Goal: Transaction & Acquisition: Purchase product/service

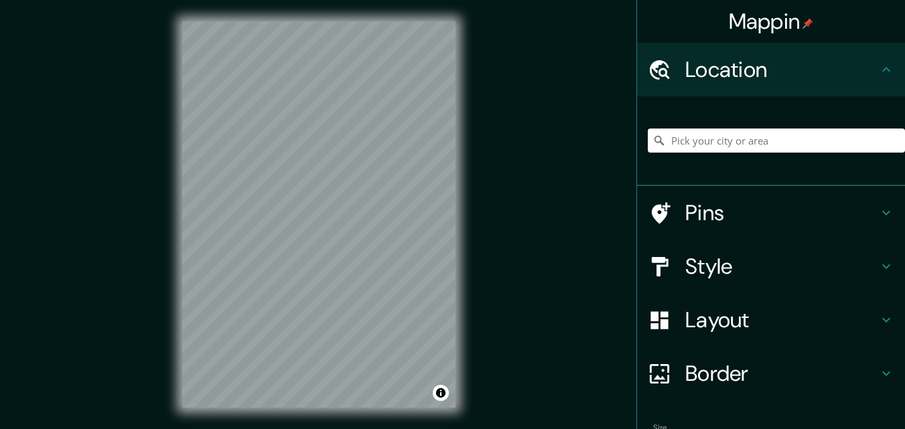
click at [667, 144] on input "Pick your city or area" at bounding box center [776, 141] width 257 height 24
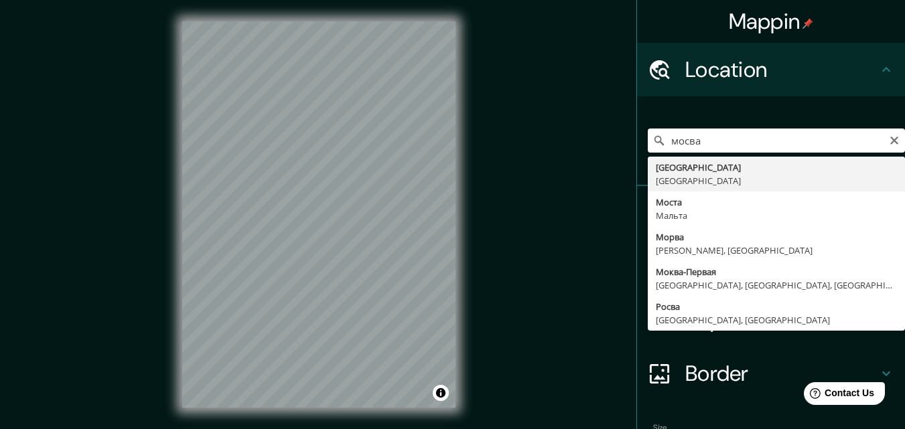
type input "Москва, Россия"
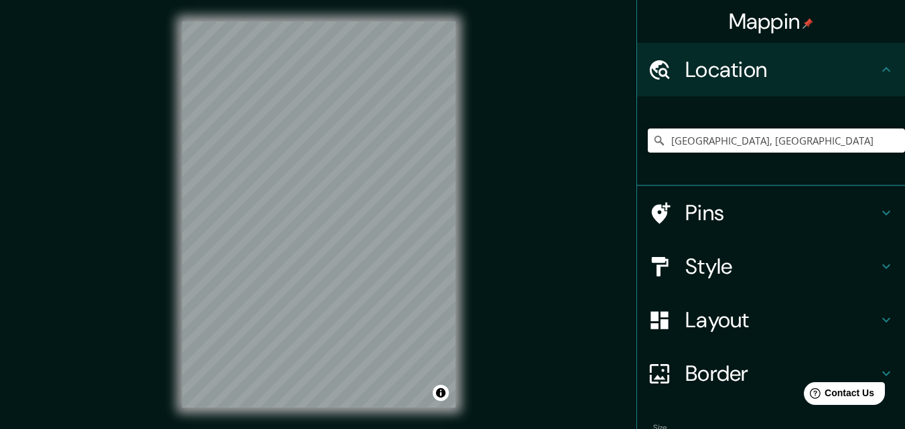
click at [878, 215] on icon at bounding box center [886, 213] width 16 height 16
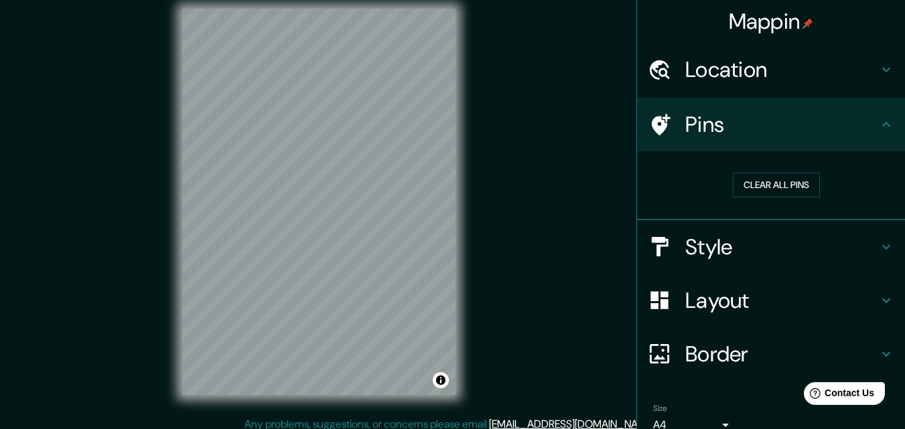
scroll to position [21, 0]
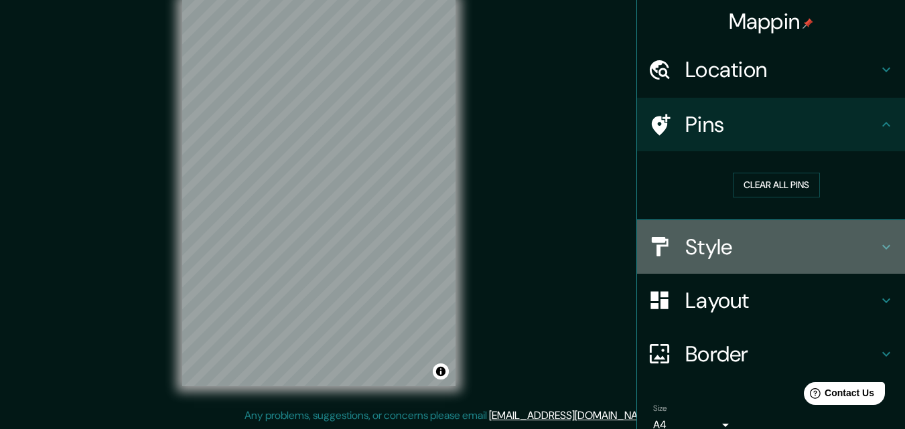
click at [878, 246] on icon at bounding box center [886, 247] width 16 height 16
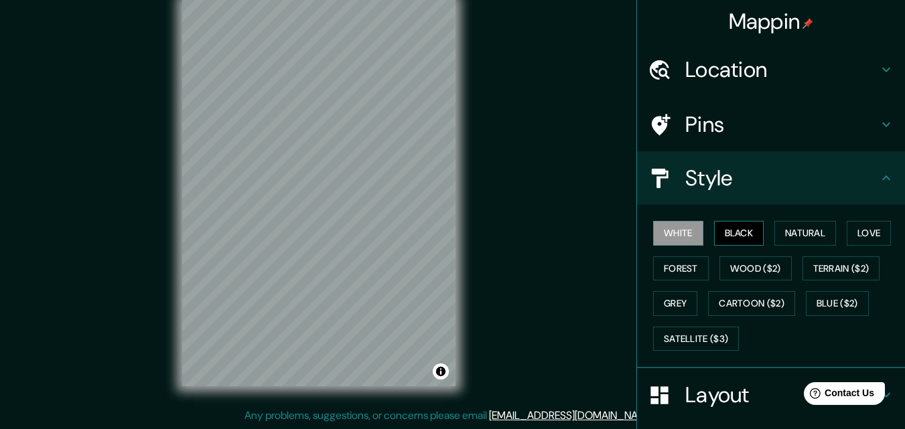
click at [732, 237] on button "Black" at bounding box center [739, 233] width 50 height 25
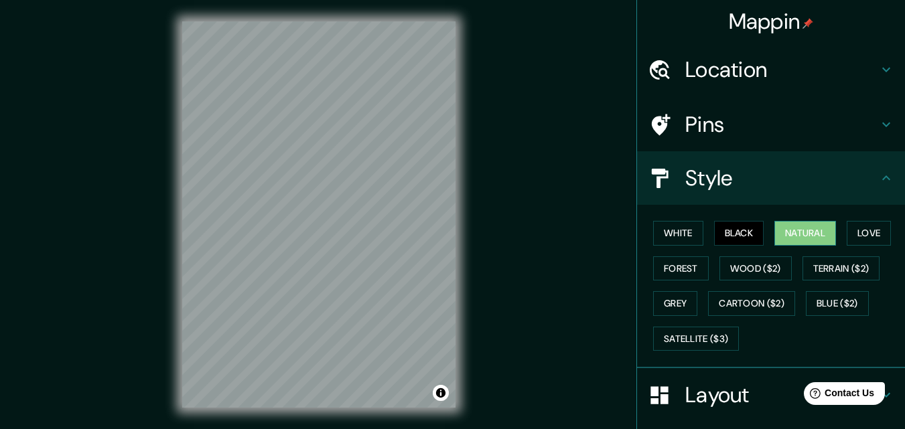
click at [798, 235] on button "Natural" at bounding box center [805, 233] width 62 height 25
click at [863, 235] on button "Love" at bounding box center [869, 233] width 44 height 25
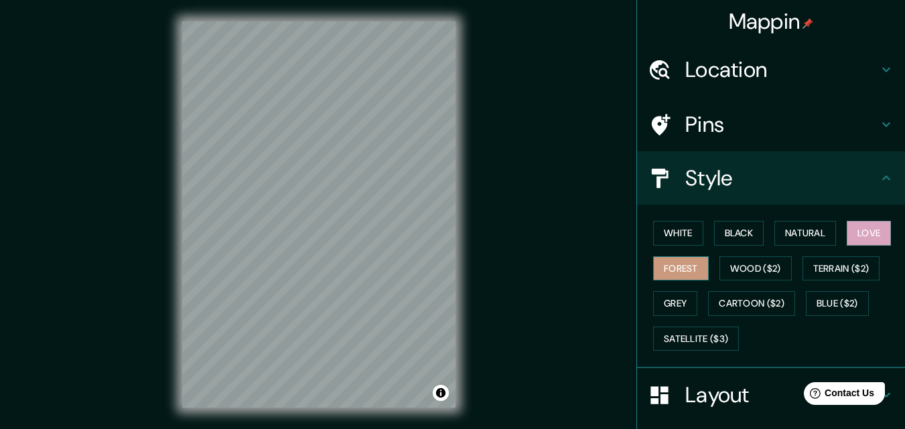
click at [675, 269] on button "Forest" at bounding box center [681, 269] width 56 height 25
click at [805, 231] on button "Natural" at bounding box center [805, 233] width 62 height 25
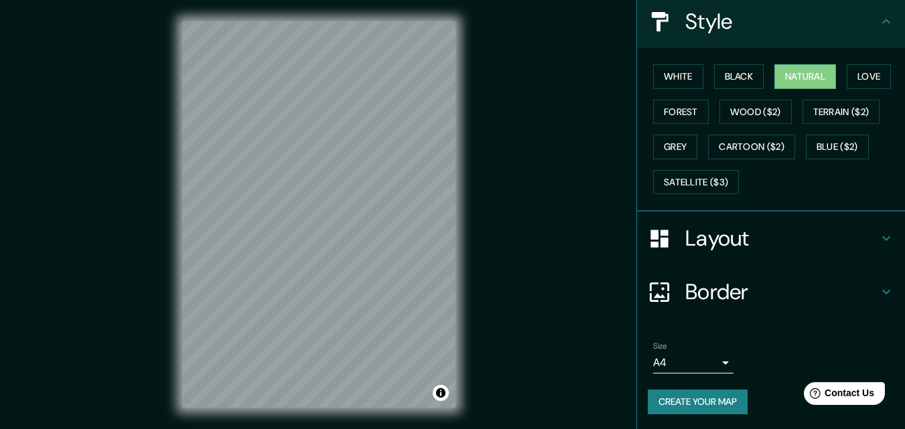
scroll to position [158, 0]
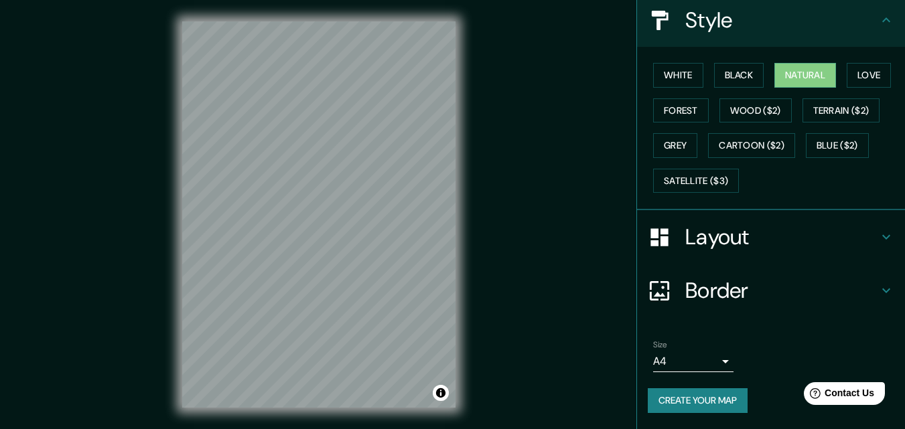
click at [718, 363] on body "Mappin Location Москва, Россия Pins Style White Black Natural Love Forest Wood …" at bounding box center [452, 214] width 905 height 429
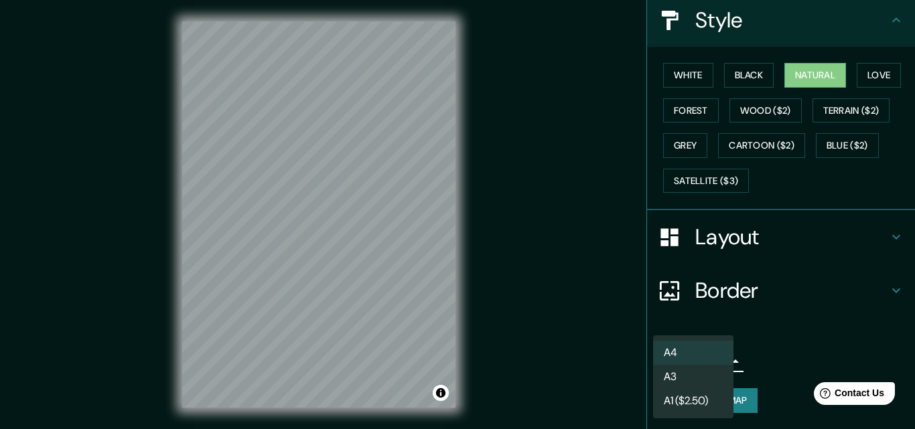
click at [669, 373] on li "A3" at bounding box center [693, 377] width 80 height 24
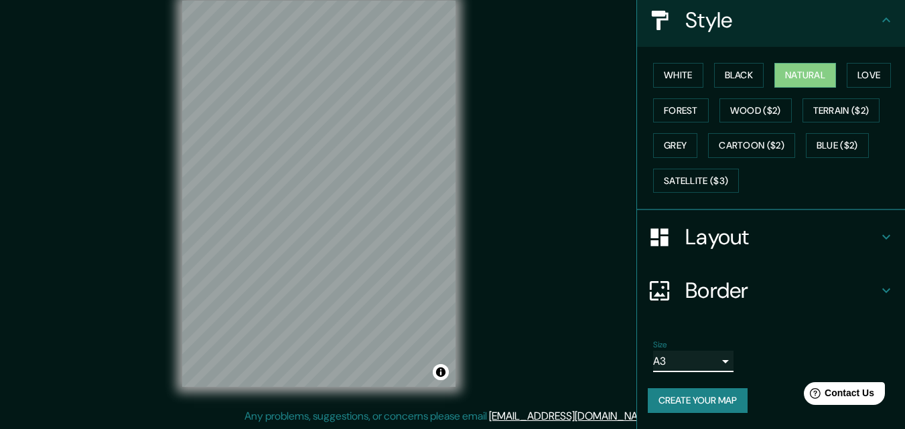
scroll to position [21, 0]
click at [878, 235] on icon at bounding box center [886, 237] width 16 height 16
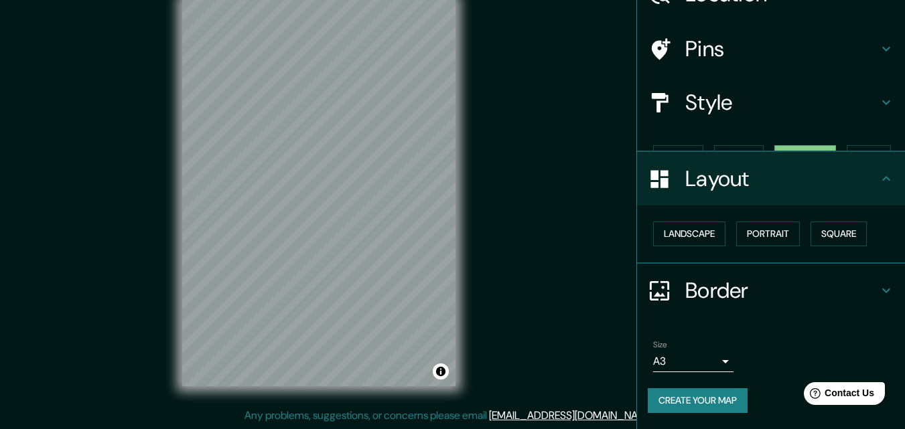
scroll to position [52, 0]
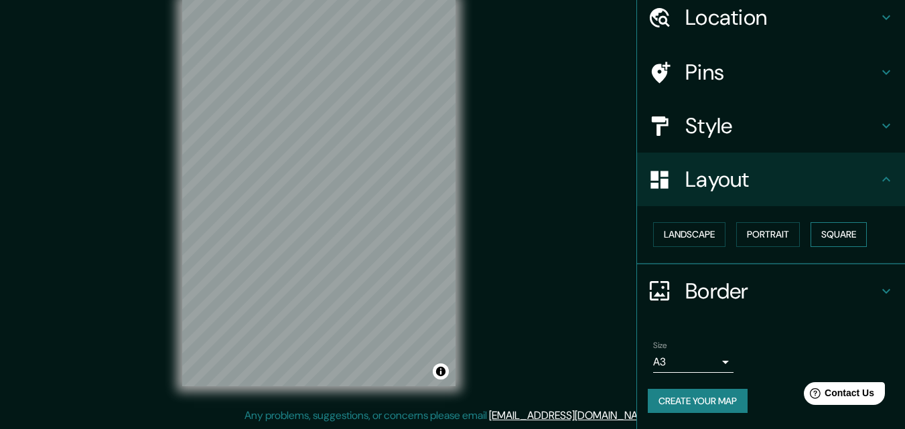
click at [835, 233] on button "Square" at bounding box center [839, 234] width 56 height 25
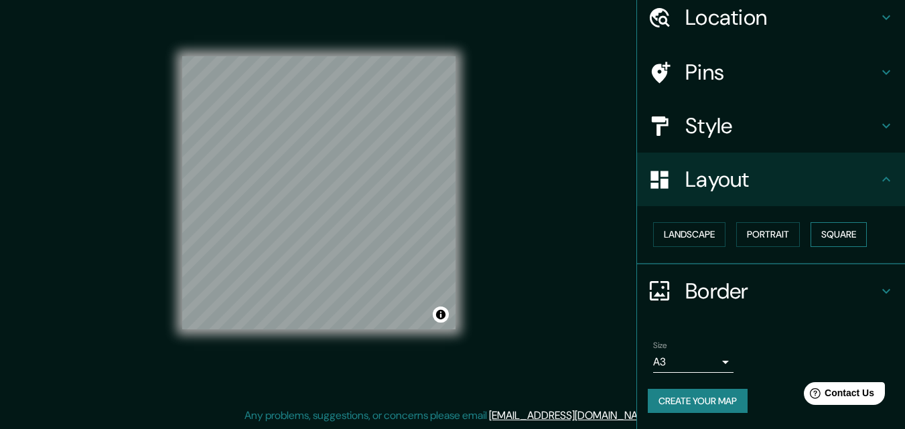
click at [843, 240] on button "Square" at bounding box center [839, 234] width 56 height 25
click at [829, 236] on button "Square" at bounding box center [839, 234] width 56 height 25
click at [665, 235] on button "Landscape" at bounding box center [689, 234] width 72 height 25
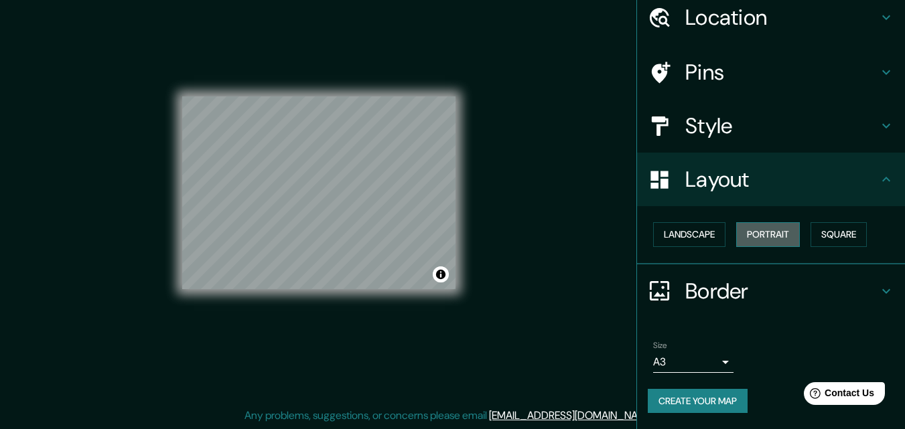
click at [778, 234] on button "Portrait" at bounding box center [768, 234] width 64 height 25
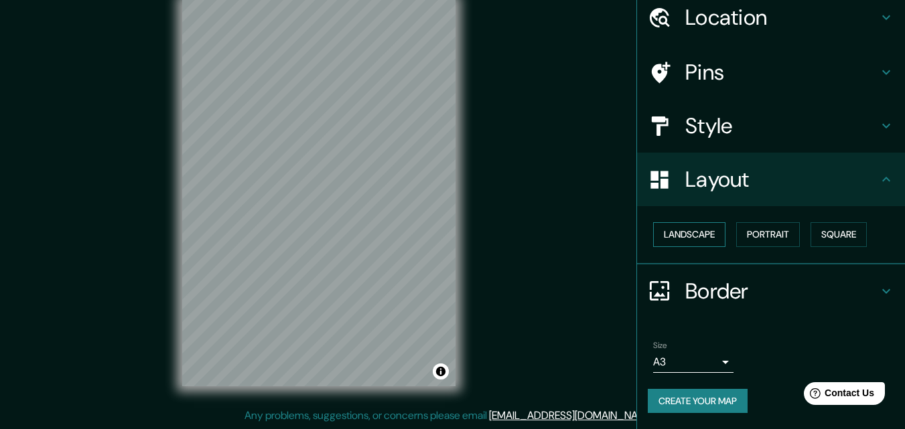
click at [683, 230] on button "Landscape" at bounding box center [689, 234] width 72 height 25
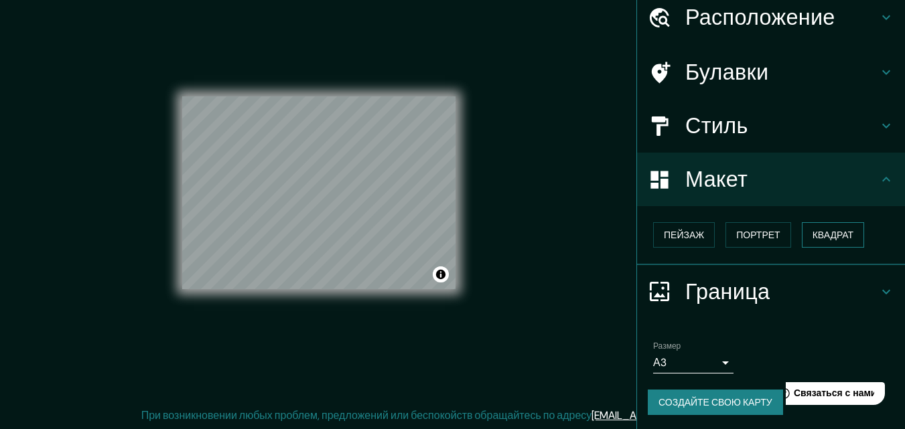
click at [829, 236] on font "Квадрат" at bounding box center [834, 235] width 42 height 12
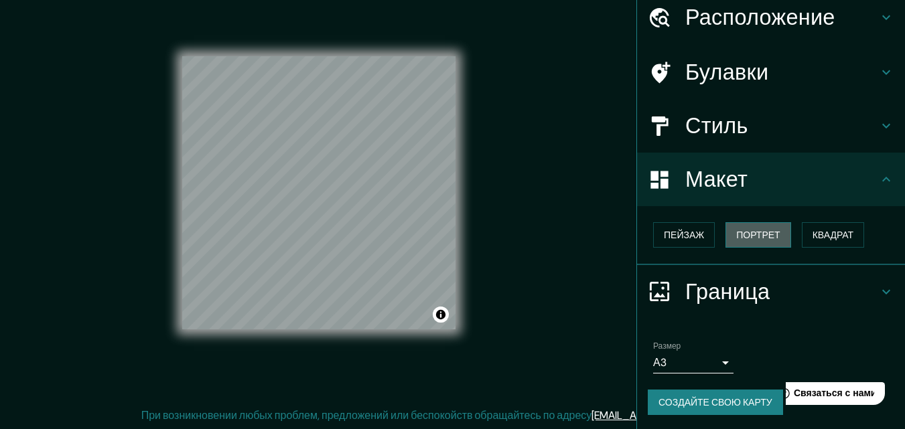
click at [752, 232] on font "Портрет" at bounding box center [758, 235] width 44 height 12
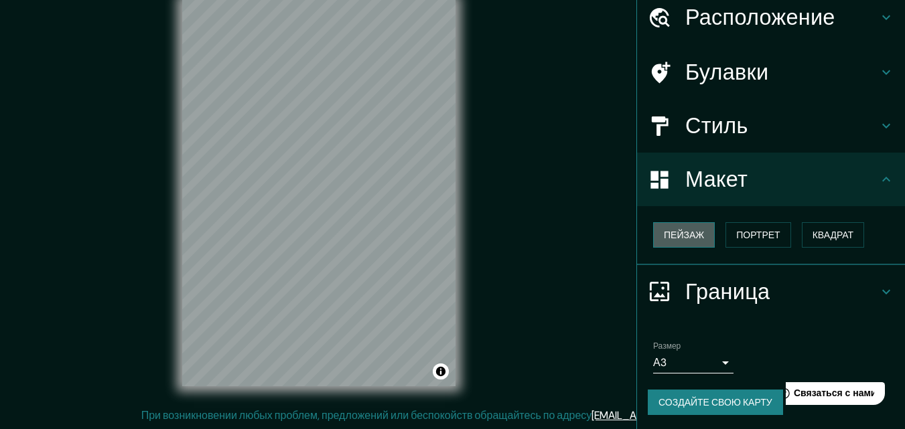
click at [677, 232] on font "Пейзаж" at bounding box center [684, 235] width 40 height 12
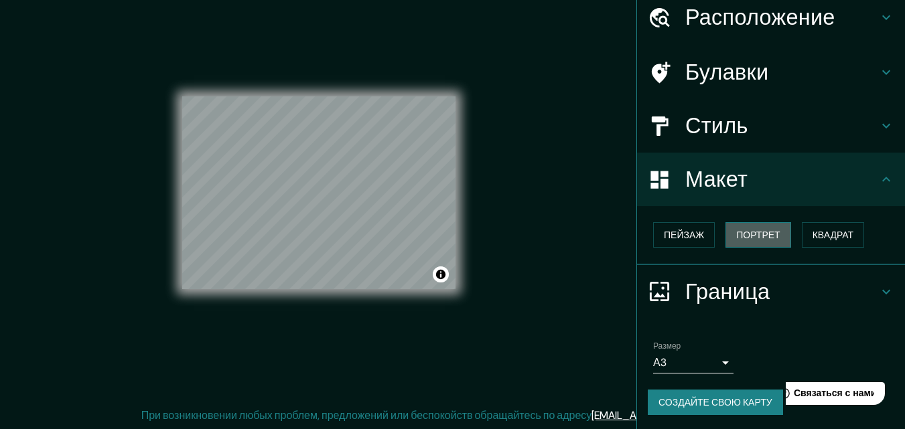
click at [750, 237] on font "Портрет" at bounding box center [758, 235] width 44 height 12
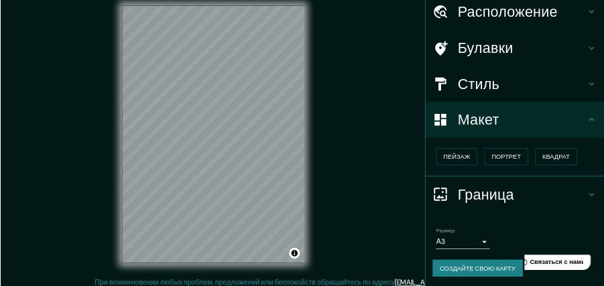
scroll to position [21, 0]
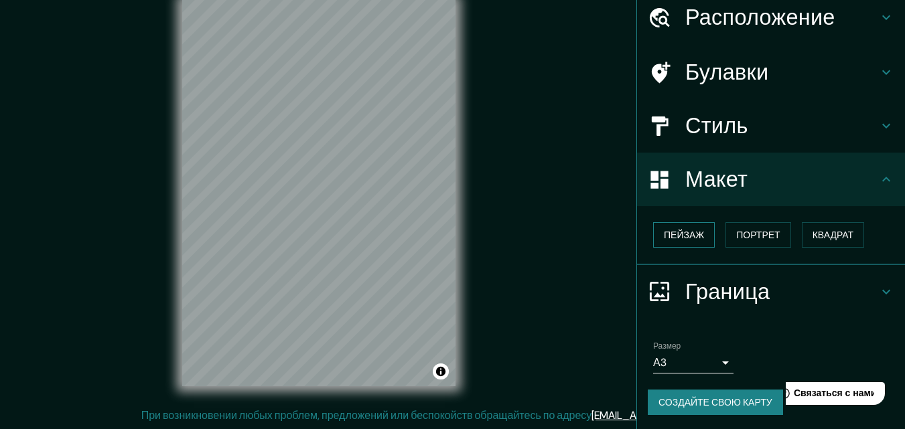
click at [664, 229] on font "Пейзаж" at bounding box center [684, 235] width 40 height 12
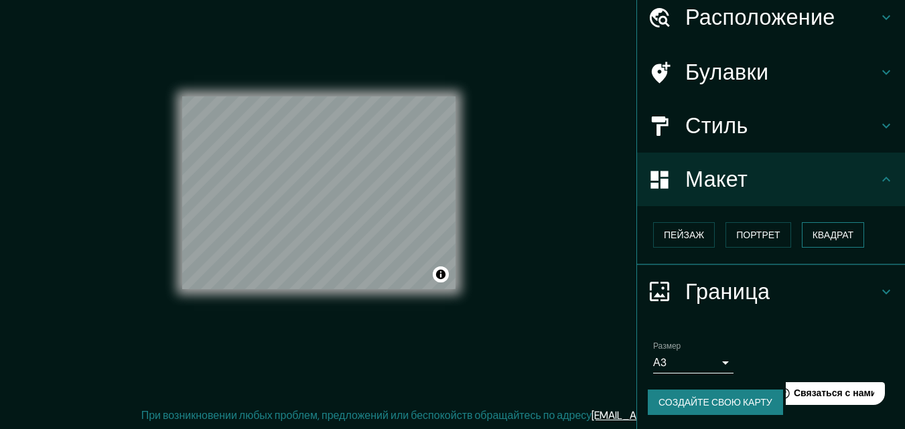
click at [828, 236] on font "Квадрат" at bounding box center [834, 235] width 42 height 12
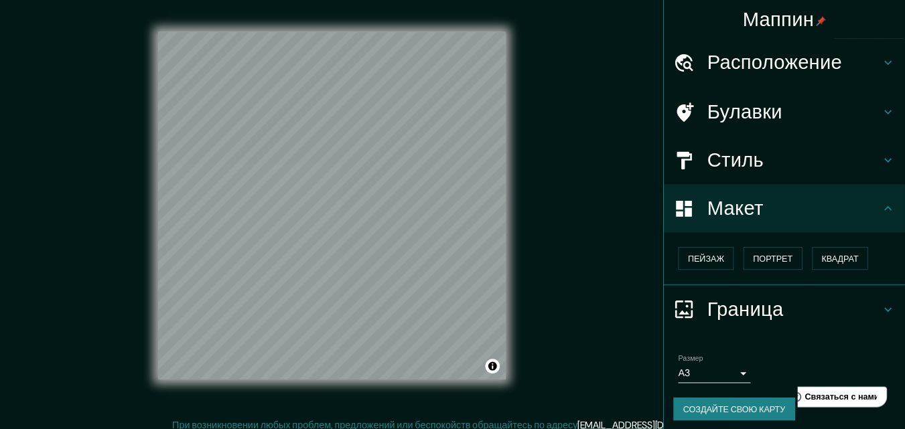
scroll to position [7, 0]
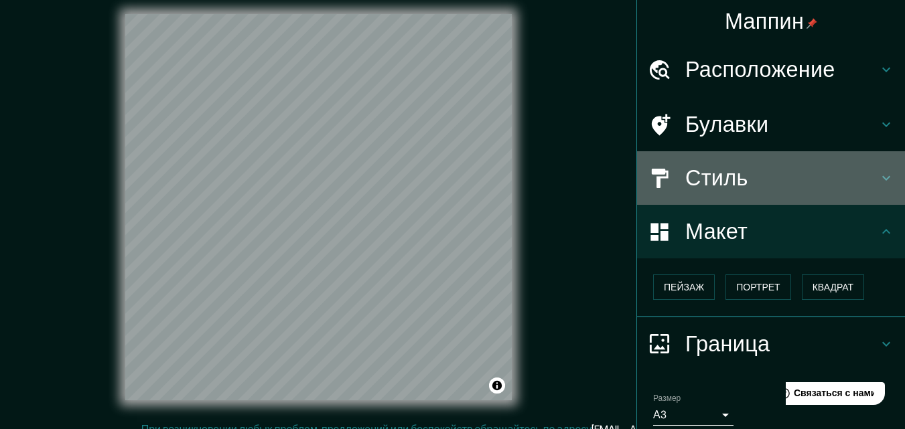
click at [722, 179] on font "Стиль" at bounding box center [716, 178] width 63 height 28
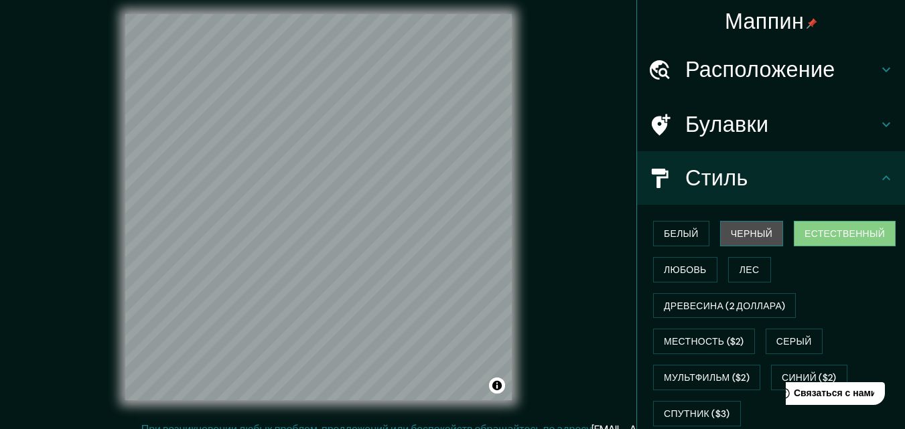
click at [746, 237] on font "Черный" at bounding box center [752, 234] width 42 height 12
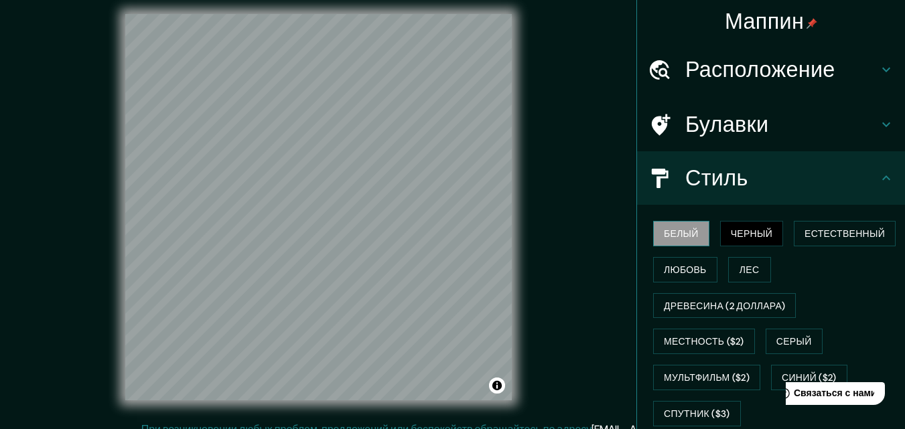
click at [679, 237] on font "Белый" at bounding box center [681, 234] width 35 height 12
click at [680, 273] on font "Любовь" at bounding box center [685, 270] width 43 height 12
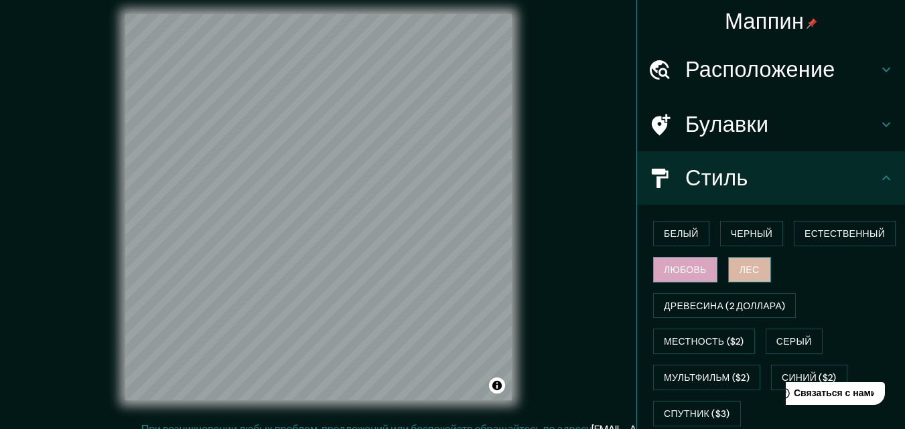
click at [740, 269] on font "Лес" at bounding box center [750, 270] width 20 height 12
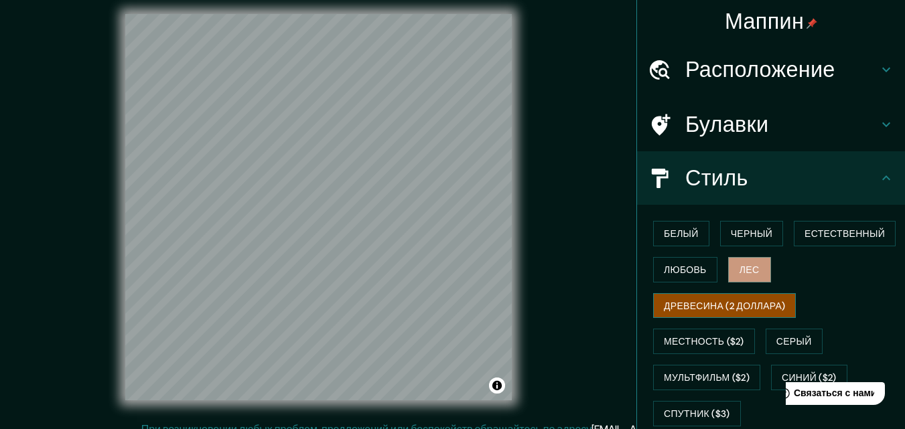
click at [709, 303] on font "Древесина (2 доллара)" at bounding box center [724, 306] width 121 height 12
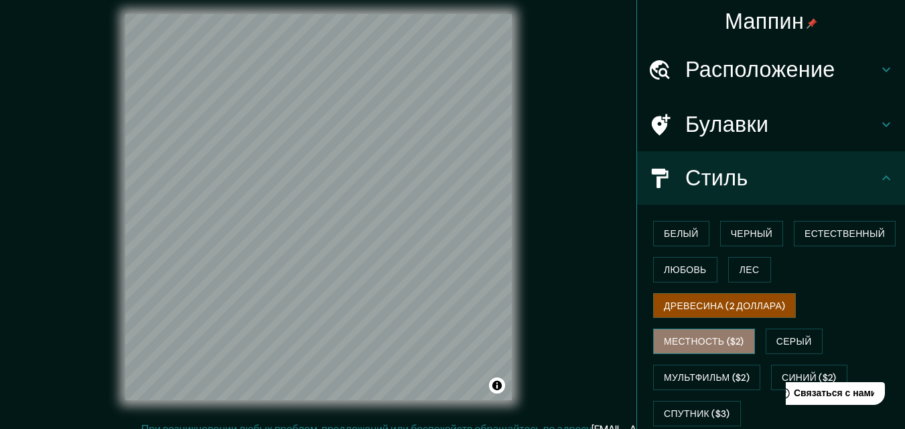
click at [697, 348] on font "Местность ($2)" at bounding box center [704, 341] width 80 height 17
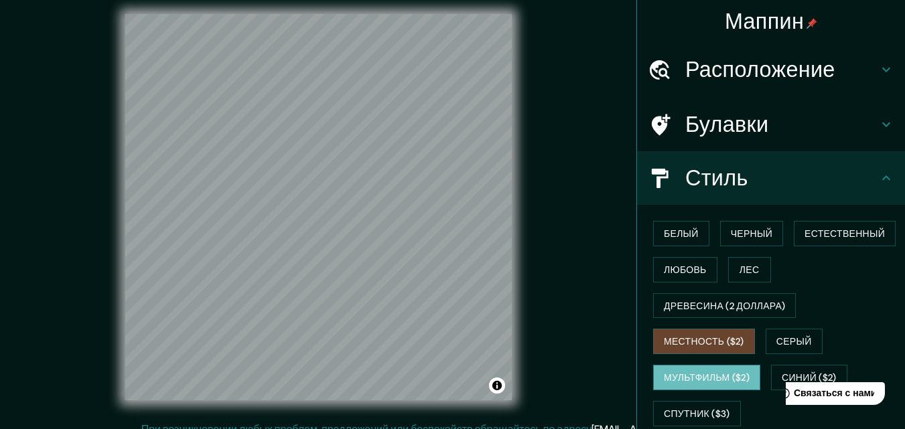
click at [702, 380] on font "Мультфильм ($2)" at bounding box center [707, 378] width 86 height 12
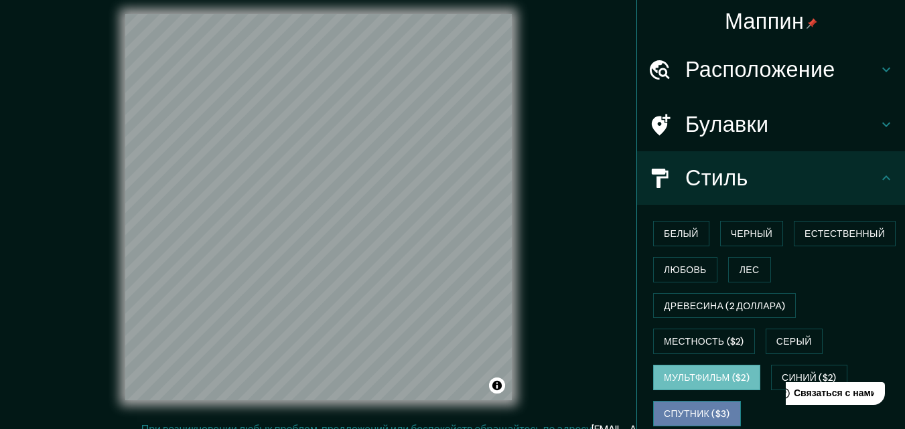
click at [700, 413] on font "Спутник ($3)" at bounding box center [697, 414] width 66 height 12
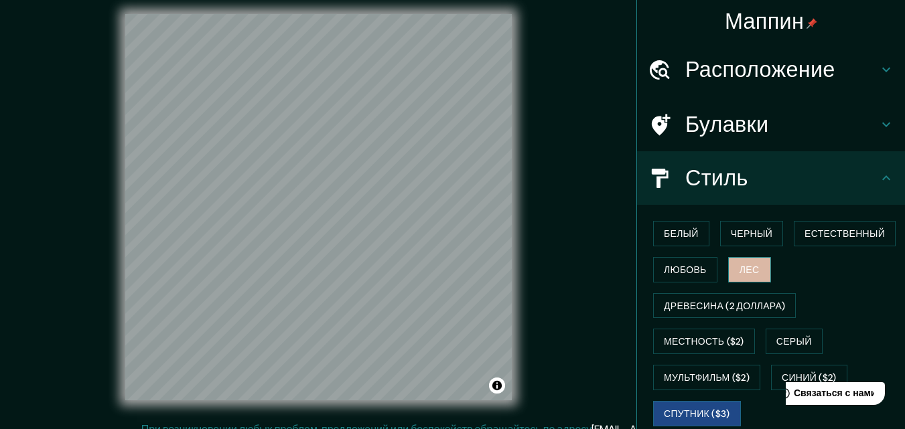
click at [748, 273] on font "Лес" at bounding box center [750, 270] width 20 height 12
drag, startPoint x: 514, startPoint y: 225, endPoint x: 561, endPoint y: 198, distance: 54.9
click at [561, 198] on div "© Mapbox © OpenStreetMap Improve this map" at bounding box center [319, 207] width 815 height 387
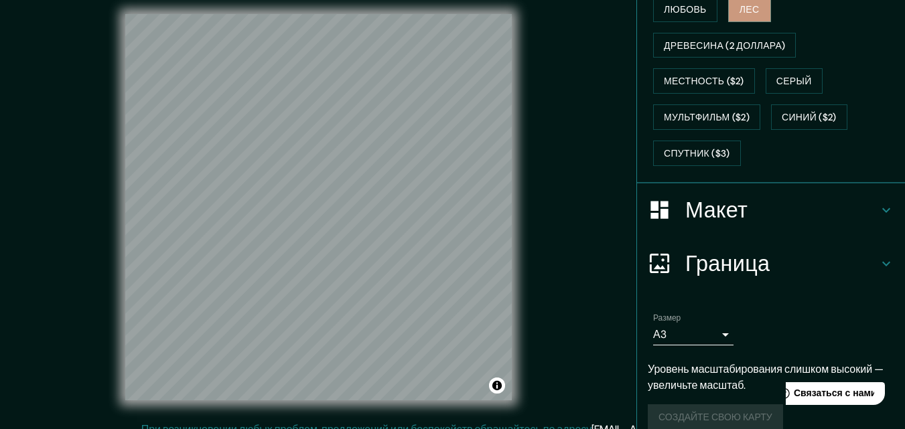
scroll to position [277, 0]
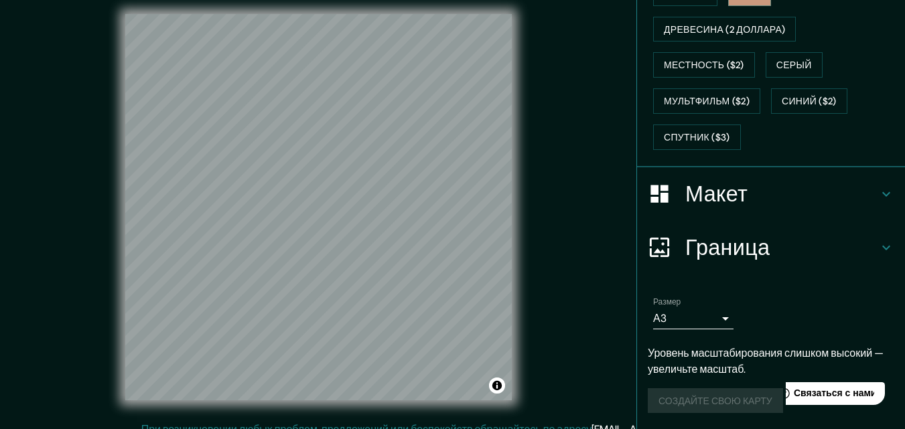
click at [878, 198] on icon at bounding box center [886, 194] width 16 height 16
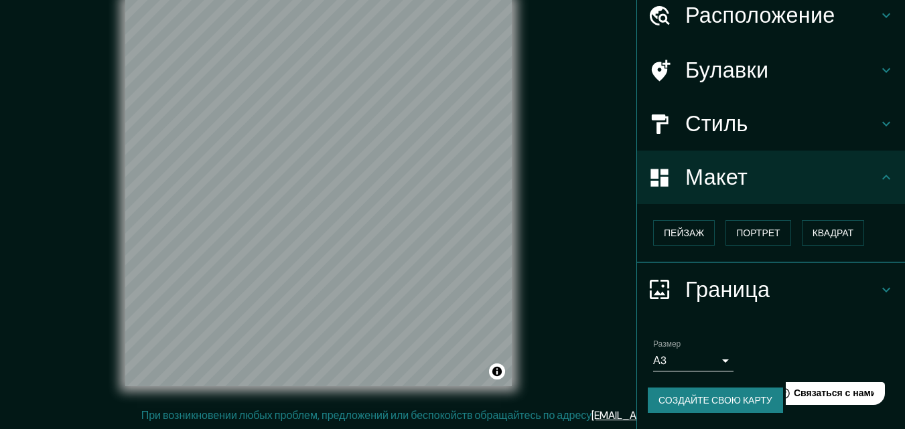
scroll to position [54, 0]
click at [381, 221] on div at bounding box center [381, 219] width 11 height 11
click at [690, 405] on font "Создайте свою карту" at bounding box center [715, 401] width 114 height 12
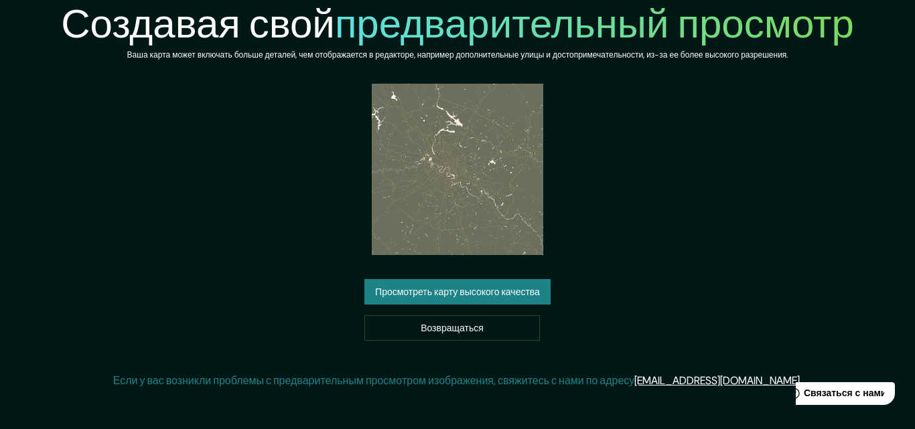
click at [465, 288] on font "Просмотреть карту высокого качества" at bounding box center [457, 293] width 165 height 12
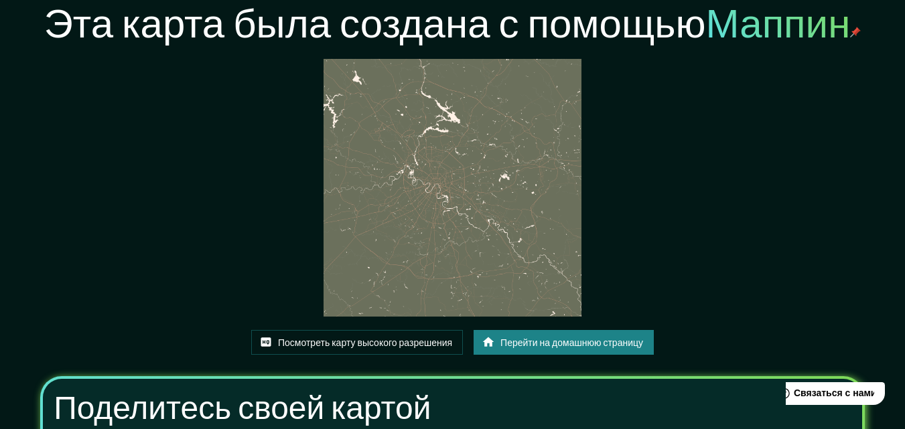
click at [494, 212] on img at bounding box center [453, 188] width 258 height 258
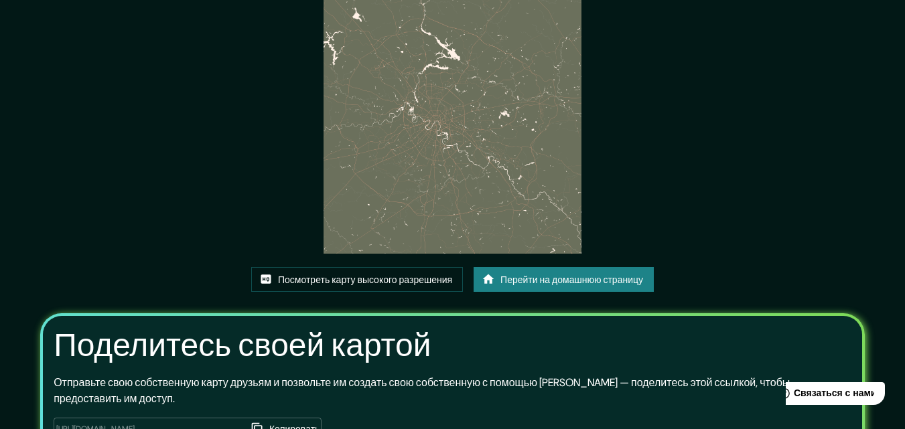
scroll to position [165, 0]
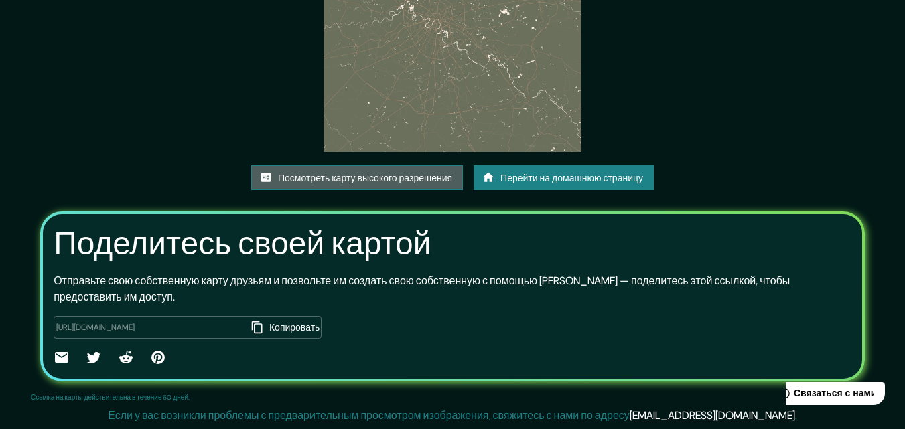
click at [393, 176] on font "Посмотреть карту высокого разрешения" at bounding box center [365, 178] width 174 height 12
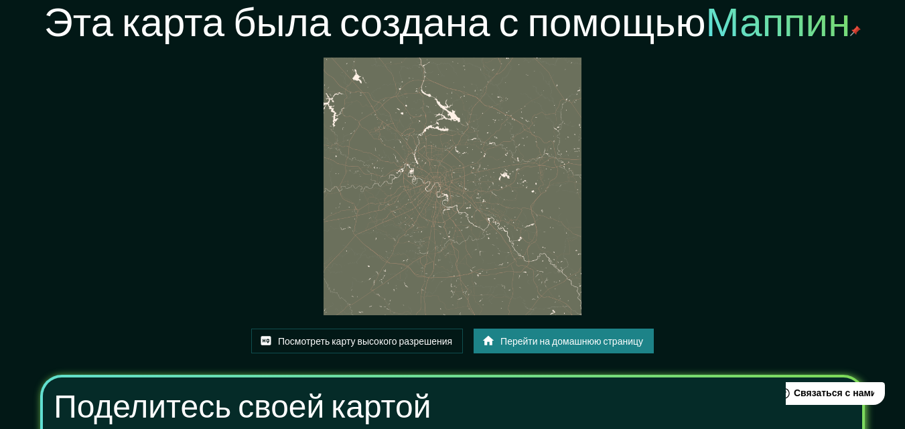
scroll to position [1, 0]
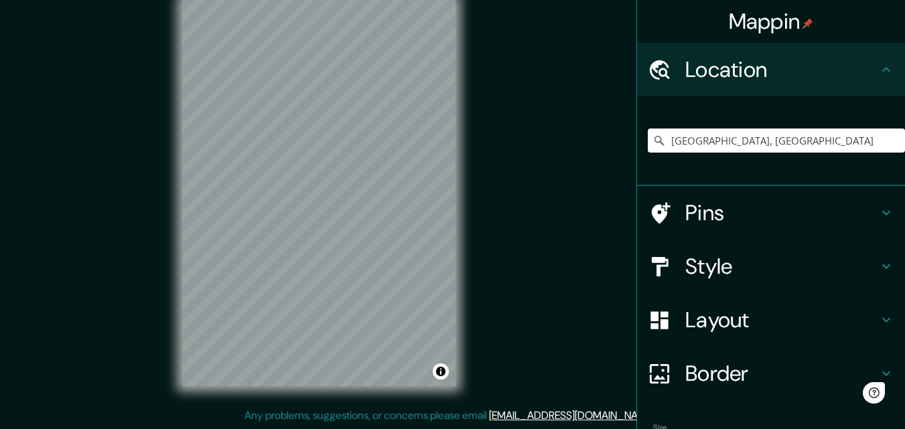
click at [765, 152] on input "Москва, Россия" at bounding box center [776, 141] width 257 height 24
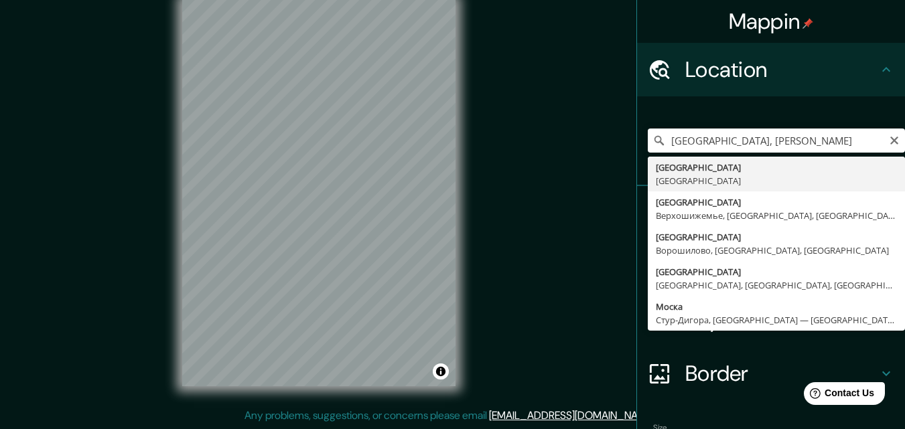
type input "Москва, Россия"
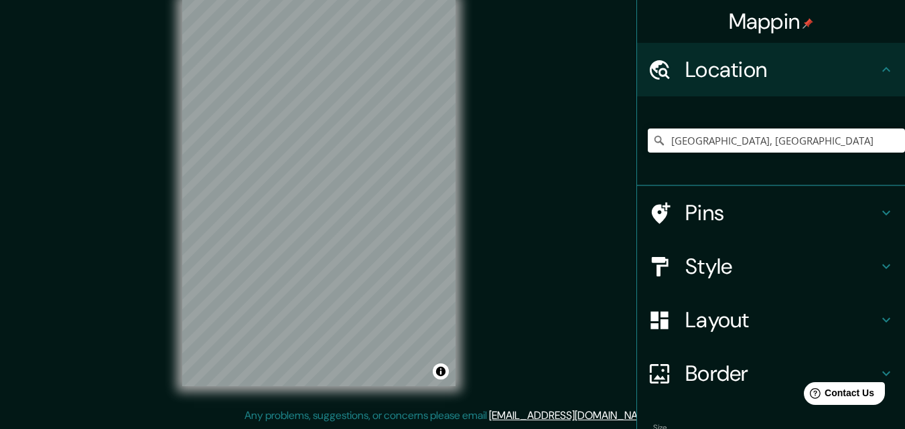
click at [867, 212] on h4 "Pins" at bounding box center [781, 213] width 193 height 27
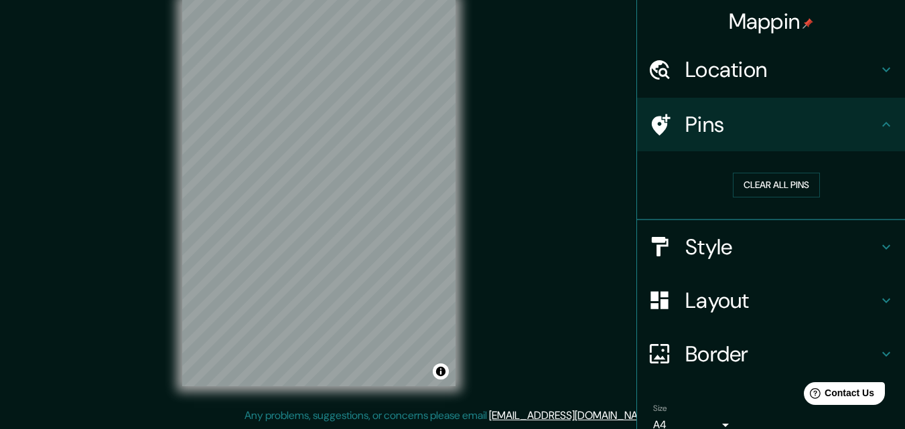
click at [879, 252] on icon at bounding box center [886, 247] width 16 height 16
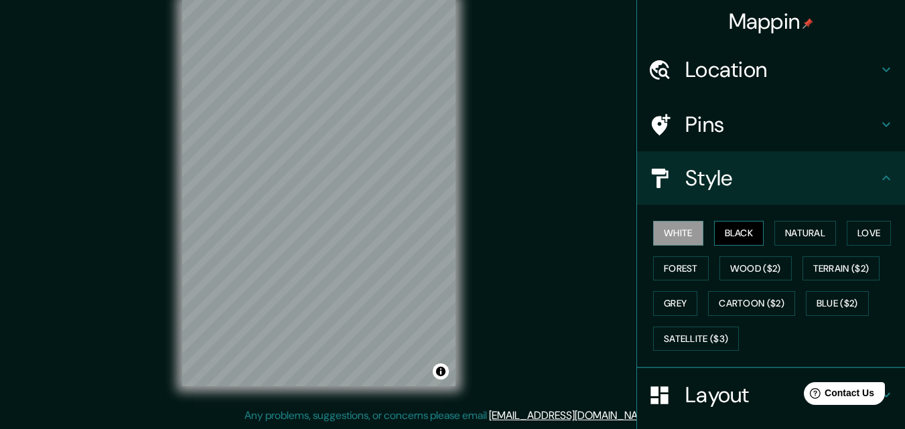
click at [737, 239] on button "Black" at bounding box center [739, 233] width 50 height 25
click at [798, 238] on button "Natural" at bounding box center [805, 233] width 62 height 25
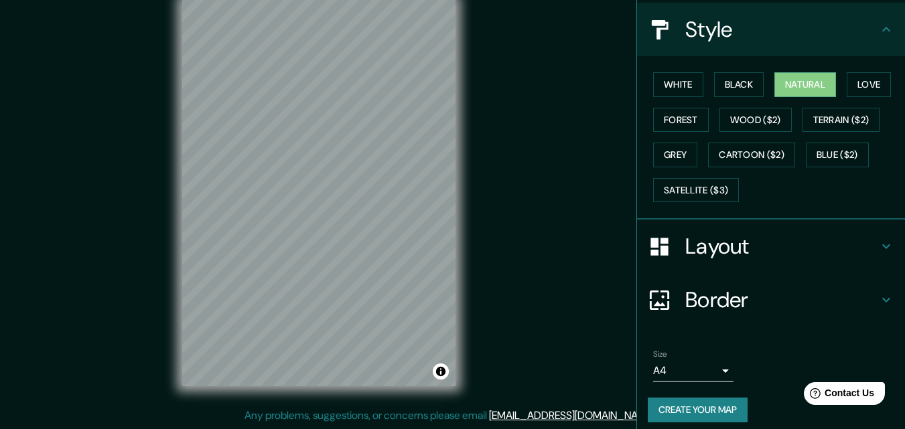
scroll to position [152, 0]
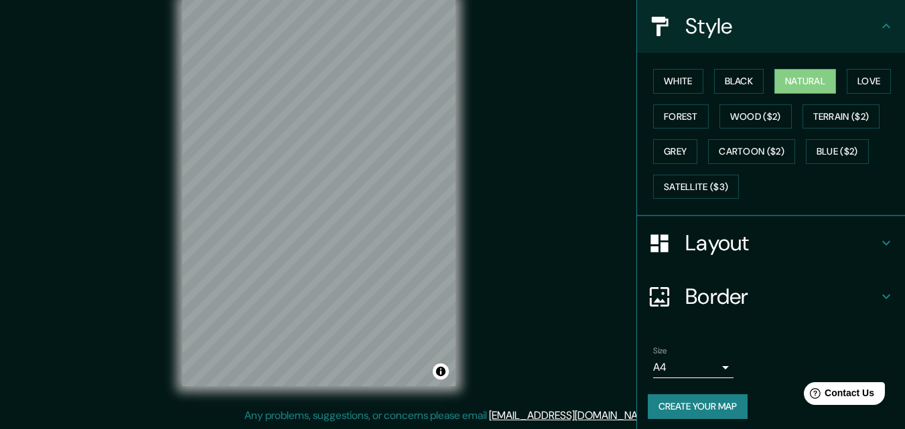
click at [715, 367] on body "Mappin Location Москва, Россия Pins Style White Black Natural Love Forest Wood …" at bounding box center [452, 193] width 905 height 429
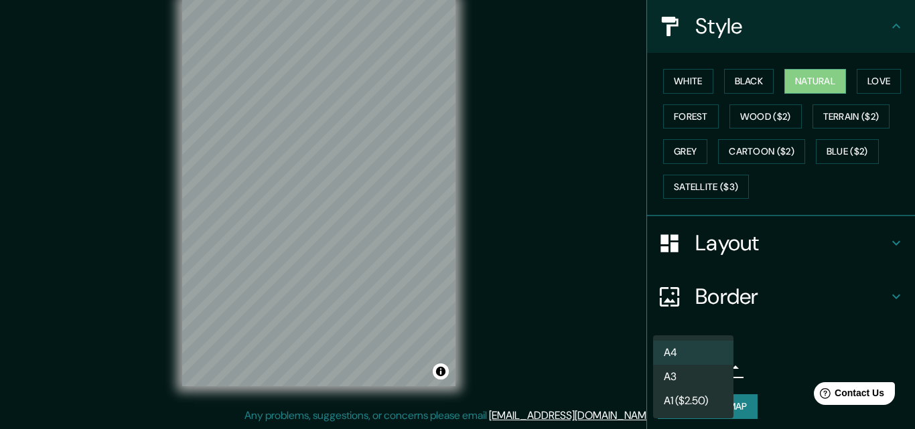
click at [684, 378] on li "A3" at bounding box center [693, 377] width 80 height 24
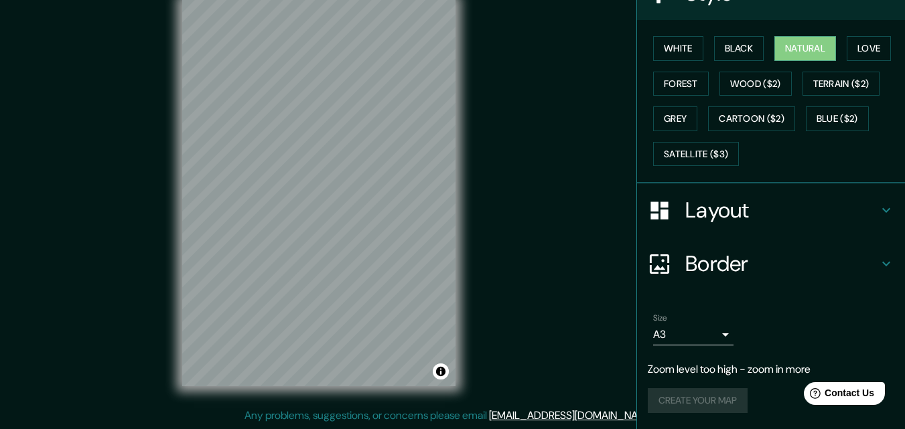
scroll to position [158, 0]
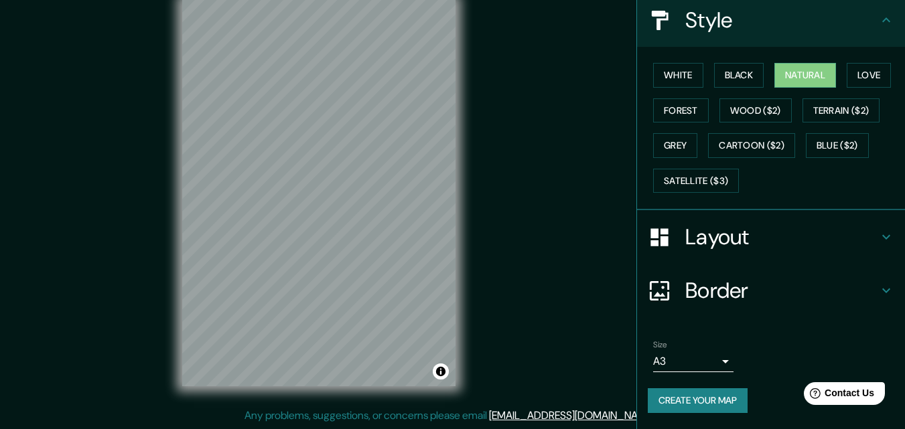
click at [882, 238] on icon at bounding box center [886, 237] width 8 height 5
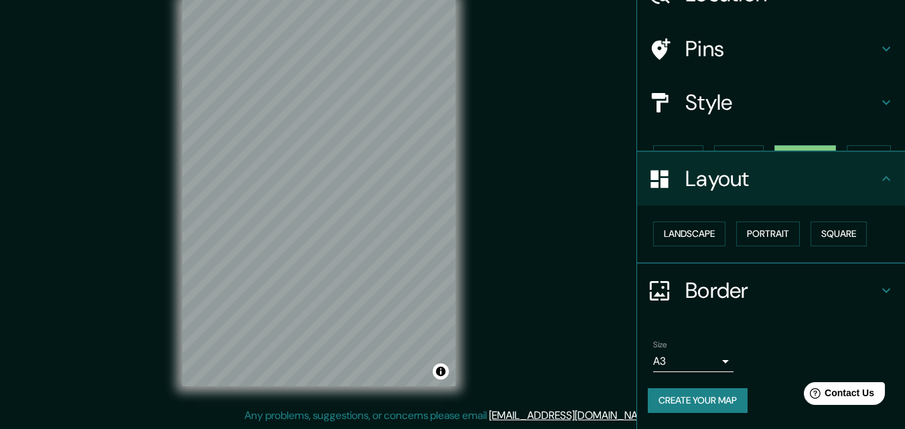
scroll to position [52, 0]
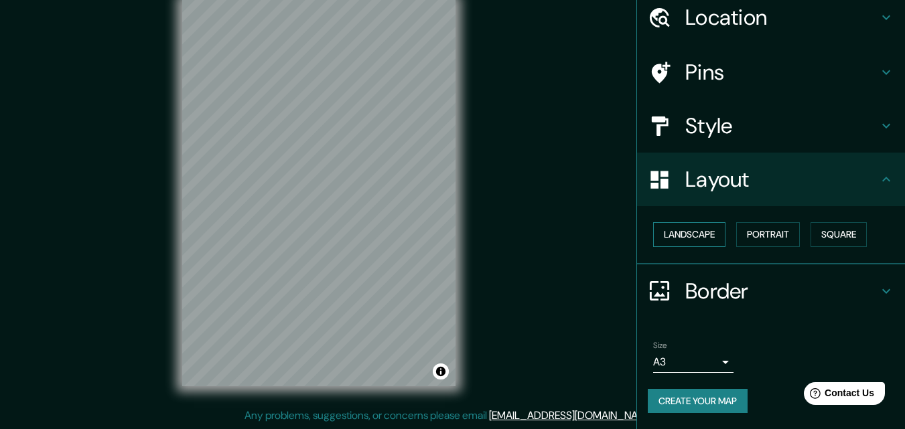
click at [679, 236] on button "Landscape" at bounding box center [689, 234] width 72 height 25
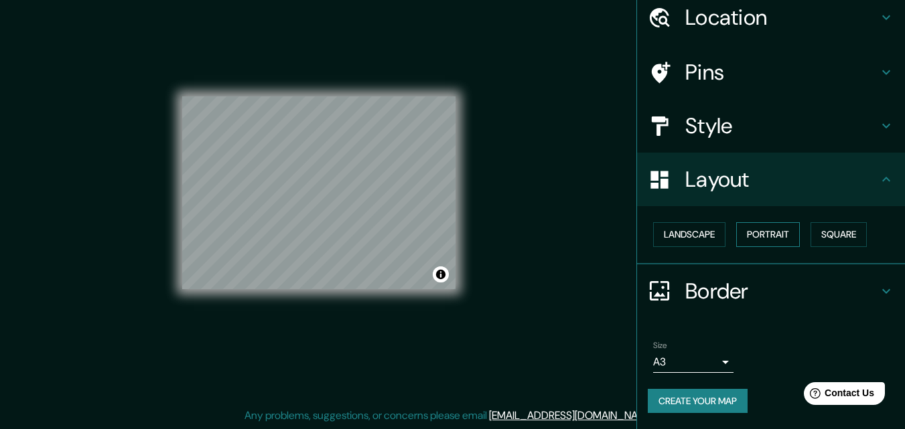
click at [759, 234] on button "Portrait" at bounding box center [768, 234] width 64 height 25
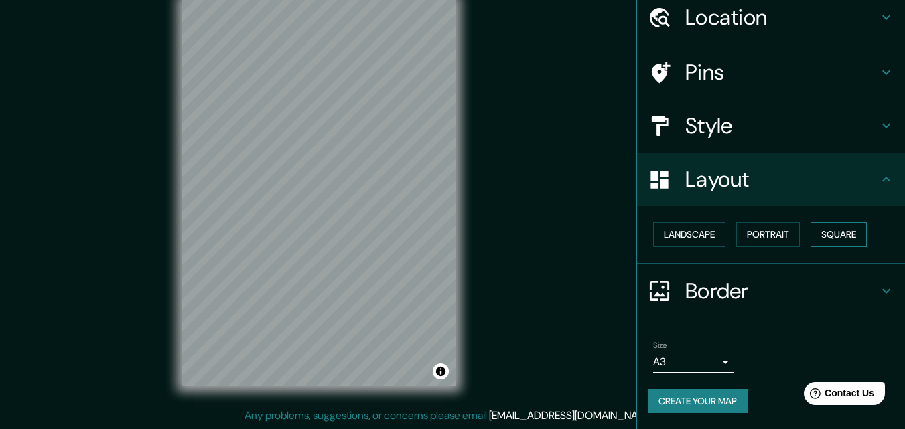
click at [845, 232] on button "Square" at bounding box center [839, 234] width 56 height 25
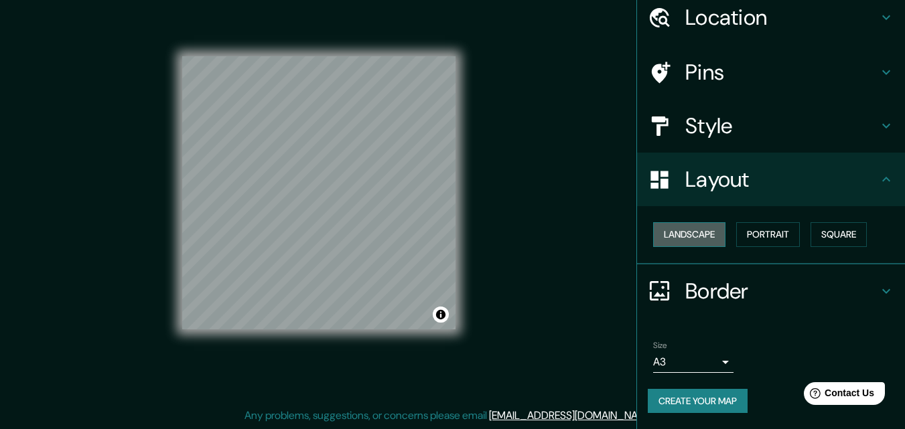
click at [696, 241] on button "Landscape" at bounding box center [689, 234] width 72 height 25
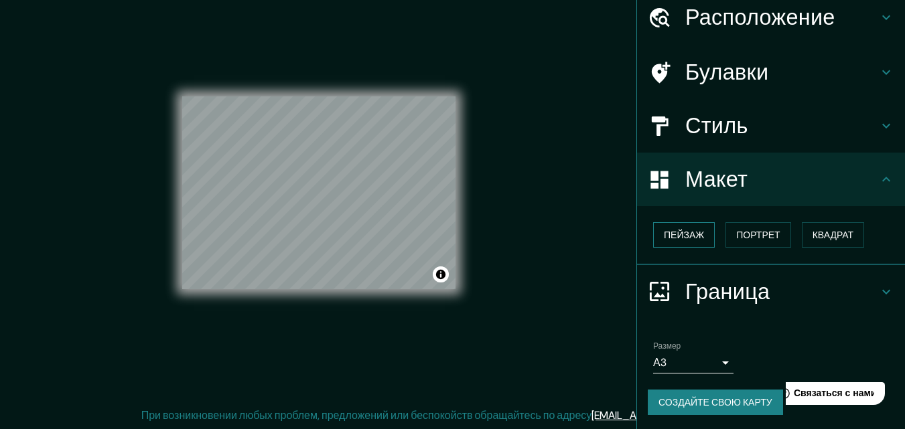
click at [664, 241] on font "Пейзаж" at bounding box center [684, 235] width 40 height 12
click at [750, 241] on font "Портрет" at bounding box center [758, 235] width 44 height 12
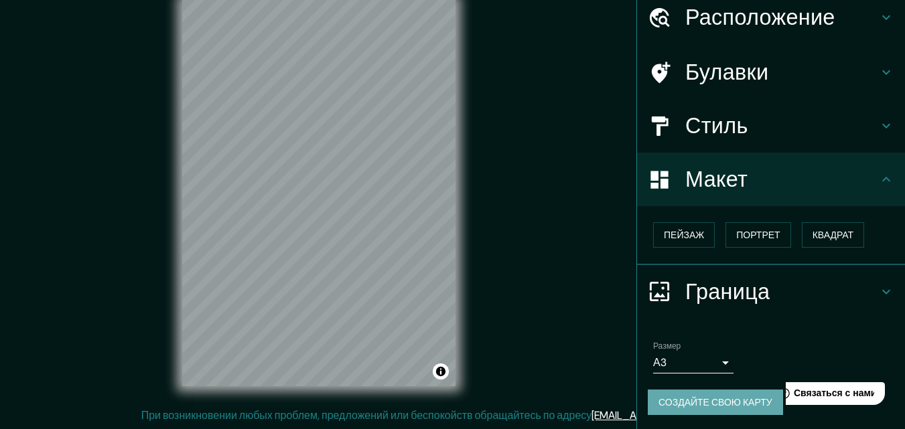
click at [707, 405] on font "Создайте свою карту" at bounding box center [715, 403] width 114 height 12
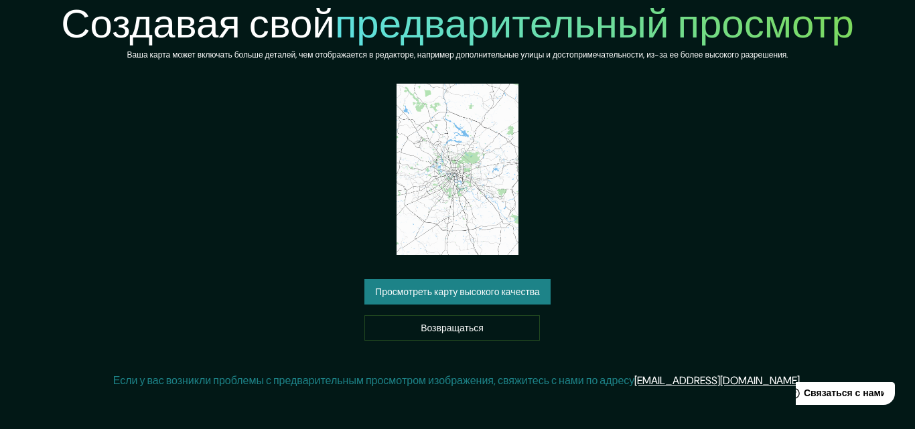
click at [458, 175] on img at bounding box center [458, 169] width 122 height 171
click at [460, 292] on font "Просмотреть карту высокого качества" at bounding box center [457, 293] width 165 height 12
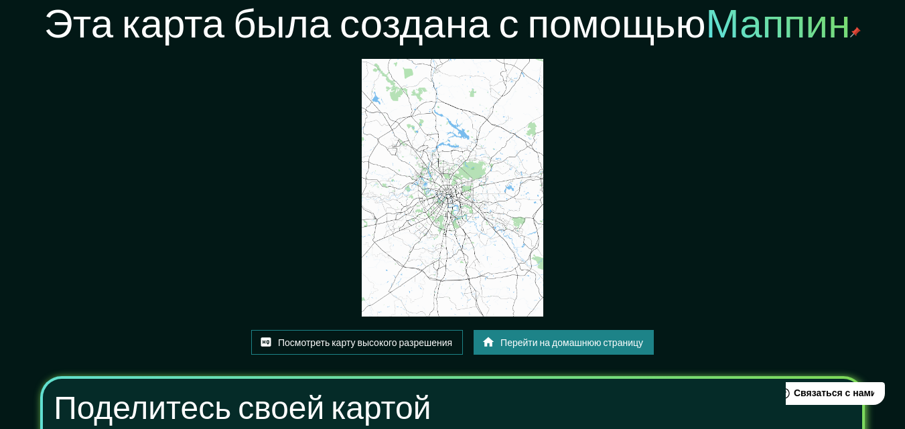
click at [417, 347] on font "Посмотреть карту высокого разрешения" at bounding box center [365, 343] width 174 height 12
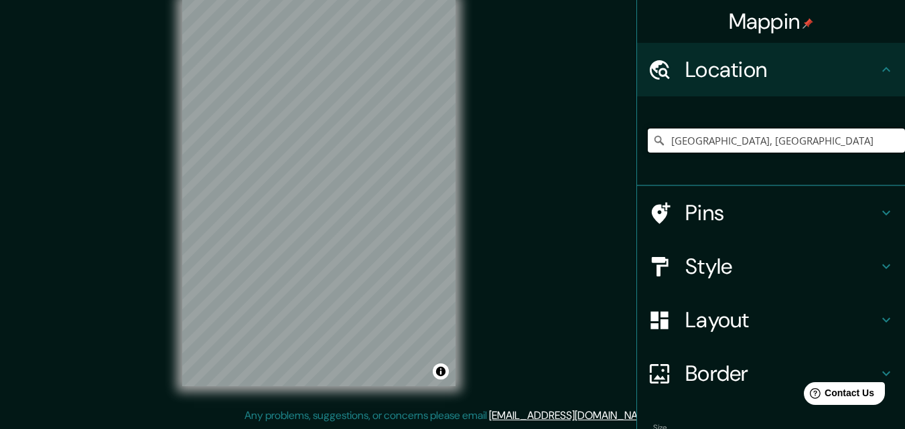
click at [697, 143] on input "[GEOGRAPHIC_DATA], [GEOGRAPHIC_DATA]" at bounding box center [776, 141] width 257 height 24
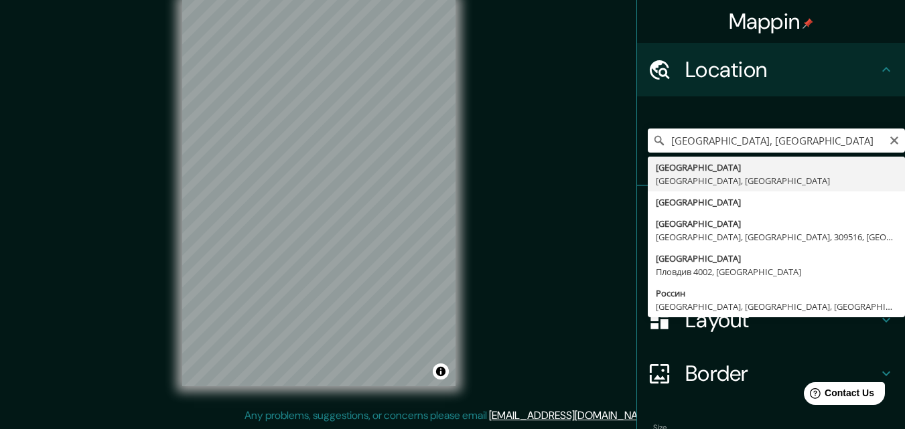
type input "Владивосток, [GEOGRAPHIC_DATA], [GEOGRAPHIC_DATA]"
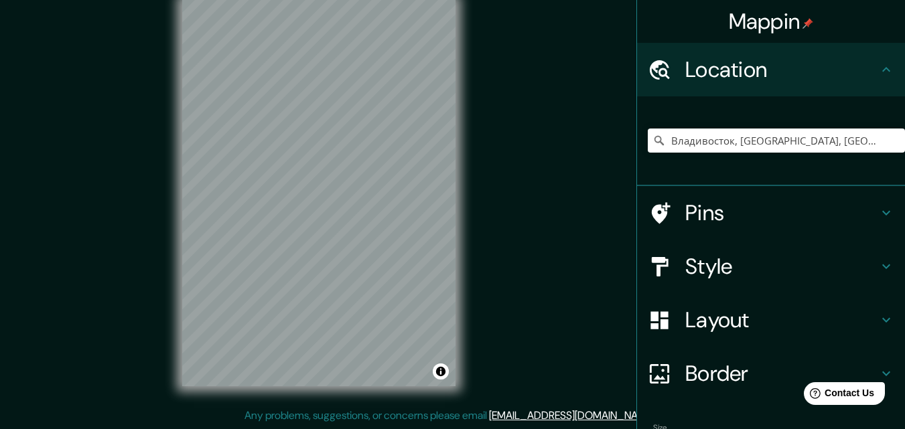
click at [878, 213] on icon at bounding box center [886, 213] width 16 height 16
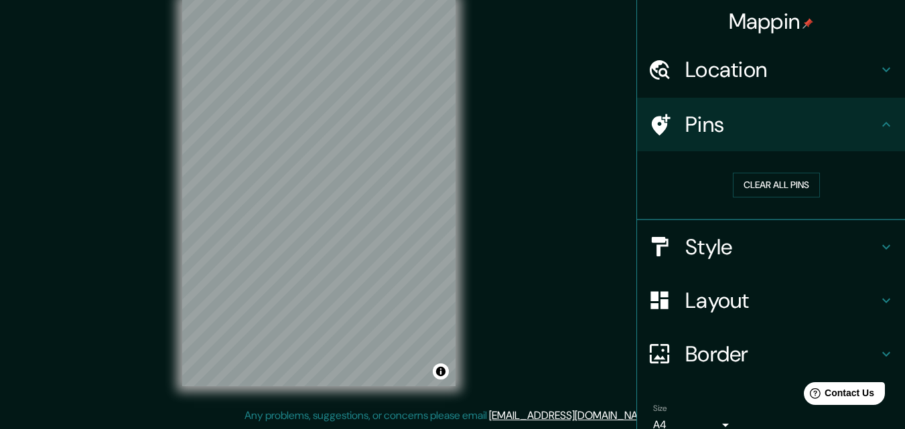
click at [878, 249] on icon at bounding box center [886, 247] width 16 height 16
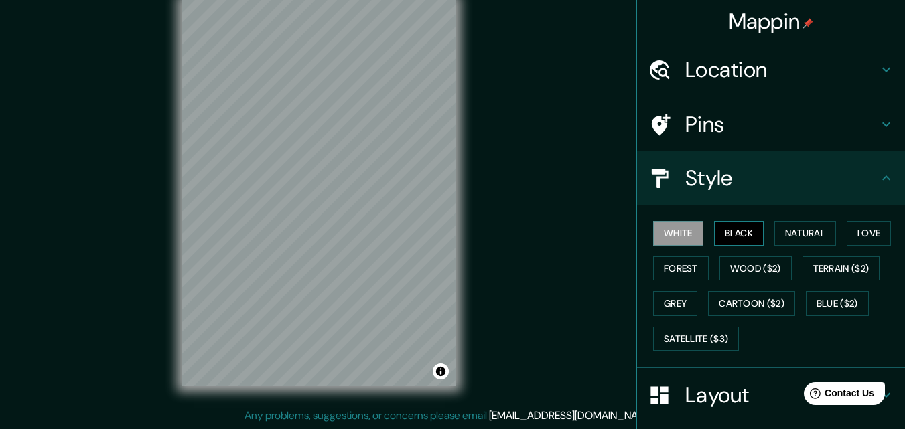
click at [729, 236] on button "Black" at bounding box center [739, 233] width 50 height 25
click at [797, 242] on button "Natural" at bounding box center [805, 233] width 62 height 25
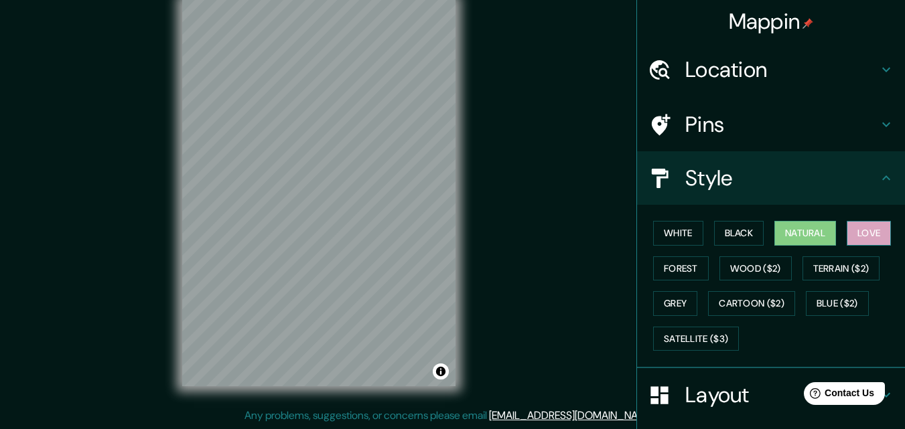
click at [851, 241] on button "Love" at bounding box center [869, 233] width 44 height 25
click at [665, 265] on button "Forest" at bounding box center [681, 269] width 56 height 25
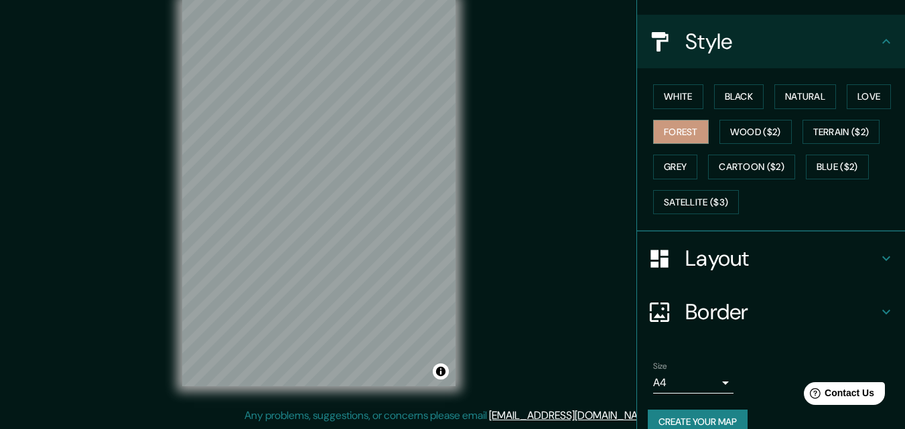
scroll to position [158, 0]
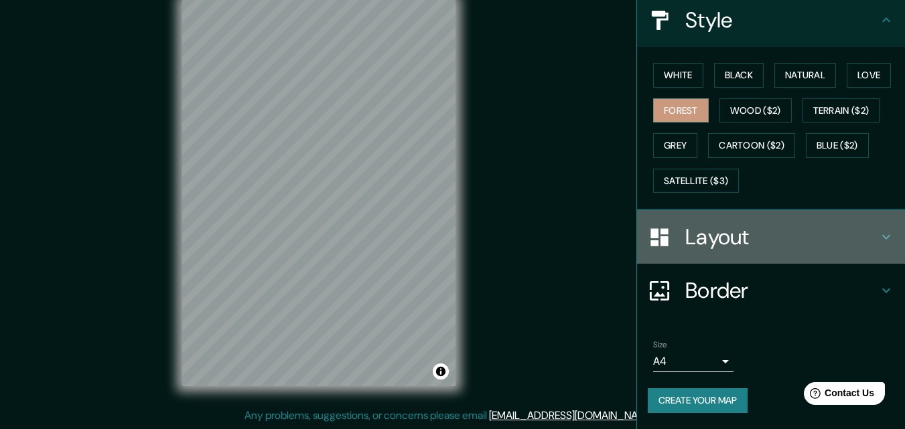
click at [878, 238] on icon at bounding box center [886, 237] width 16 height 16
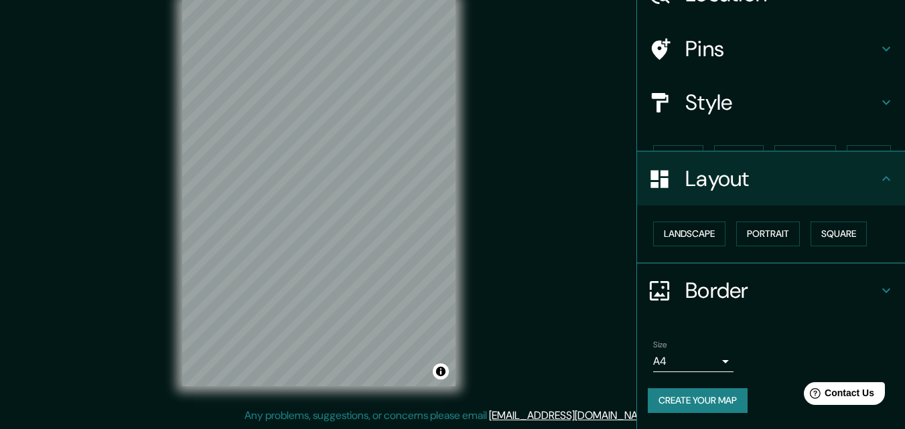
scroll to position [52, 0]
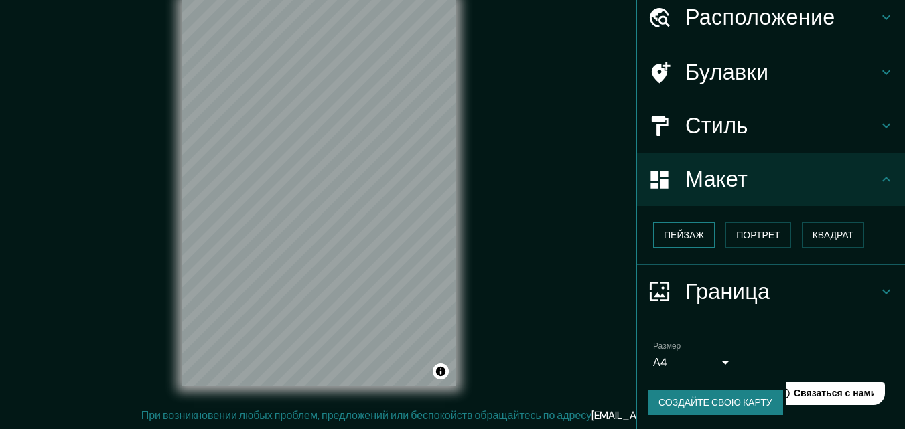
click at [683, 238] on font "Пейзаж" at bounding box center [684, 235] width 40 height 12
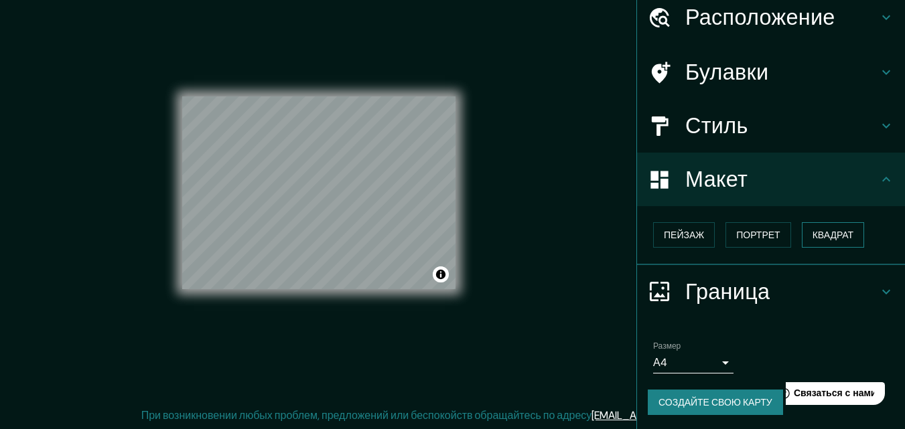
click at [835, 235] on font "Квадрат" at bounding box center [834, 235] width 42 height 12
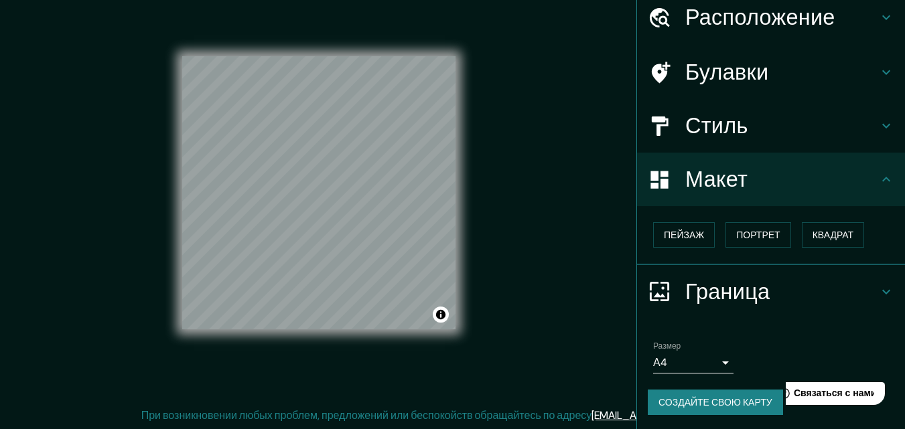
click at [676, 406] on font "Создайте свою карту" at bounding box center [715, 403] width 114 height 12
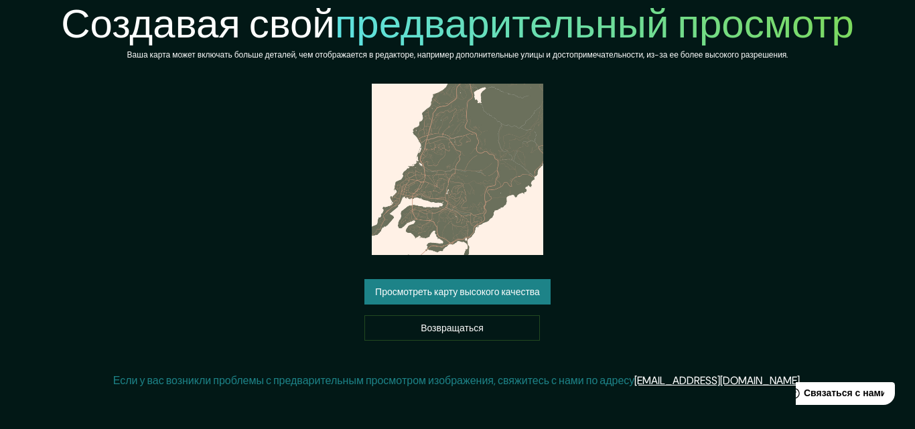
click at [484, 301] on font "Просмотреть карту высокого качества" at bounding box center [457, 291] width 165 height 17
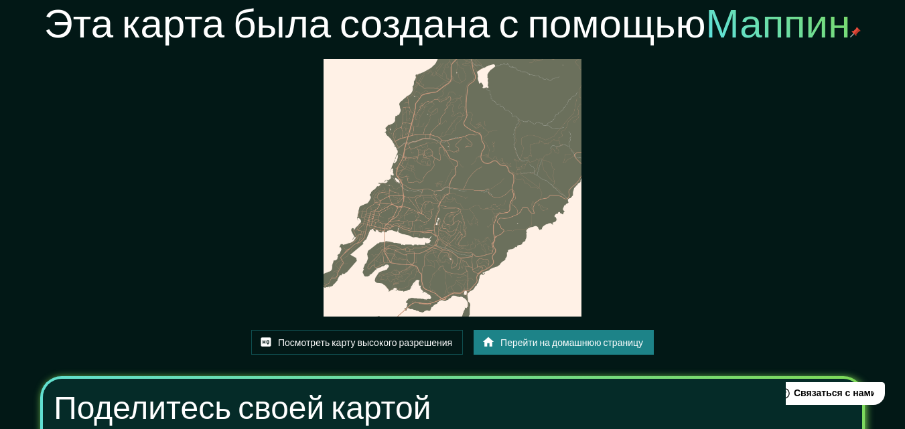
click at [529, 339] on font "Перейти на домашнюю страницу" at bounding box center [571, 343] width 143 height 12
click at [451, 216] on img at bounding box center [453, 188] width 258 height 258
click at [382, 346] on font "Посмотреть карту высокого разрешения" at bounding box center [365, 343] width 174 height 12
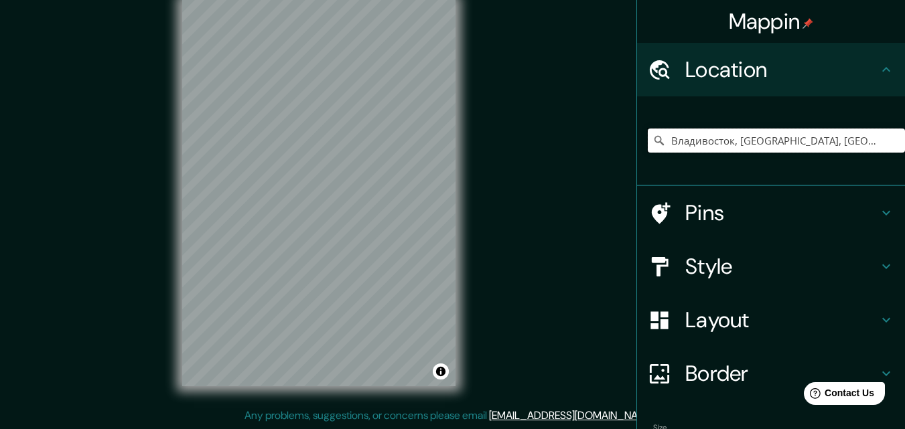
click at [856, 144] on input "Владивосток, Приморский край, Россия" at bounding box center [776, 141] width 257 height 24
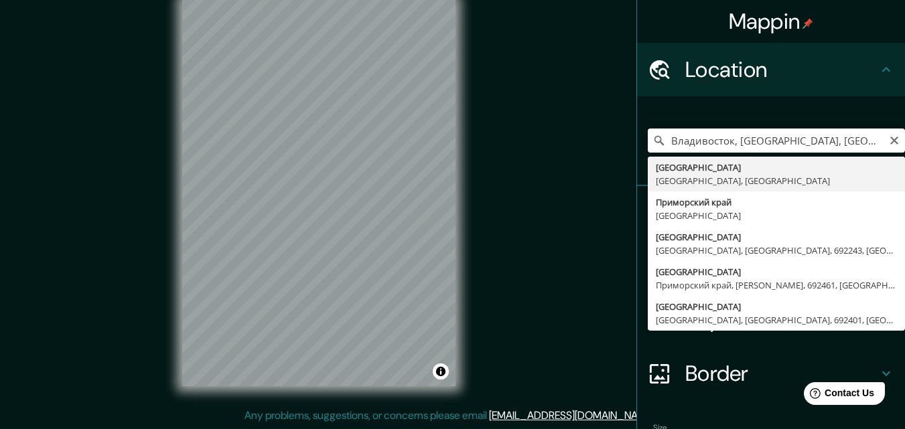
type input "Владивосток, Приморский край, Россия"
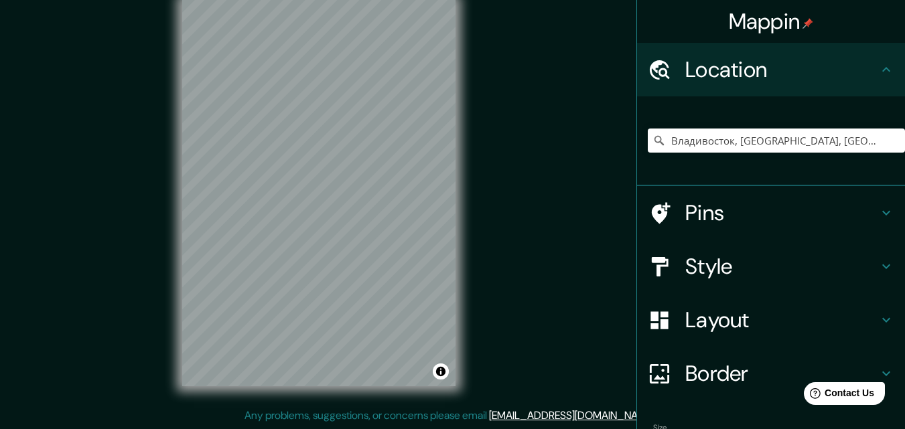
click at [878, 218] on icon at bounding box center [886, 213] width 16 height 16
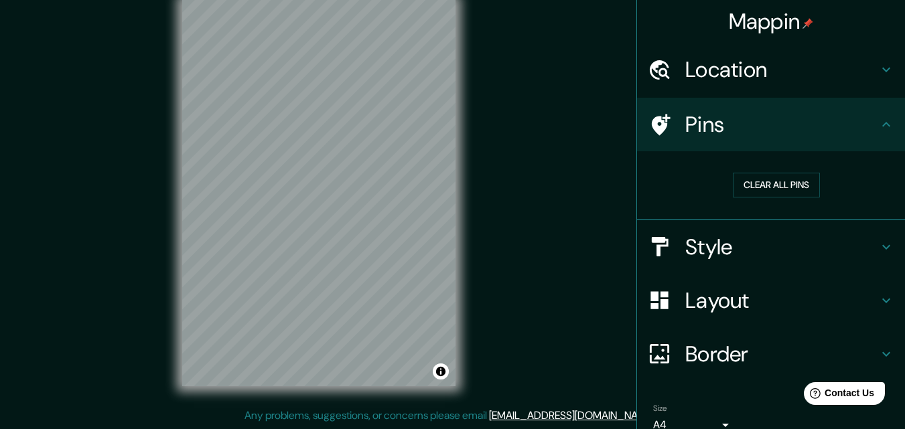
click at [878, 245] on icon at bounding box center [886, 247] width 16 height 16
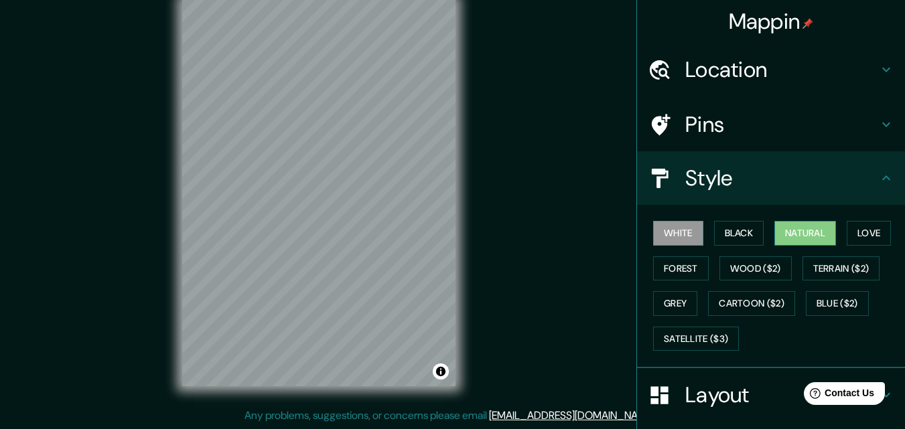
click at [792, 234] on button "Natural" at bounding box center [805, 233] width 62 height 25
click at [863, 234] on button "Love" at bounding box center [869, 233] width 44 height 25
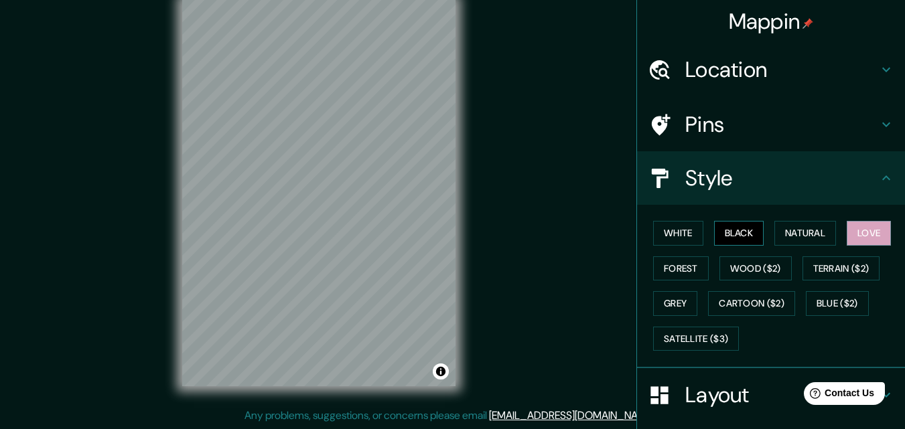
click at [733, 230] on button "Black" at bounding box center [739, 233] width 50 height 25
click at [664, 230] on button "White" at bounding box center [678, 233] width 50 height 25
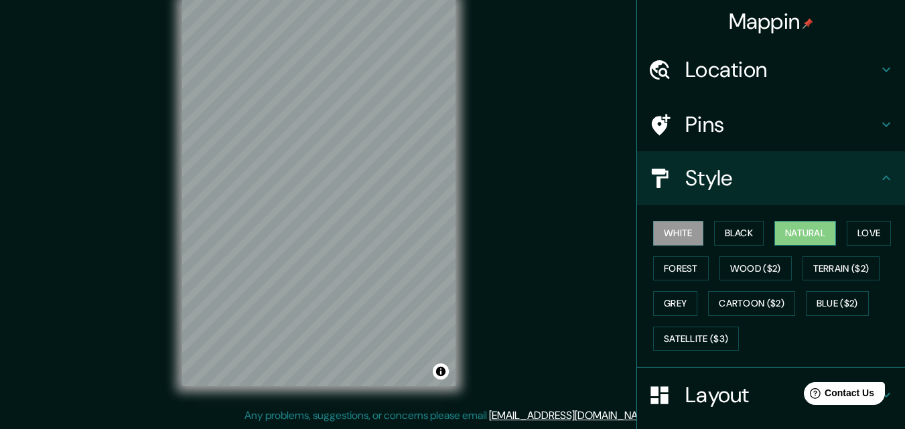
click at [809, 242] on button "Natural" at bounding box center [805, 233] width 62 height 25
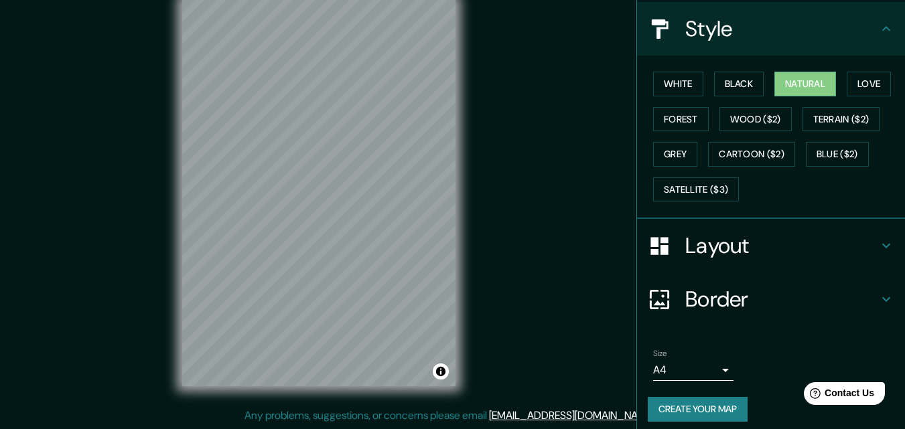
scroll to position [158, 0]
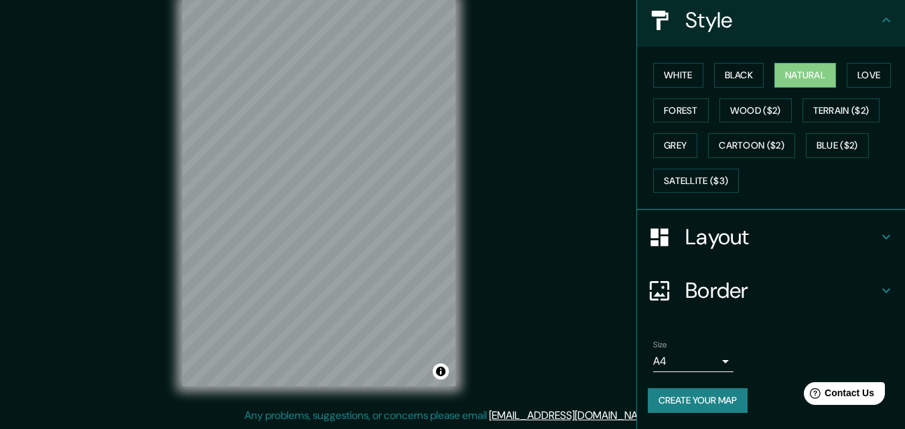
click at [882, 236] on icon at bounding box center [886, 237] width 8 height 5
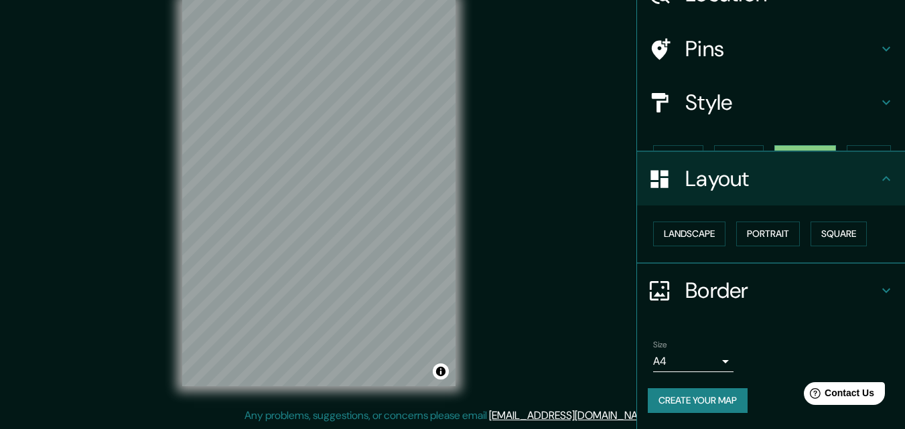
scroll to position [52, 0]
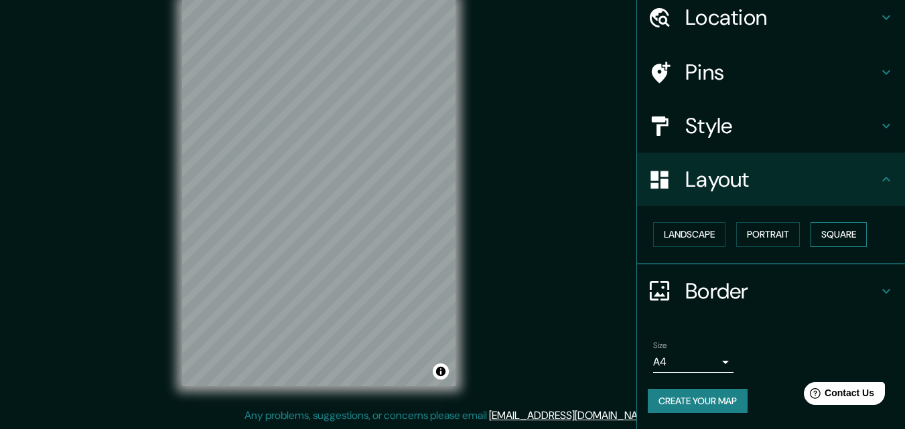
click at [841, 236] on button "Square" at bounding box center [839, 234] width 56 height 25
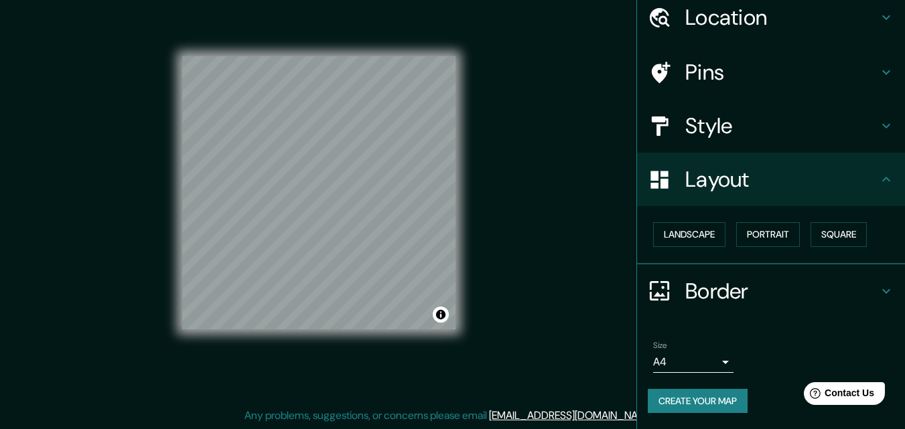
click at [724, 368] on div "Size A4 single" at bounding box center [771, 357] width 247 height 43
click at [716, 366] on body "Mappin Location [GEOGRAPHIC_DATA], [GEOGRAPHIC_DATA], [GEOGRAPHIC_DATA] Pins St…" at bounding box center [452, 193] width 905 height 429
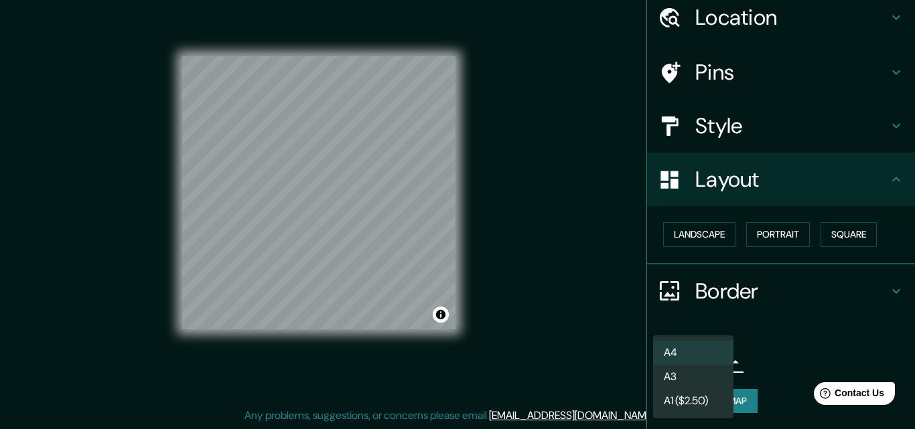
click at [684, 378] on li "A3" at bounding box center [693, 377] width 80 height 24
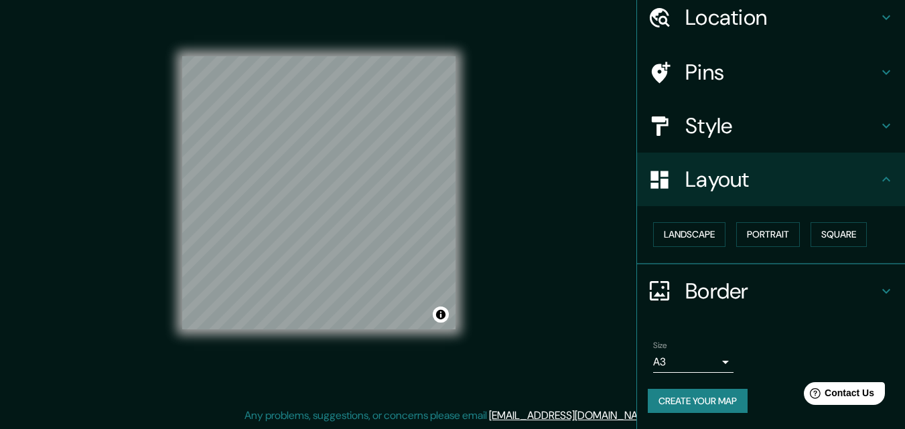
click at [711, 403] on button "Create your map" at bounding box center [698, 401] width 100 height 25
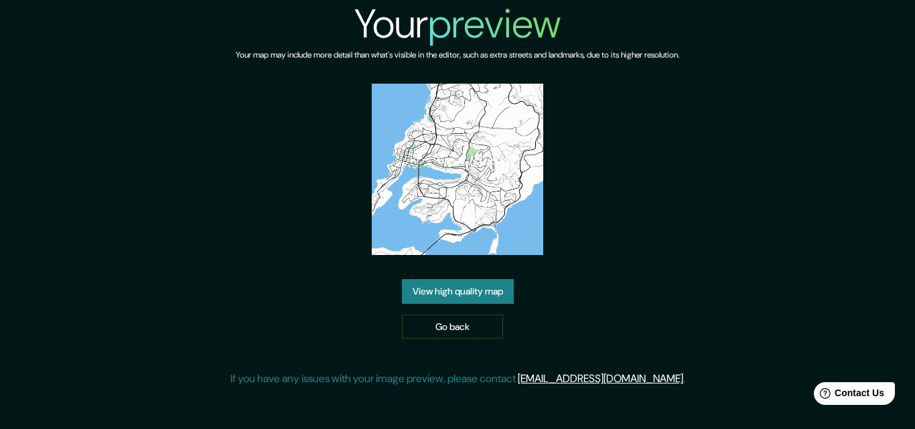
click at [450, 290] on link "View high quality map" at bounding box center [458, 291] width 112 height 25
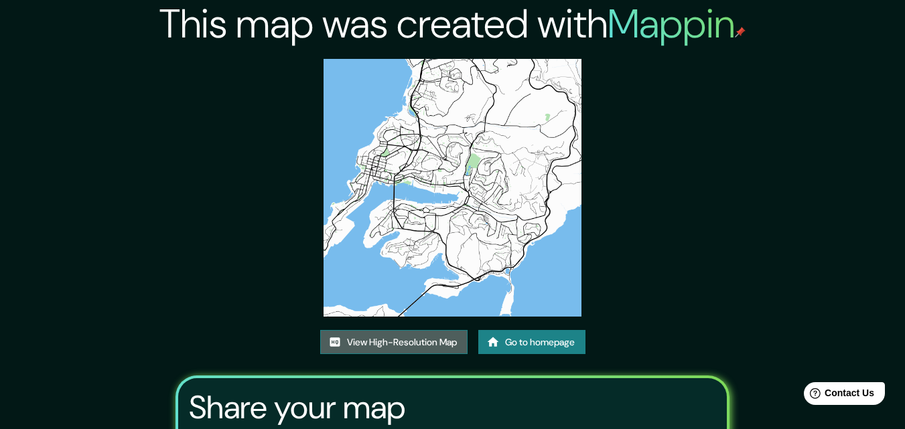
click at [382, 346] on link "View High-Resolution Map" at bounding box center [393, 342] width 147 height 25
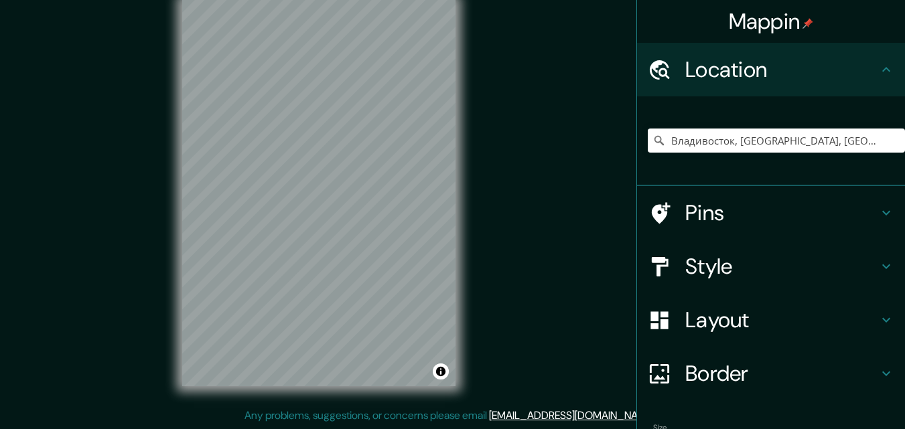
scroll to position [21, 0]
click at [859, 144] on input "Владивосток, [GEOGRAPHIC_DATA], [GEOGRAPHIC_DATA]" at bounding box center [776, 141] width 257 height 24
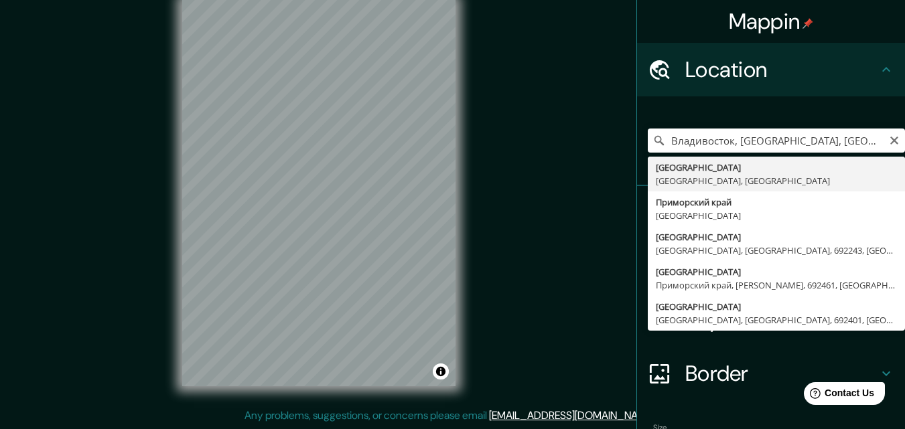
type input "Владивосток, [GEOGRAPHIC_DATA], [GEOGRAPHIC_DATA]"
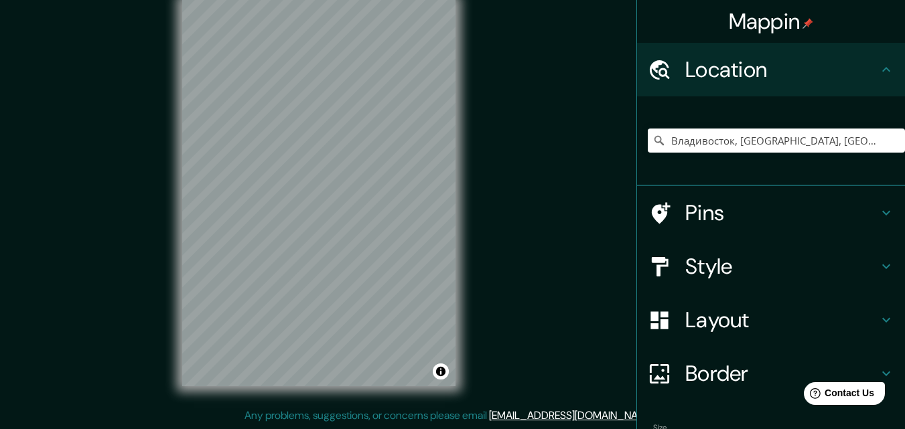
click at [878, 217] on icon at bounding box center [886, 213] width 16 height 16
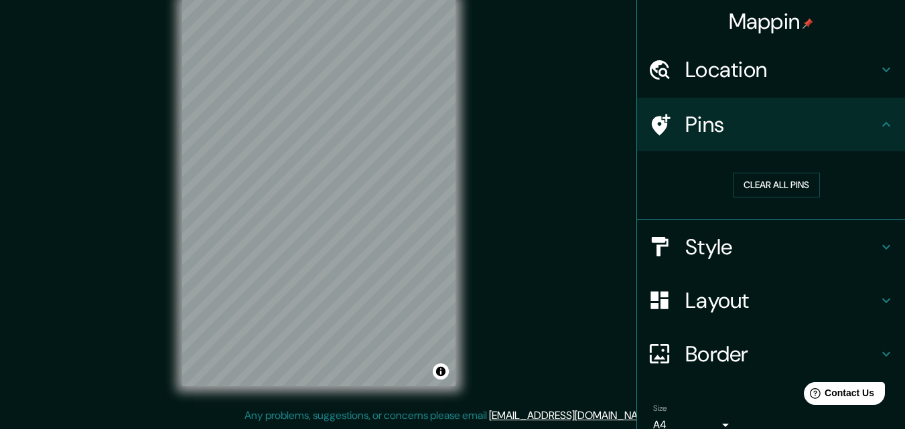
click at [878, 298] on icon at bounding box center [886, 301] width 16 height 16
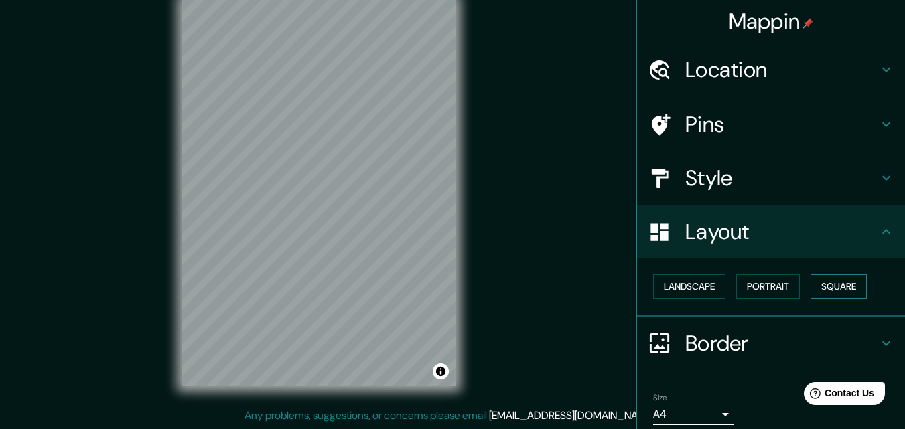
click at [835, 289] on button "Square" at bounding box center [839, 287] width 56 height 25
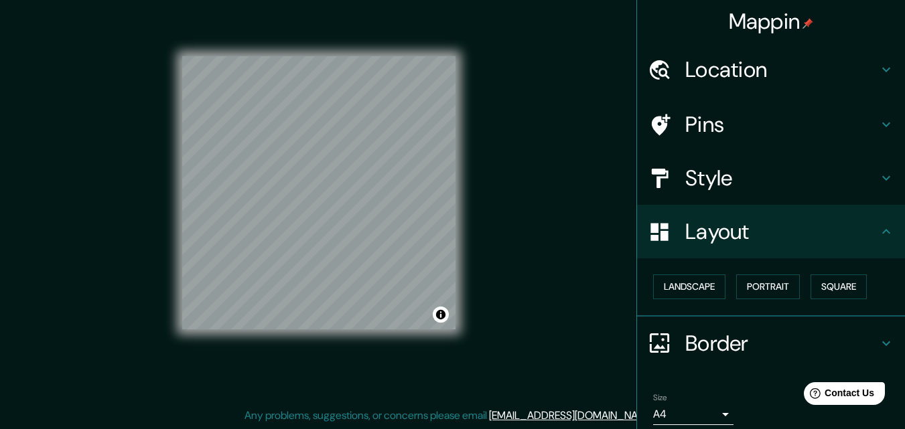
click at [713, 408] on body "Mappin Location [GEOGRAPHIC_DATA], [GEOGRAPHIC_DATA], [GEOGRAPHIC_DATA] Pins St…" at bounding box center [452, 193] width 905 height 429
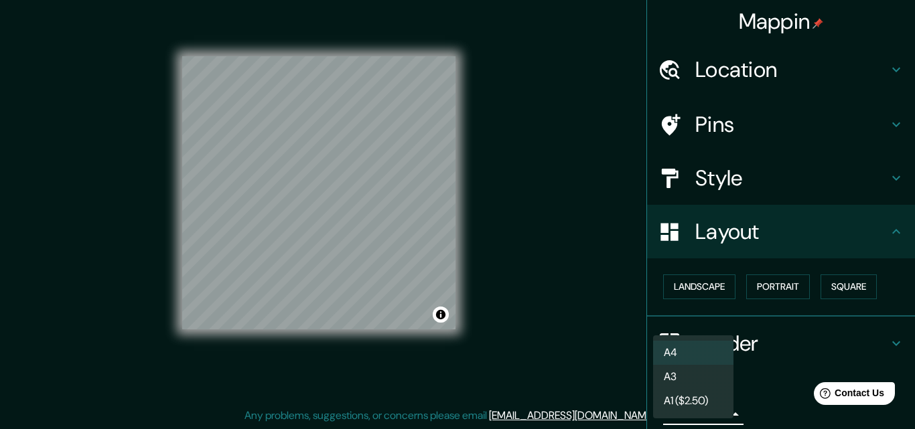
click at [692, 368] on li "A3" at bounding box center [693, 377] width 80 height 24
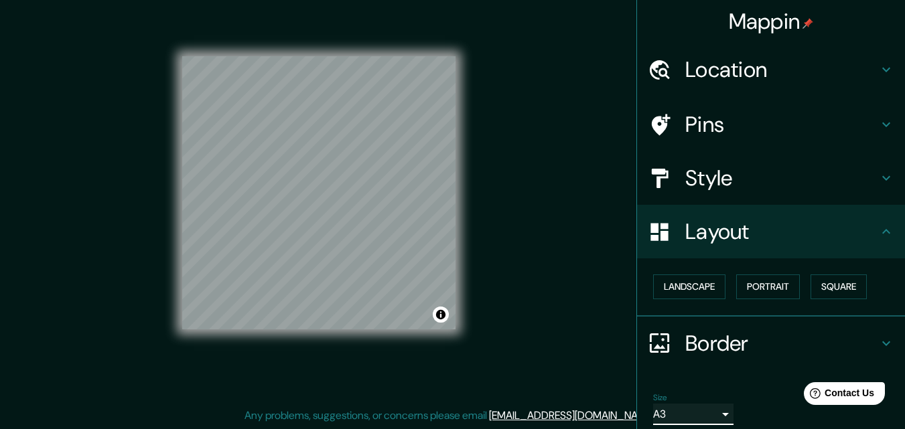
scroll to position [52, 0]
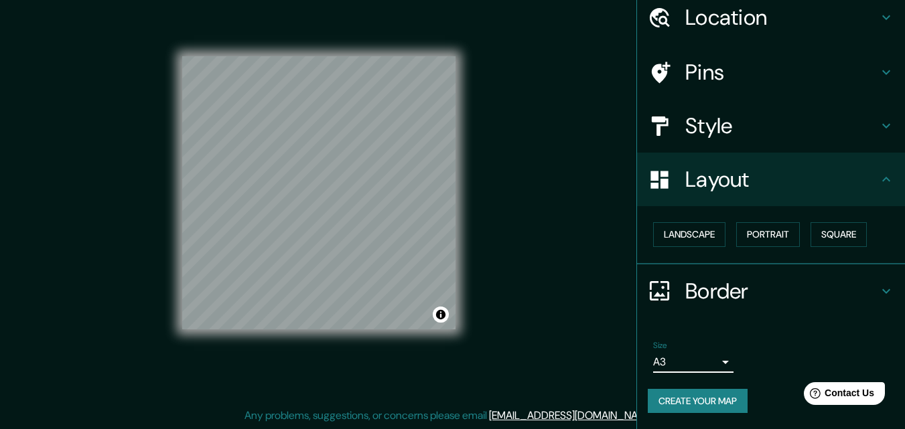
click at [689, 403] on button "Create your map" at bounding box center [698, 401] width 100 height 25
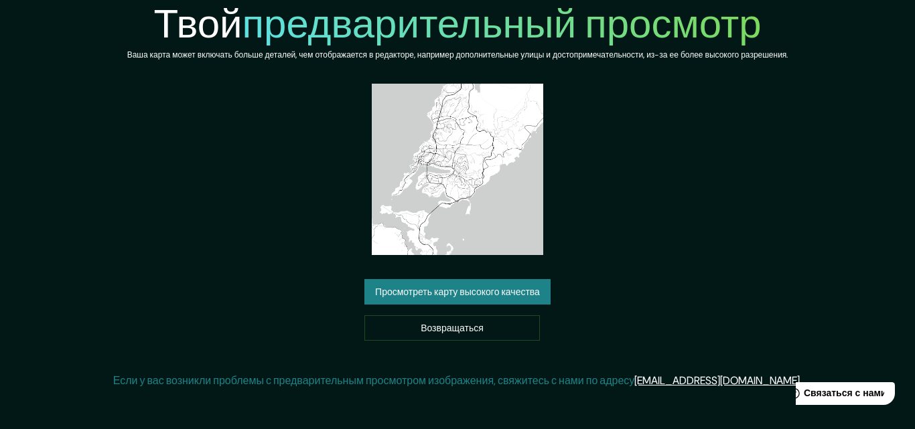
click at [446, 287] on font "Просмотреть карту высокого качества" at bounding box center [457, 293] width 165 height 12
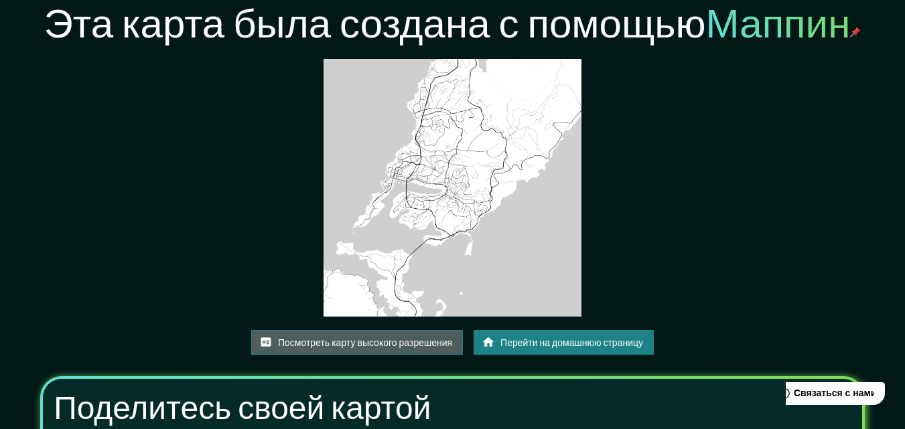
click at [427, 341] on font "Посмотреть карту высокого разрешения" at bounding box center [365, 343] width 174 height 12
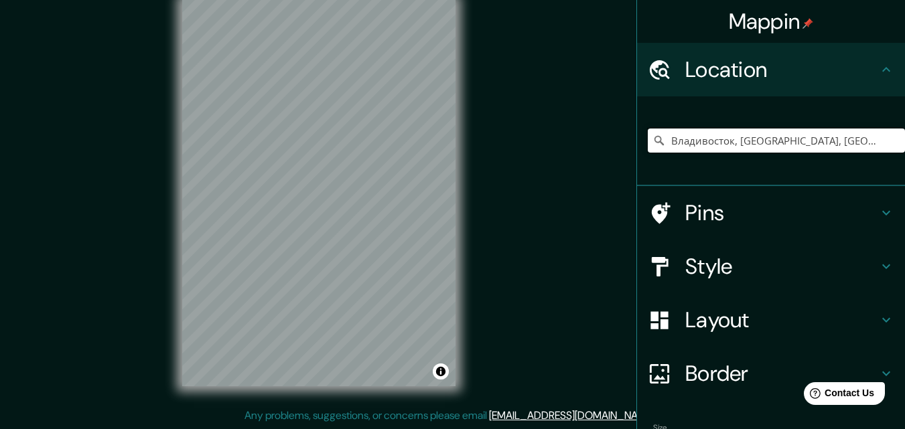
click at [858, 145] on input "Владивосток, [GEOGRAPHIC_DATA], [GEOGRAPHIC_DATA]" at bounding box center [776, 141] width 257 height 24
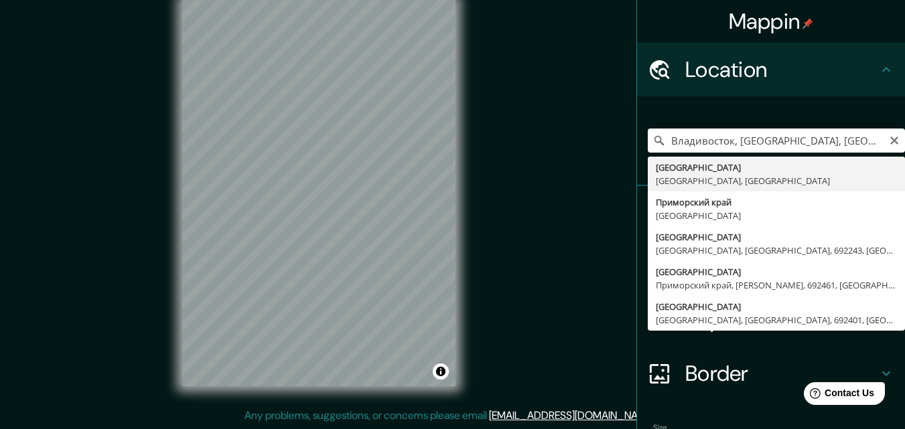
type input "Владивосток, [GEOGRAPHIC_DATA], [GEOGRAPHIC_DATA]"
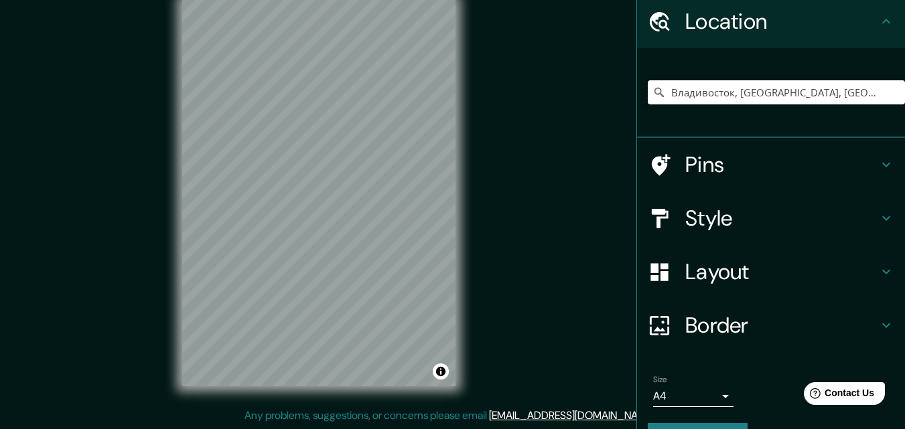
scroll to position [83, 0]
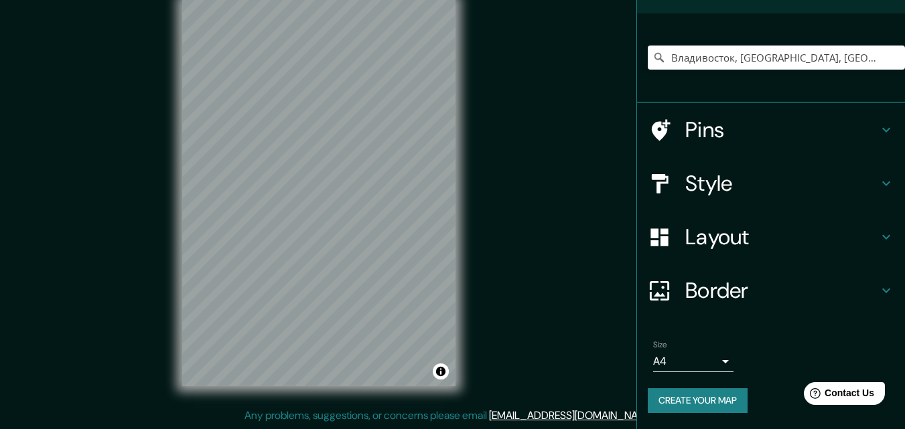
click at [878, 182] on icon at bounding box center [886, 184] width 16 height 16
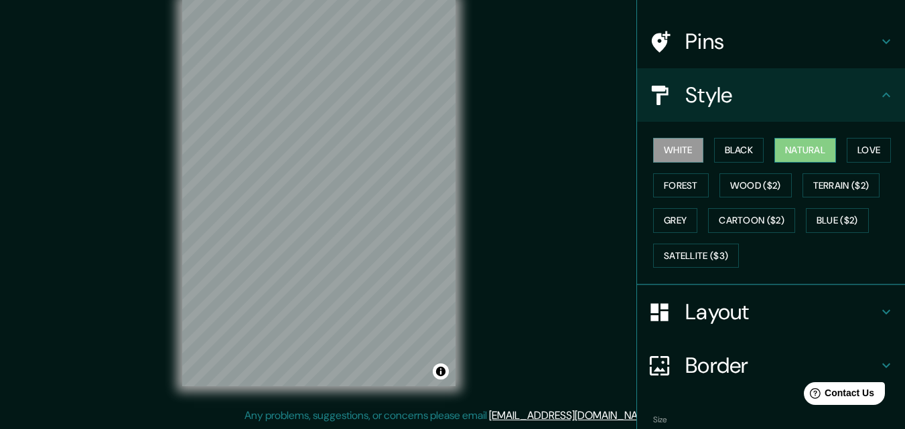
click at [803, 147] on button "Natural" at bounding box center [805, 150] width 62 height 25
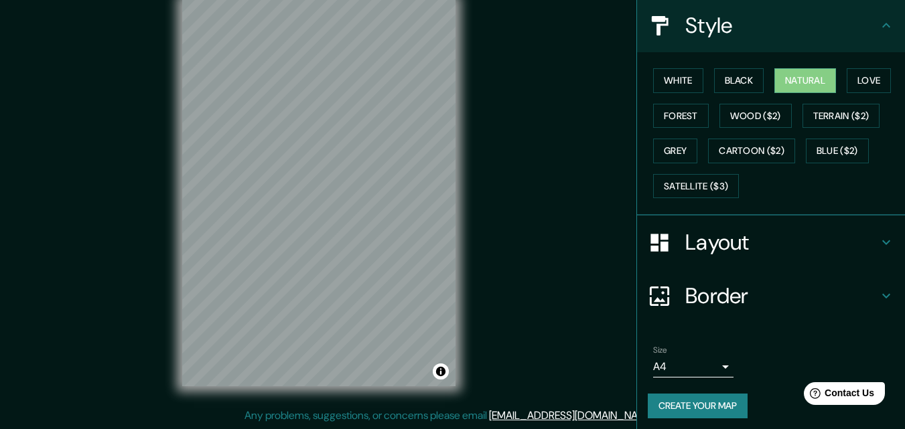
scroll to position [158, 0]
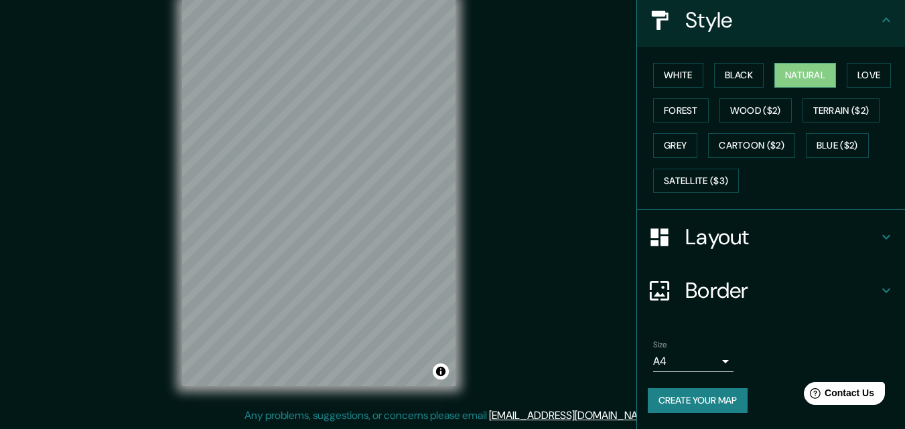
click at [878, 230] on icon at bounding box center [886, 237] width 16 height 16
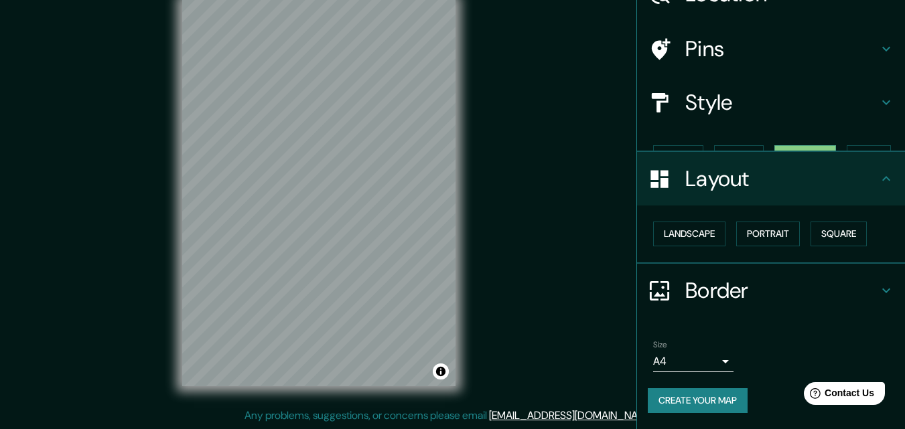
scroll to position [52, 0]
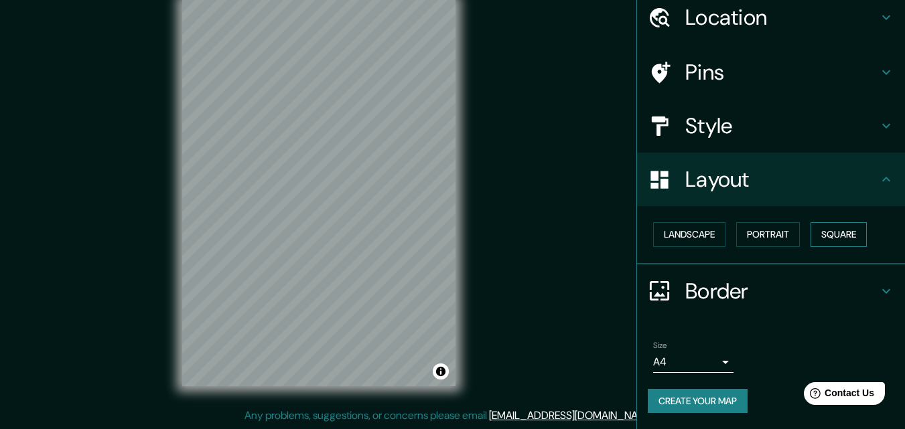
click at [837, 232] on button "Square" at bounding box center [839, 234] width 56 height 25
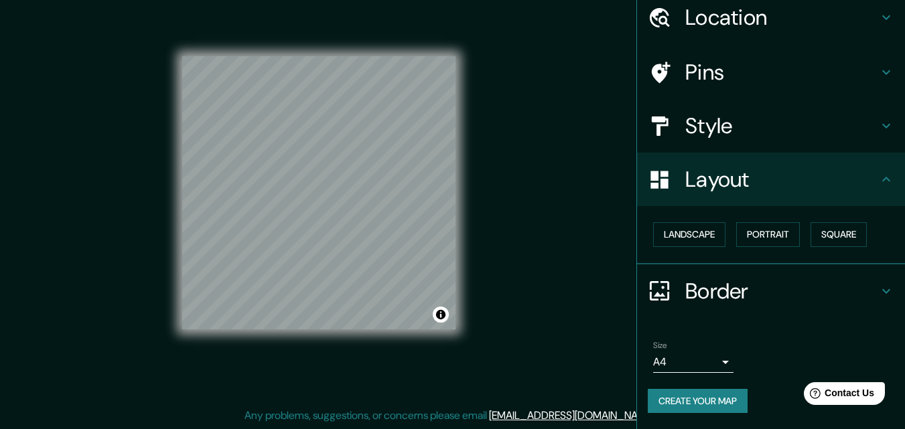
click at [714, 356] on body "Mappin Location Владивосток, Приморский край, Россия Pins Style Layout Landscap…" at bounding box center [452, 193] width 905 height 429
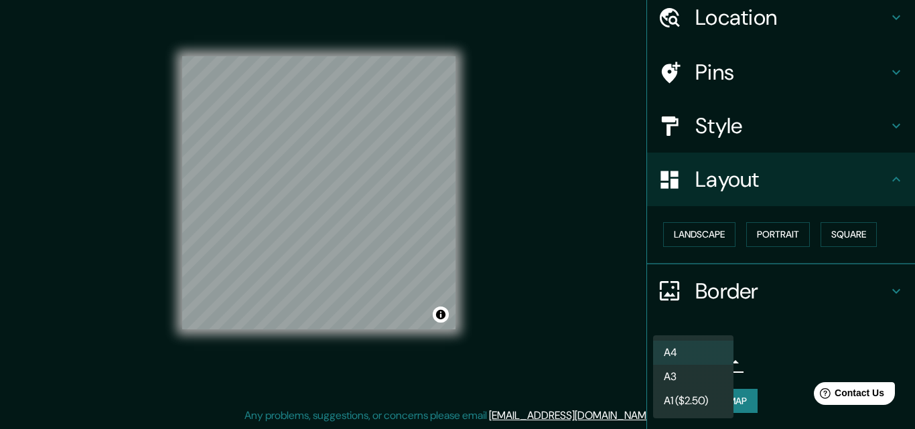
click at [681, 373] on li "A3" at bounding box center [693, 377] width 80 height 24
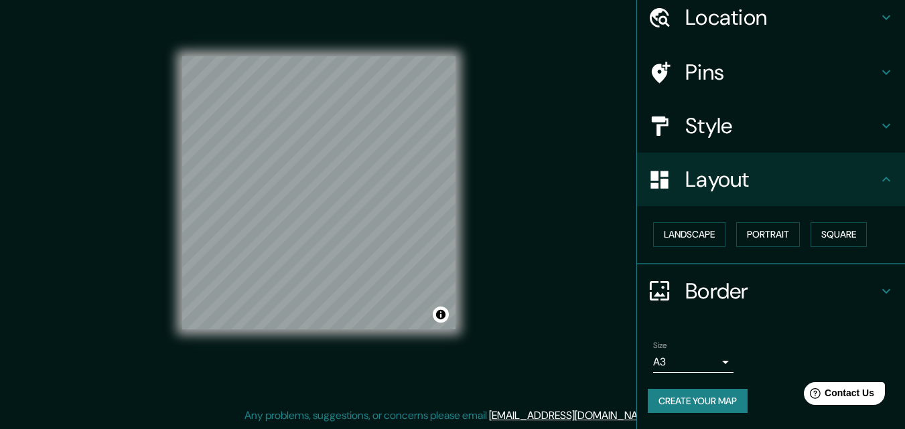
click at [691, 399] on button "Create your map" at bounding box center [698, 401] width 100 height 25
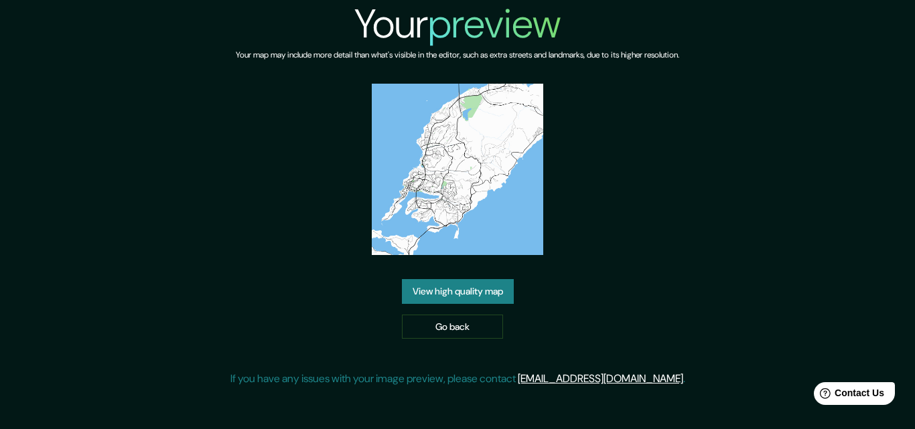
click at [446, 293] on link "View high quality map" at bounding box center [458, 291] width 112 height 25
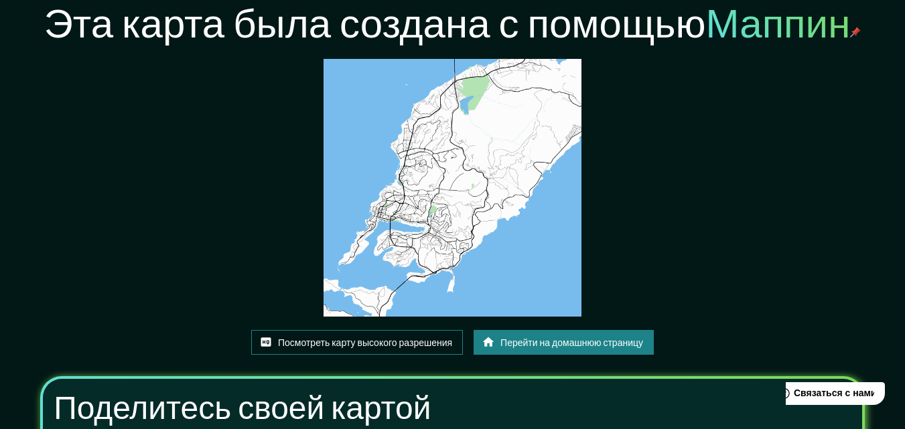
click at [424, 343] on font "Посмотреть карту высокого разрешения" at bounding box center [365, 343] width 174 height 12
click at [597, 346] on font "Перейти на домашнюю страницу" at bounding box center [571, 343] width 143 height 12
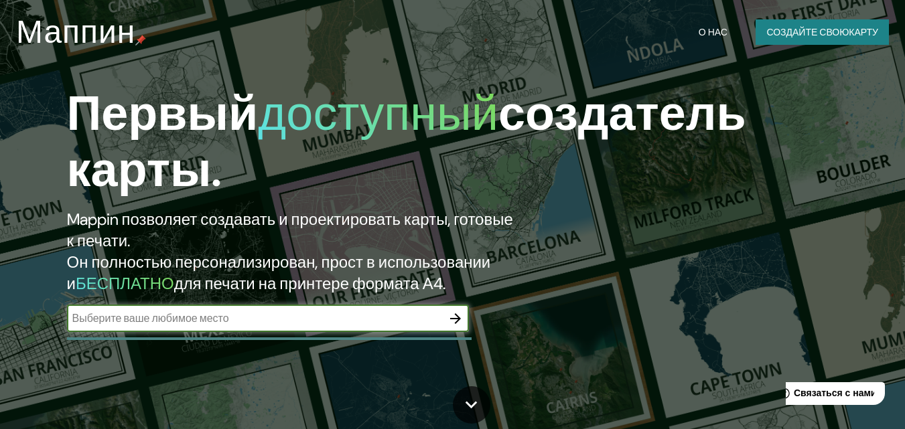
click at [458, 323] on icon "button" at bounding box center [455, 319] width 16 height 16
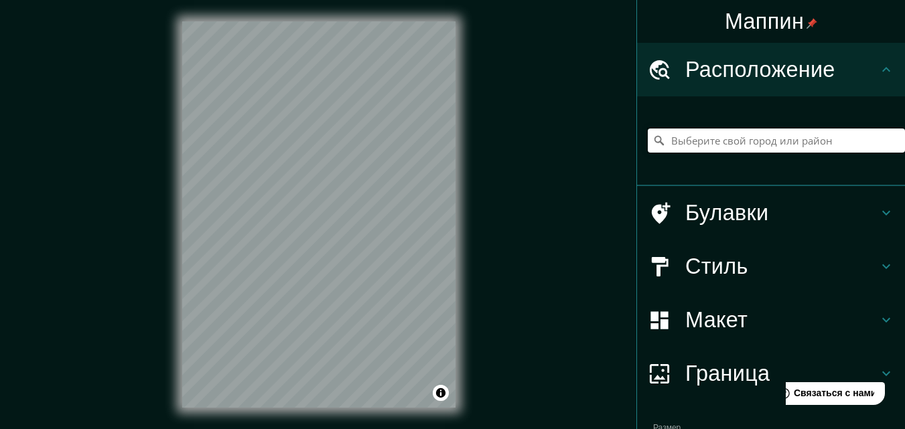
click at [679, 147] on input "Выберите свой город или район" at bounding box center [776, 141] width 257 height 24
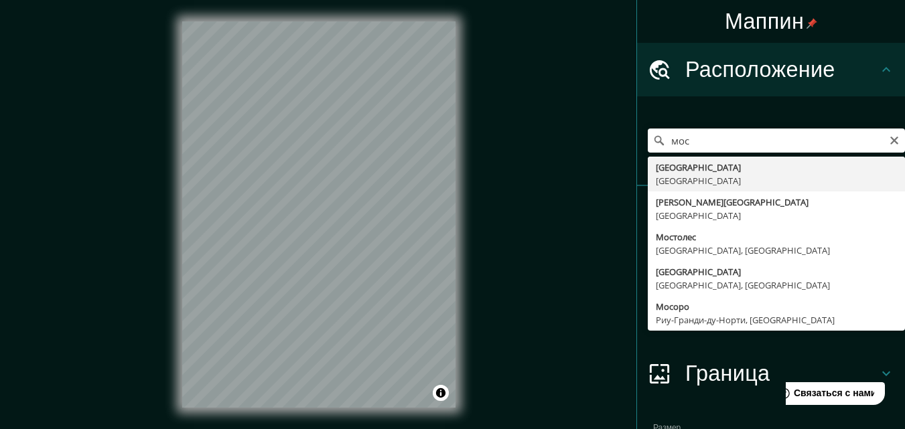
type input "Москва, Россия"
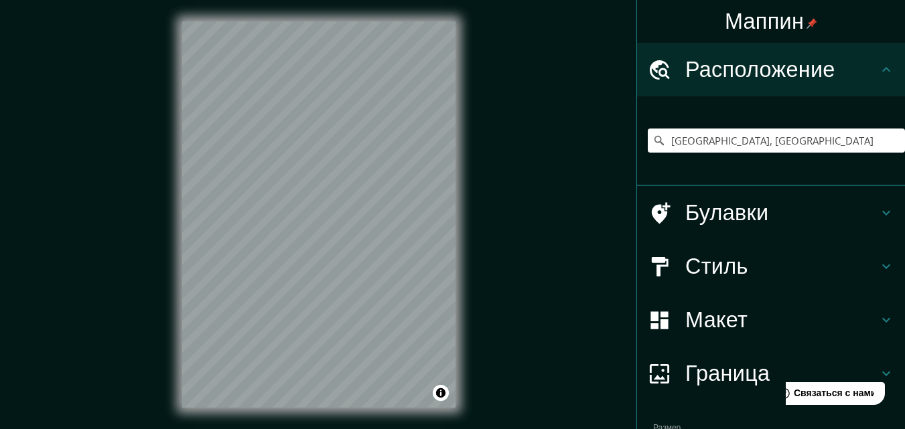
click at [878, 264] on icon at bounding box center [886, 267] width 16 height 16
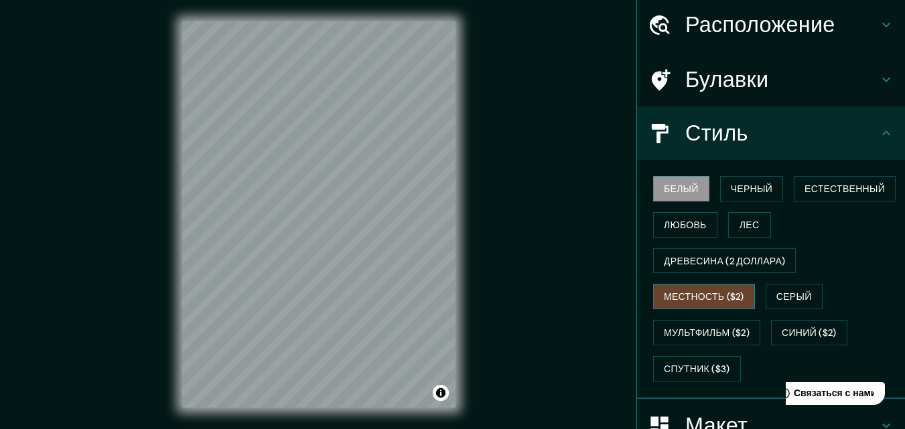
scroll to position [46, 0]
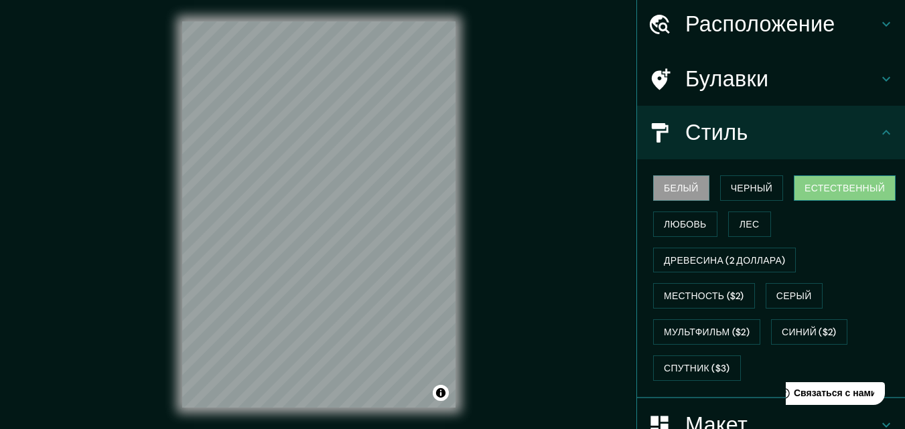
click at [805, 193] on font "Естественный" at bounding box center [845, 188] width 80 height 12
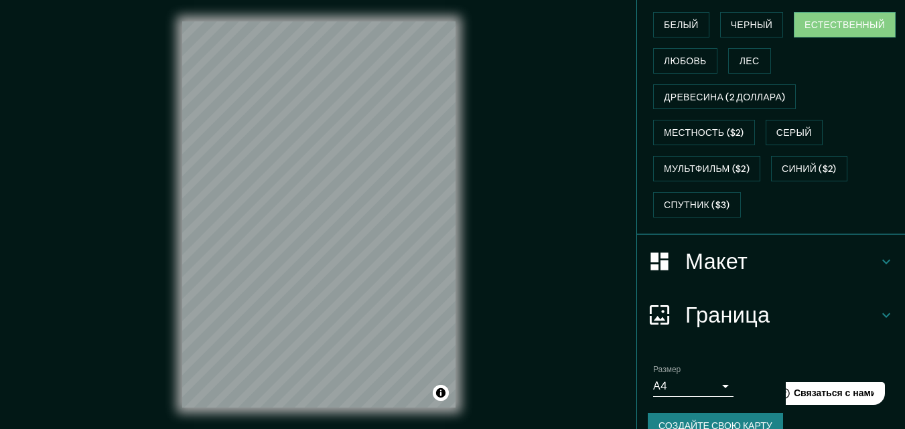
scroll to position [210, 0]
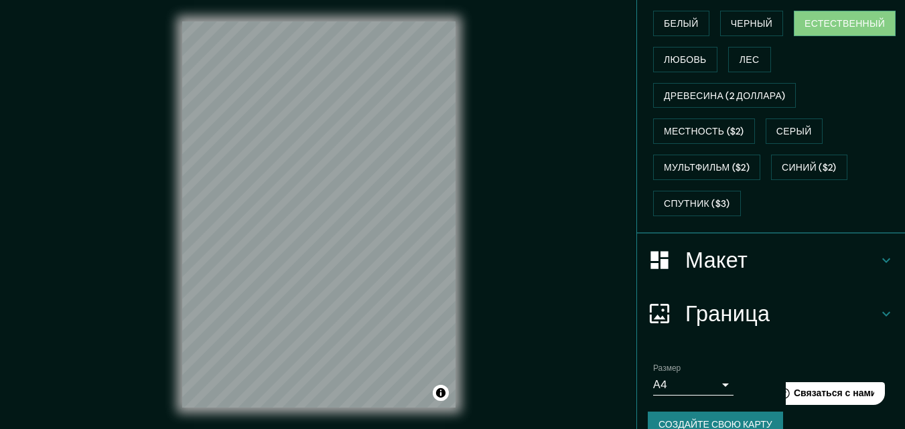
click at [715, 383] on body "Маппин Расположение Москва, Россия Булавки Стиль Белый Черный Естественный Любо…" at bounding box center [452, 214] width 905 height 429
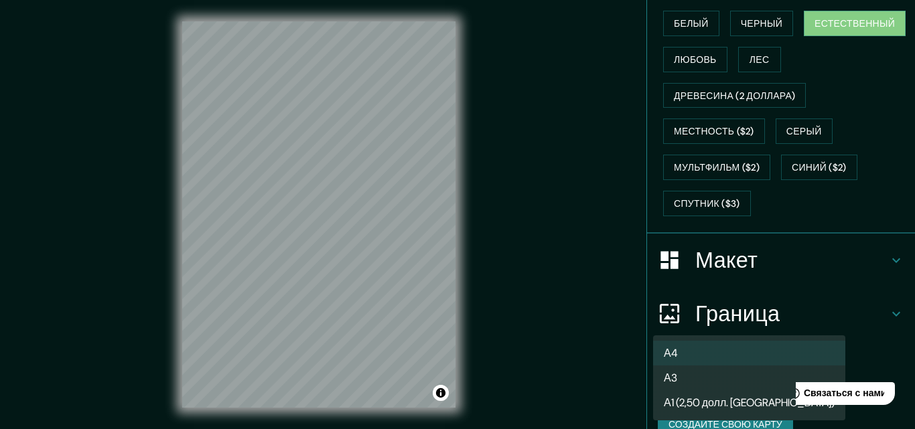
click at [677, 377] on font "А3" at bounding box center [670, 378] width 13 height 14
type input "a4"
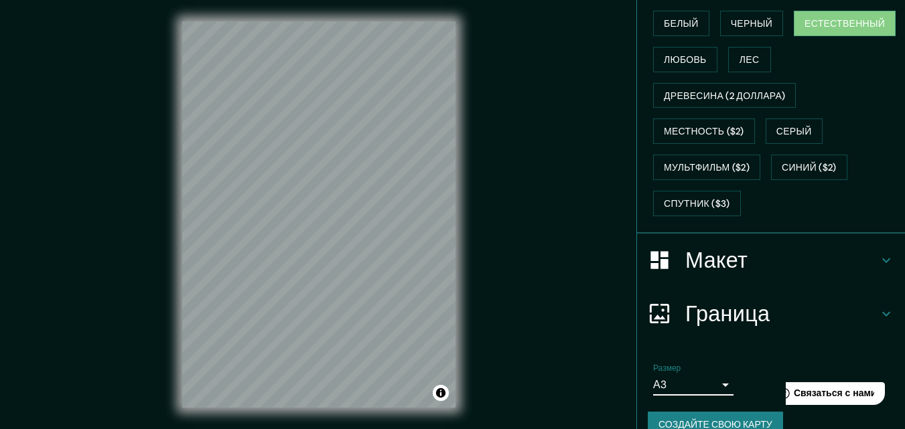
click at [882, 261] on icon at bounding box center [886, 260] width 8 height 5
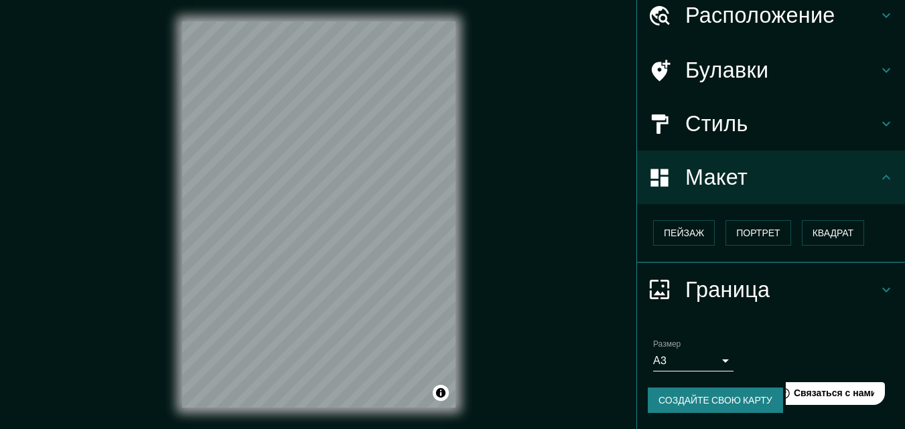
scroll to position [54, 0]
click at [826, 234] on font "Квадрат" at bounding box center [834, 234] width 42 height 12
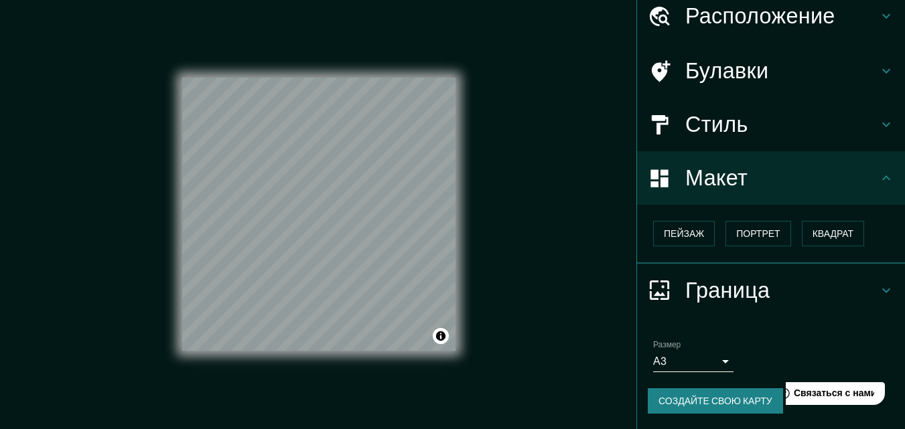
click at [710, 402] on font "Создайте свою карту" at bounding box center [715, 401] width 114 height 12
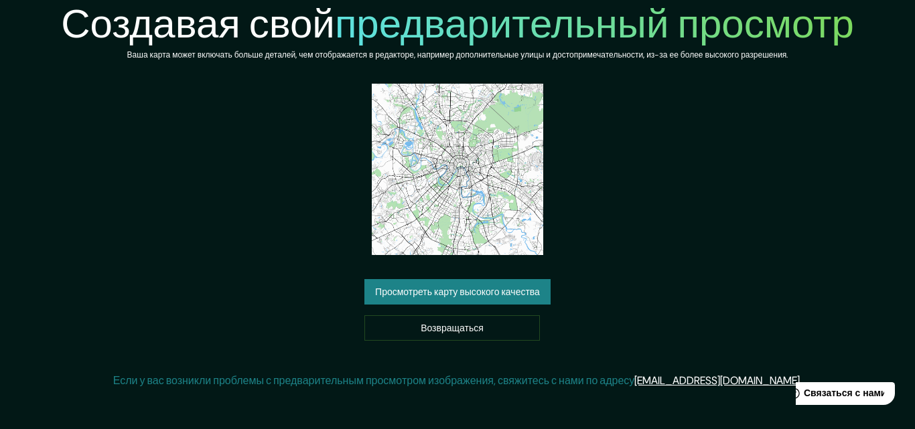
click at [477, 288] on font "Просмотреть карту высокого качества" at bounding box center [457, 293] width 165 height 12
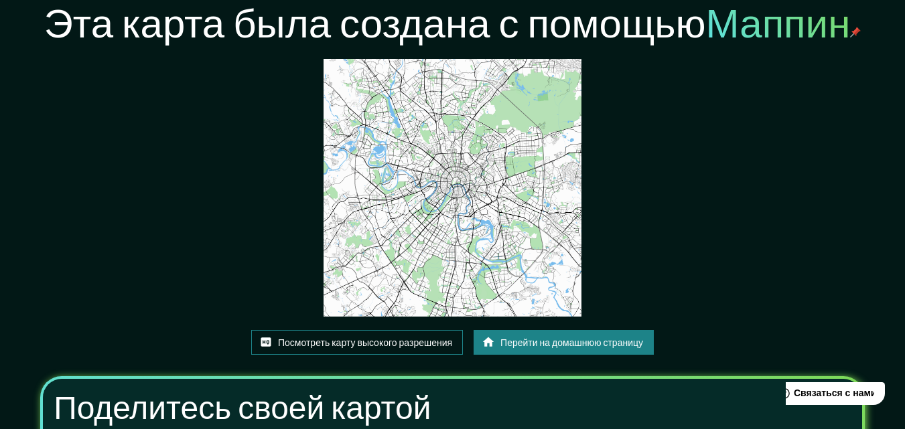
click at [382, 341] on font "Посмотреть карту высокого разрешения" at bounding box center [365, 343] width 174 height 12
click at [543, 344] on font "Перейти на домашнюю страницу" at bounding box center [571, 343] width 143 height 12
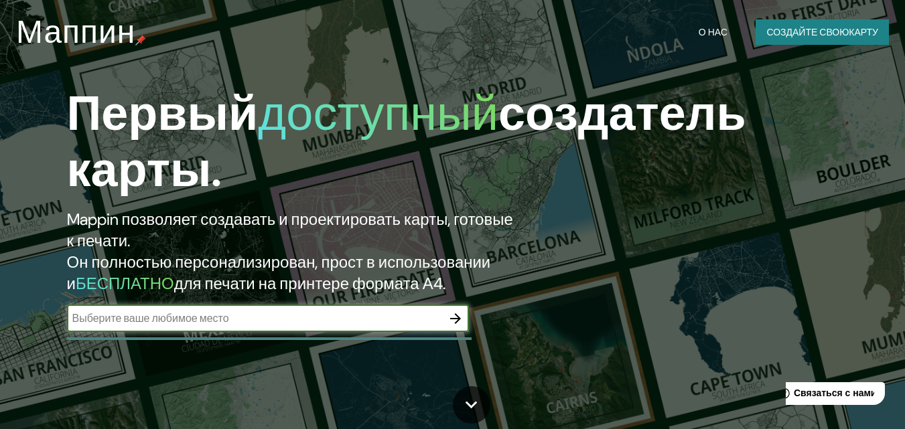
click at [453, 314] on icon "button" at bounding box center [455, 319] width 16 height 16
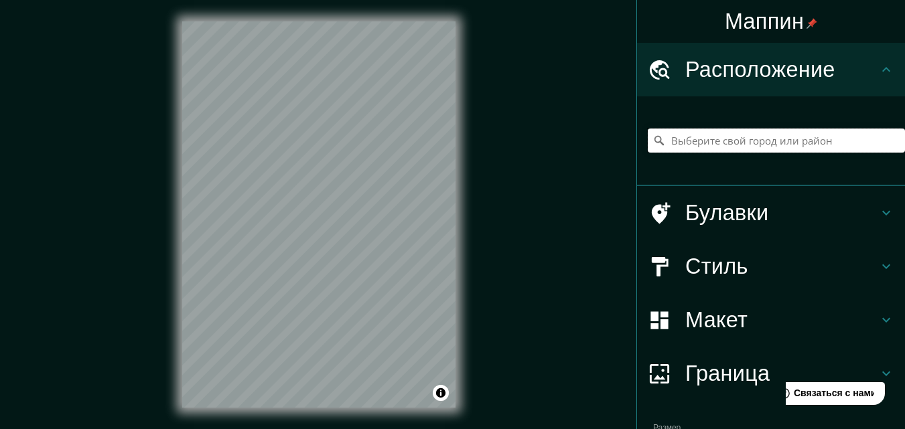
click at [681, 148] on input "Выберите свой город или район" at bounding box center [776, 141] width 257 height 24
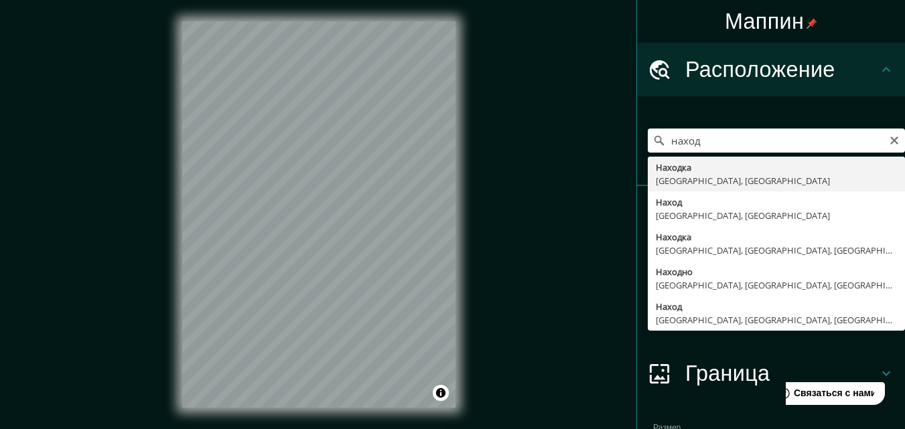
type input "Находка, [GEOGRAPHIC_DATA], [GEOGRAPHIC_DATA]"
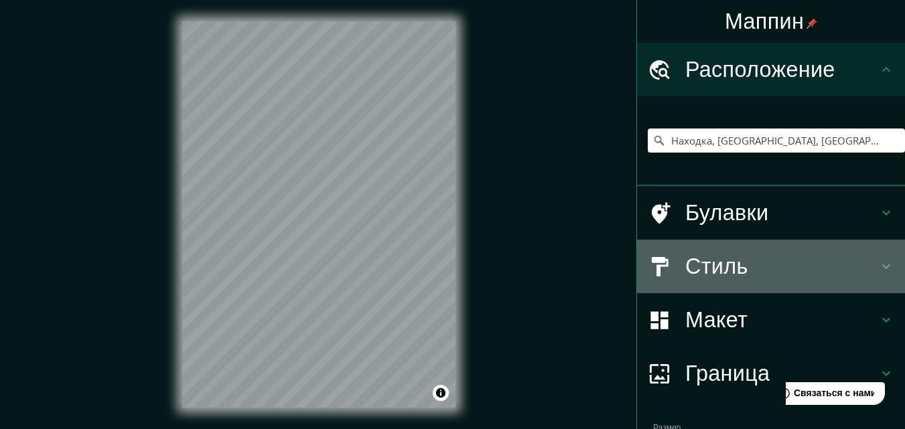
click at [878, 271] on icon at bounding box center [886, 267] width 16 height 16
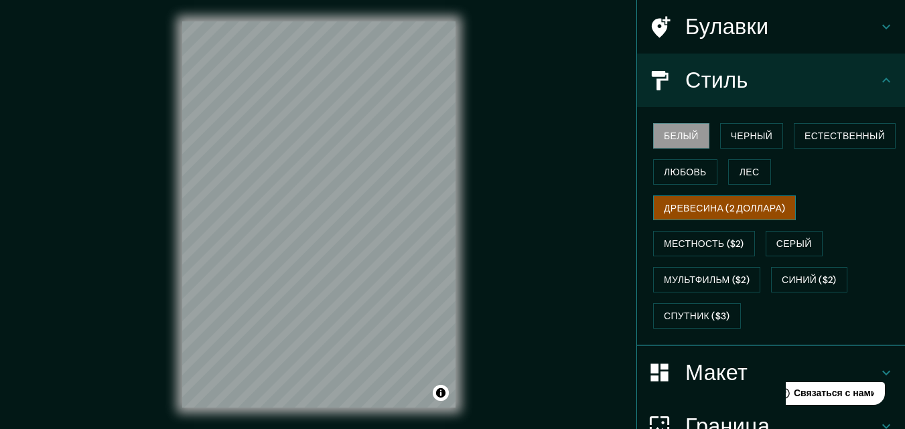
scroll to position [98, 0]
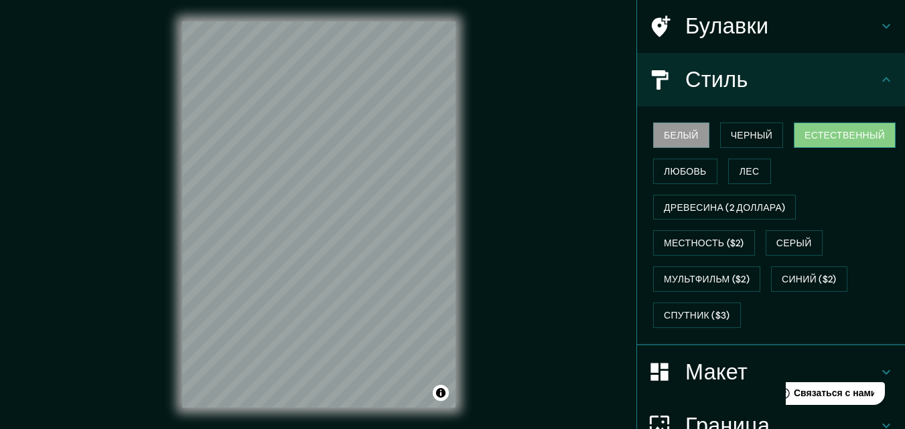
click at [829, 136] on font "Естественный" at bounding box center [845, 135] width 80 height 12
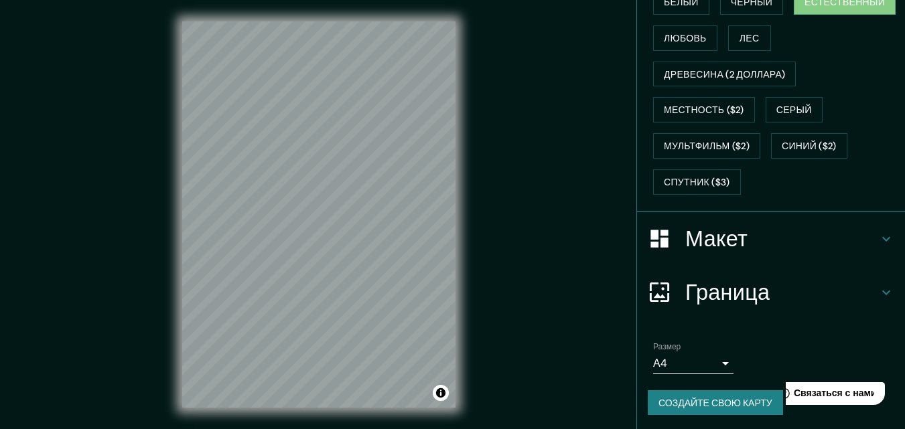
scroll to position [234, 0]
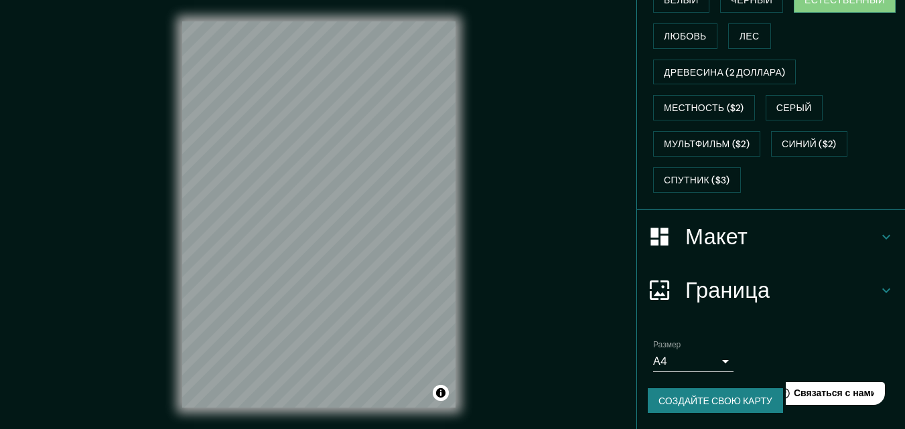
click at [878, 240] on icon at bounding box center [886, 237] width 16 height 16
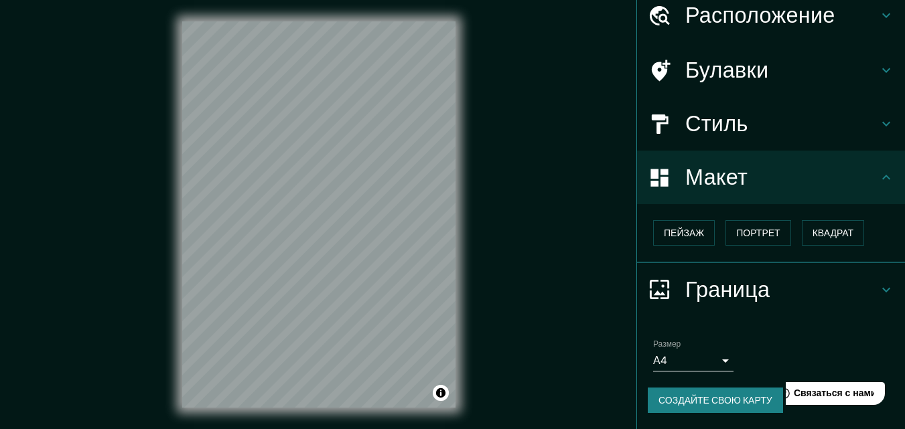
scroll to position [54, 0]
click at [814, 236] on font "Квадрат" at bounding box center [834, 234] width 42 height 12
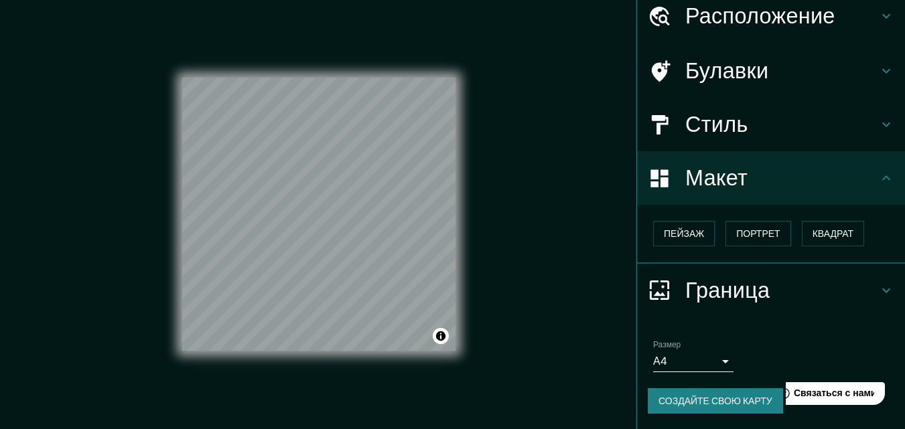
click at [705, 362] on body "Маппин Расположение Находка, Приморский край, Россия Булавки Стиль Макет Пейзаж…" at bounding box center [452, 214] width 905 height 429
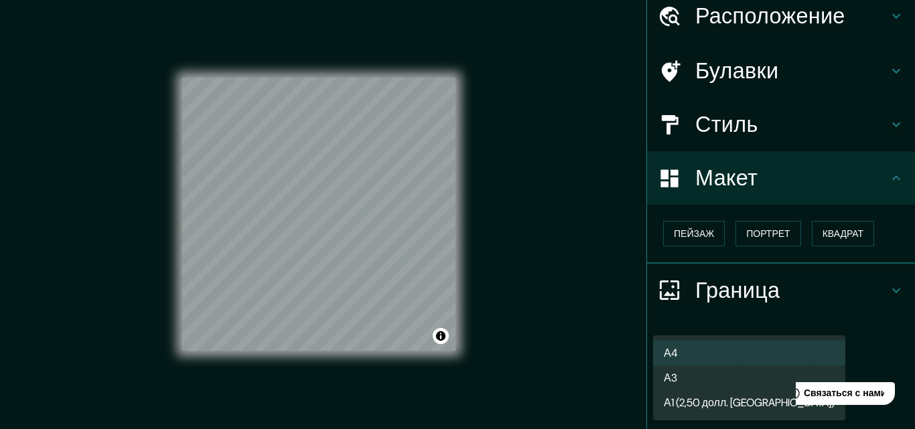
click at [683, 370] on li "А3" at bounding box center [749, 378] width 192 height 25
type input "a4"
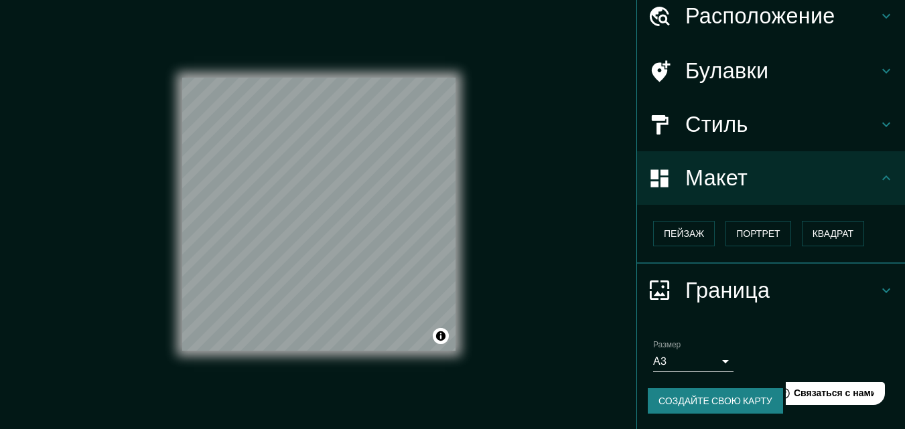
click at [724, 395] on font "Создайте свою карту" at bounding box center [715, 401] width 114 height 12
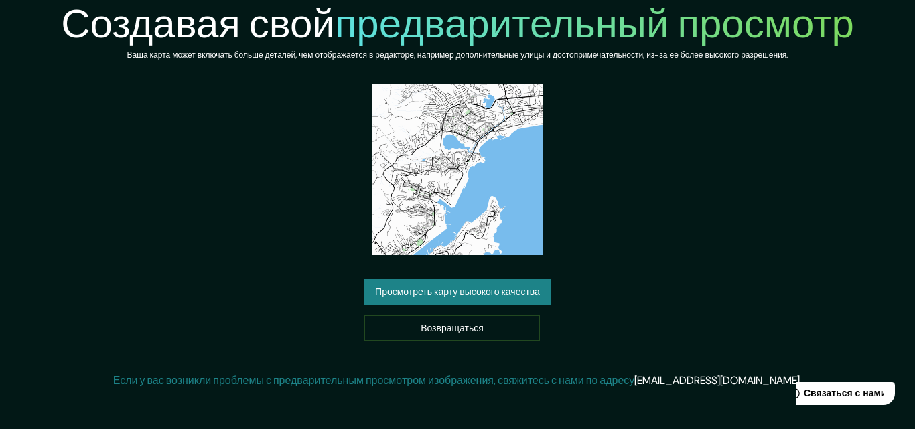
click at [452, 294] on font "Просмотреть карту высокого качества" at bounding box center [457, 293] width 165 height 12
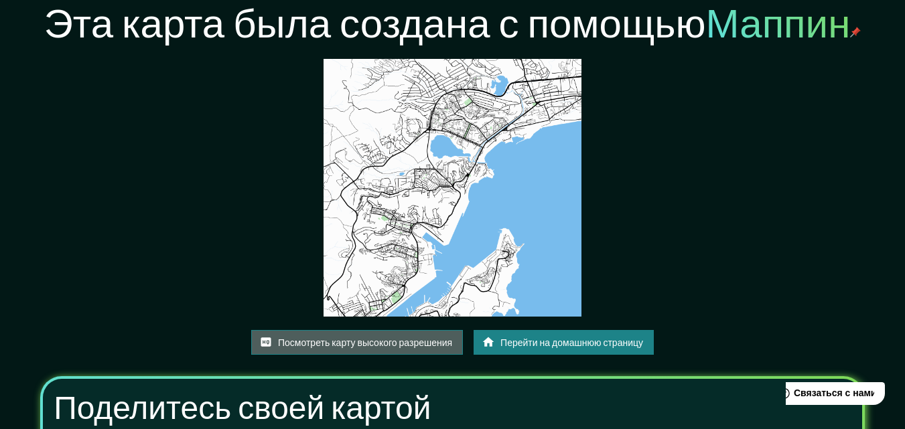
click at [364, 342] on font "Посмотреть карту высокого разрешения" at bounding box center [365, 343] width 174 height 12
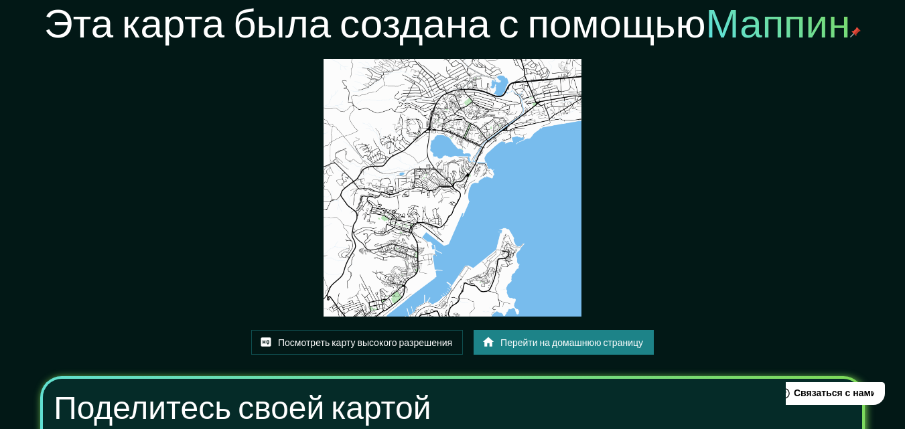
click at [591, 341] on font "Перейти на домашнюю страницу" at bounding box center [571, 343] width 143 height 12
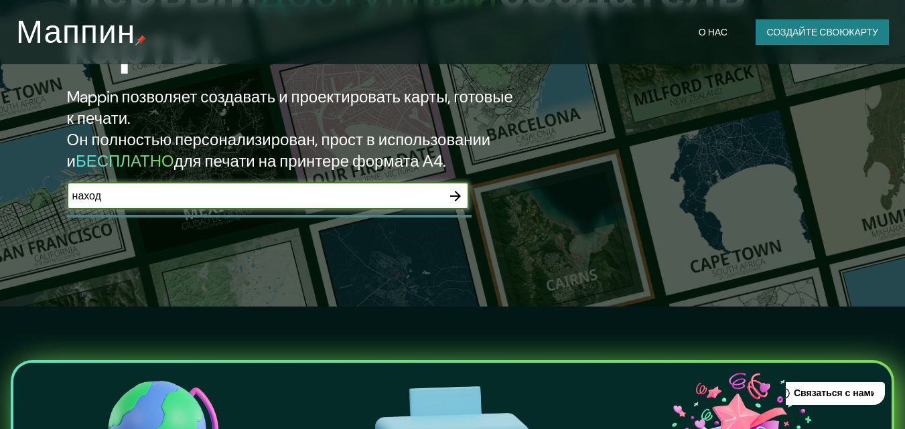
scroll to position [123, 0]
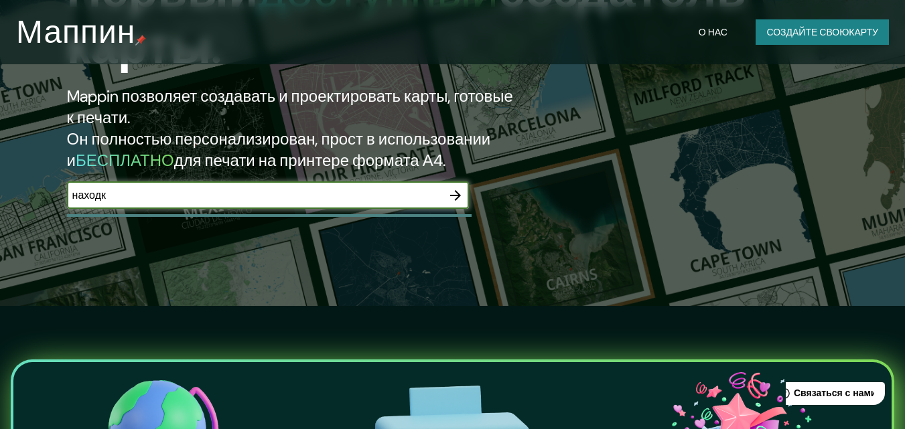
type input "находка"
click at [457, 202] on icon "button" at bounding box center [455, 196] width 16 height 16
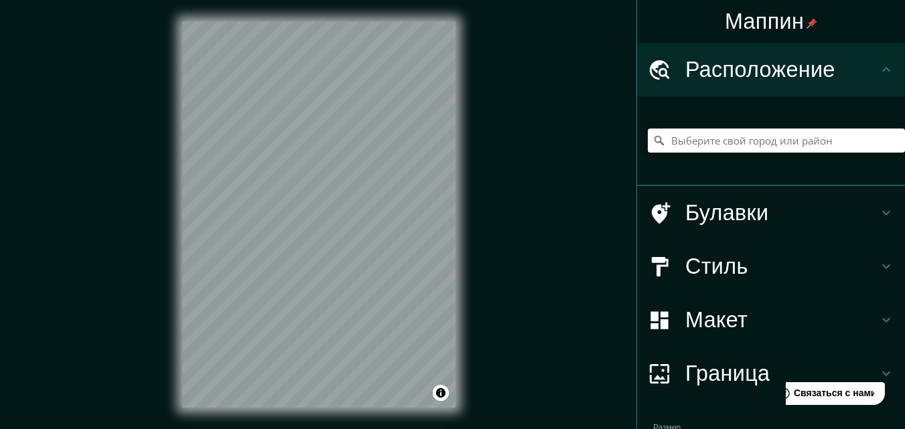
click at [671, 143] on input "Выберите свой город или район" at bounding box center [776, 141] width 257 height 24
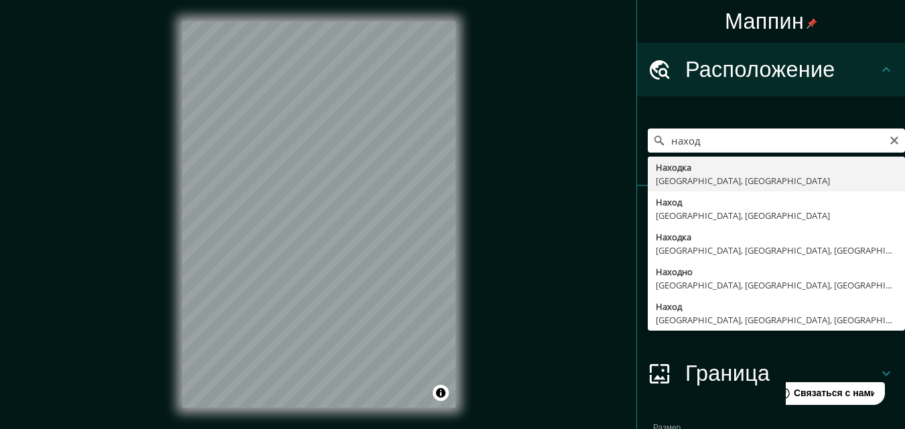
type input "Находка, Приморский край, Россия"
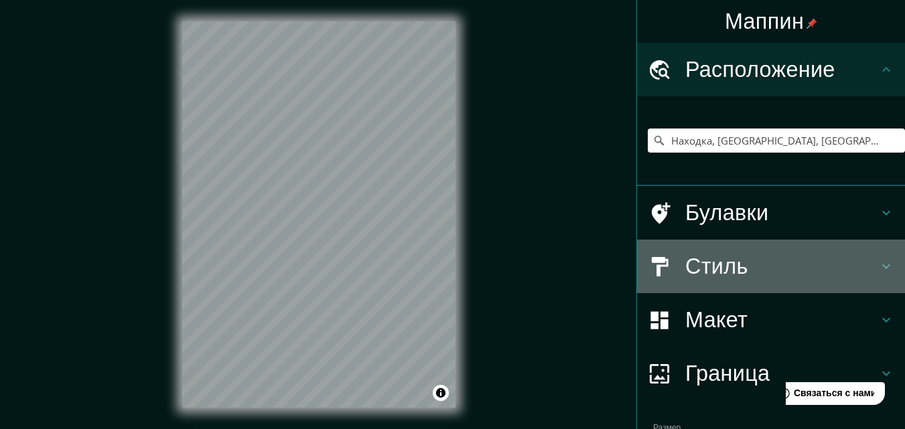
click at [866, 269] on h4 "Стиль" at bounding box center [781, 266] width 193 height 27
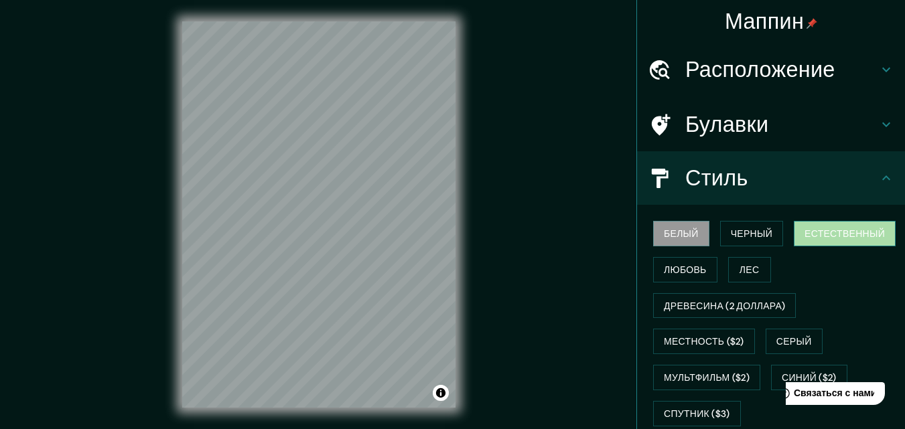
click at [822, 229] on font "Естественный" at bounding box center [845, 234] width 80 height 12
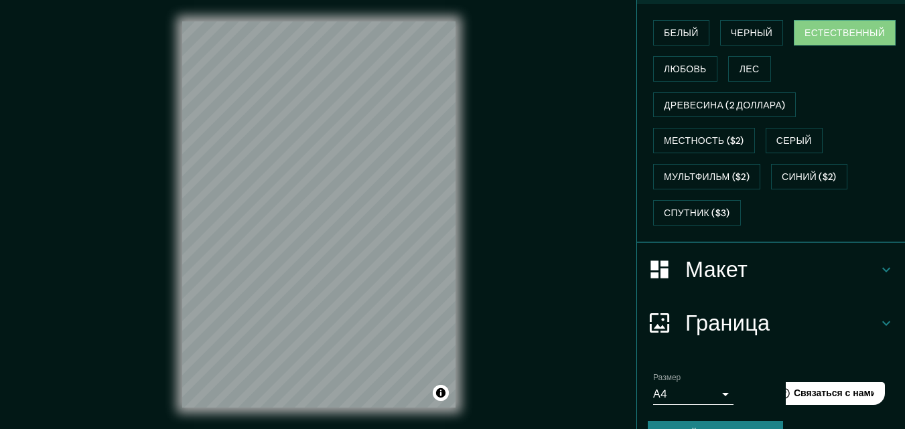
scroll to position [204, 0]
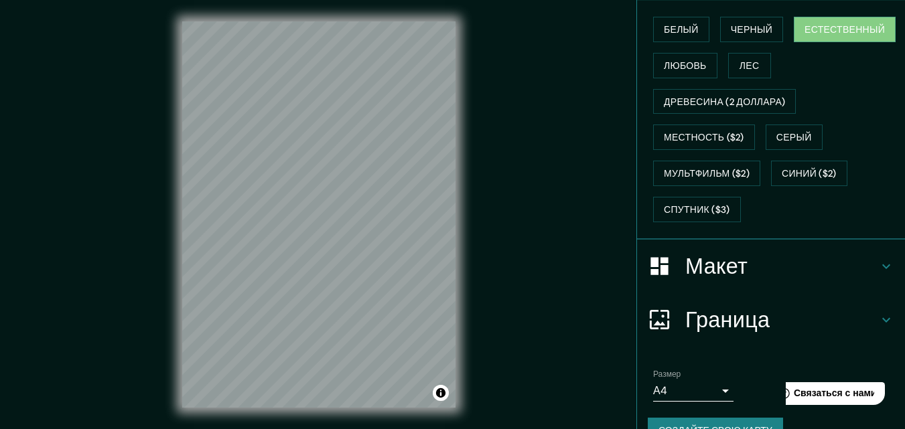
click at [878, 265] on icon at bounding box center [886, 267] width 16 height 16
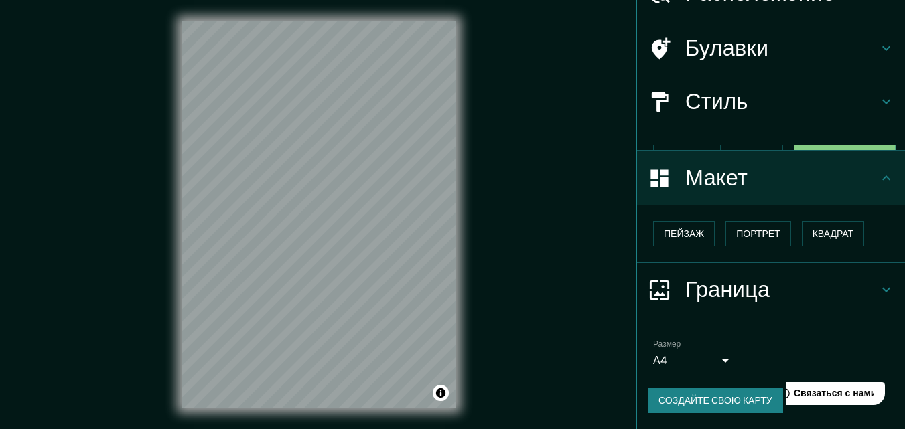
scroll to position [54, 0]
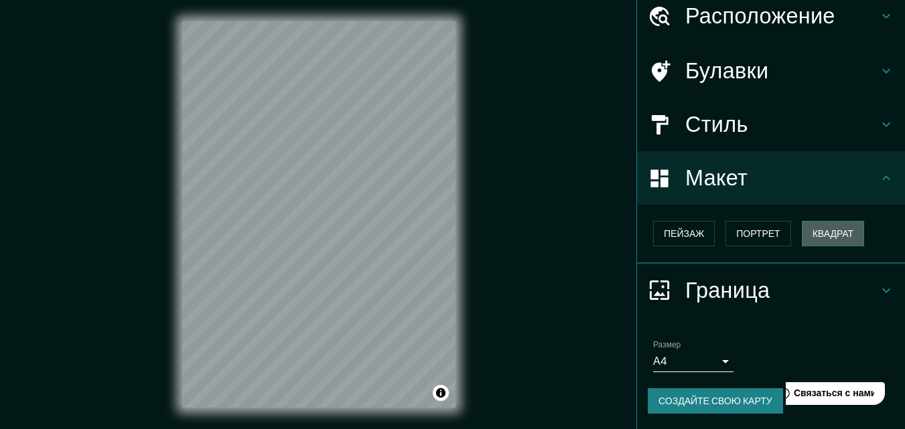
click at [825, 240] on font "Квадрат" at bounding box center [834, 234] width 42 height 12
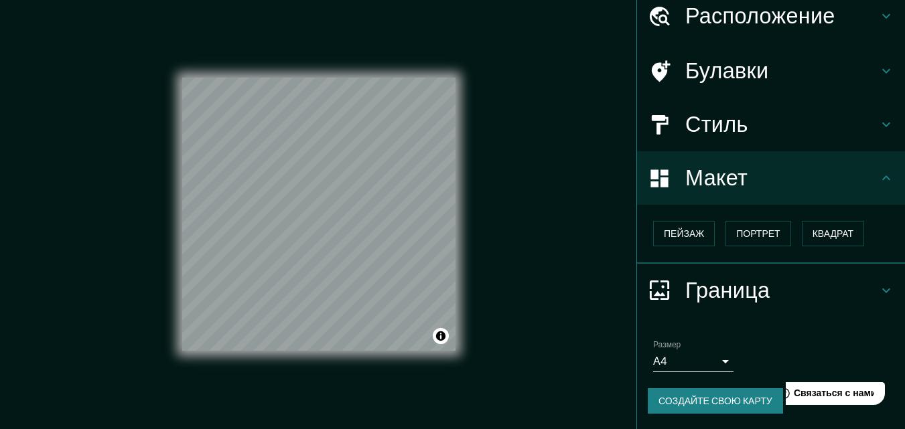
click at [715, 360] on body "Маппин Расположение Находка, Приморский край, Россия Булавки Стиль Макет Пейзаж…" at bounding box center [452, 214] width 905 height 429
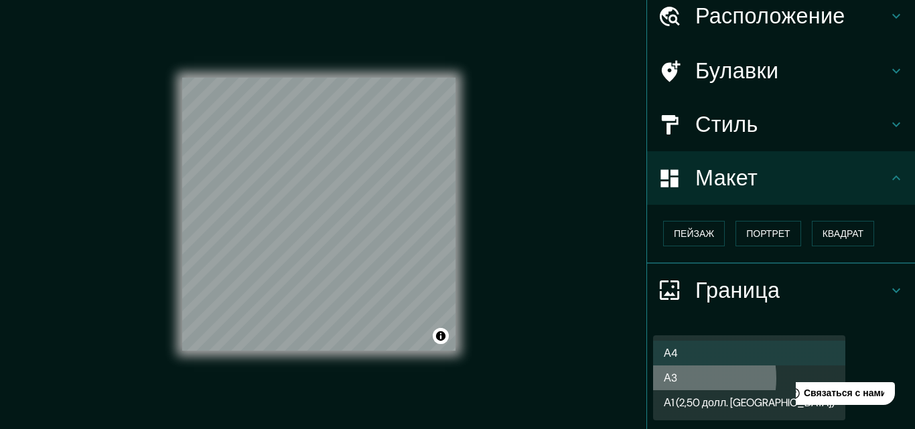
click at [674, 378] on font "А3" at bounding box center [670, 378] width 13 height 14
type input "a4"
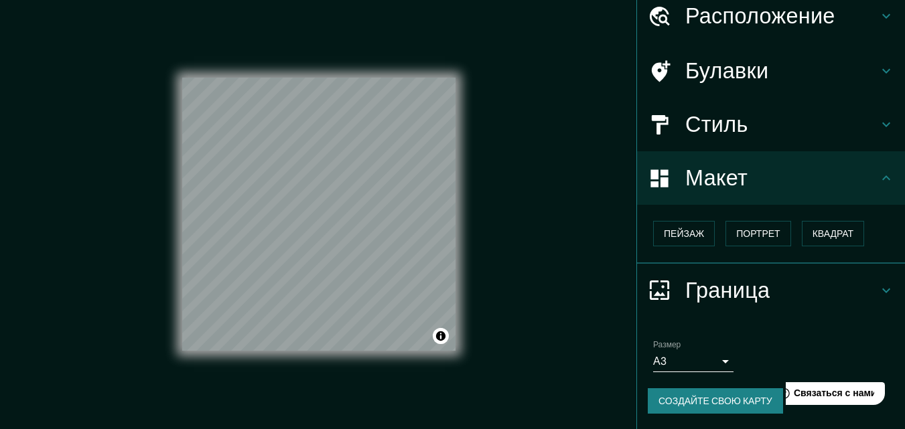
click at [736, 402] on font "Создайте свою карту" at bounding box center [715, 401] width 114 height 12
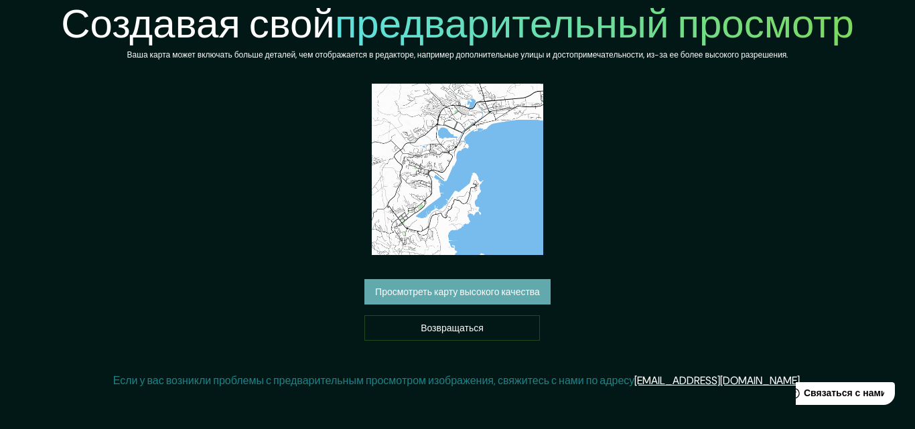
click at [459, 289] on font "Просмотреть карту высокого качества" at bounding box center [457, 293] width 165 height 12
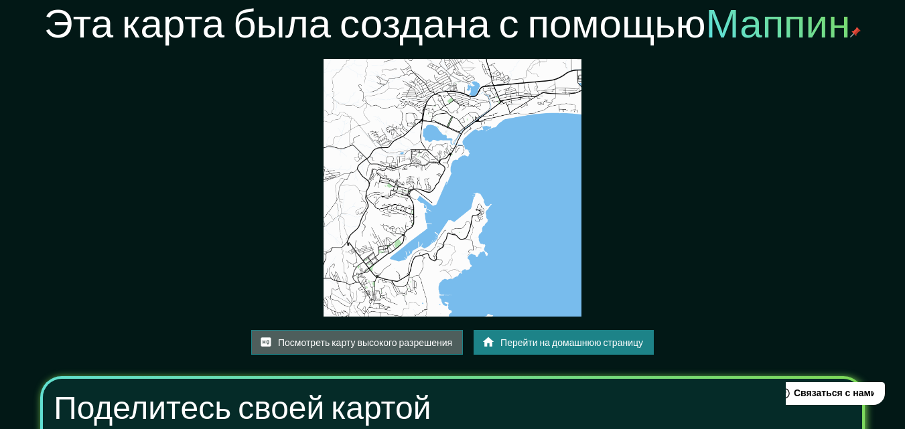
click at [389, 340] on font "Посмотреть карту высокого разрешения" at bounding box center [365, 343] width 174 height 12
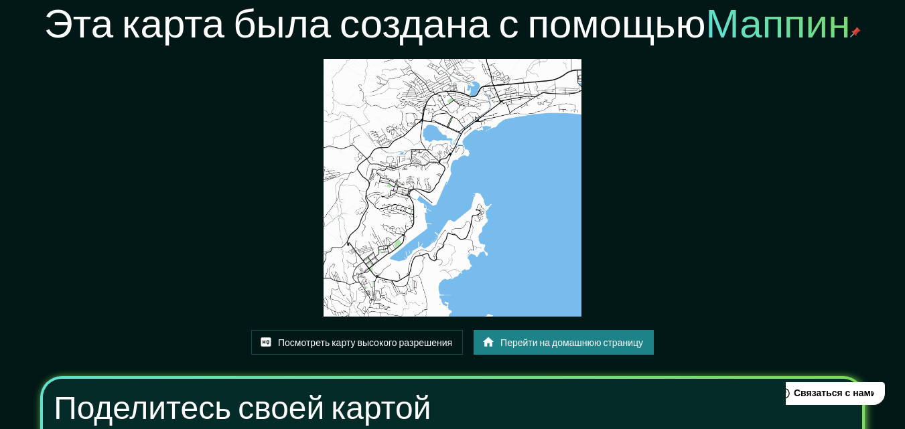
click at [565, 339] on font "Перейти на домашнюю страницу" at bounding box center [571, 343] width 143 height 12
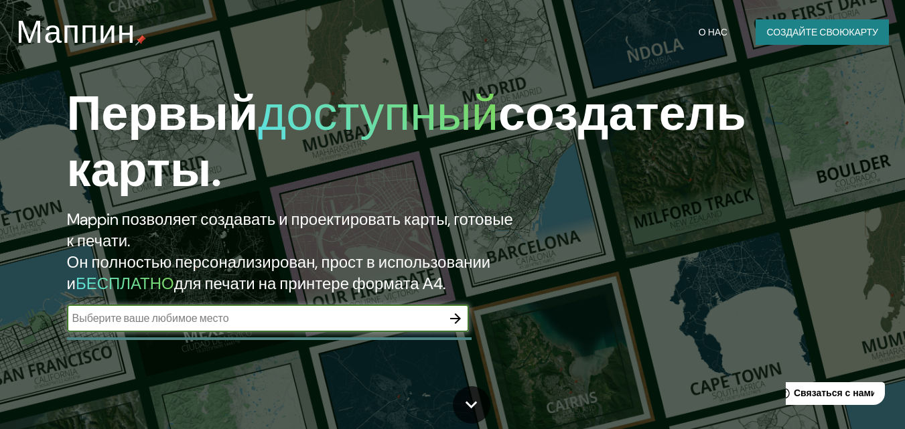
click at [458, 322] on icon "button" at bounding box center [455, 319] width 16 height 16
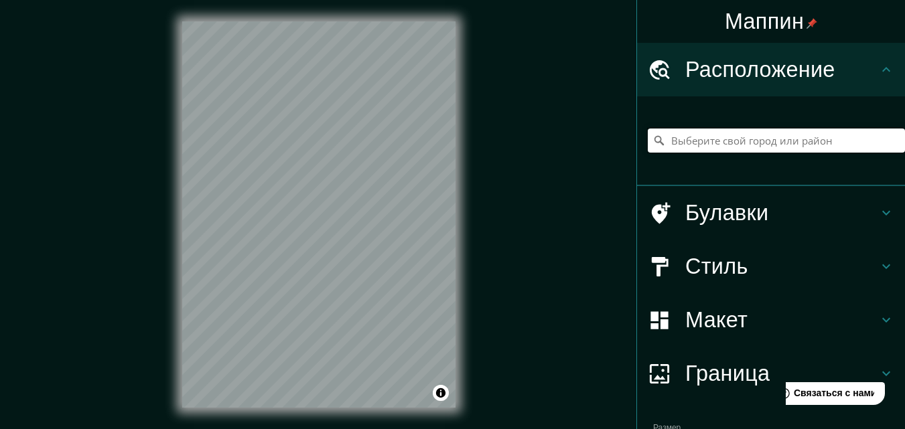
click at [676, 149] on input "Выберите свой город или район" at bounding box center [776, 141] width 257 height 24
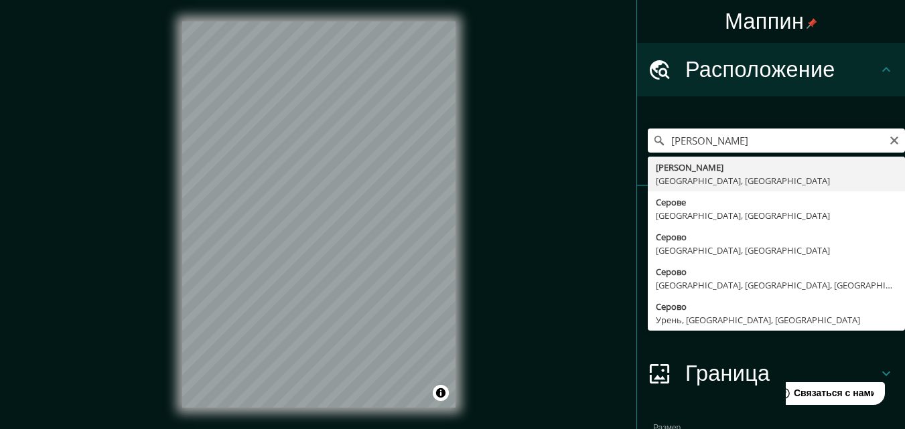
type input "[PERSON_NAME], [GEOGRAPHIC_DATA], [GEOGRAPHIC_DATA]"
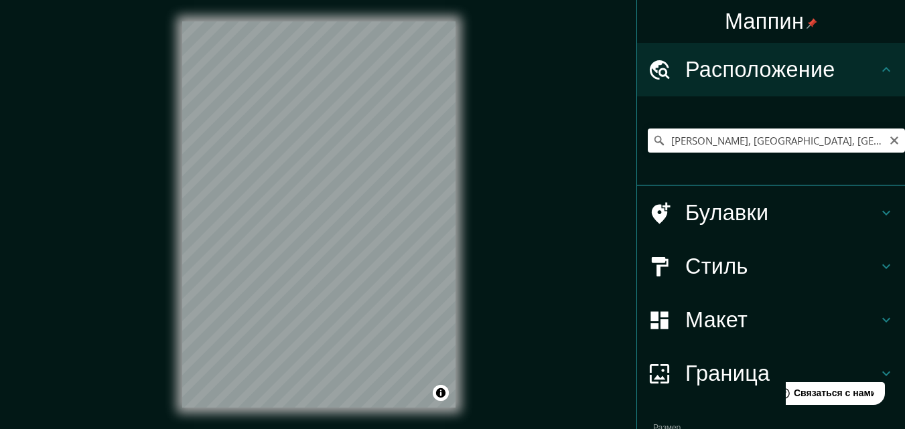
click at [463, 279] on div "© Mapbox © OpenStreetMap Improve this map" at bounding box center [319, 214] width 316 height 429
click at [878, 267] on icon at bounding box center [886, 267] width 16 height 16
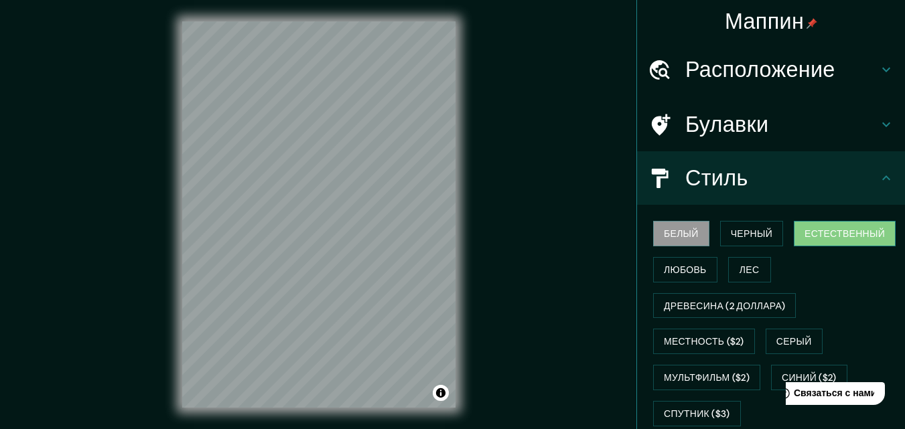
click at [843, 230] on font "Естественный" at bounding box center [845, 234] width 80 height 12
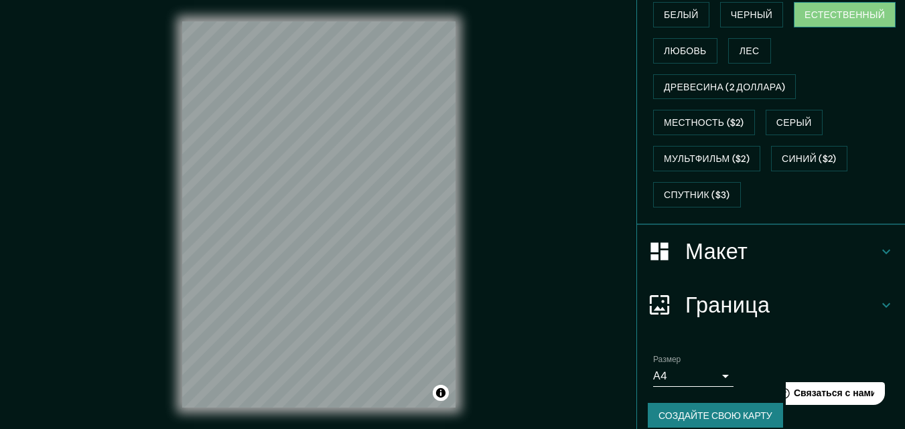
scroll to position [234, 0]
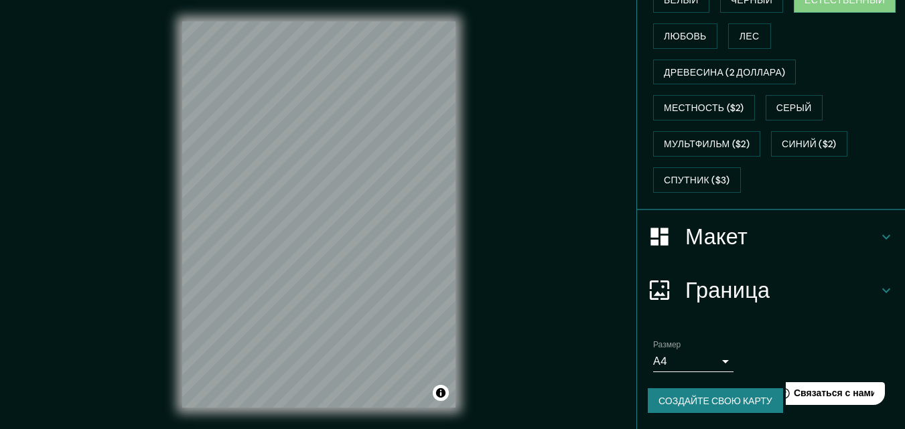
click at [878, 232] on icon at bounding box center [886, 237] width 16 height 16
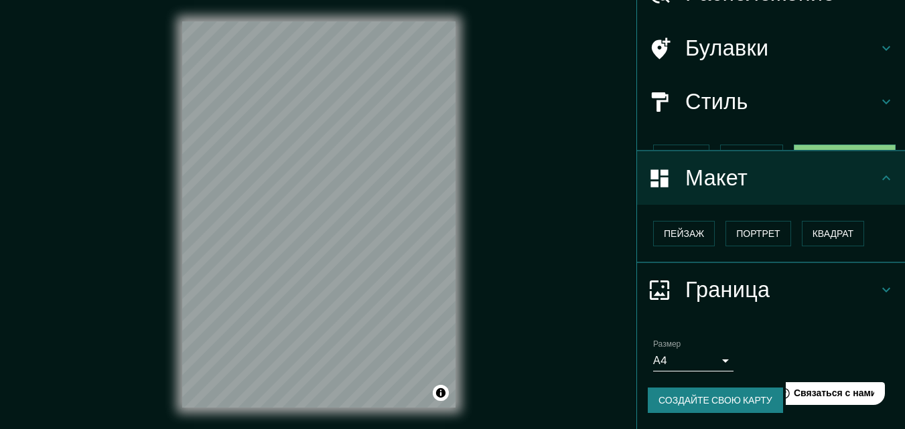
scroll to position [54, 0]
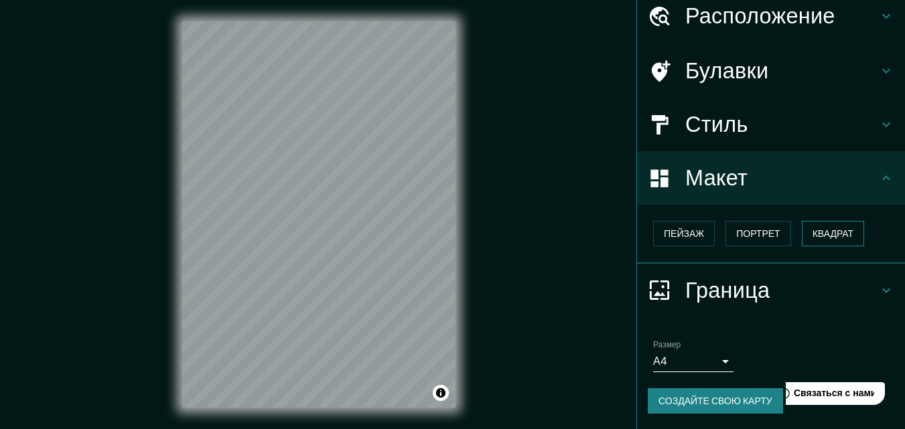
click at [820, 231] on font "Квадрат" at bounding box center [834, 234] width 42 height 12
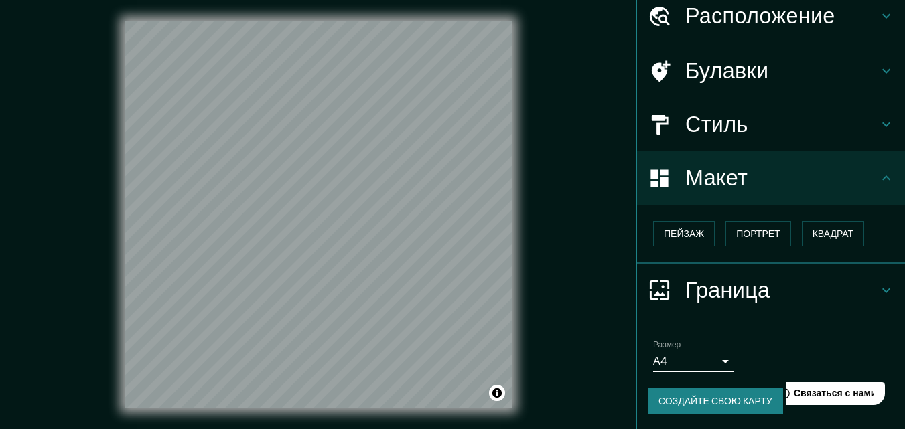
click at [713, 357] on body "Маппин Расположение Серов, Свердловская область, Россия Серов Свердловская обла…" at bounding box center [452, 214] width 905 height 429
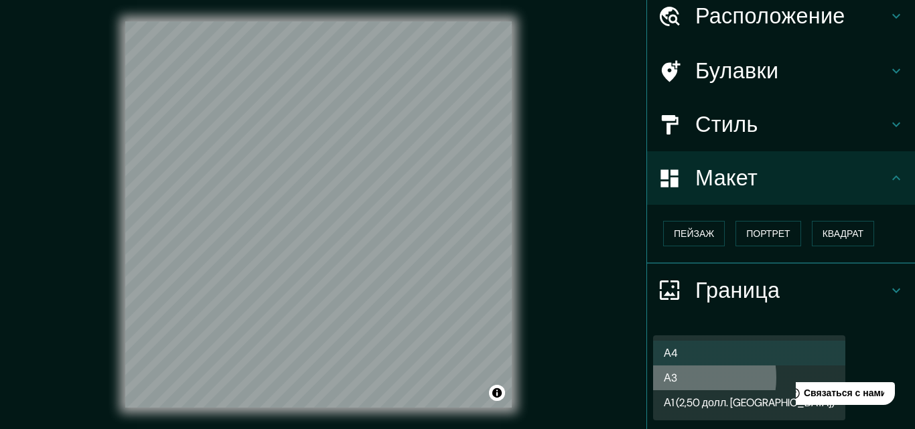
click at [681, 378] on li "А3" at bounding box center [749, 378] width 192 height 25
type input "a4"
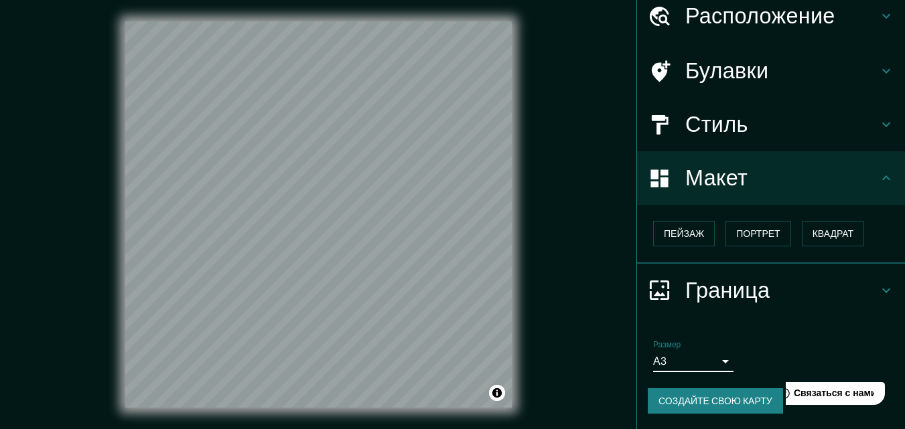
click at [709, 176] on font "Макет" at bounding box center [716, 178] width 62 height 28
click at [738, 121] on h4 "Стиль" at bounding box center [781, 124] width 193 height 27
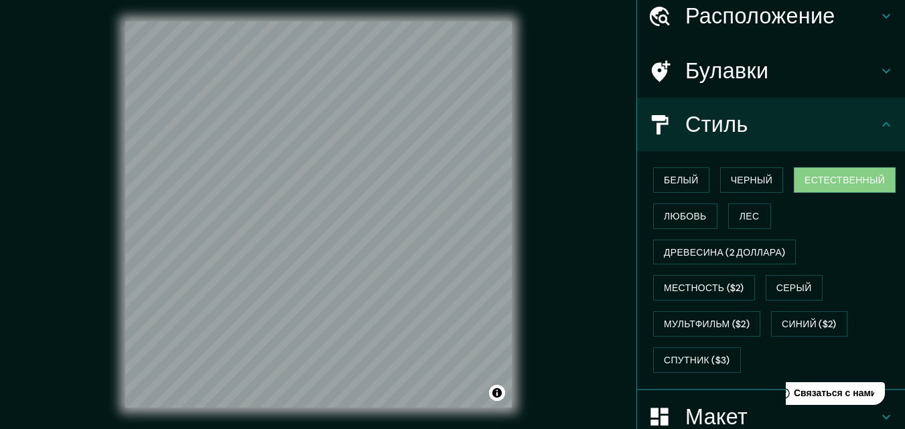
click at [779, 10] on font "Расположение" at bounding box center [760, 16] width 150 height 28
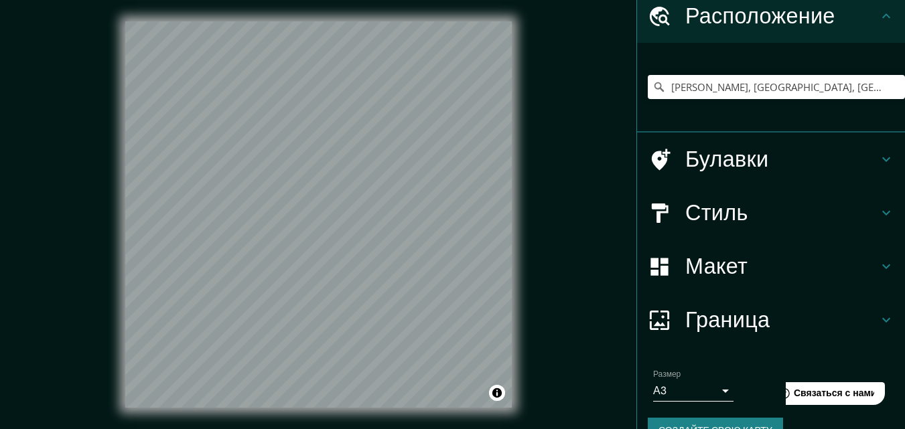
click at [750, 165] on font "Булавки" at bounding box center [726, 159] width 83 height 28
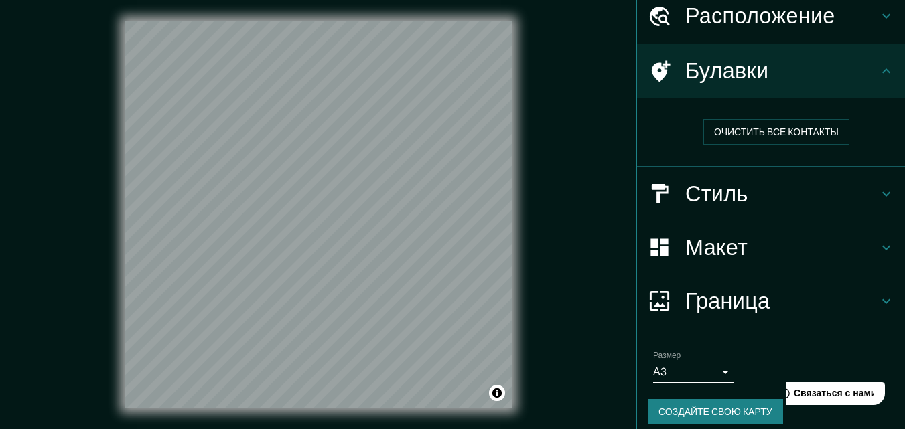
click at [736, 190] on font "Стиль" at bounding box center [716, 194] width 63 height 28
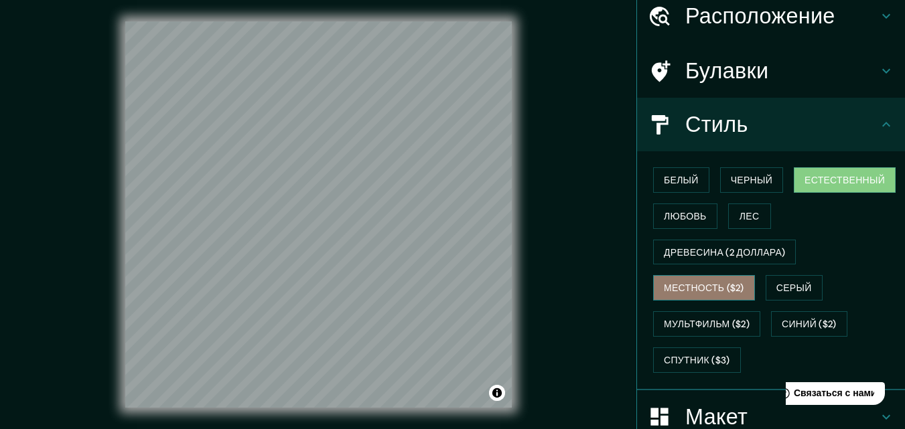
click at [699, 283] on font "Местность ($2)" at bounding box center [704, 289] width 80 height 12
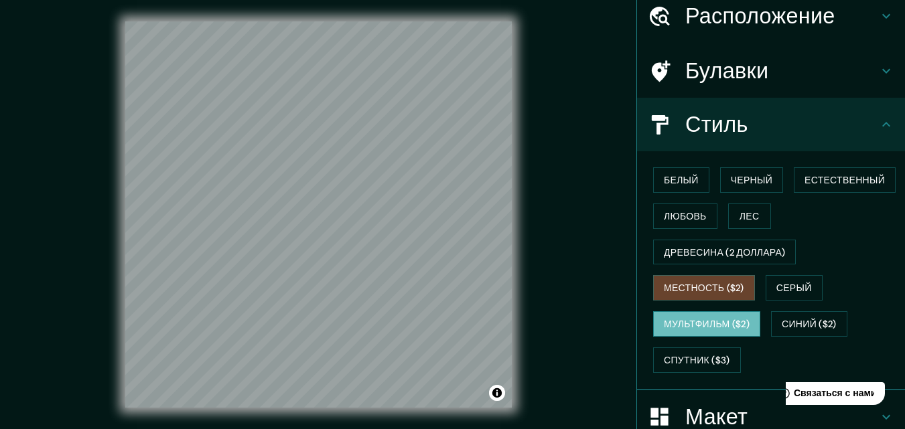
click at [691, 327] on font "Мультфильм ($2)" at bounding box center [707, 324] width 86 height 12
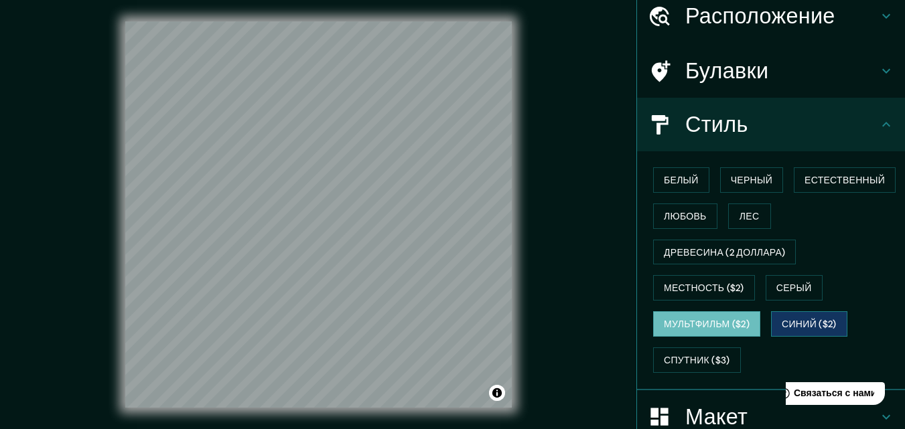
click at [792, 322] on font "Синий ($2)" at bounding box center [809, 324] width 54 height 12
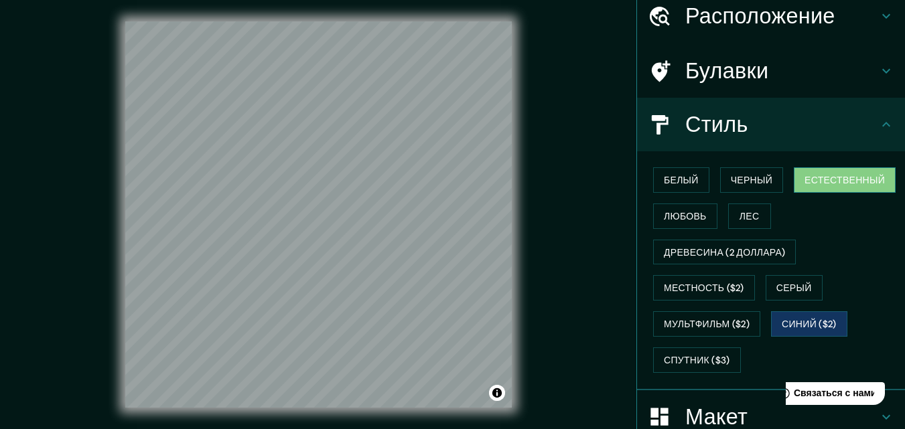
click at [819, 180] on font "Естественный" at bounding box center [845, 180] width 80 height 12
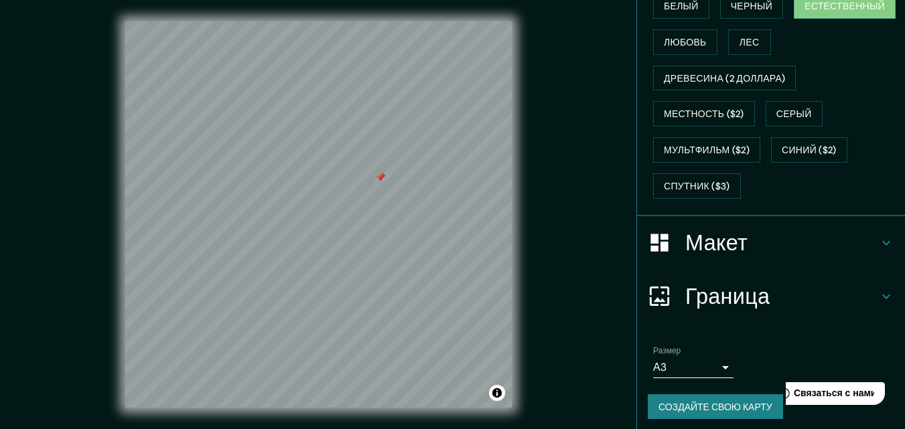
scroll to position [234, 0]
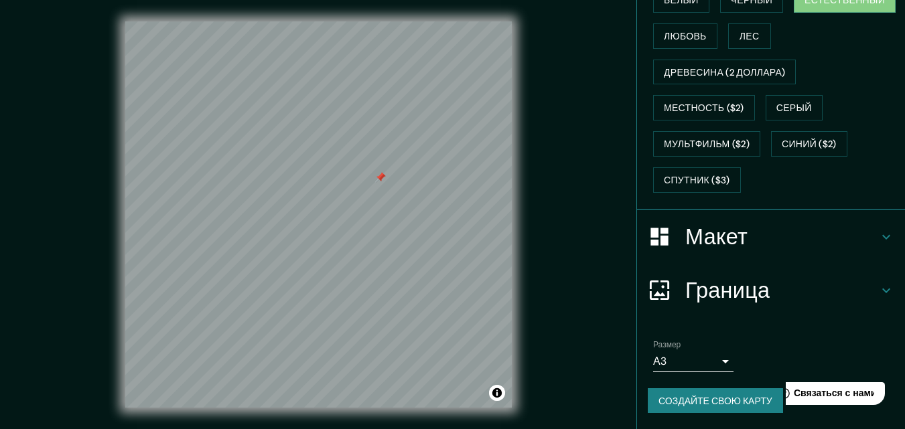
click at [725, 397] on font "Создайте свою карту" at bounding box center [715, 401] width 114 height 12
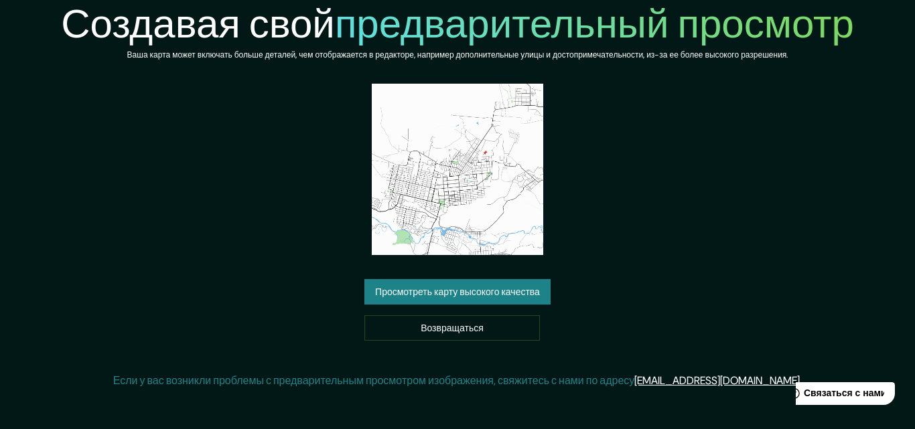
click at [508, 297] on font "Просмотреть карту высокого качества" at bounding box center [457, 293] width 165 height 12
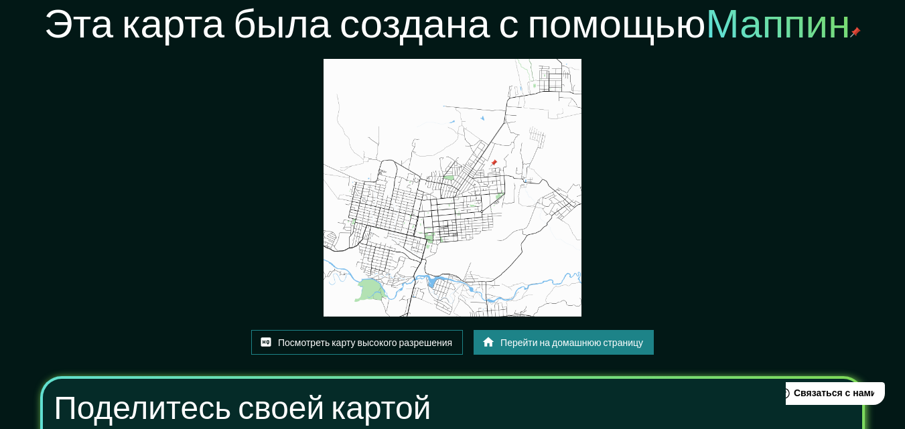
click at [400, 342] on font "Посмотреть карту высокого разрешения" at bounding box center [365, 343] width 174 height 12
click at [594, 343] on font "Перейти на домашнюю страницу" at bounding box center [571, 343] width 143 height 12
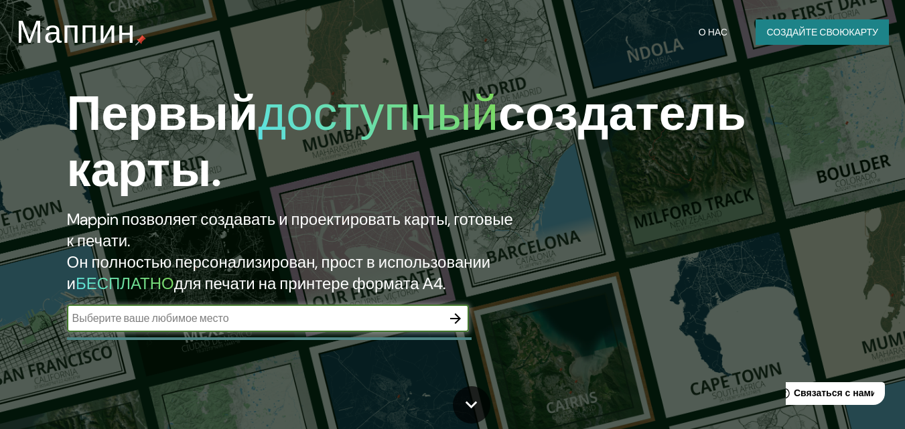
click at [458, 318] on icon "button" at bounding box center [455, 318] width 11 height 11
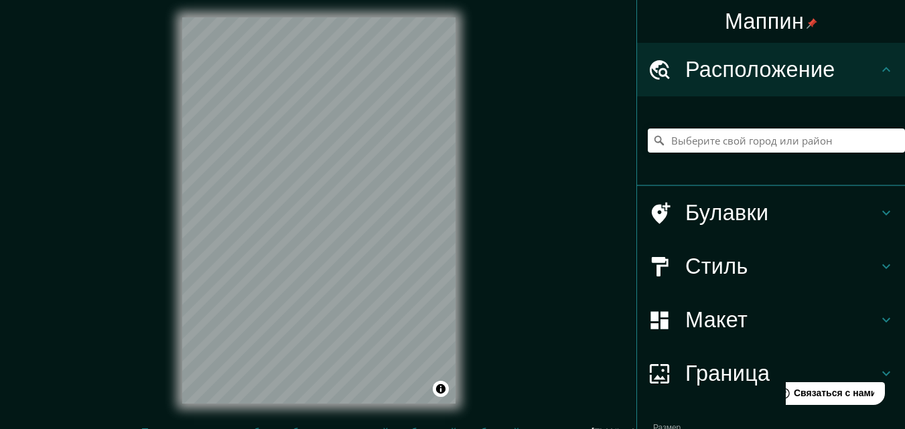
scroll to position [1, 0]
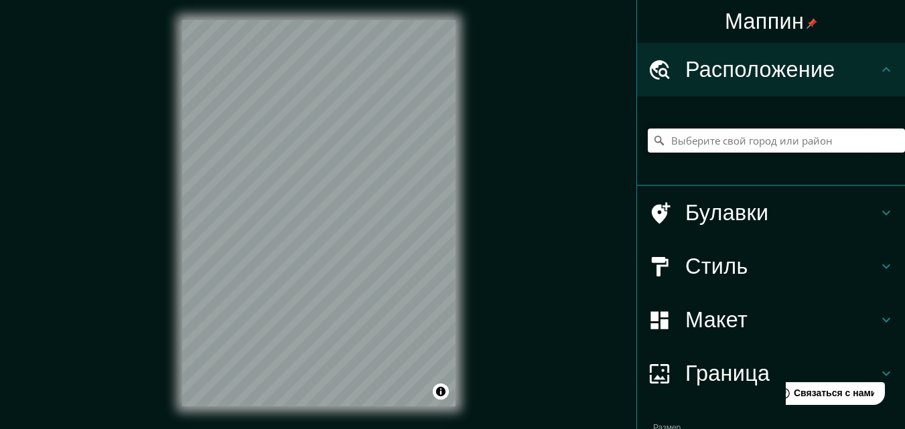
click at [666, 145] on input "Выберите свой город или район" at bounding box center [776, 141] width 257 height 24
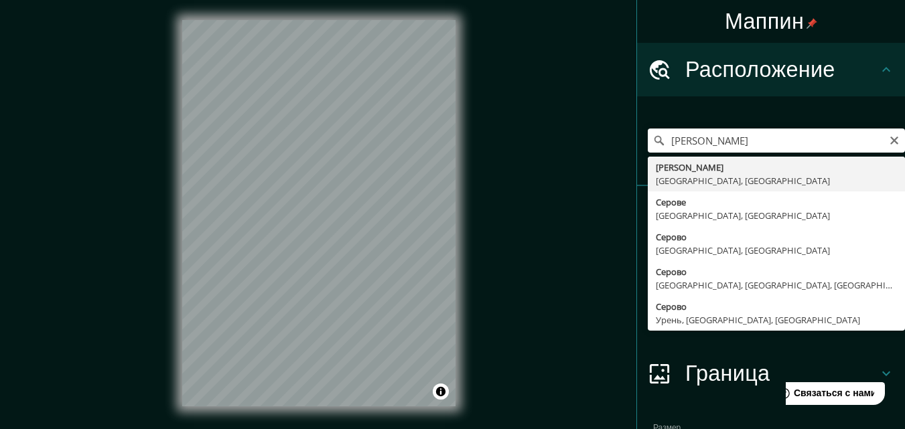
type input "Серов, Свердловская область, Россия"
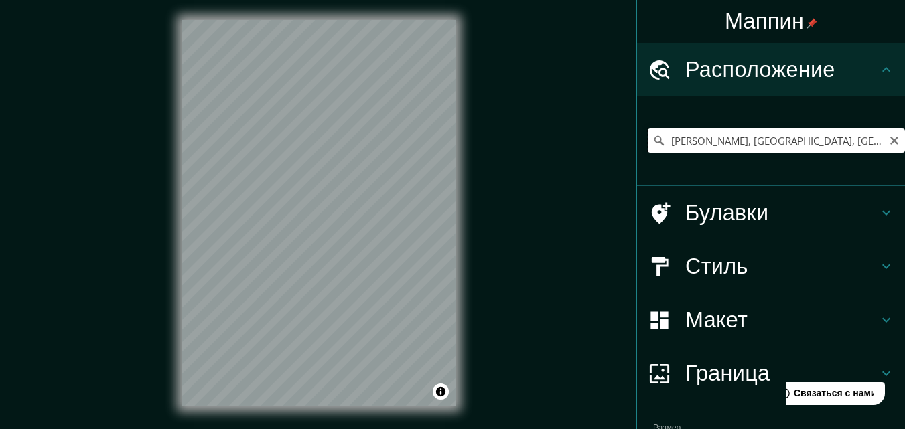
drag, startPoint x: 845, startPoint y: 142, endPoint x: 662, endPoint y: 147, distance: 183.6
click at [662, 147] on input "Серов, Свердловская область, Россия" at bounding box center [776, 141] width 257 height 24
click at [670, 144] on input "Серов, Свердловская область, Россия" at bounding box center [776, 141] width 257 height 24
drag, startPoint x: 847, startPoint y: 144, endPoint x: 664, endPoint y: 129, distance: 183.5
click at [664, 129] on input "Серов, Свердловская область, Россия" at bounding box center [776, 141] width 257 height 24
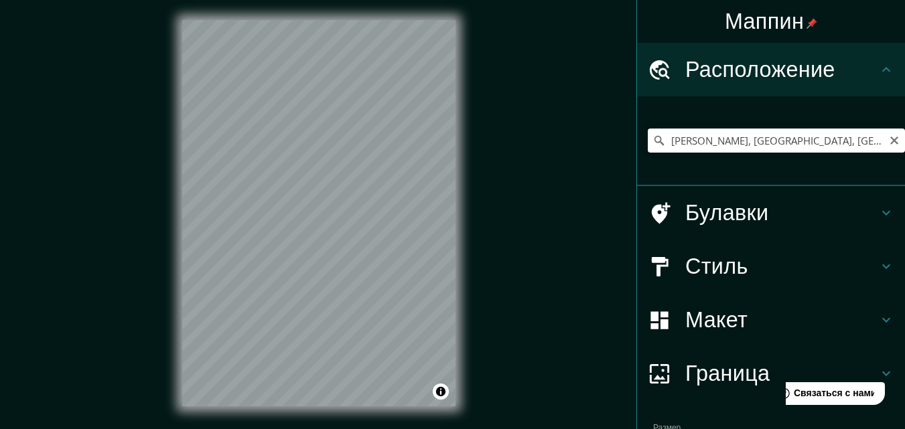
click at [673, 145] on input "Серов, Свердловская область, Россия" at bounding box center [776, 141] width 257 height 24
drag, startPoint x: 846, startPoint y: 145, endPoint x: 650, endPoint y: 127, distance: 196.4
click at [650, 127] on div "Серов, Свердловская область, Россия" at bounding box center [776, 140] width 257 height 67
click at [882, 216] on icon at bounding box center [886, 213] width 8 height 5
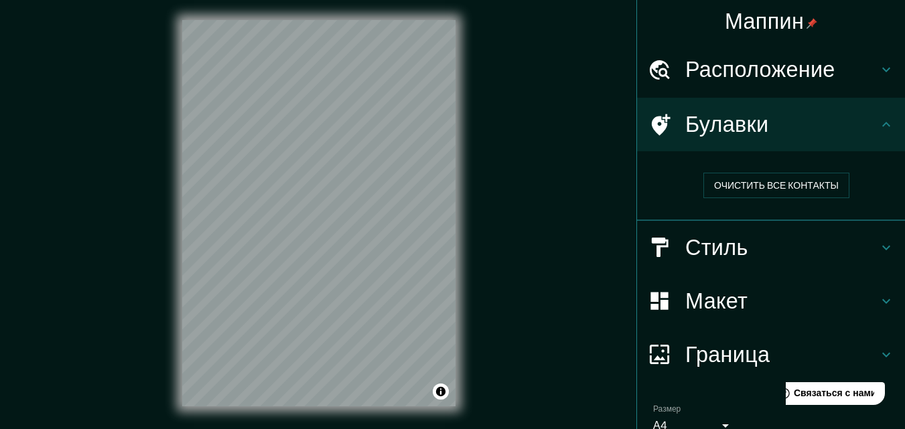
click at [878, 244] on icon at bounding box center [886, 248] width 16 height 16
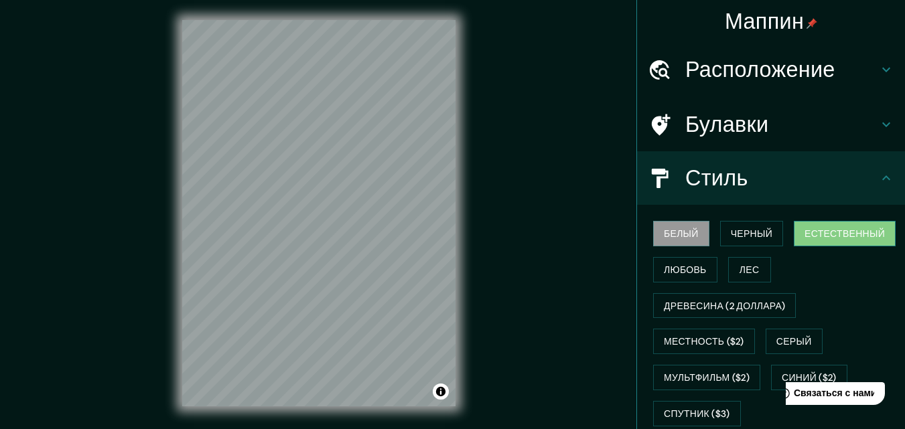
click at [817, 238] on font "Естественный" at bounding box center [845, 234] width 80 height 12
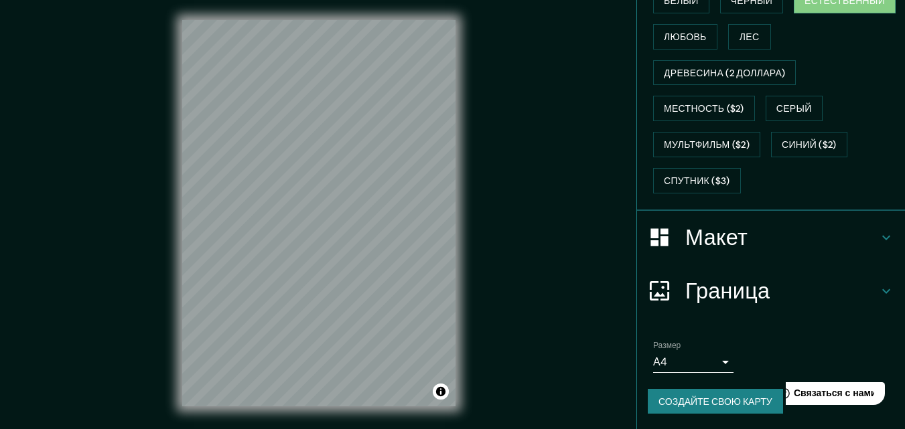
scroll to position [234, 0]
click at [882, 236] on icon at bounding box center [886, 236] width 8 height 5
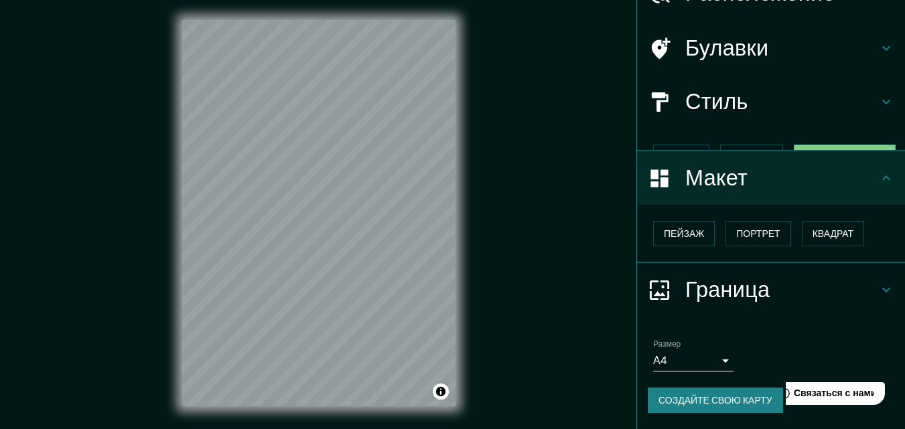
scroll to position [54, 0]
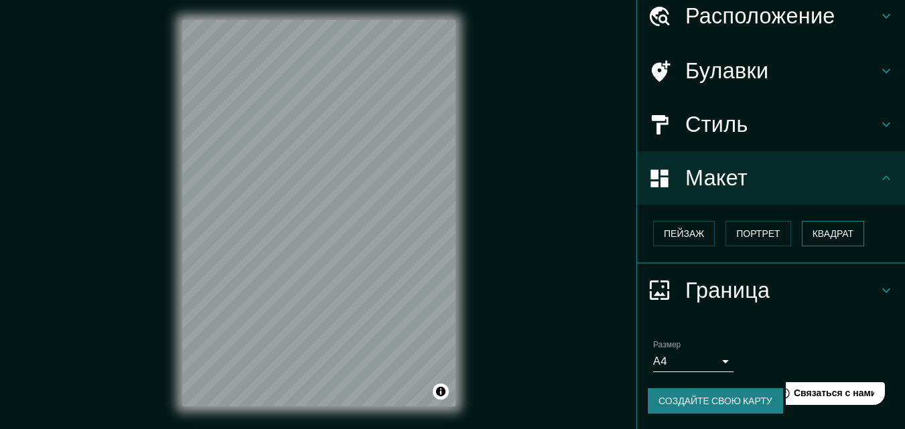
click at [825, 236] on font "Квадрат" at bounding box center [834, 234] width 42 height 12
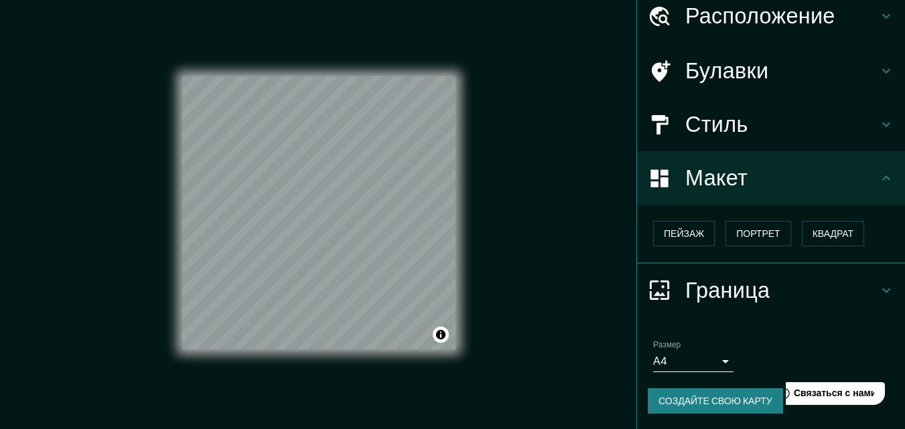
click at [714, 361] on body "Маппин Расположение Серов, Свердловская область, Россия Булавки Стиль Макет Пей…" at bounding box center [452, 213] width 905 height 429
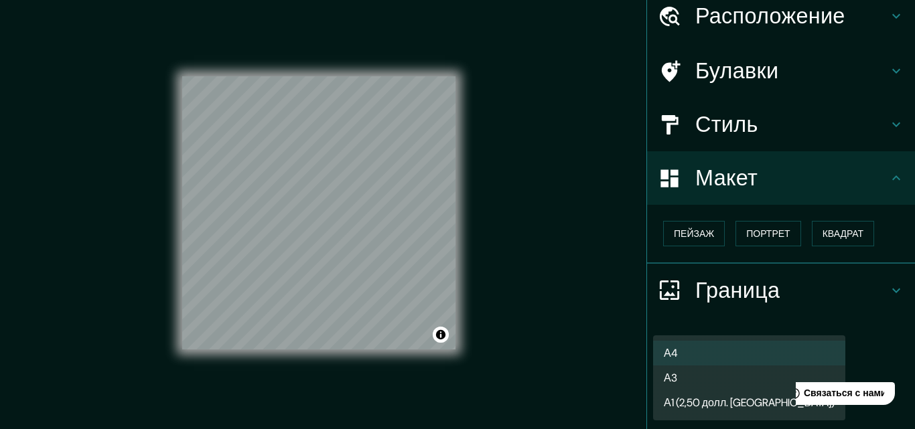
click at [676, 377] on font "А3" at bounding box center [670, 378] width 13 height 14
type input "a4"
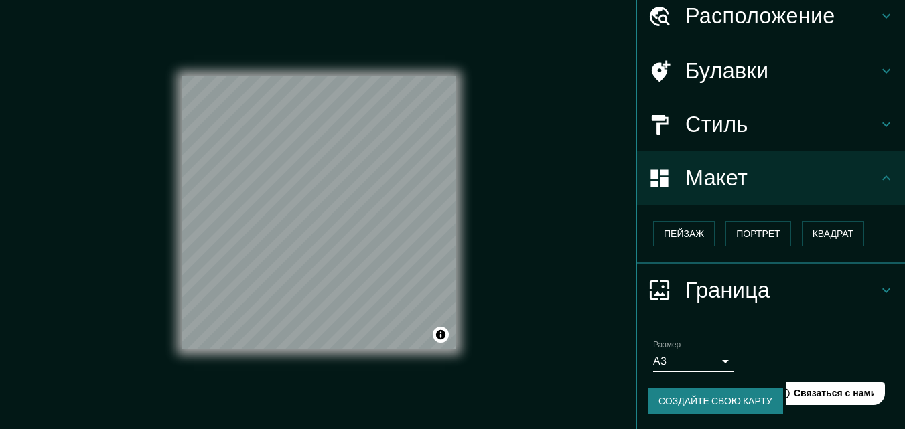
click at [697, 402] on font "Создайте свою карту" at bounding box center [715, 401] width 114 height 12
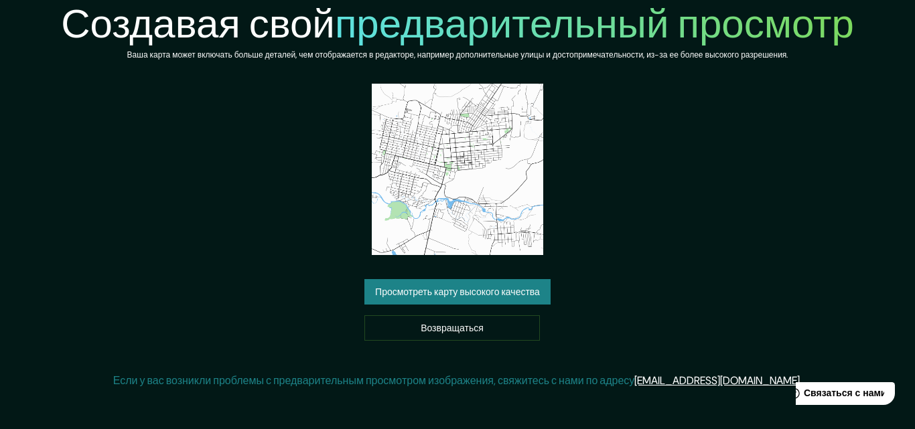
click at [486, 298] on font "Просмотреть карту высокого качества" at bounding box center [457, 293] width 165 height 12
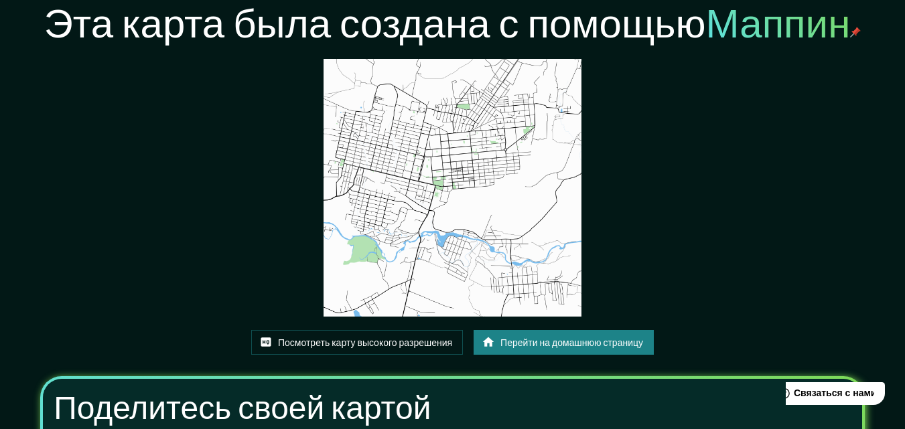
click at [555, 340] on font "Перейти на домашнюю страницу" at bounding box center [571, 343] width 143 height 12
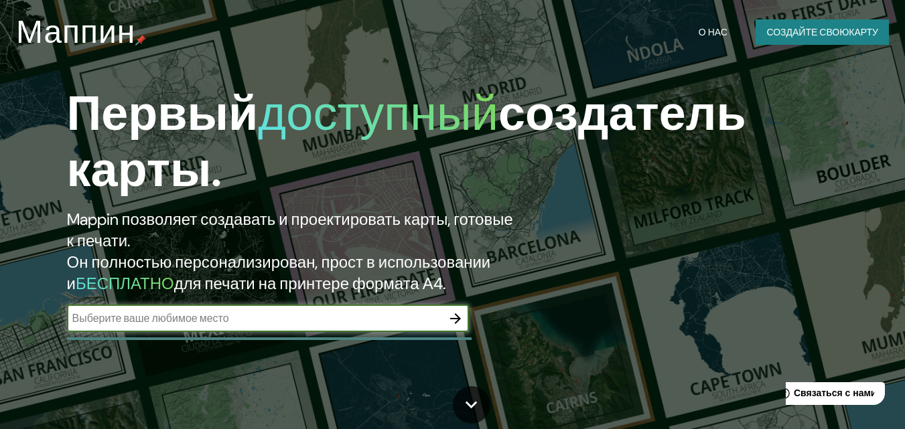
click at [456, 323] on icon "button" at bounding box center [455, 318] width 11 height 11
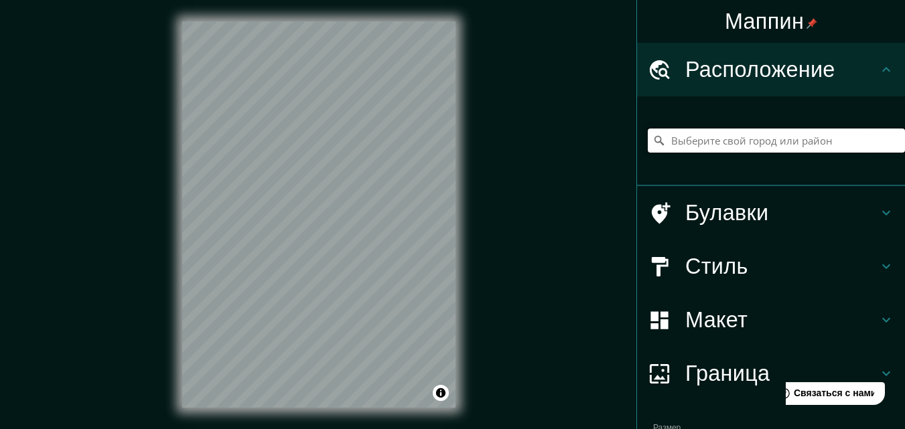
click at [669, 139] on input "Выберите свой город или район" at bounding box center [776, 141] width 257 height 24
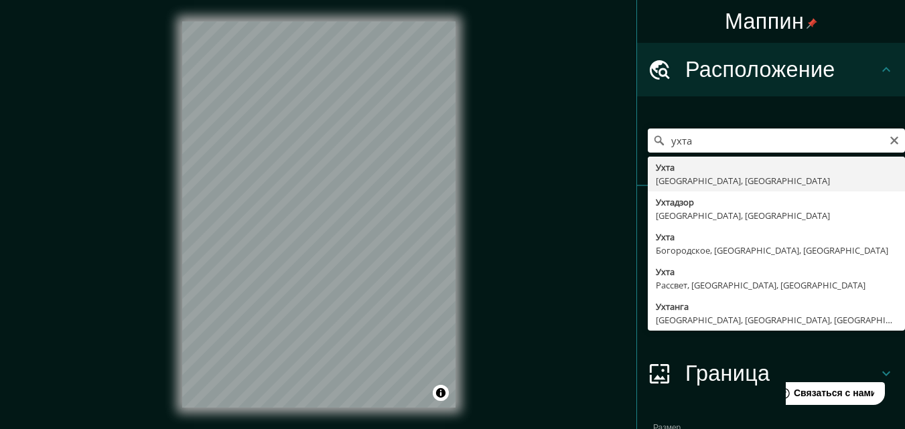
type input "Ухта, [GEOGRAPHIC_DATA], [GEOGRAPHIC_DATA]"
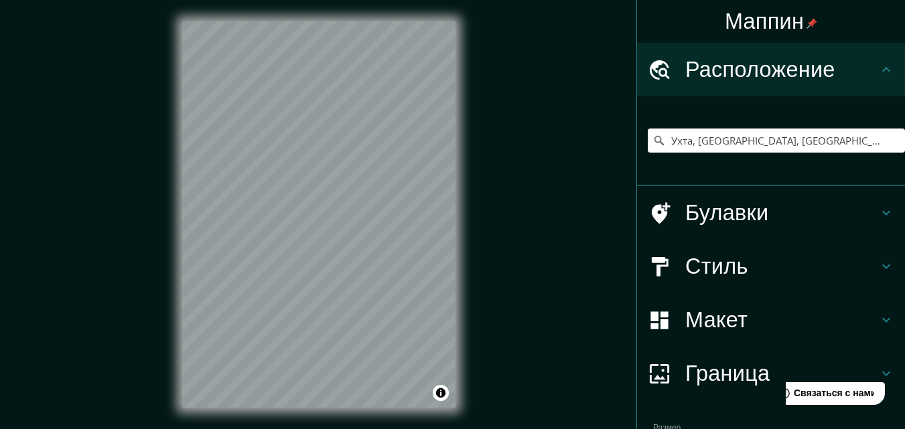
click at [882, 319] on icon at bounding box center [886, 320] width 8 height 5
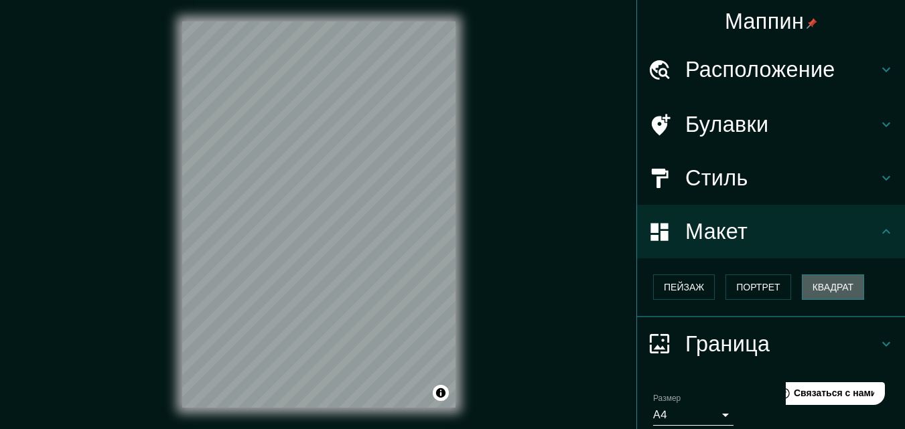
click at [826, 299] on button "Квадрат" at bounding box center [833, 287] width 63 height 25
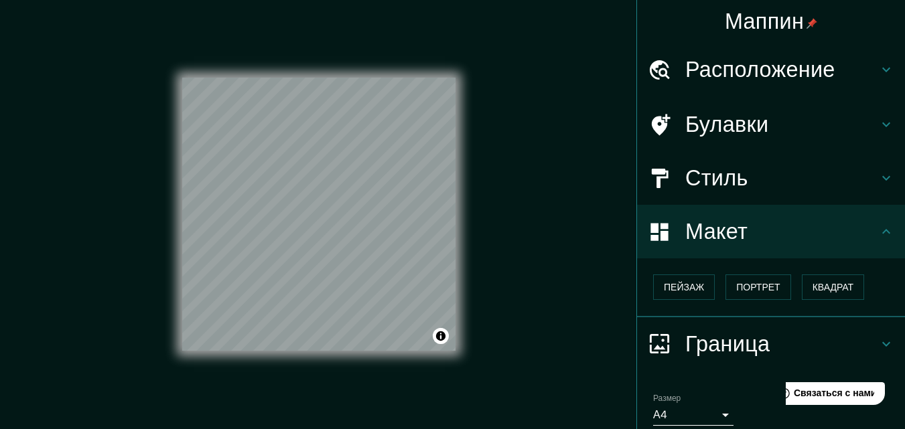
click at [878, 342] on icon at bounding box center [886, 344] width 16 height 16
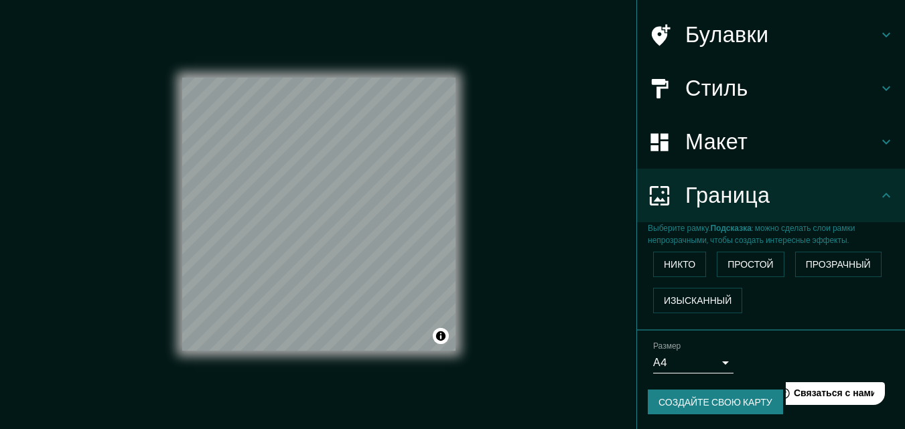
scroll to position [91, 0]
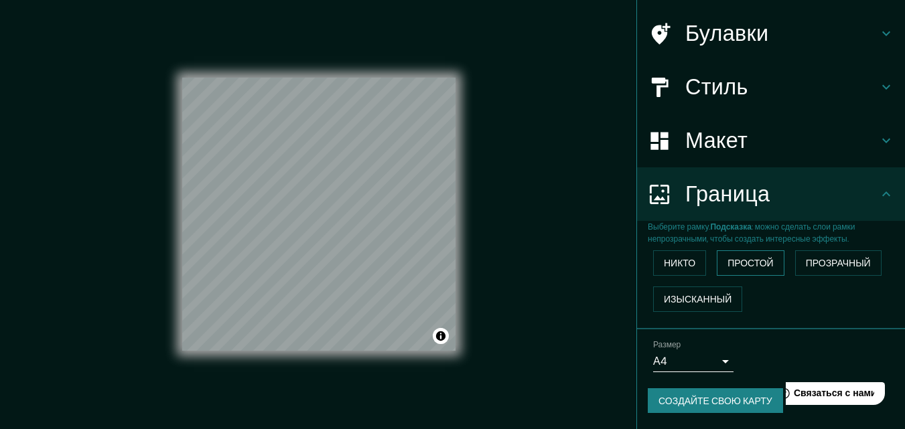
click at [746, 265] on font "Простой" at bounding box center [750, 263] width 46 height 12
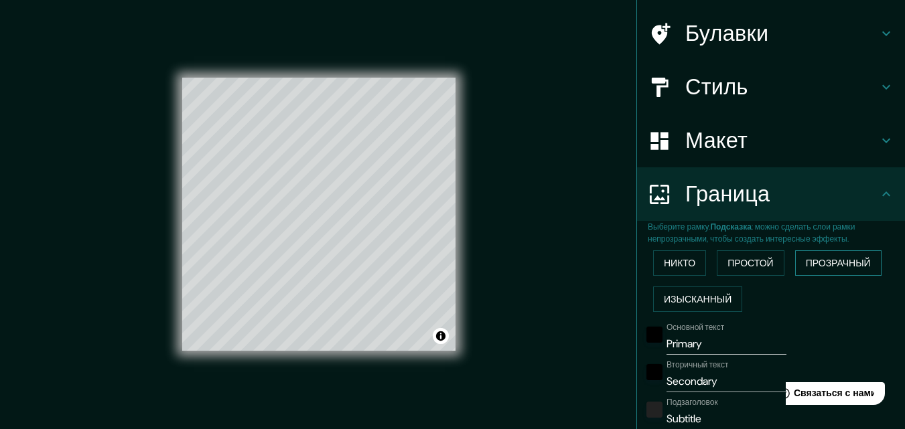
click at [806, 263] on font "Прозрачный" at bounding box center [838, 263] width 65 height 12
click at [703, 300] on font "Изысканный" at bounding box center [698, 299] width 68 height 12
click at [666, 263] on font "Никто" at bounding box center [679, 263] width 31 height 12
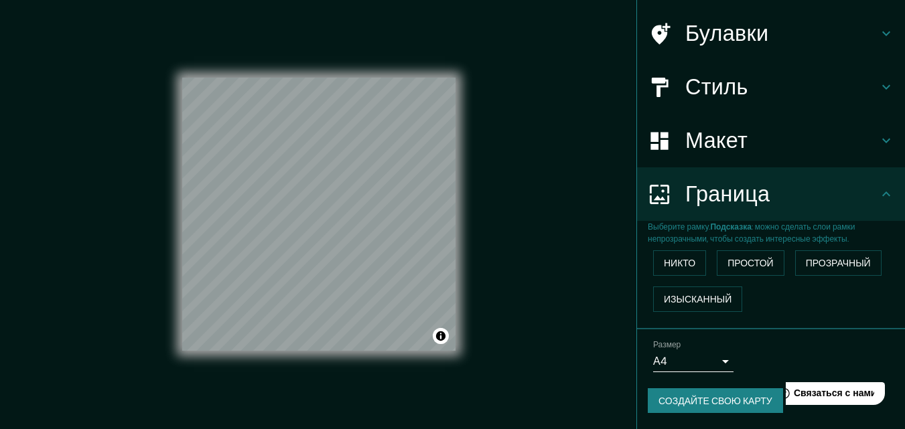
scroll to position [21, 0]
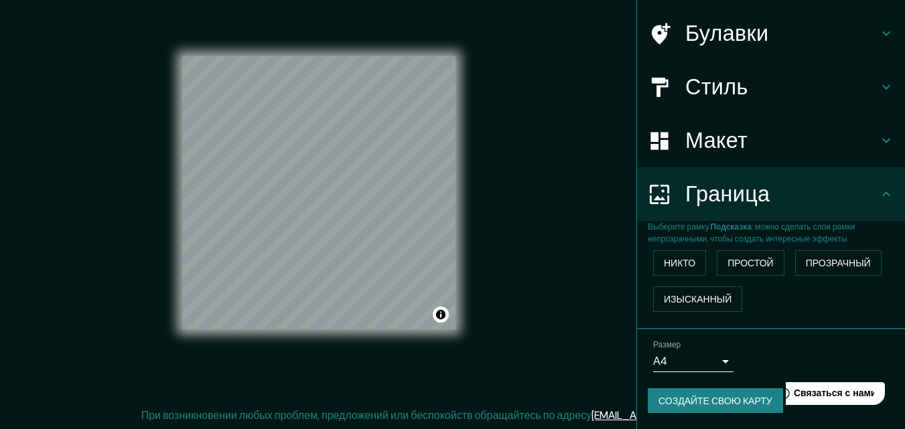
click at [715, 360] on body "Маппин Расположение Ухта, Республика Коми, Россия Булавки Стиль Макет Граница В…" at bounding box center [452, 193] width 905 height 429
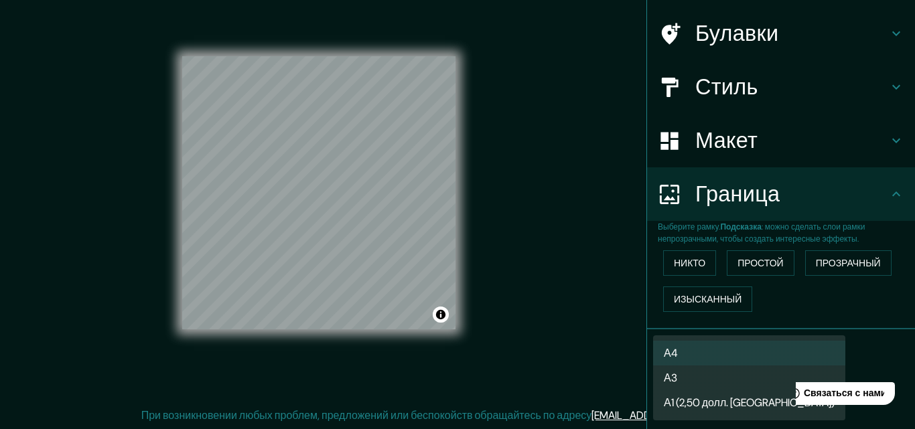
click at [677, 378] on font "А3" at bounding box center [670, 378] width 13 height 14
type input "a4"
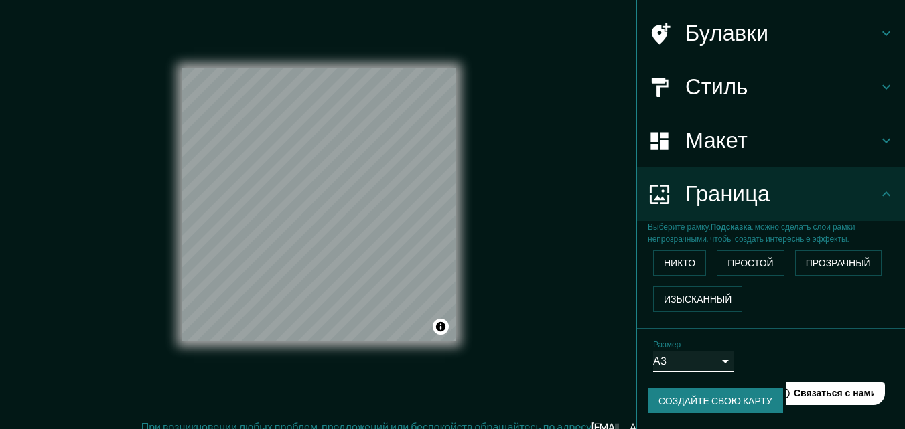
scroll to position [0, 0]
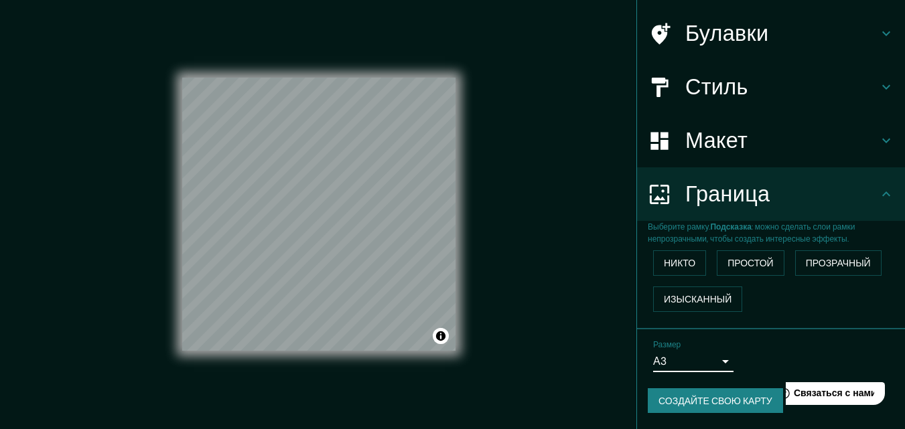
click at [879, 143] on icon at bounding box center [886, 141] width 16 height 16
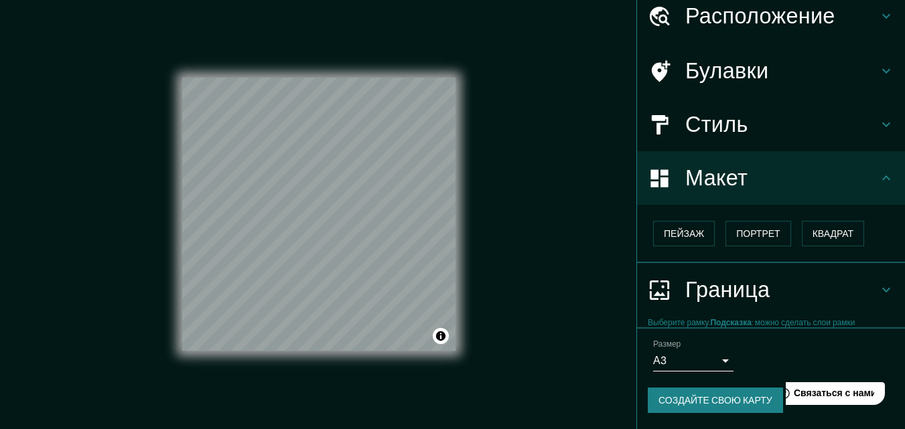
scroll to position [54, 0]
click at [821, 232] on font "Квадрат" at bounding box center [834, 234] width 42 height 12
click at [882, 119] on icon at bounding box center [886, 125] width 16 height 16
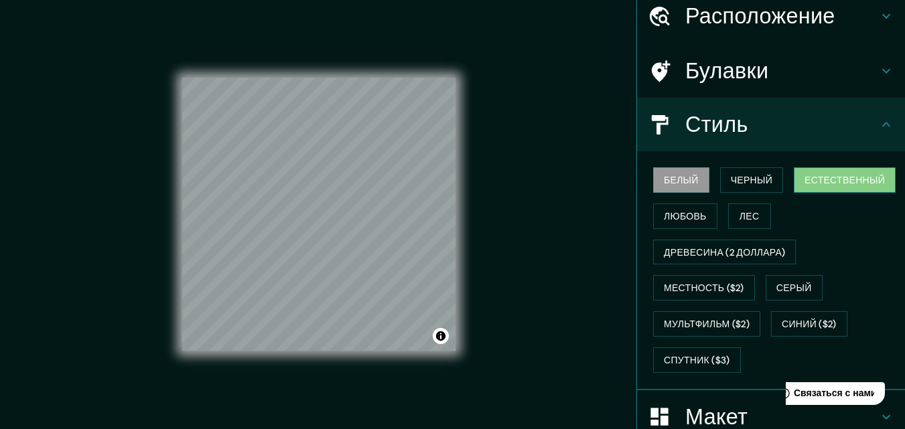
click at [843, 184] on font "Естественный" at bounding box center [845, 180] width 80 height 12
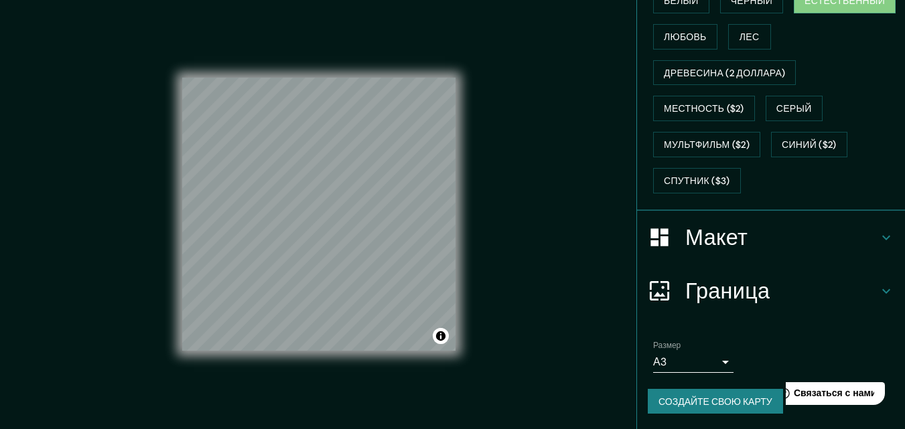
scroll to position [234, 0]
click at [733, 399] on font "Создайте свою карту" at bounding box center [715, 401] width 114 height 12
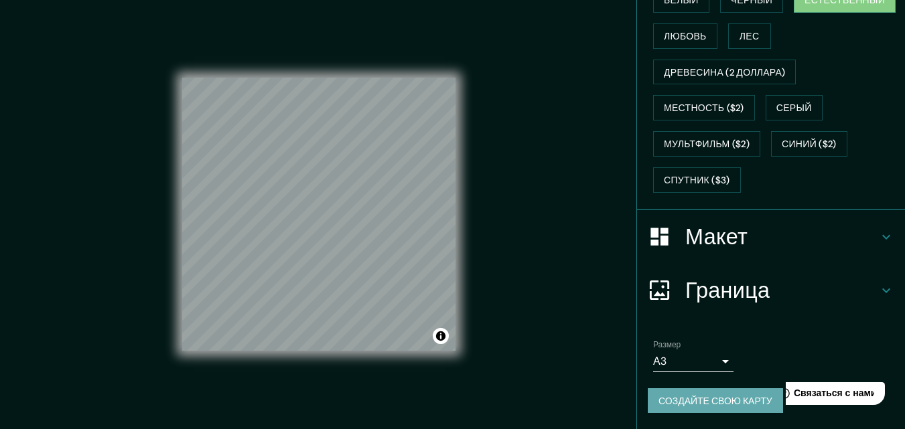
click at [719, 407] on font "Создайте свою карту" at bounding box center [715, 401] width 114 height 12
click at [695, 403] on font "Создайте свою карту" at bounding box center [715, 401] width 114 height 12
click at [445, 331] on div "© Mapbox © OpenStreetMap Improve this map" at bounding box center [318, 214] width 273 height 273
click at [713, 407] on font "Создайте свою карту" at bounding box center [715, 401] width 114 height 17
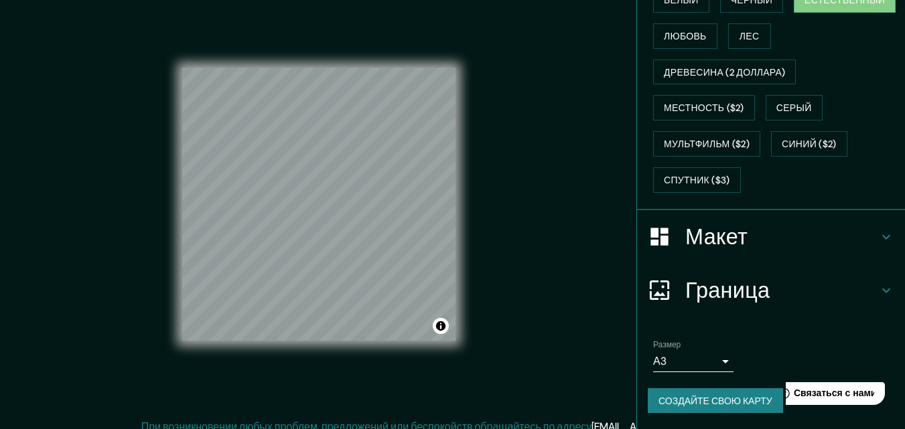
scroll to position [0, 0]
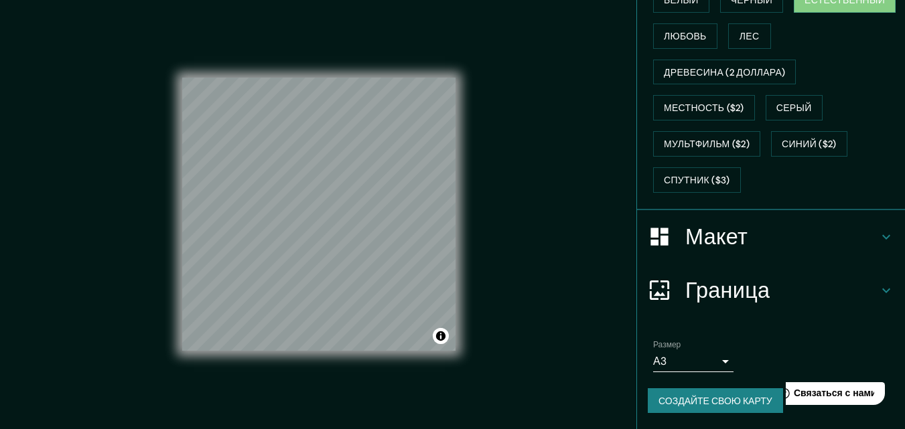
click at [742, 405] on font "Создайте свою карту" at bounding box center [715, 401] width 114 height 12
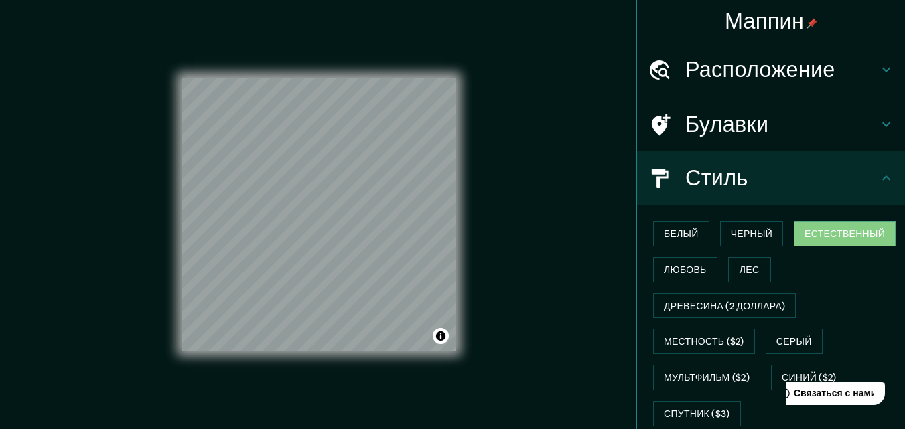
click at [878, 71] on icon at bounding box center [886, 70] width 16 height 16
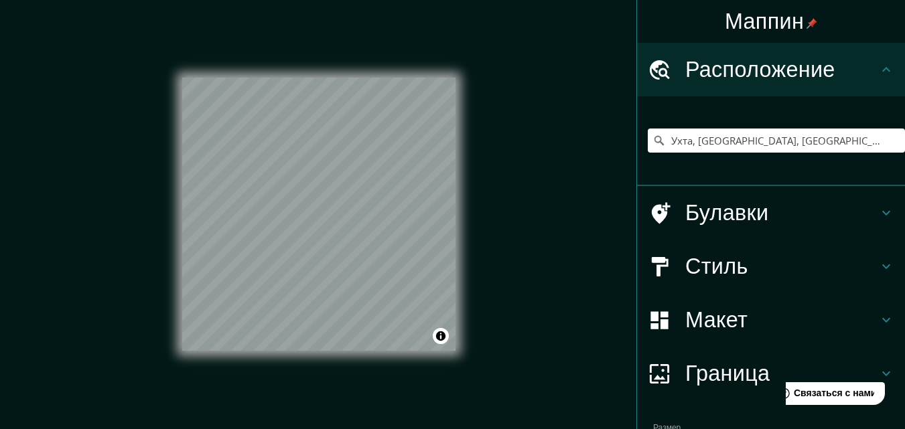
click at [878, 263] on icon at bounding box center [886, 267] width 16 height 16
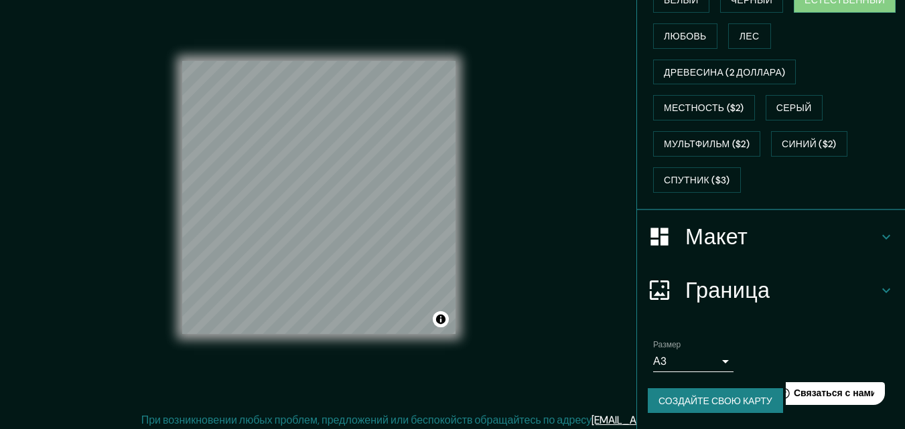
scroll to position [21, 0]
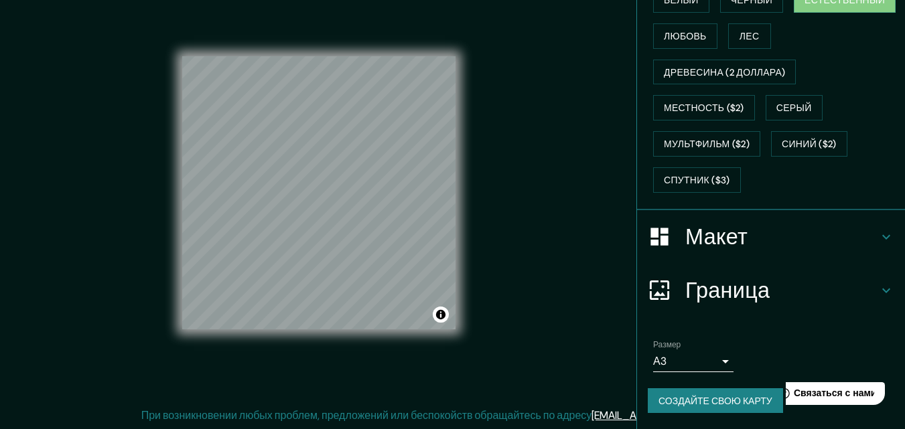
click at [878, 238] on icon at bounding box center [886, 237] width 16 height 16
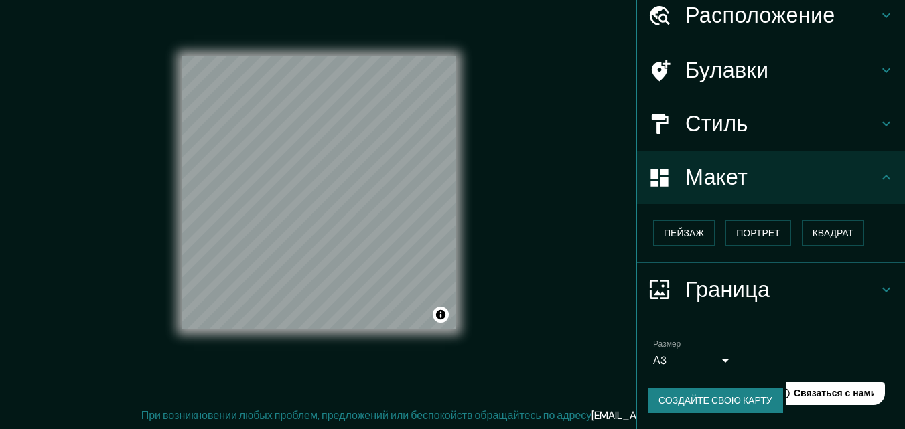
scroll to position [54, 0]
click at [759, 235] on font "Портрет" at bounding box center [758, 234] width 44 height 12
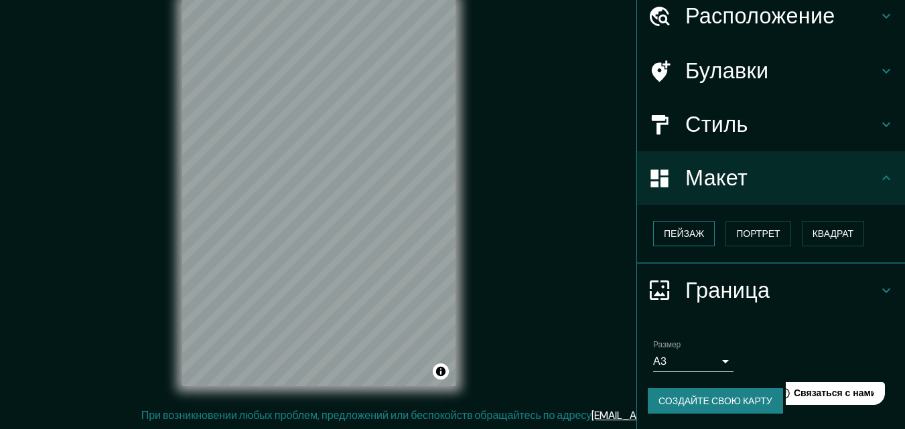
click at [686, 234] on font "Пейзаж" at bounding box center [684, 234] width 40 height 12
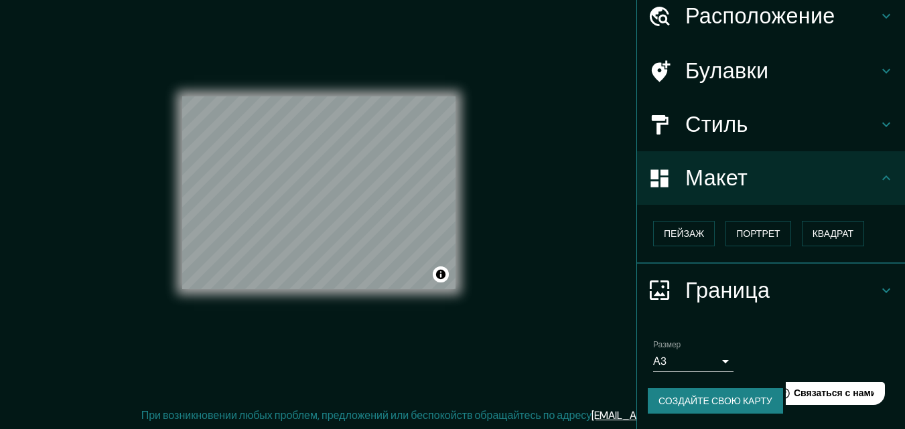
click at [676, 401] on font "Создайте свою карту" at bounding box center [715, 401] width 114 height 12
click at [719, 400] on font "Создайте свою карту" at bounding box center [715, 401] width 114 height 12
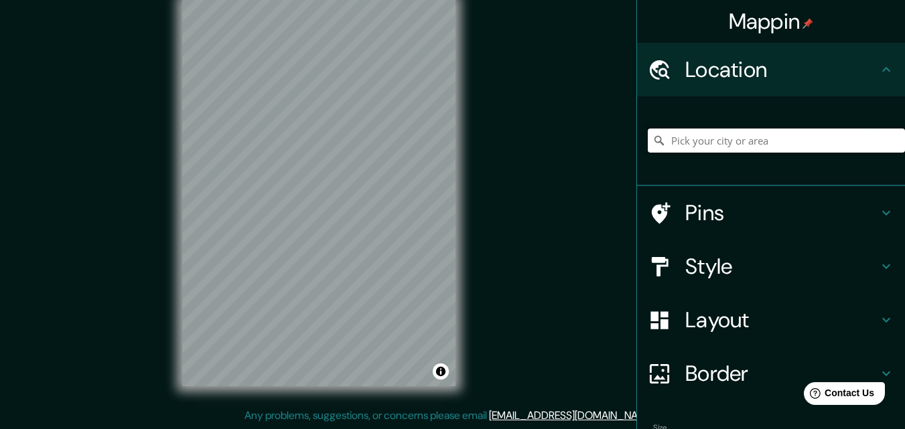
click at [699, 137] on input "Pick your city or area" at bounding box center [776, 141] width 257 height 24
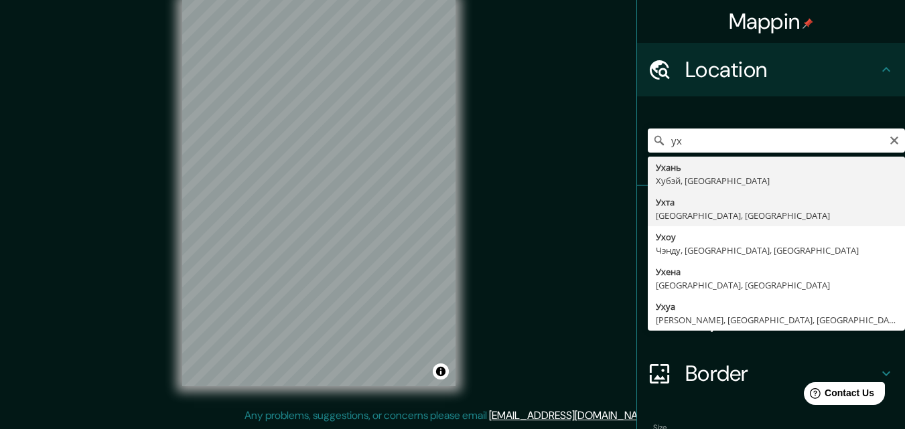
type input "Ухта, [GEOGRAPHIC_DATA], [GEOGRAPHIC_DATA]"
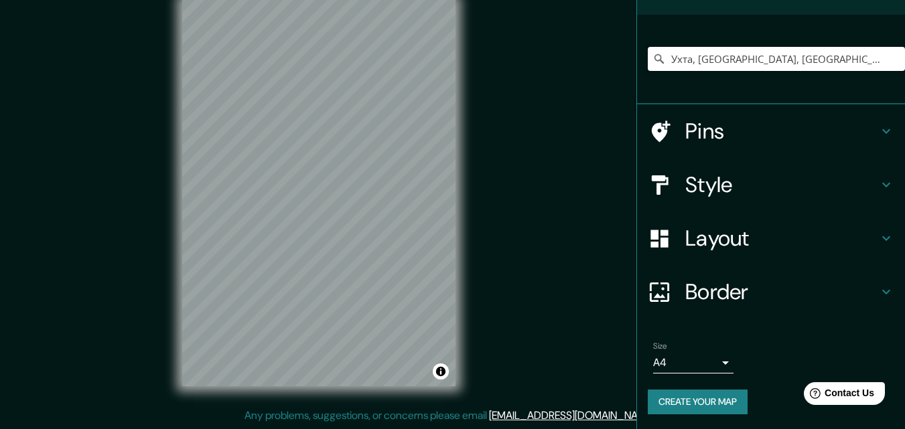
scroll to position [83, 0]
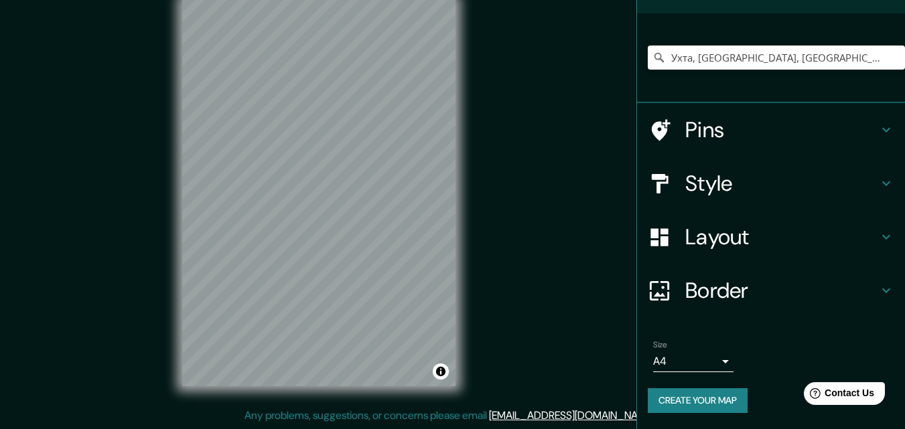
click at [713, 368] on body "Mappin Location Ухта, Республика Коми, Россия Pins Style Layout Border Choose a…" at bounding box center [452, 193] width 905 height 429
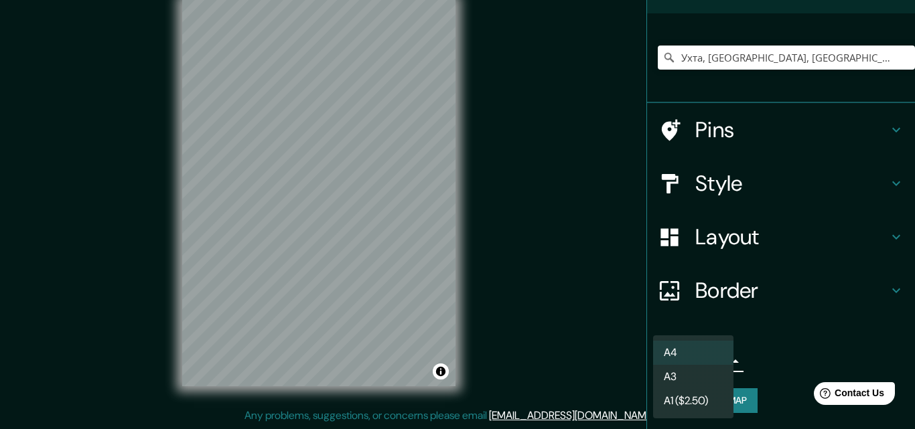
click at [683, 378] on li "A3" at bounding box center [693, 377] width 80 height 24
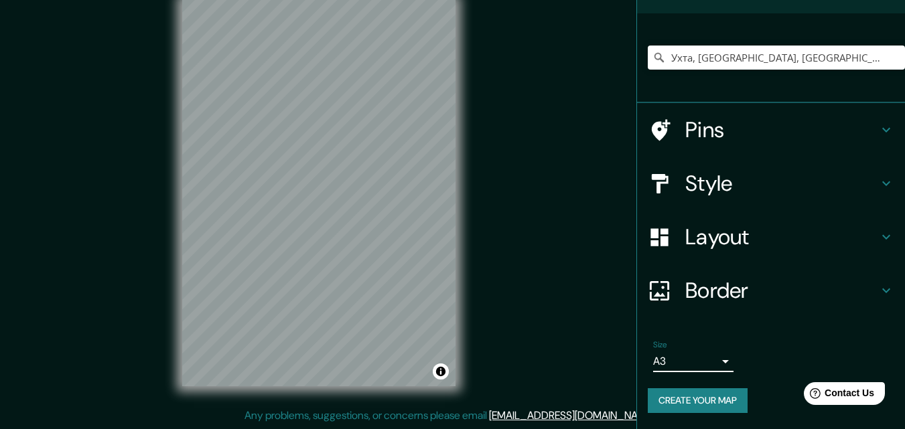
click at [878, 186] on icon at bounding box center [886, 184] width 16 height 16
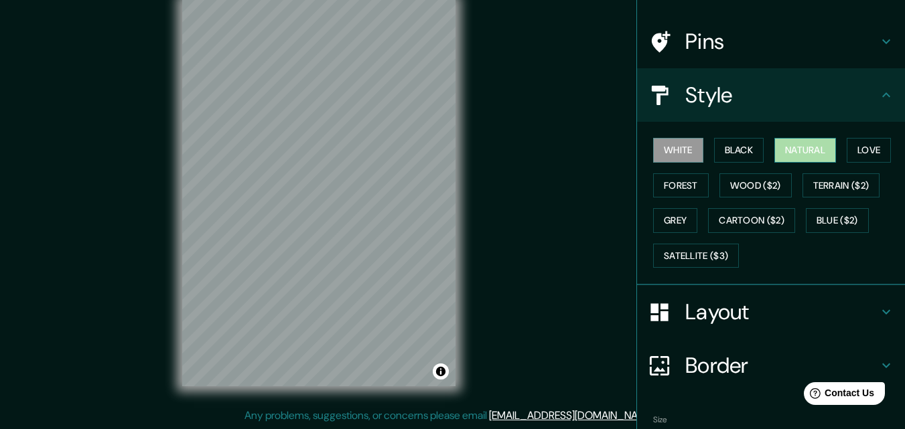
click at [805, 154] on button "Natural" at bounding box center [805, 150] width 62 height 25
click at [878, 307] on icon at bounding box center [886, 312] width 16 height 16
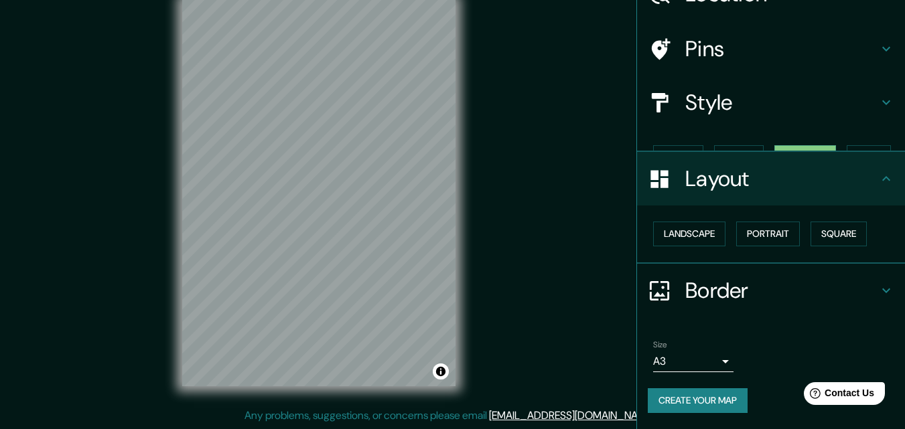
scroll to position [52, 0]
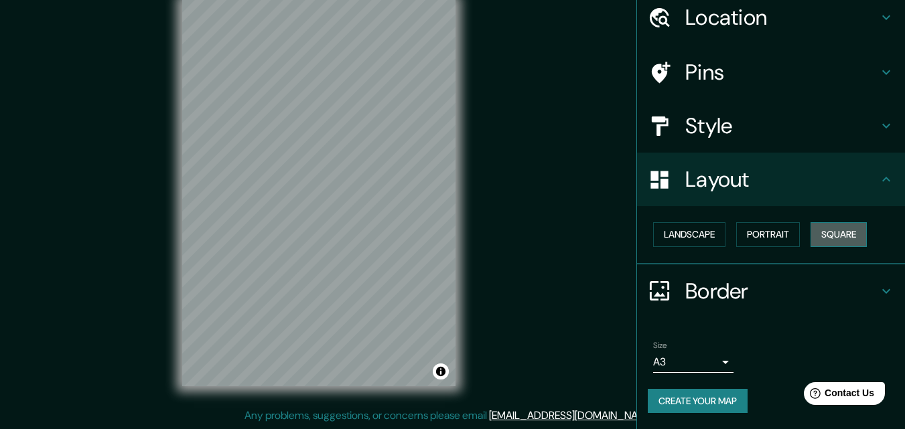
click at [837, 242] on button "Square" at bounding box center [839, 234] width 56 height 25
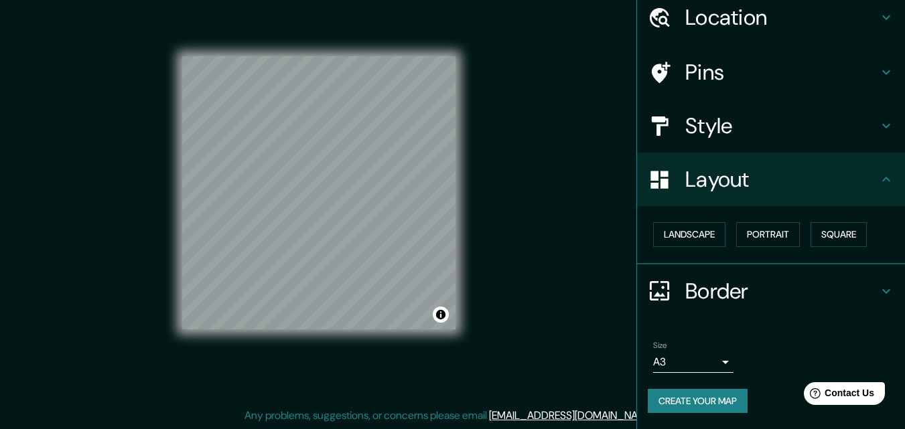
click at [708, 396] on button "Create your map" at bounding box center [698, 401] width 100 height 25
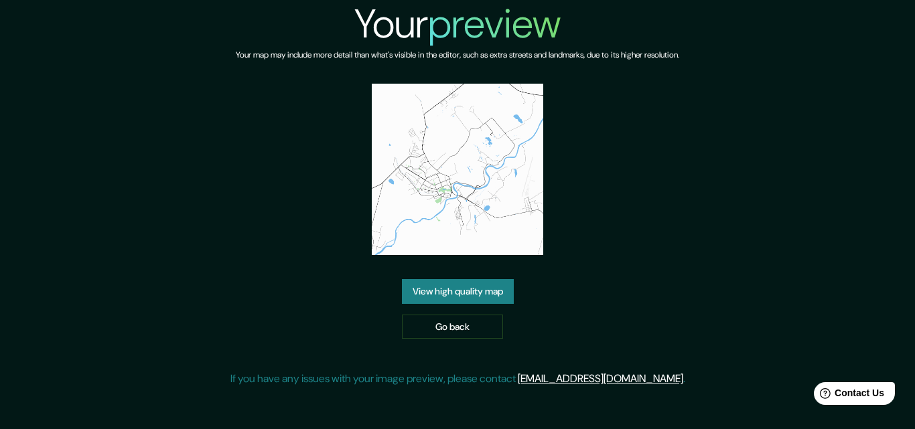
click at [466, 295] on link "View high quality map" at bounding box center [458, 291] width 112 height 25
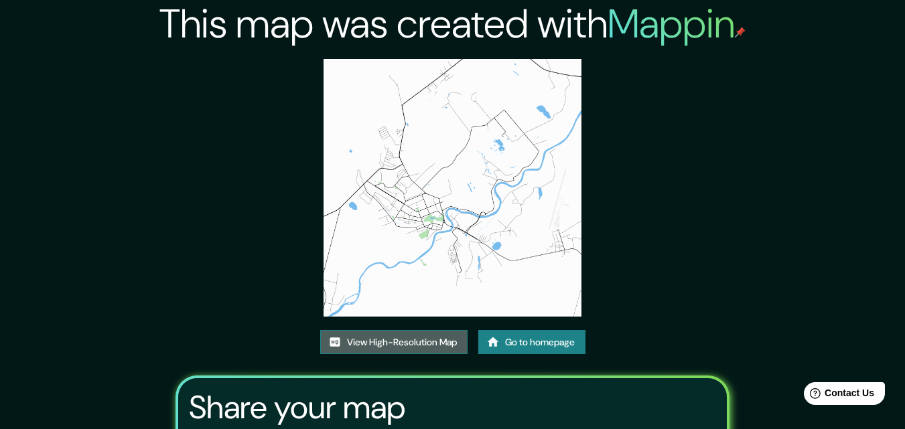
click at [370, 341] on link "View High-Resolution Map" at bounding box center [393, 342] width 147 height 25
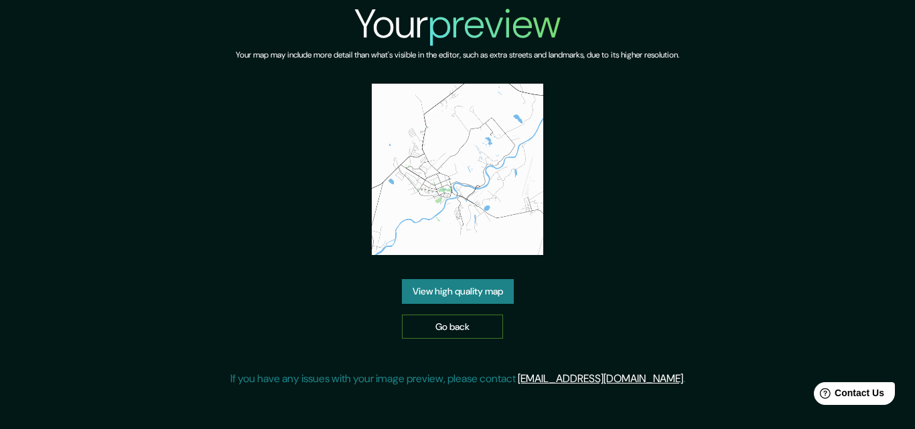
click at [466, 332] on link "Go back" at bounding box center [452, 327] width 101 height 25
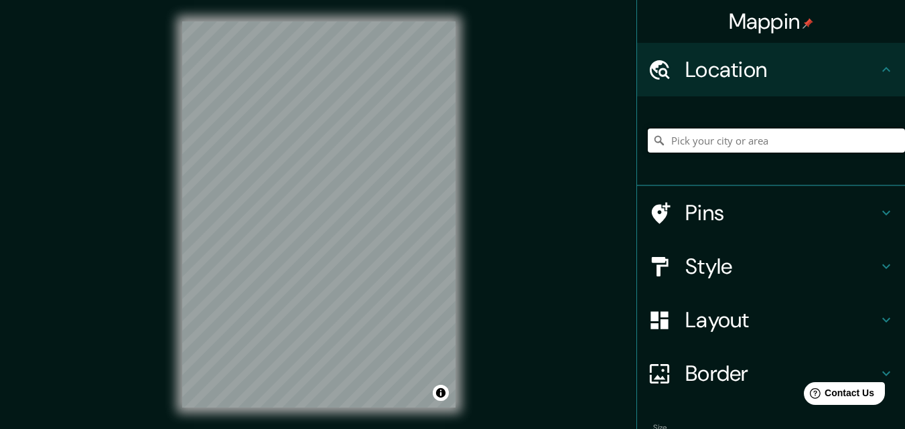
click at [676, 145] on input "Pick your city or area" at bounding box center [776, 141] width 257 height 24
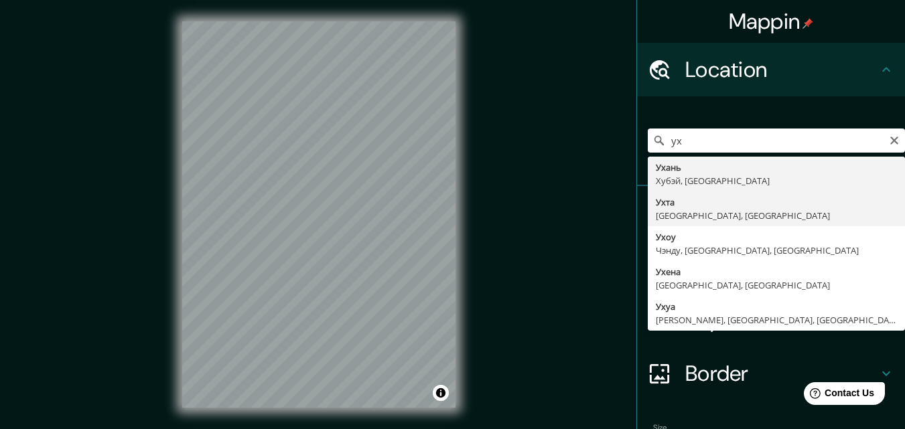
type input "Ухта, [GEOGRAPHIC_DATA], [GEOGRAPHIC_DATA]"
click at [661, 202] on div at bounding box center [667, 213] width 38 height 23
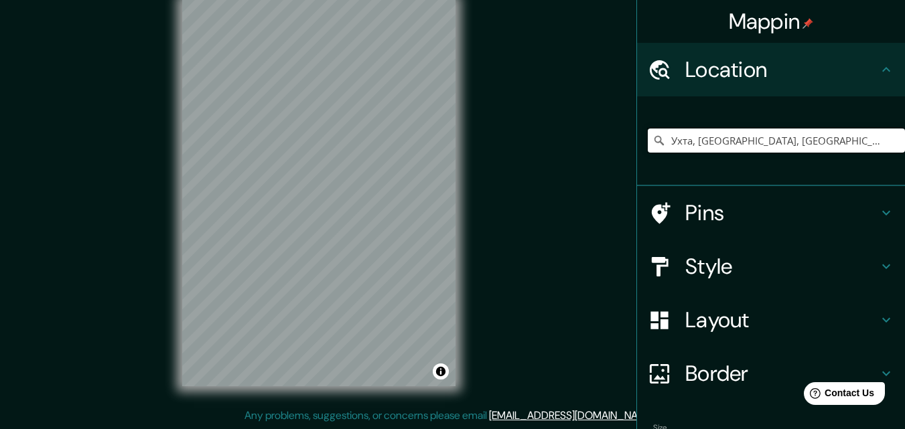
drag, startPoint x: 811, startPoint y: 141, endPoint x: 661, endPoint y: 139, distance: 149.4
click at [661, 139] on input "Ухта, [GEOGRAPHIC_DATA], [GEOGRAPHIC_DATA]" at bounding box center [776, 141] width 257 height 24
click at [565, 194] on div "Mappin Location [GEOGRAPHIC_DATA], [GEOGRAPHIC_DATA], [GEOGRAPHIC_DATA] Pins St…" at bounding box center [452, 204] width 905 height 451
click at [812, 141] on input "Ухта, [GEOGRAPHIC_DATA], [GEOGRAPHIC_DATA]" at bounding box center [776, 141] width 257 height 24
click at [817, 144] on input "Ухта, [GEOGRAPHIC_DATA], [GEOGRAPHIC_DATA]" at bounding box center [776, 141] width 257 height 24
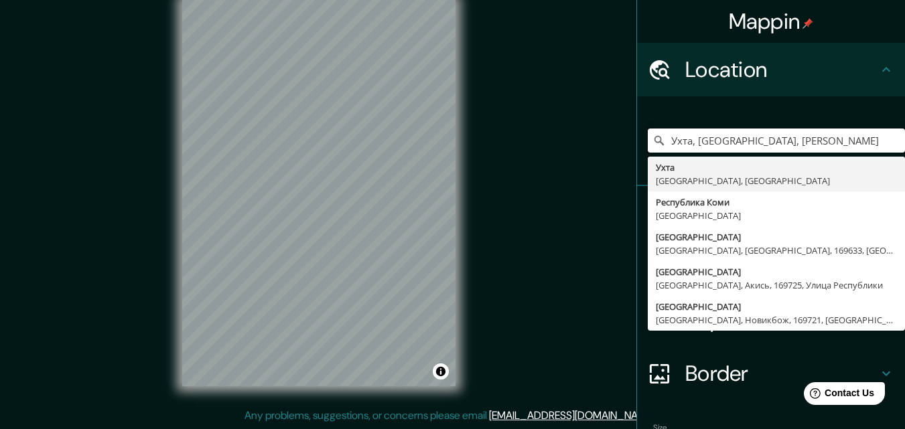
type input "Ухта, [GEOGRAPHIC_DATA], [PERSON_NAME]"
click at [585, 120] on div "Mappin Location [GEOGRAPHIC_DATA], [GEOGRAPHIC_DATA], [PERSON_NAME][GEOGRAPHIC_…" at bounding box center [452, 204] width 905 height 451
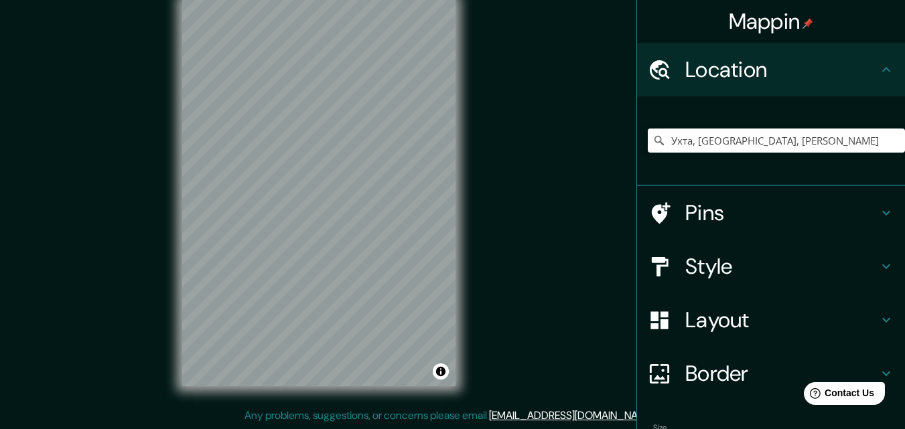
click at [879, 264] on icon at bounding box center [886, 267] width 16 height 16
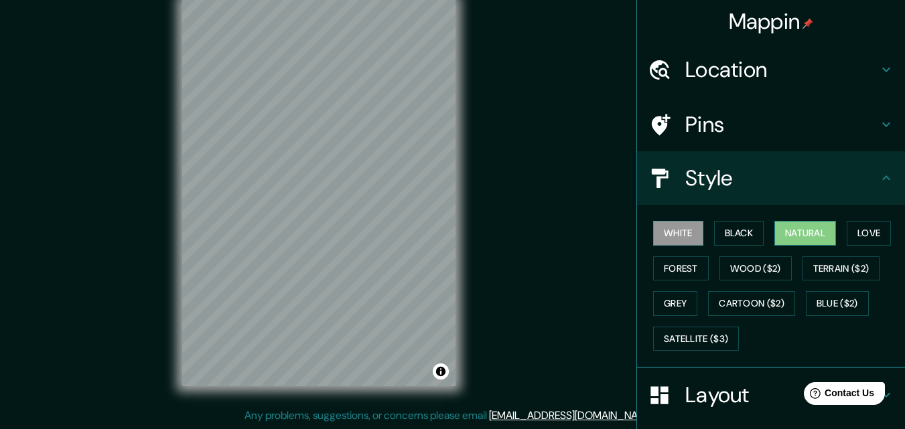
click at [790, 230] on button "Natural" at bounding box center [805, 233] width 62 height 25
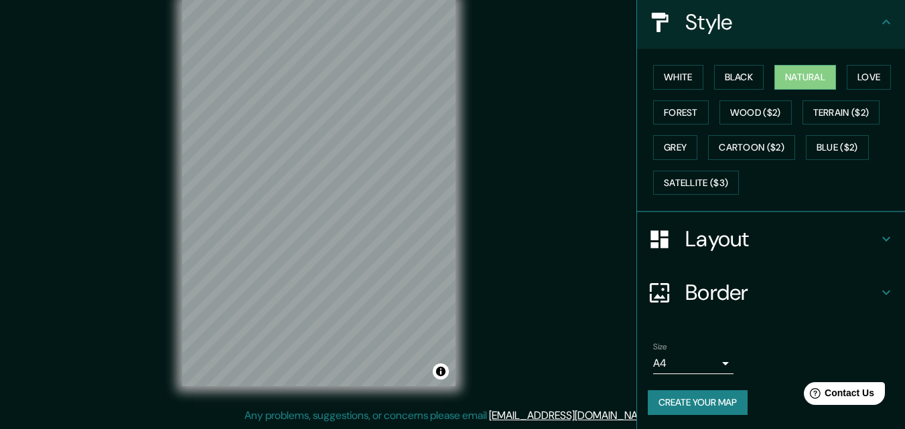
scroll to position [158, 0]
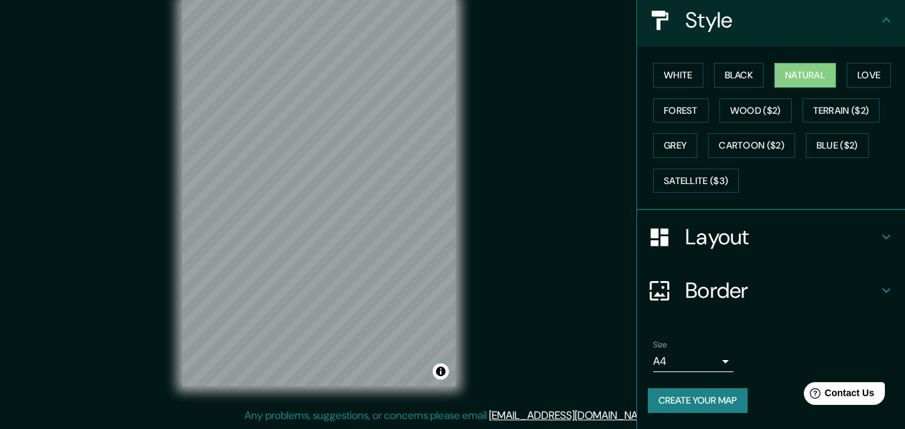
click at [882, 240] on icon at bounding box center [886, 237] width 8 height 5
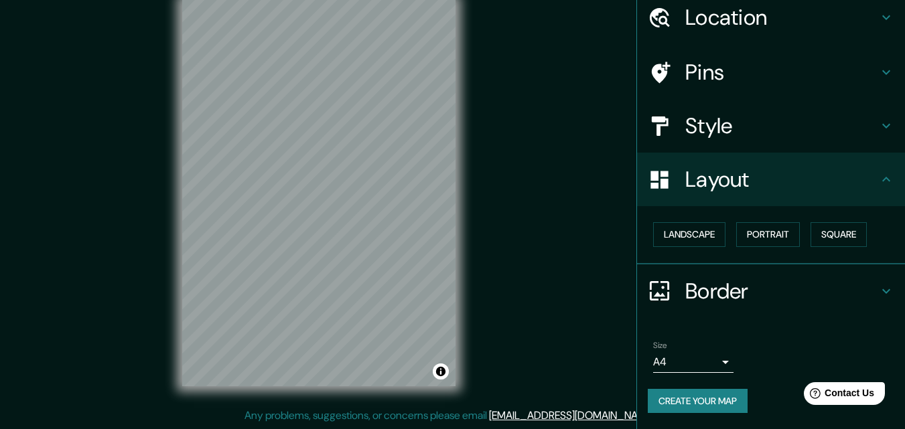
scroll to position [52, 0]
click at [837, 234] on button "Square" at bounding box center [839, 234] width 56 height 25
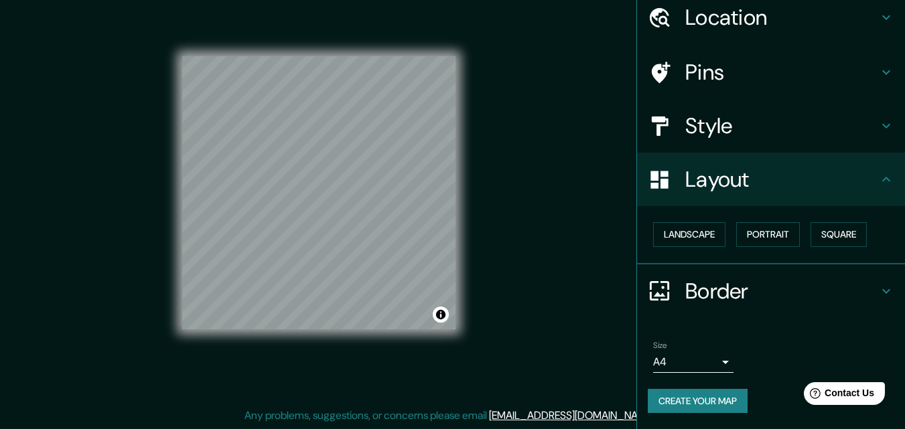
click at [711, 366] on body "Mappin Location [GEOGRAPHIC_DATA], [GEOGRAPHIC_DATA], [PERSON_NAME][GEOGRAPHIC_…" at bounding box center [452, 193] width 905 height 429
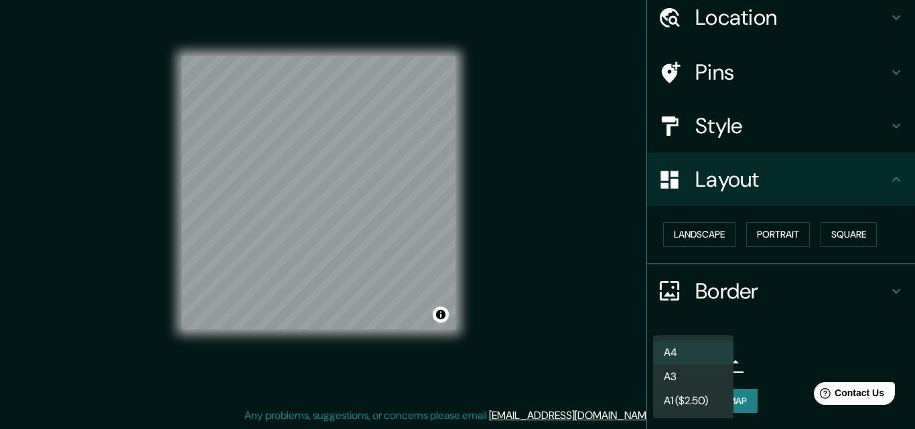
click at [681, 374] on li "A3" at bounding box center [693, 377] width 80 height 24
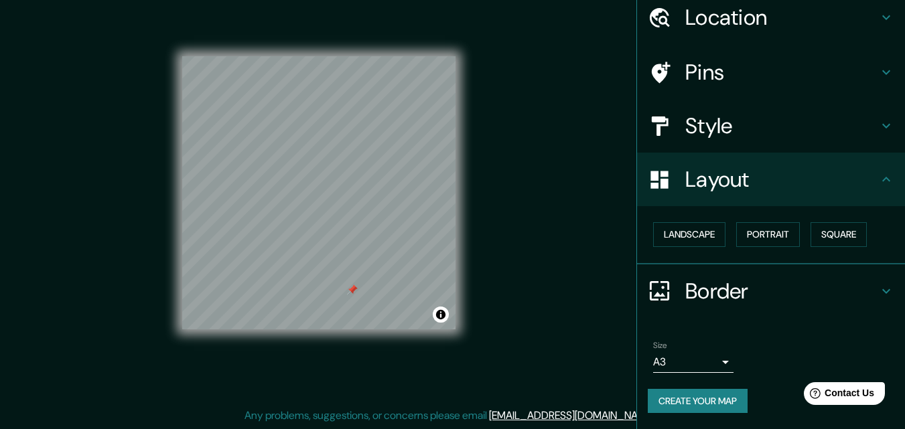
click at [709, 397] on button "Create your map" at bounding box center [698, 401] width 100 height 25
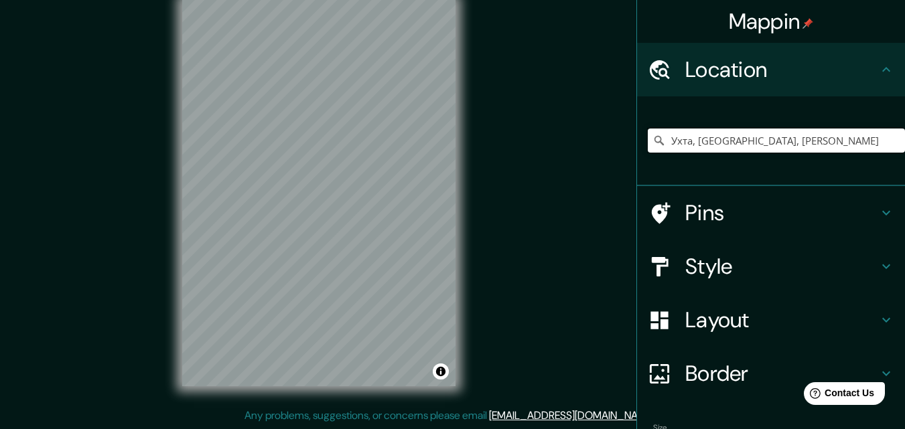
click at [806, 142] on input "Ухта, [GEOGRAPHIC_DATA], [PERSON_NAME]" at bounding box center [776, 141] width 257 height 24
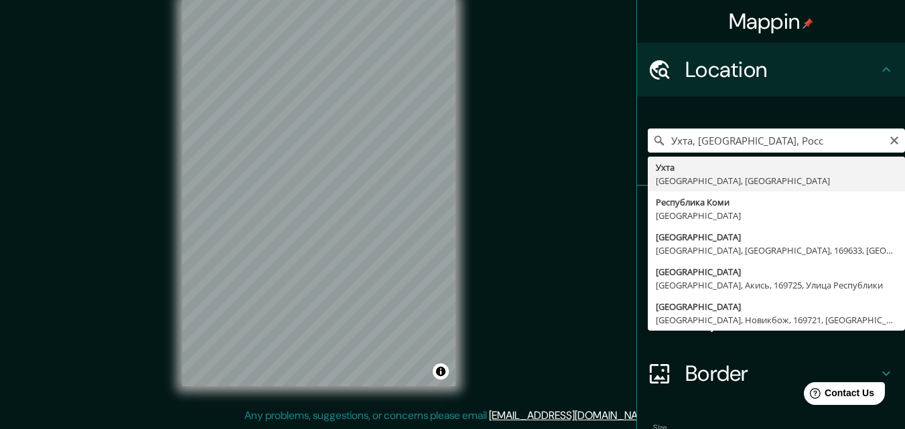
type input "Ухта, [GEOGRAPHIC_DATA], [GEOGRAPHIC_DATA]"
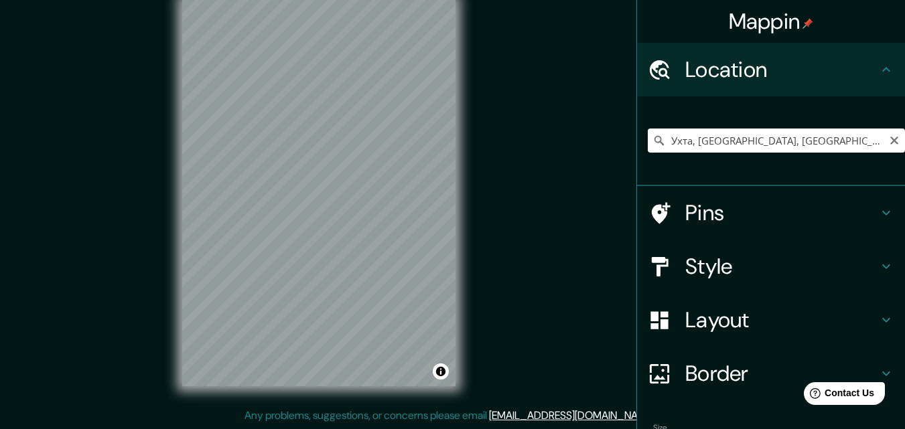
drag, startPoint x: 457, startPoint y: 178, endPoint x: 871, endPoint y: 267, distance: 423.3
click at [878, 267] on icon at bounding box center [886, 267] width 16 height 16
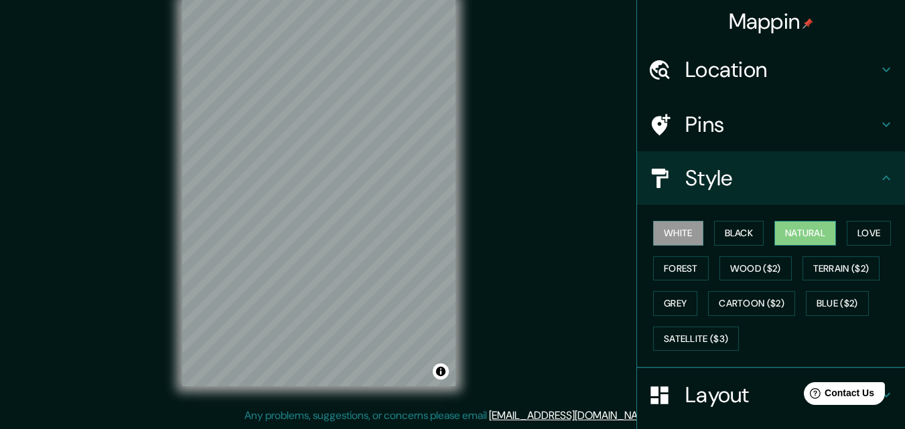
click at [808, 236] on button "Natural" at bounding box center [805, 233] width 62 height 25
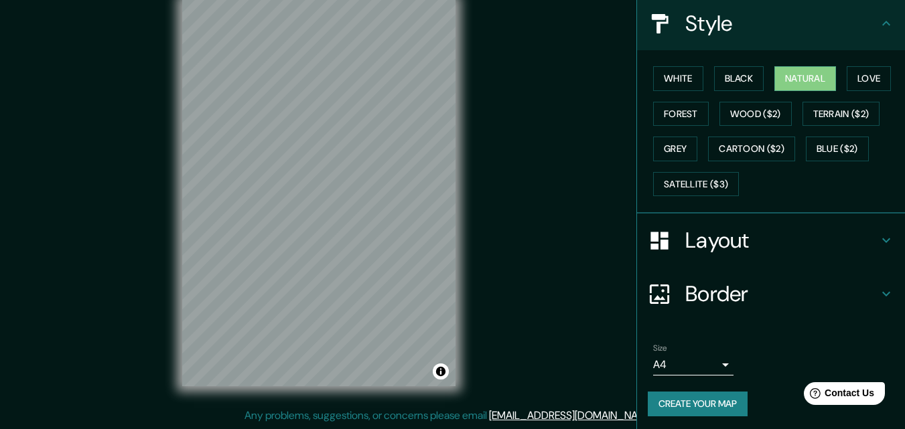
scroll to position [158, 0]
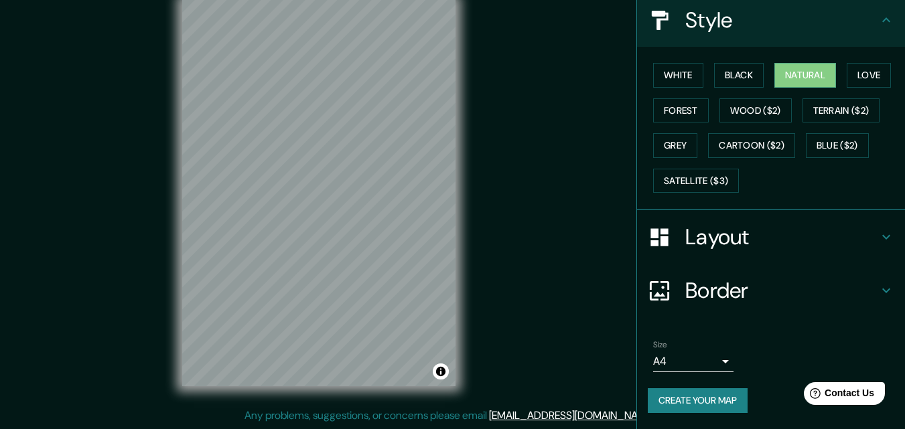
click at [878, 237] on icon at bounding box center [886, 237] width 16 height 16
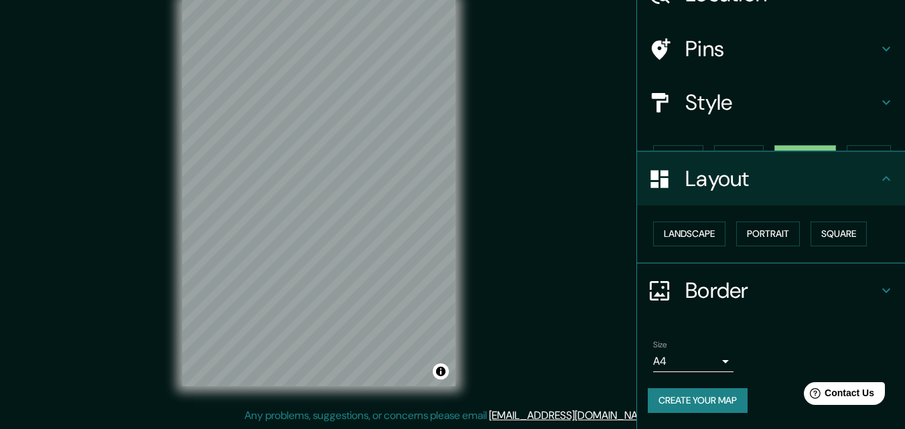
scroll to position [52, 0]
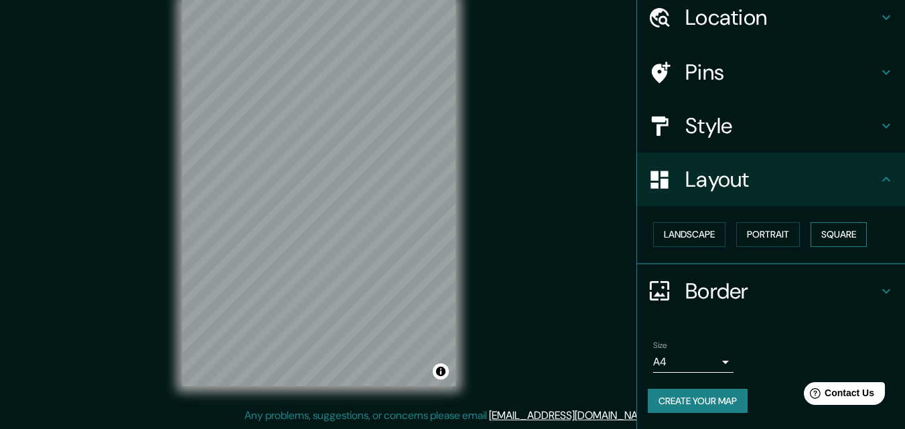
click at [839, 234] on button "Square" at bounding box center [839, 234] width 56 height 25
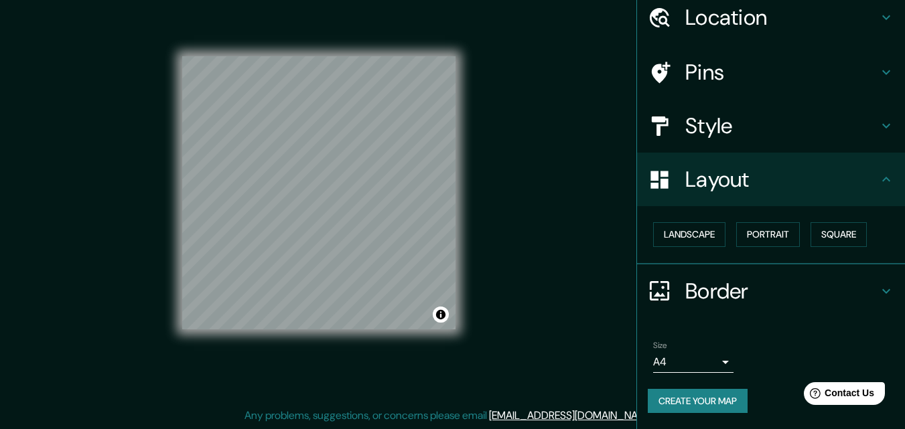
click at [714, 367] on body "Mappin Location Ухта, Республика Коми, Россия Ухта Республика Коми, Россия Респ…" at bounding box center [452, 193] width 905 height 429
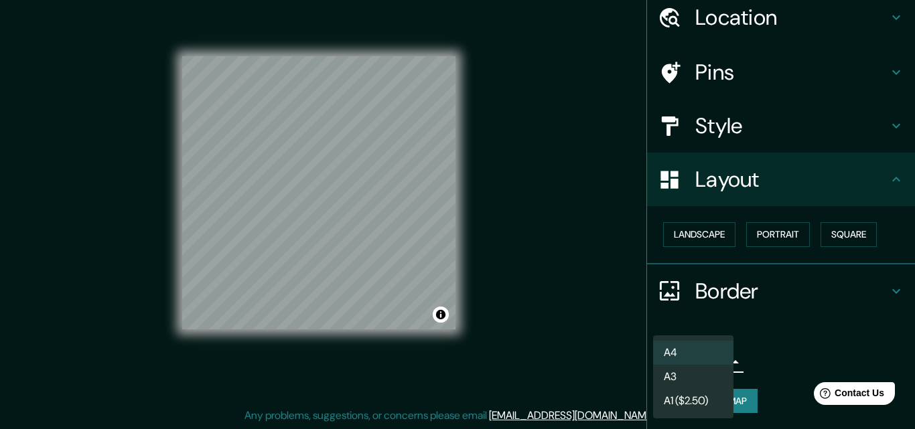
click at [680, 372] on li "A3" at bounding box center [693, 377] width 80 height 24
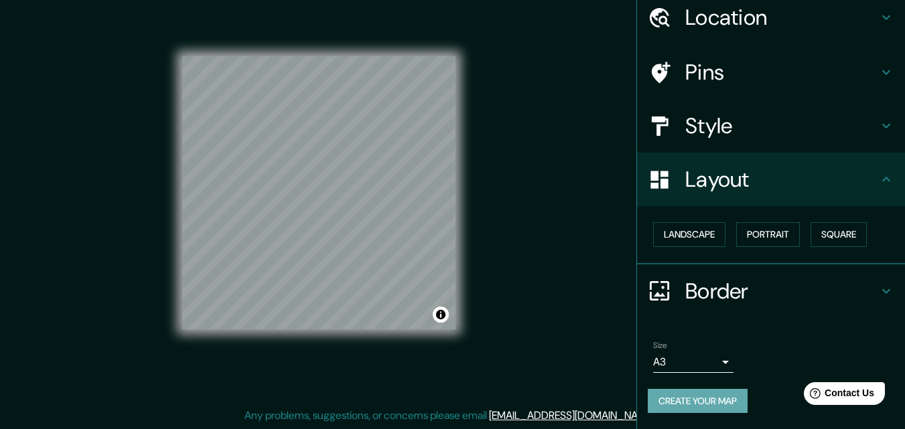
click at [695, 404] on button "Create your map" at bounding box center [698, 401] width 100 height 25
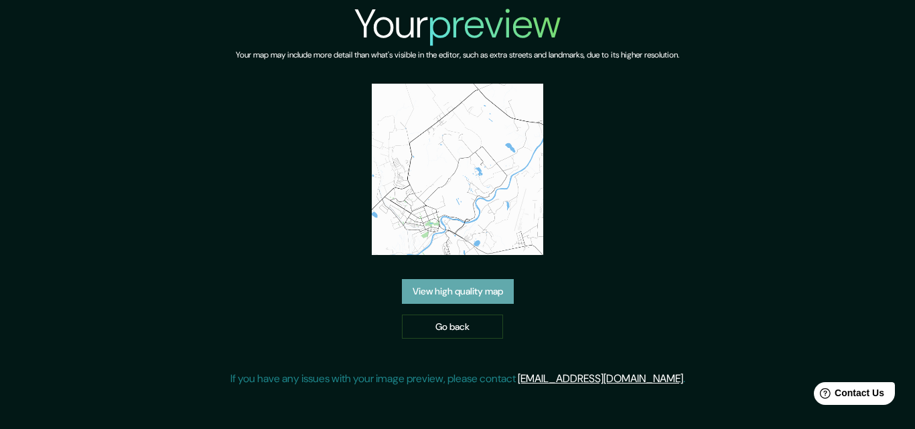
click at [460, 298] on link "View high quality map" at bounding box center [458, 291] width 112 height 25
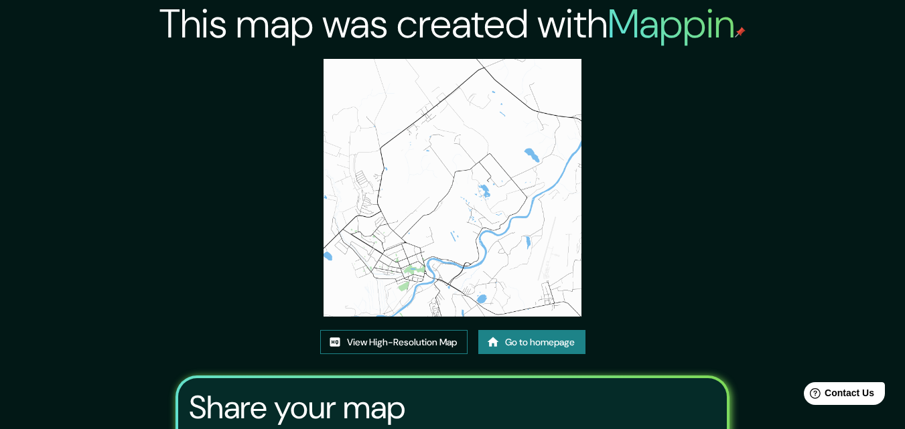
click at [419, 344] on link "View High-Resolution Map" at bounding box center [393, 342] width 147 height 25
click at [551, 342] on link "Go to homepage" at bounding box center [531, 342] width 107 height 25
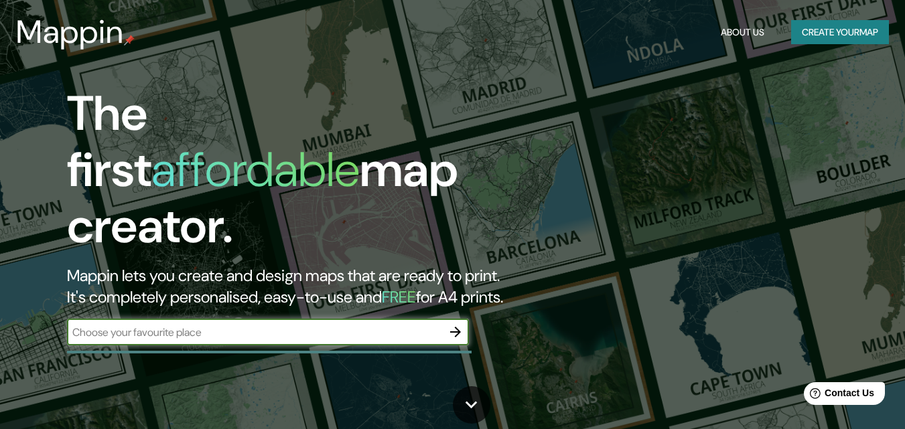
click at [454, 324] on icon "button" at bounding box center [455, 332] width 16 height 16
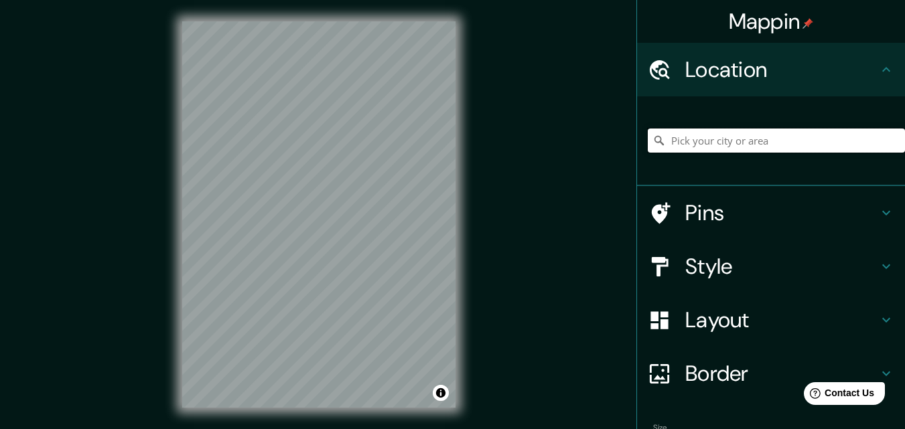
click at [671, 145] on input "Pick your city or area" at bounding box center [776, 141] width 257 height 24
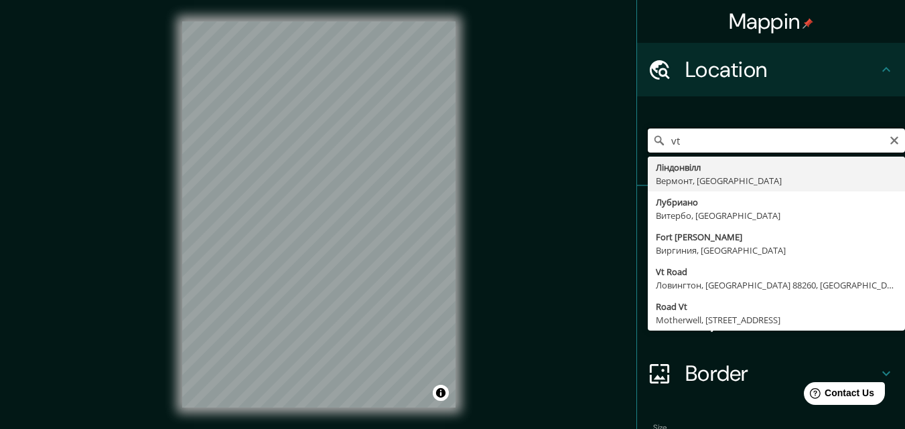
type input "v"
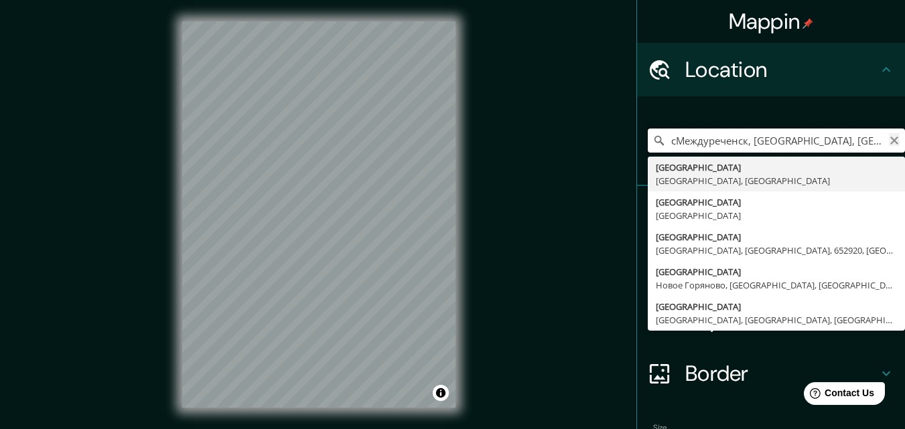
type input "сМеждуреченск, Кемеровская область, Россия"
click at [890, 140] on icon "Clear" at bounding box center [894, 141] width 8 height 8
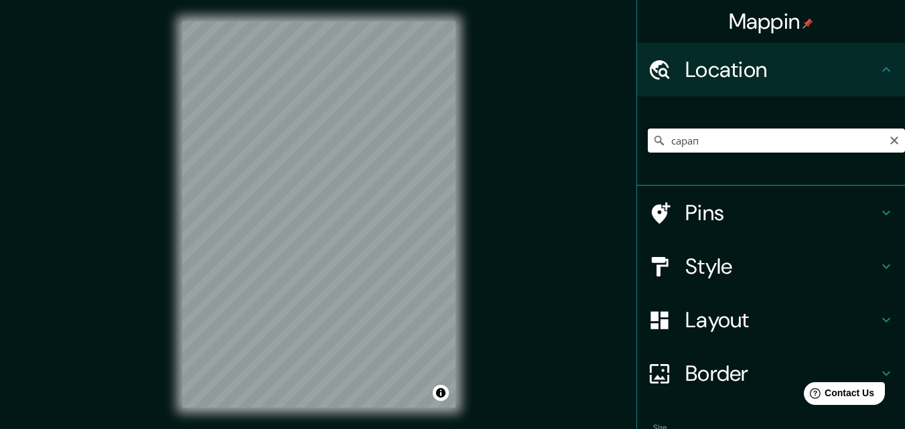
click at [689, 145] on input "сарап" at bounding box center [776, 141] width 257 height 24
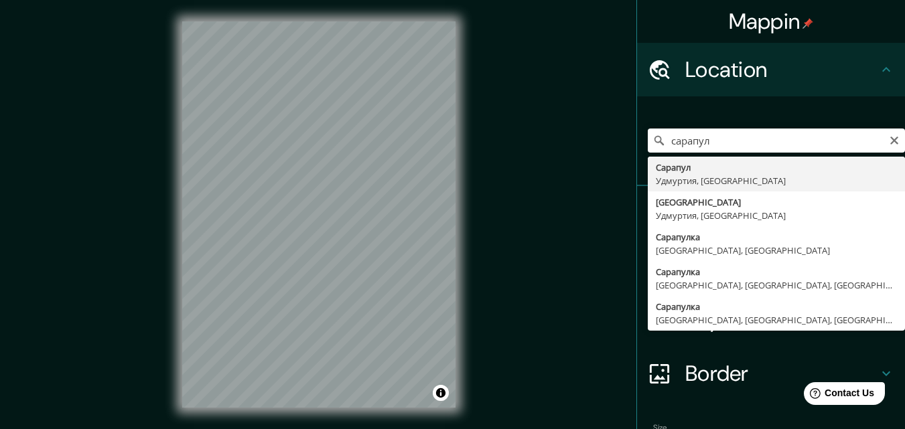
type input "Сарапул, [GEOGRAPHIC_DATA], [GEOGRAPHIC_DATA]"
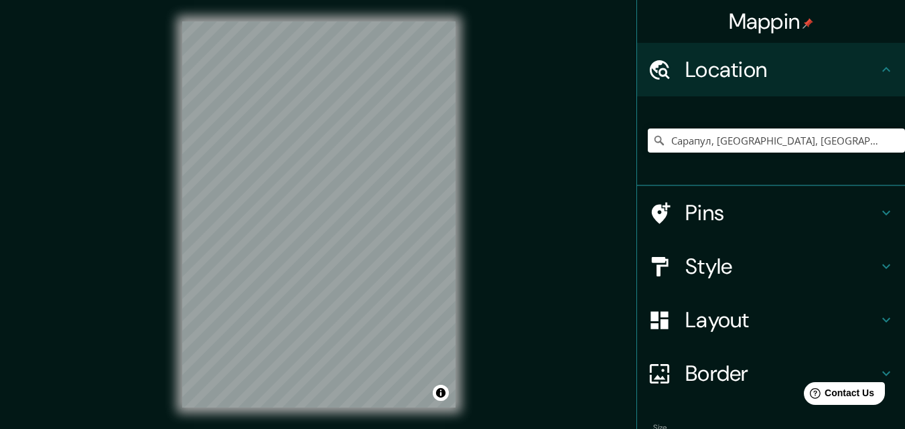
scroll to position [83, 0]
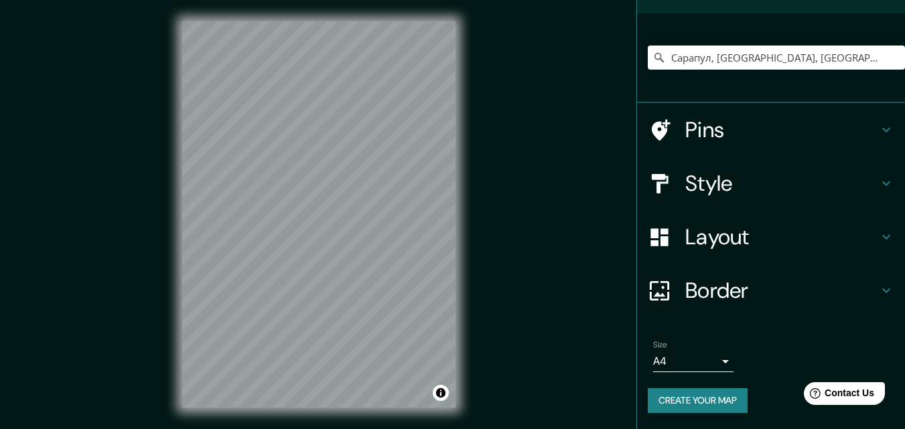
click at [882, 185] on icon at bounding box center [886, 184] width 8 height 5
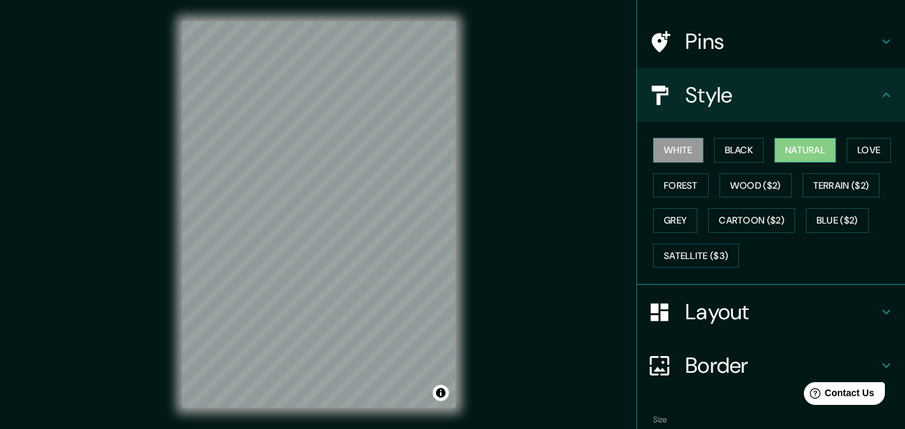
click at [796, 144] on button "Natural" at bounding box center [805, 150] width 62 height 25
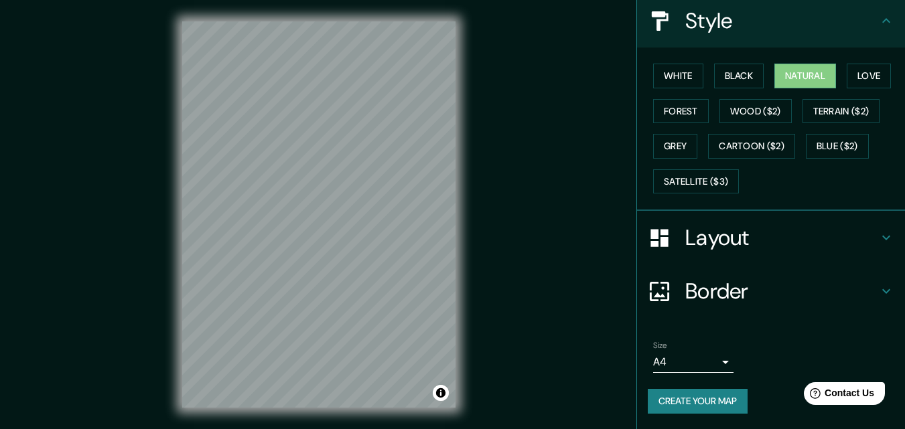
scroll to position [158, 0]
click at [878, 240] on icon at bounding box center [886, 237] width 16 height 16
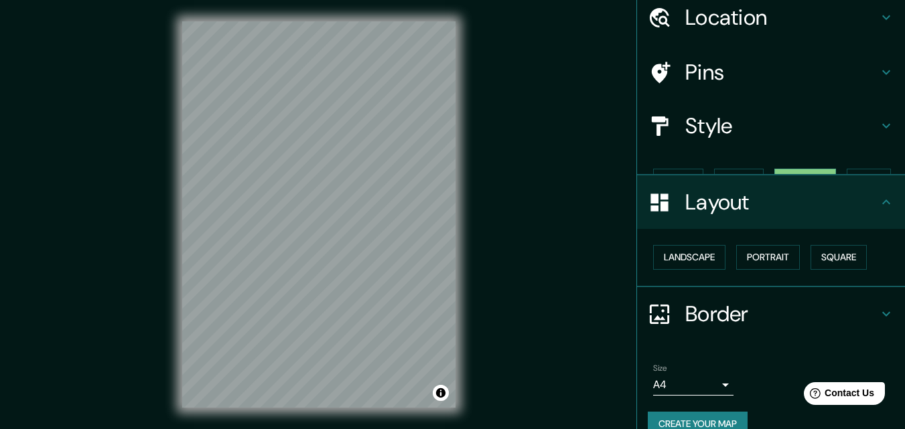
scroll to position [52, 0]
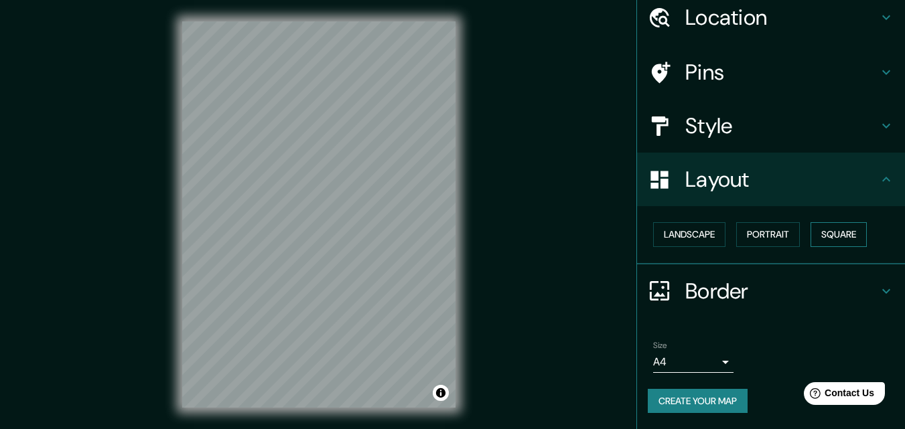
click at [827, 232] on button "Square" at bounding box center [839, 234] width 56 height 25
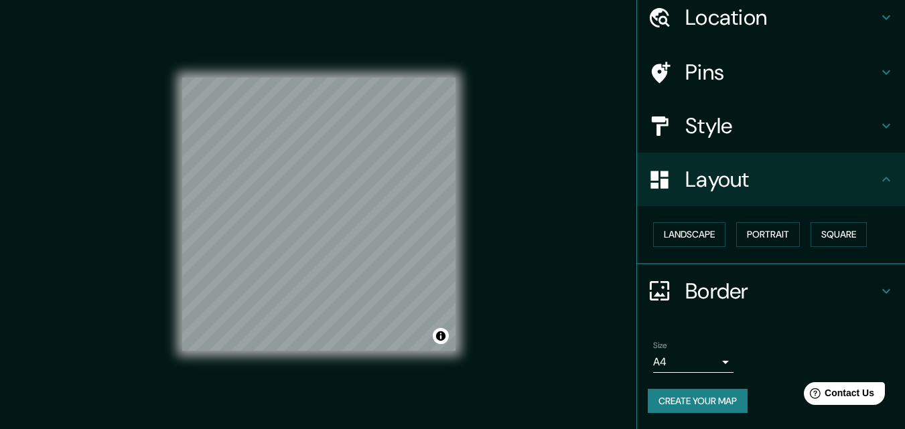
click at [713, 364] on body "Mappin Location Сарапул, Удмуртия, Россия Pins Style Layout Landscape Portrait …" at bounding box center [452, 214] width 905 height 429
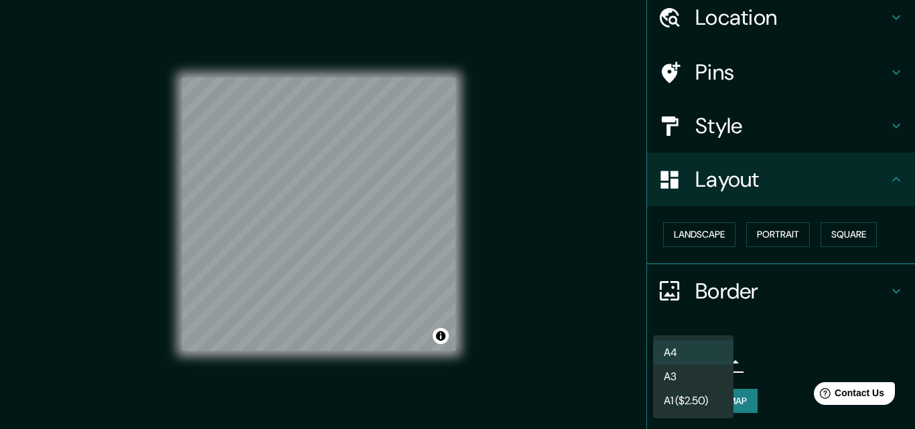
click at [680, 372] on li "A3" at bounding box center [693, 377] width 80 height 24
type input "a4"
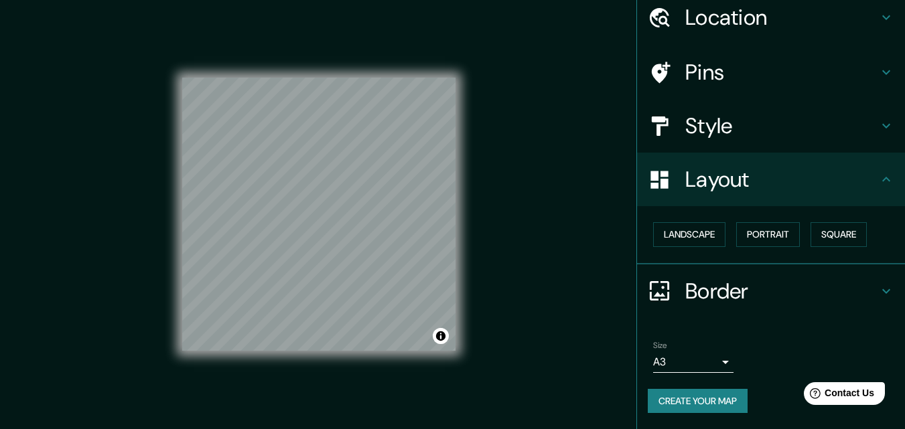
click at [686, 406] on button "Create your map" at bounding box center [698, 401] width 100 height 25
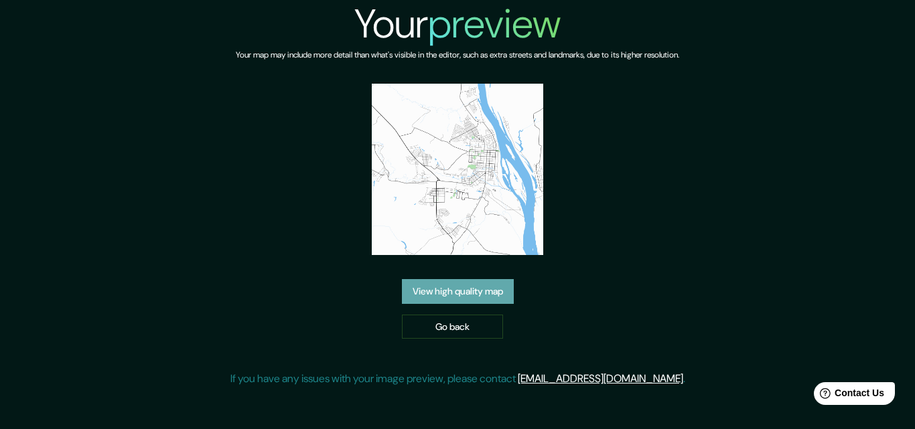
click at [490, 295] on link "View high quality map" at bounding box center [458, 291] width 112 height 25
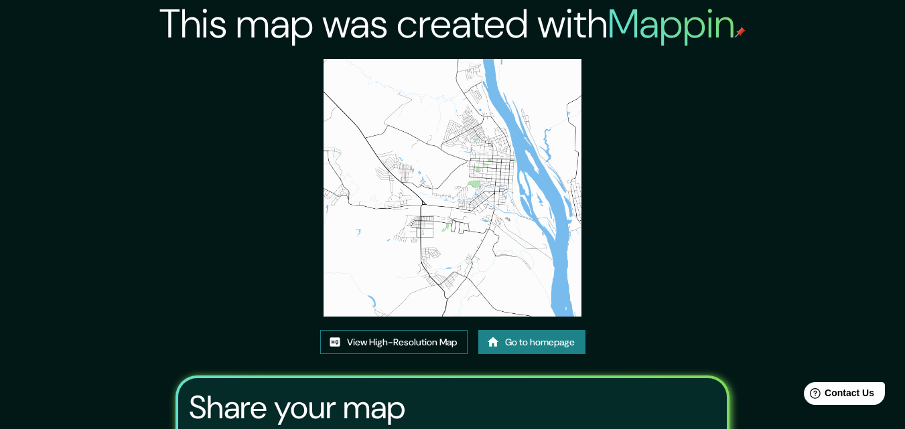
click at [419, 341] on link "View High-Resolution Map" at bounding box center [393, 342] width 147 height 25
click at [536, 341] on link "Go to homepage" at bounding box center [531, 342] width 107 height 25
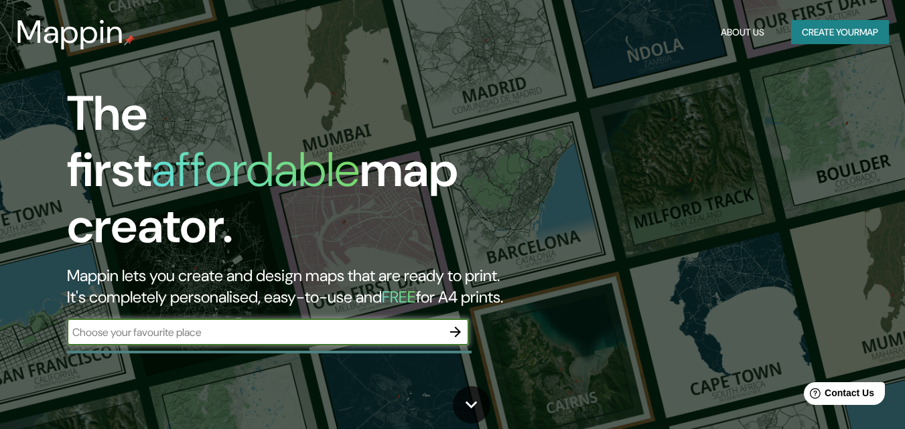
click at [449, 324] on icon "button" at bounding box center [455, 332] width 16 height 16
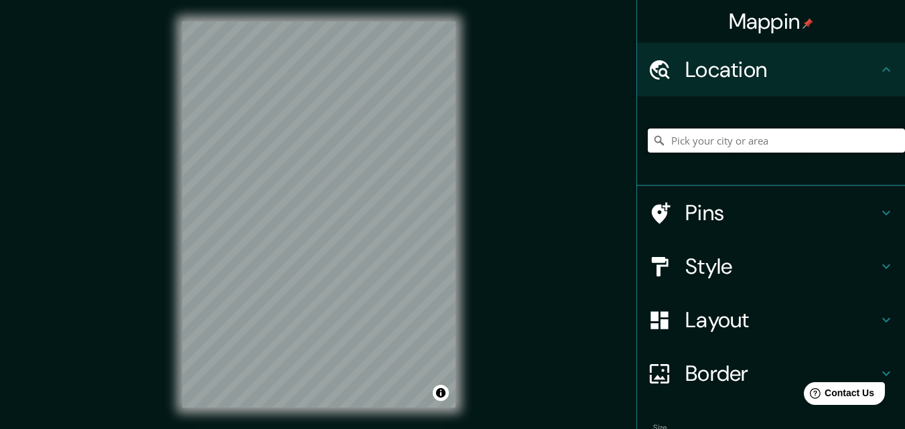
click at [682, 145] on input "Pick your city or area" at bounding box center [776, 141] width 257 height 24
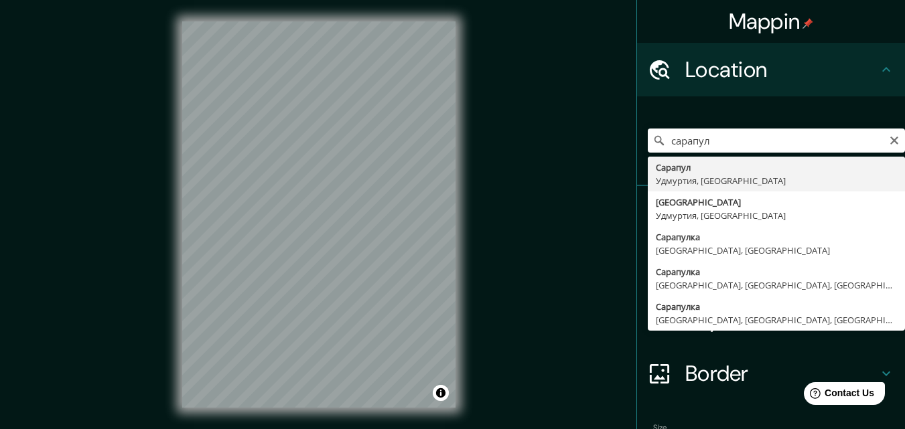
type input "Сарапул, [GEOGRAPHIC_DATA], [GEOGRAPHIC_DATA]"
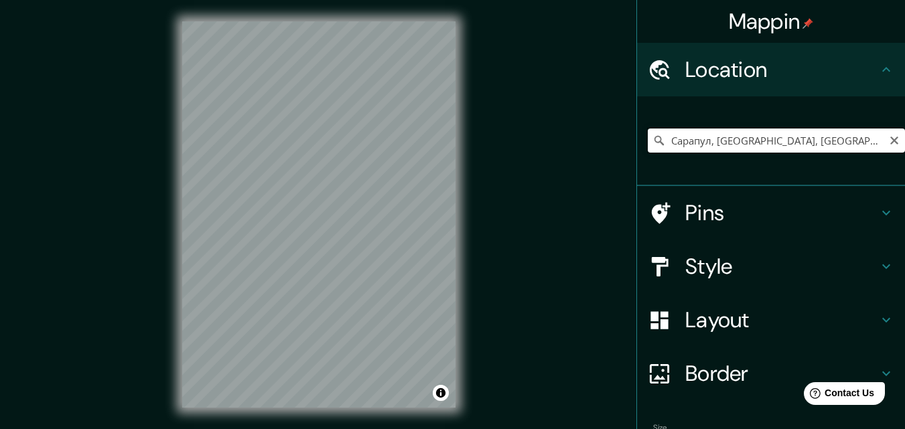
drag, startPoint x: 798, startPoint y: 143, endPoint x: 662, endPoint y: 137, distance: 135.4
click at [662, 137] on input "Сарапул, [GEOGRAPHIC_DATA], [GEOGRAPHIC_DATA]" at bounding box center [776, 141] width 257 height 24
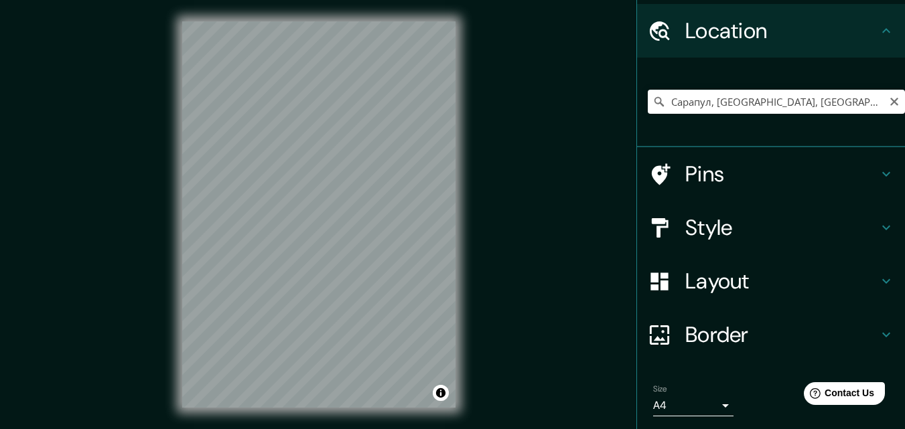
scroll to position [83, 0]
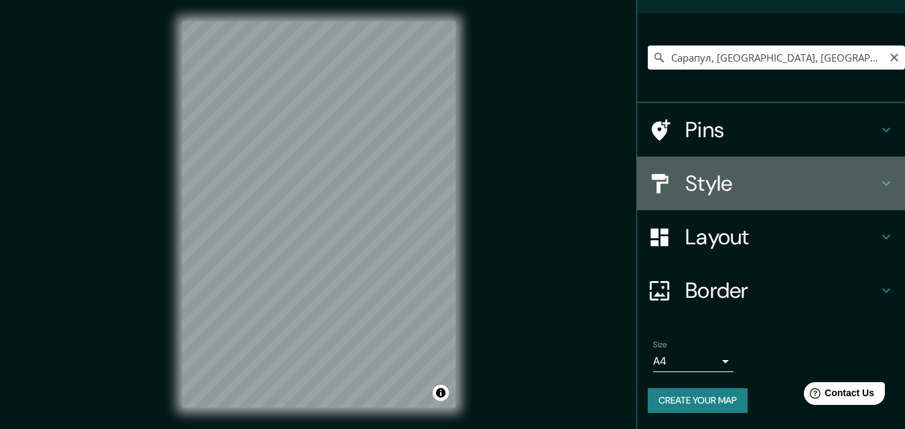
click at [882, 183] on icon at bounding box center [886, 184] width 8 height 5
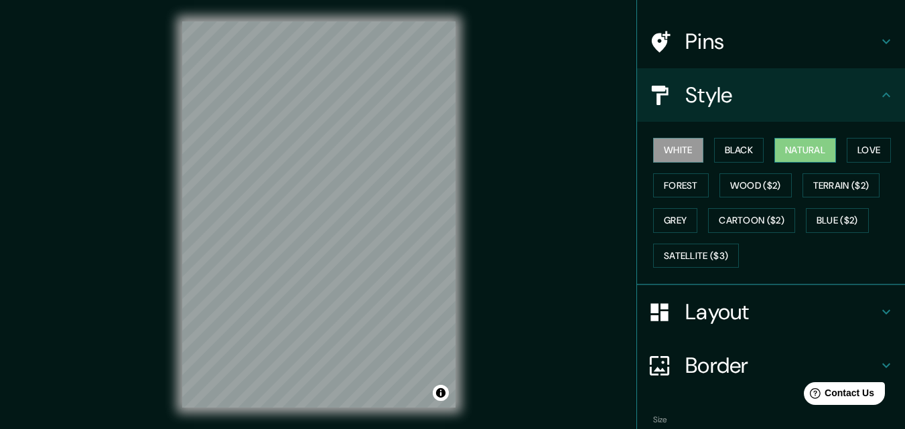
click at [798, 157] on button "Natural" at bounding box center [805, 150] width 62 height 25
click at [882, 311] on icon at bounding box center [886, 312] width 8 height 5
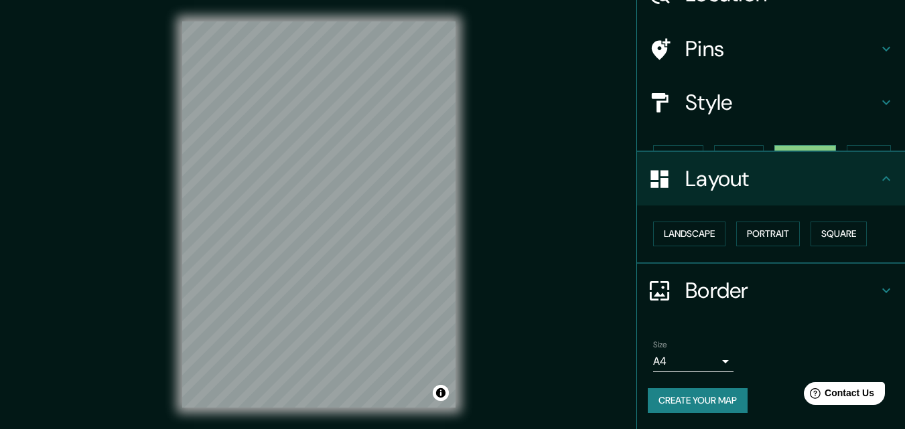
scroll to position [52, 0]
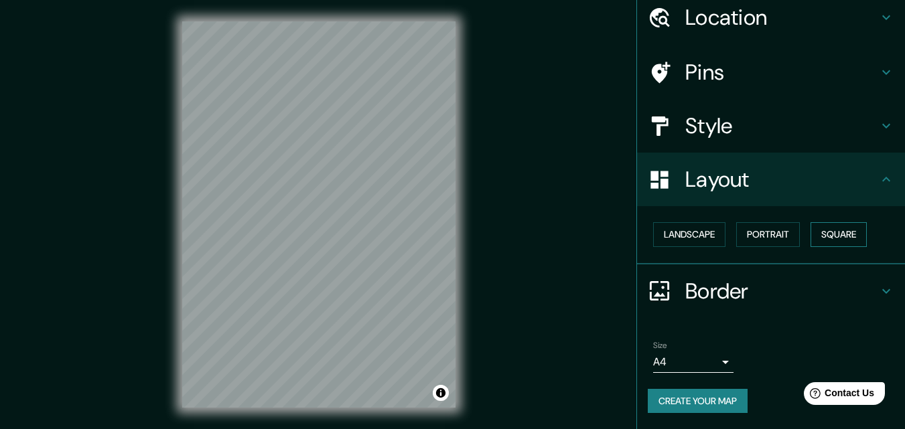
click at [828, 231] on button "Square" at bounding box center [839, 234] width 56 height 25
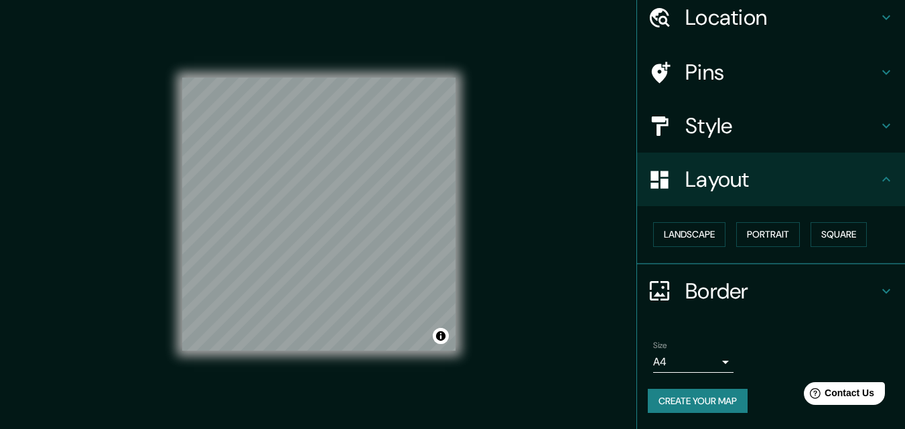
click at [715, 362] on body "Mappin Location Сарапул, Удмуртия, Россия Сарапул Удмуртия, Россия Удмуртия Рос…" at bounding box center [452, 214] width 905 height 429
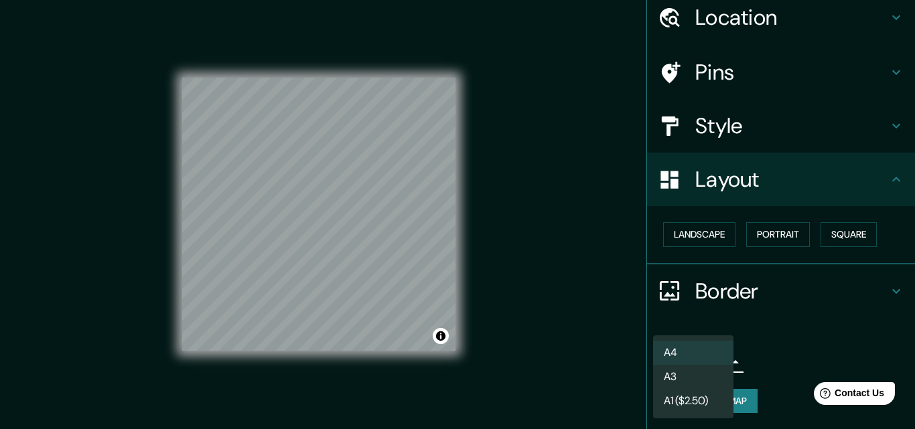
click at [681, 380] on li "A3" at bounding box center [693, 377] width 80 height 24
type input "a4"
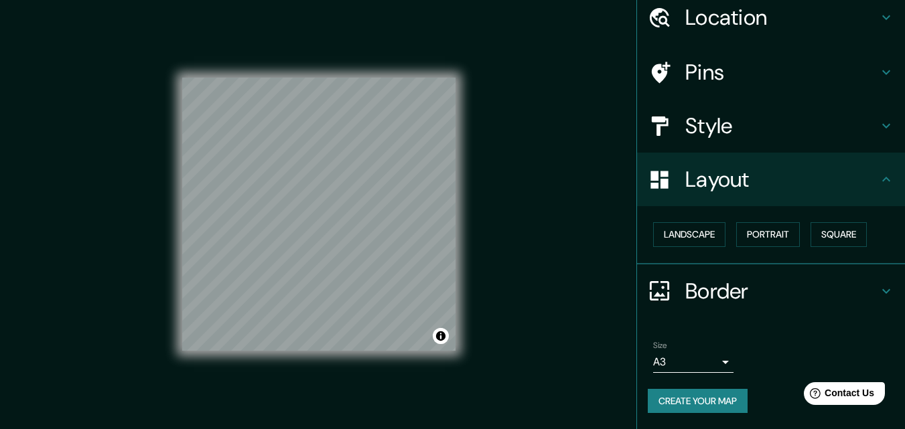
click at [691, 404] on button "Create your map" at bounding box center [698, 401] width 100 height 25
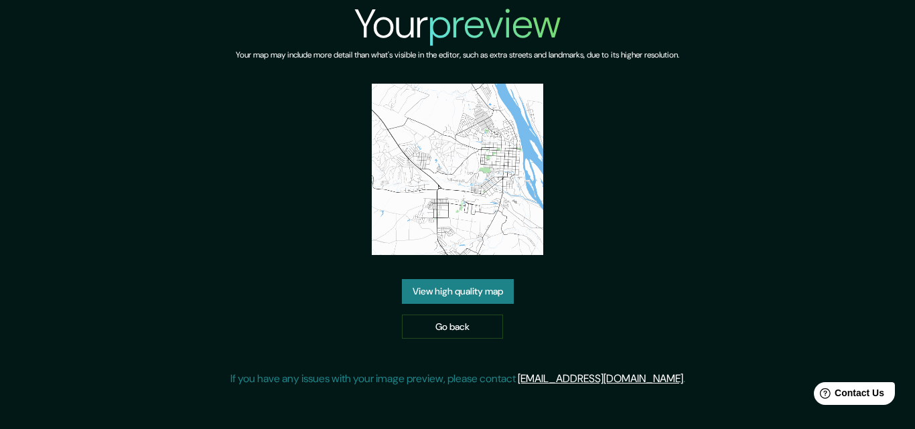
click at [476, 289] on link "View high quality map" at bounding box center [458, 291] width 112 height 25
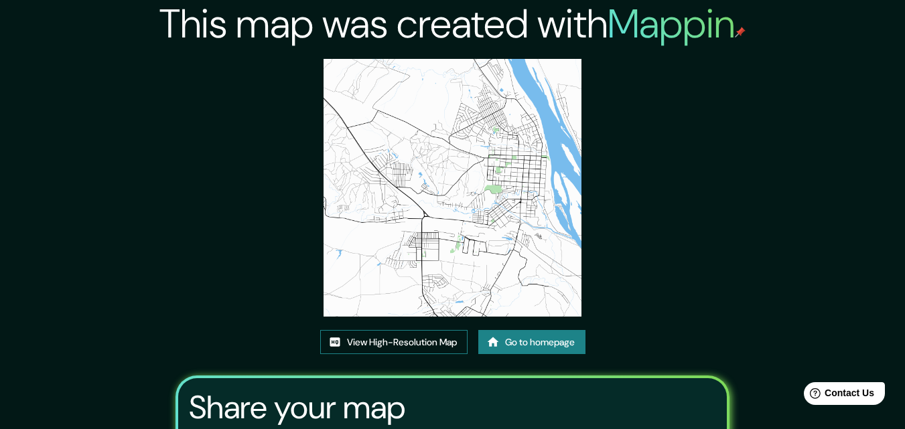
click at [420, 346] on link "View High-Resolution Map" at bounding box center [393, 342] width 147 height 25
click at [537, 344] on link "Go to homepage" at bounding box center [531, 342] width 107 height 25
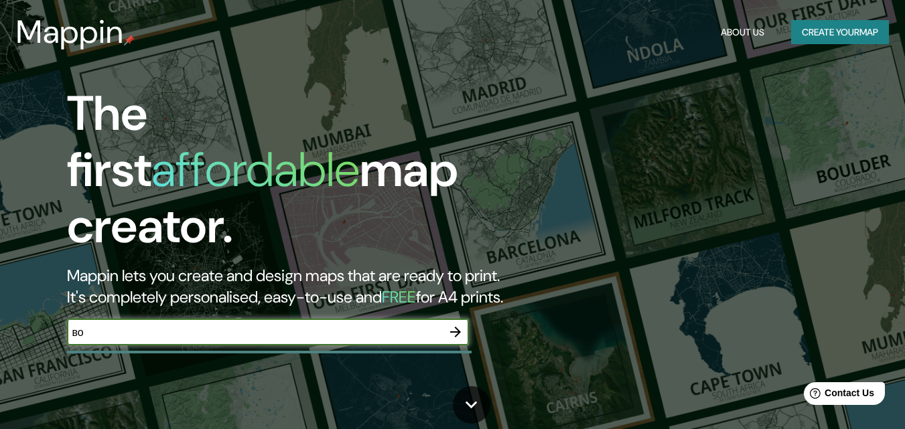
type input "вот"
click at [458, 328] on button "button" at bounding box center [455, 332] width 27 height 27
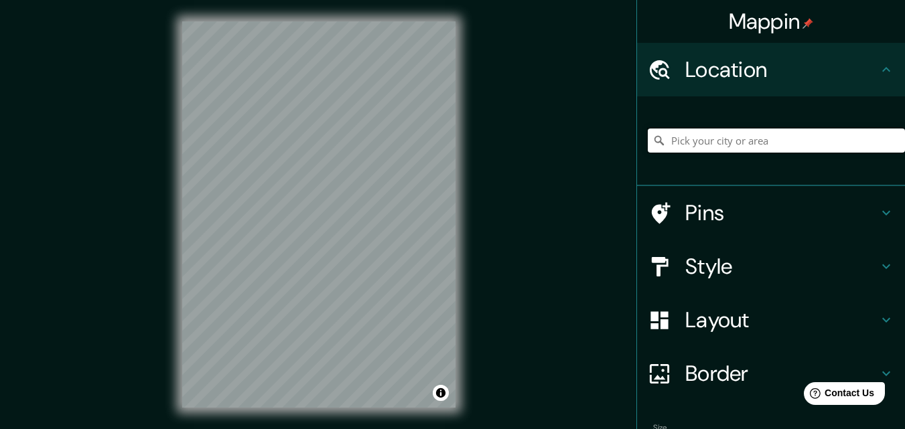
click at [670, 141] on input "Pick your city or area" at bounding box center [776, 141] width 257 height 24
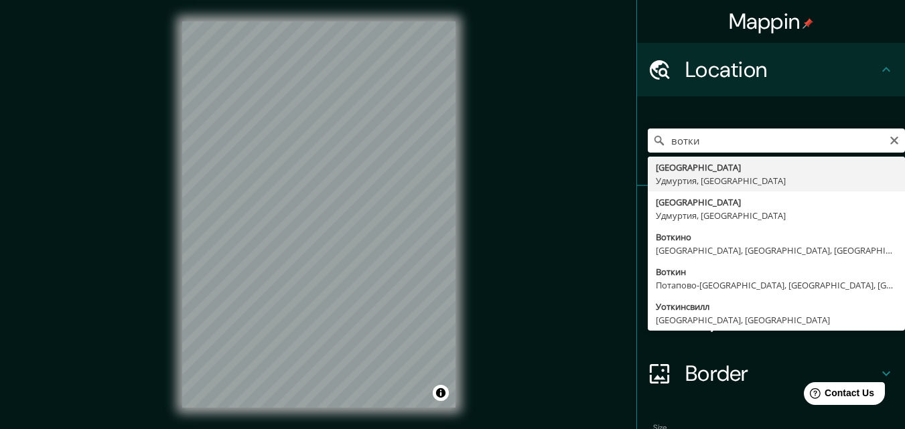
type input "[GEOGRAPHIC_DATA], [GEOGRAPHIC_DATA], [GEOGRAPHIC_DATA]"
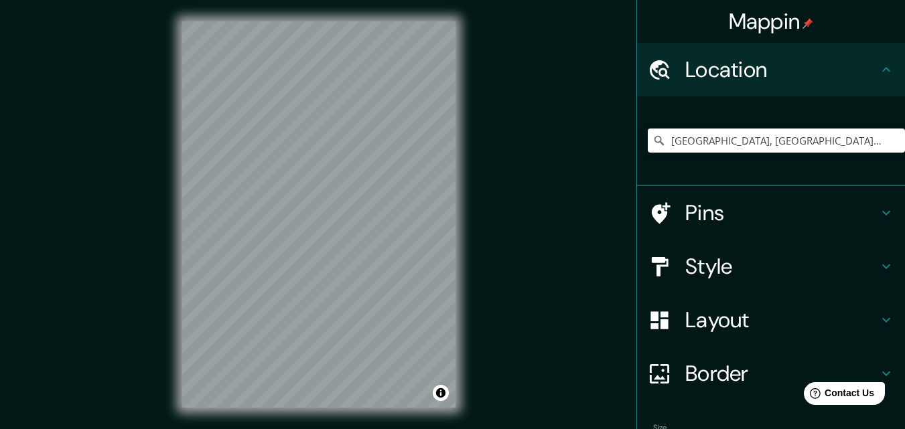
click at [878, 269] on icon at bounding box center [886, 267] width 16 height 16
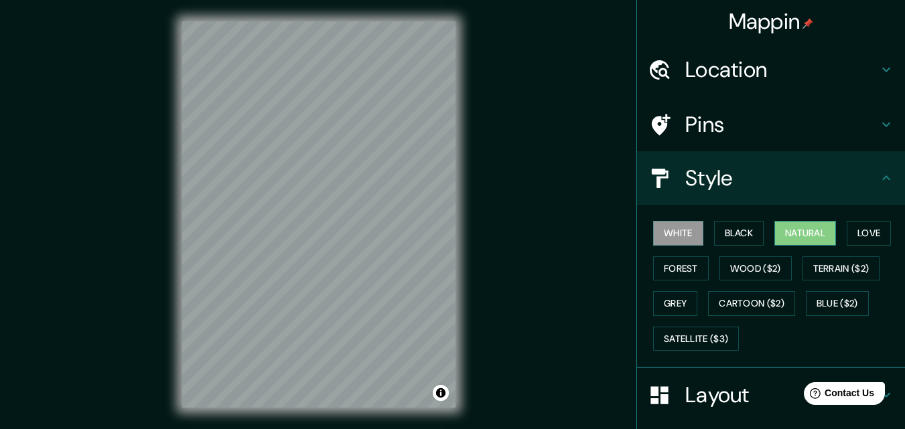
click at [803, 230] on button "Natural" at bounding box center [805, 233] width 62 height 25
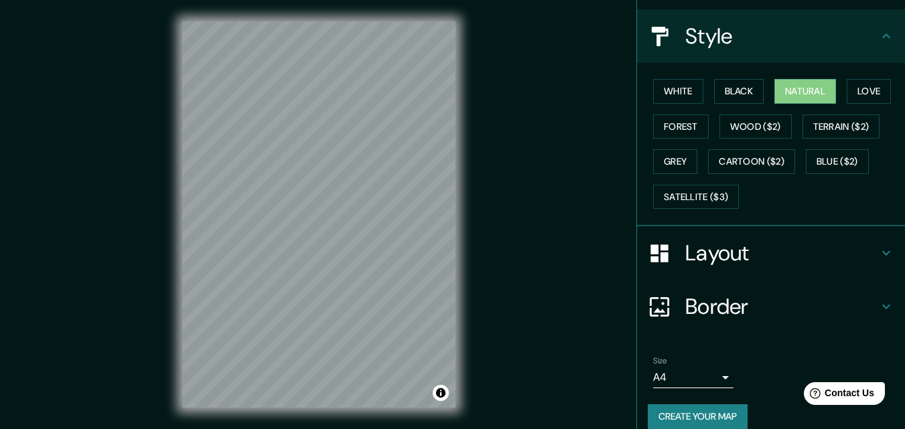
scroll to position [158, 0]
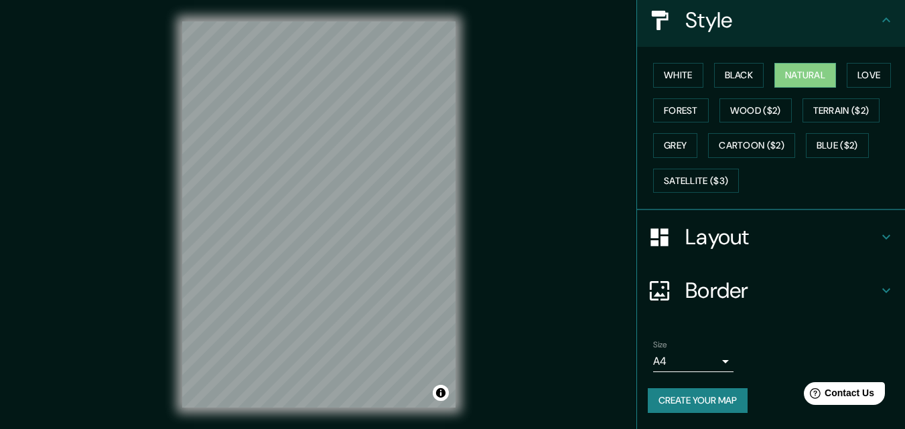
click at [878, 239] on icon at bounding box center [886, 237] width 16 height 16
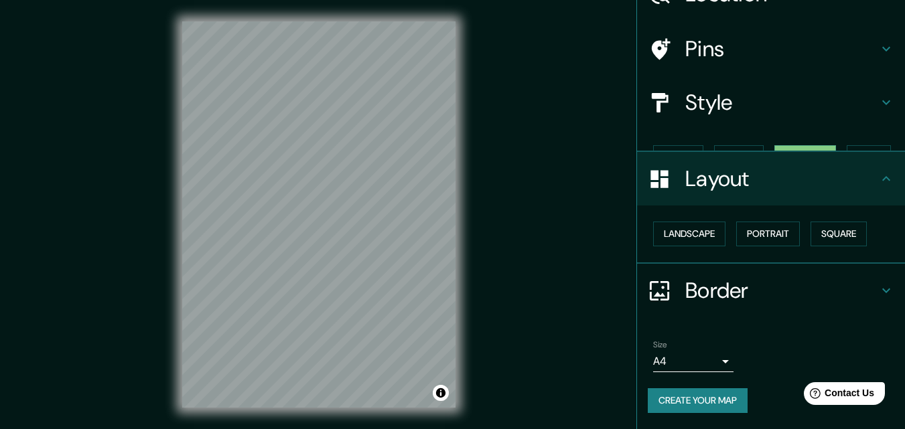
scroll to position [52, 0]
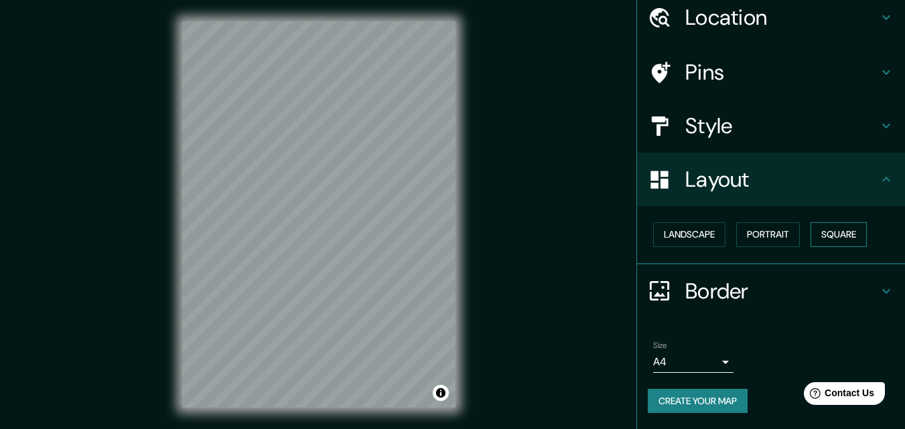
click at [835, 235] on button "Square" at bounding box center [839, 234] width 56 height 25
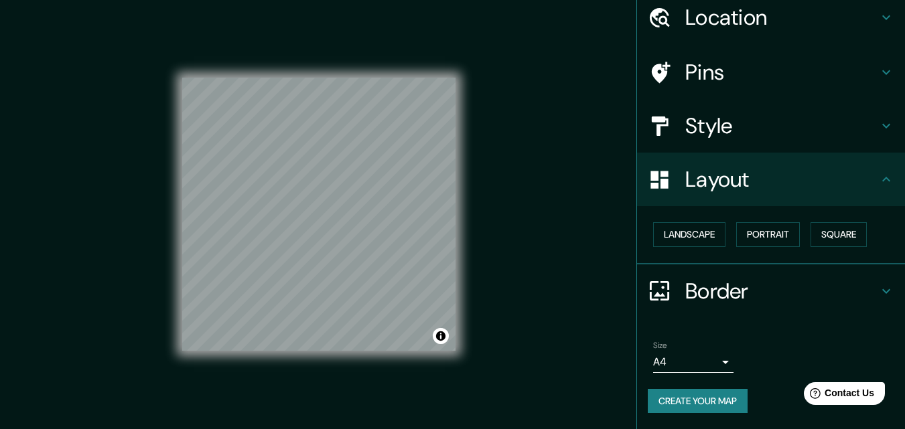
click at [717, 363] on body "Mappin Location [GEOGRAPHIC_DATA], [GEOGRAPHIC_DATA], [GEOGRAPHIC_DATA] Pins St…" at bounding box center [452, 214] width 905 height 429
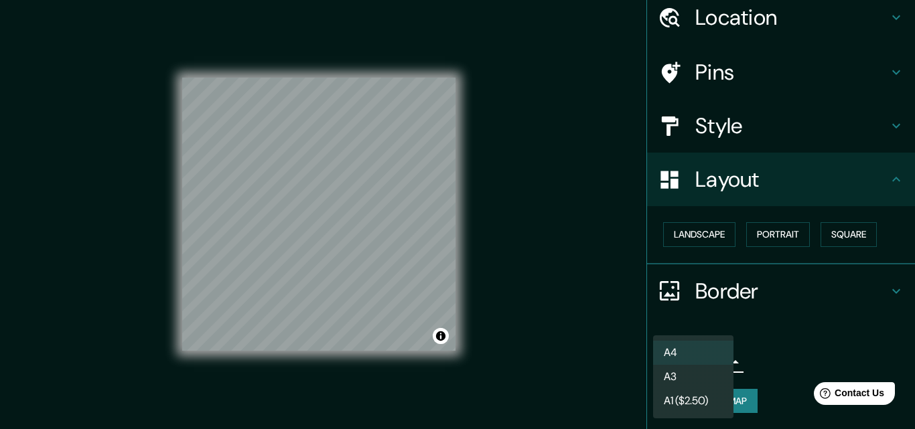
click at [678, 376] on li "A3" at bounding box center [693, 377] width 80 height 24
type input "a4"
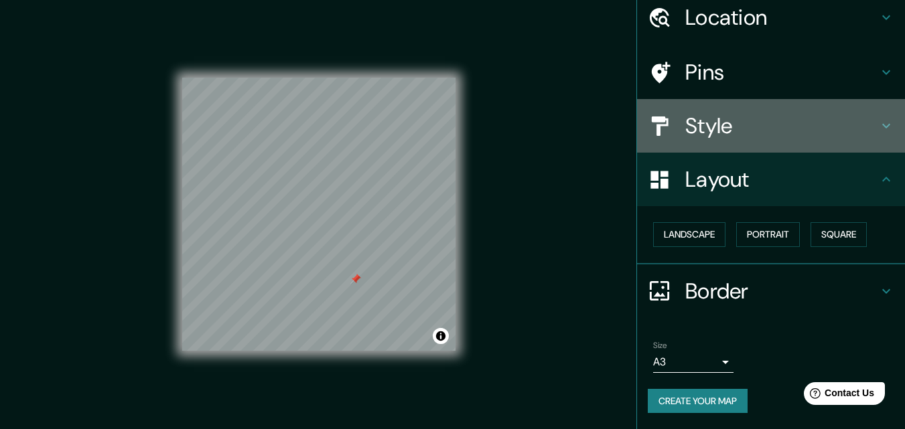
click at [731, 130] on h4 "Style" at bounding box center [781, 126] width 193 height 27
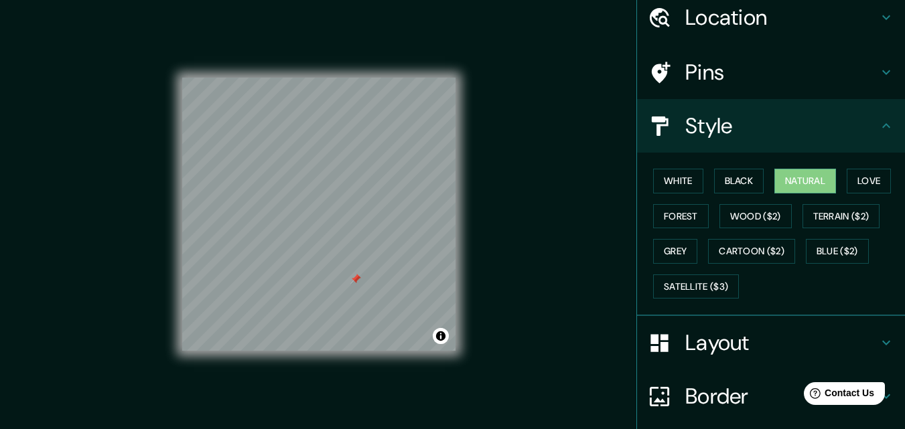
click at [356, 281] on div at bounding box center [355, 279] width 11 height 11
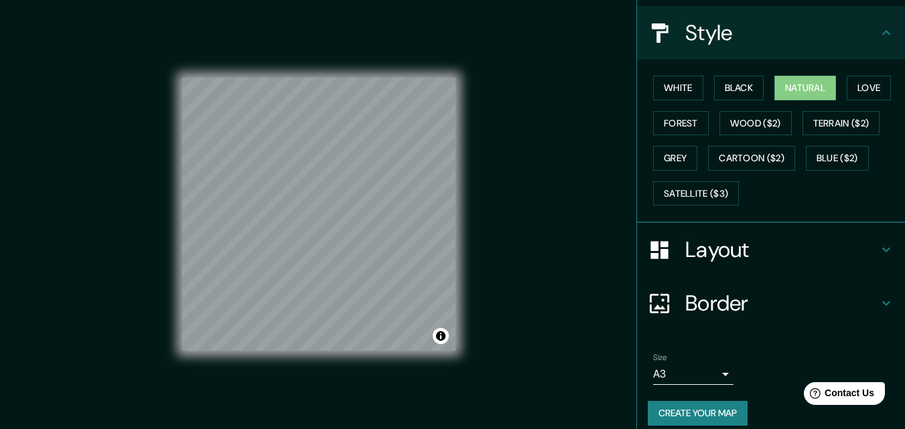
scroll to position [158, 0]
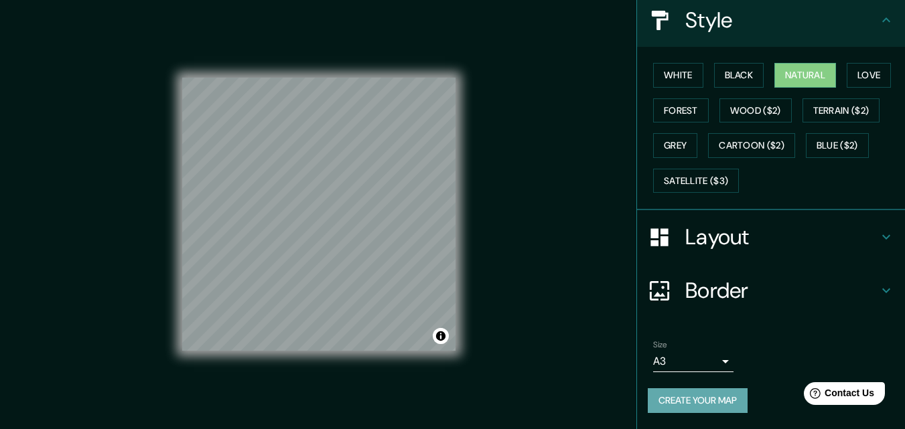
click at [700, 406] on button "Create your map" at bounding box center [698, 401] width 100 height 25
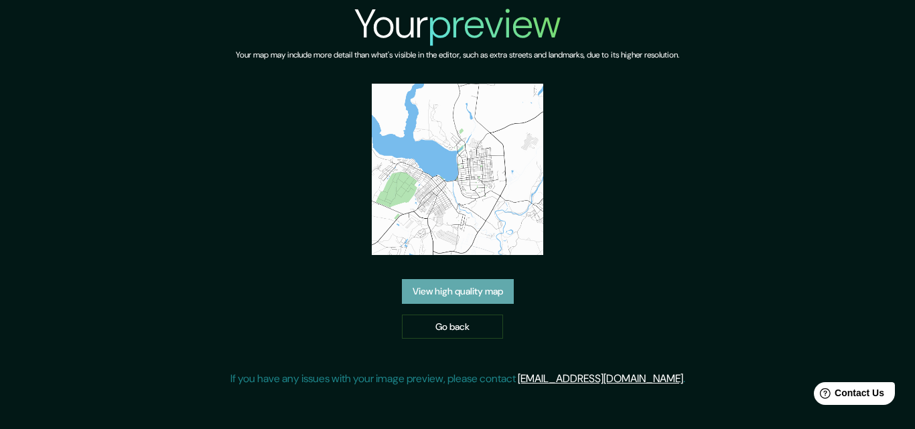
click at [453, 295] on link "View high quality map" at bounding box center [458, 291] width 112 height 25
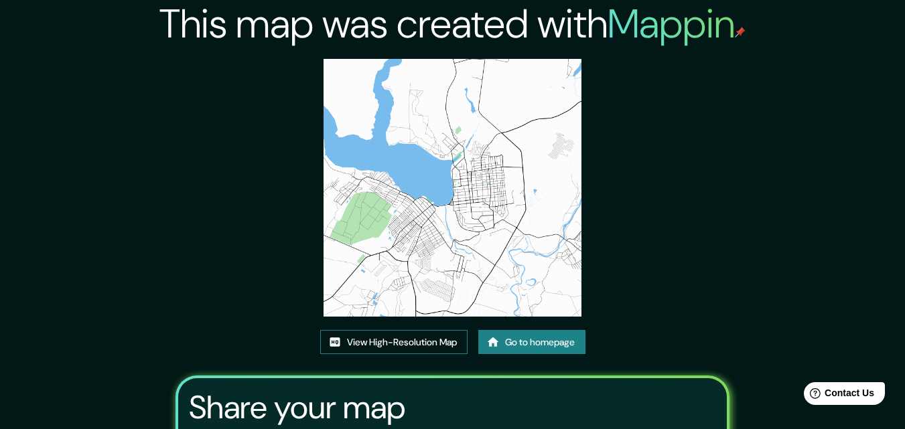
click at [421, 344] on link "View High-Resolution Map" at bounding box center [393, 342] width 147 height 25
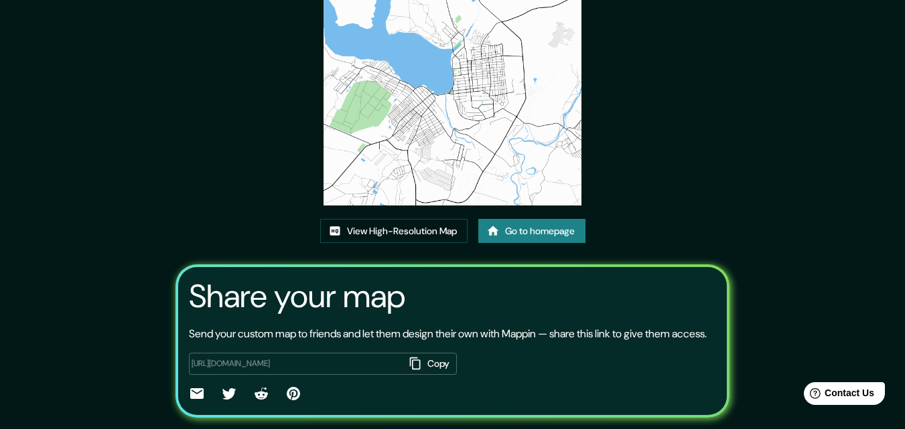
scroll to position [115, 0]
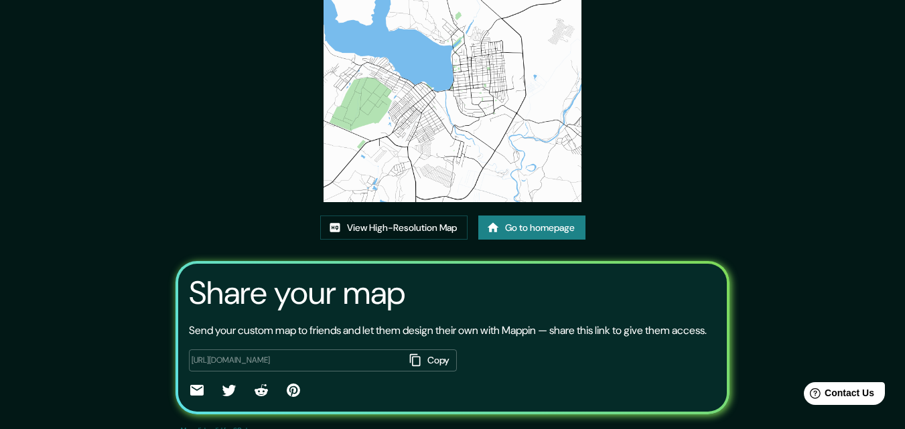
click at [548, 234] on link "Go to homepage" at bounding box center [531, 228] width 107 height 25
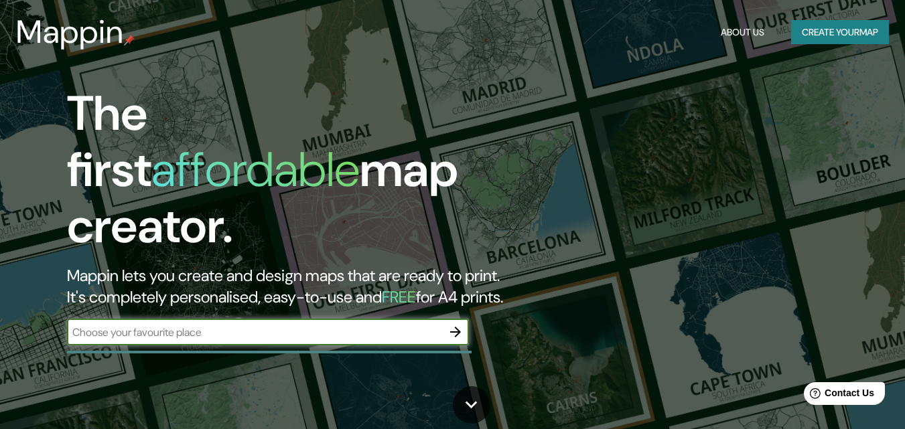
click at [452, 324] on icon "button" at bounding box center [455, 332] width 16 height 16
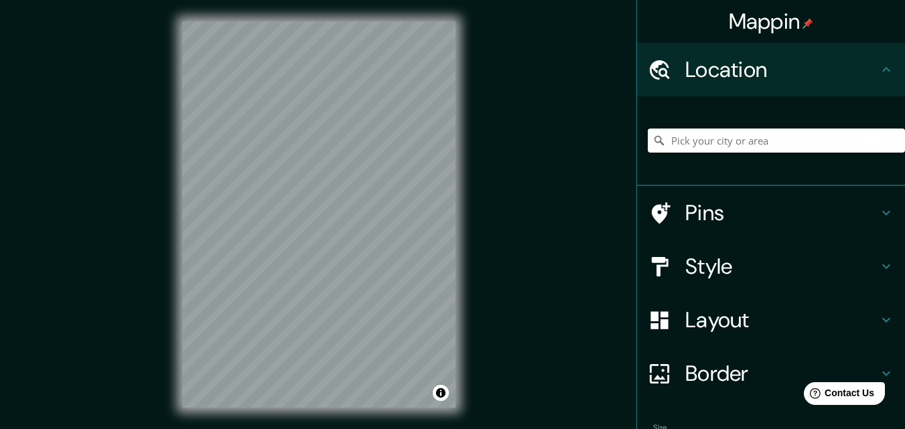
click at [682, 147] on input "Pick your city or area" at bounding box center [776, 141] width 257 height 24
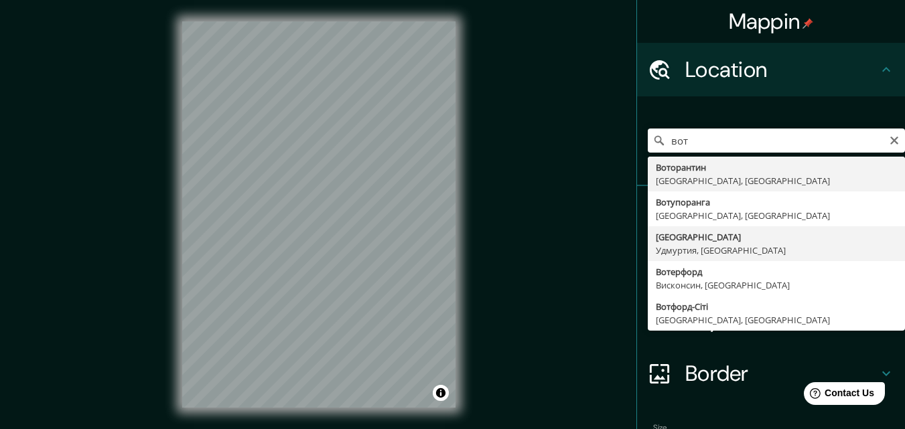
type input "[GEOGRAPHIC_DATA], [GEOGRAPHIC_DATA], [GEOGRAPHIC_DATA]"
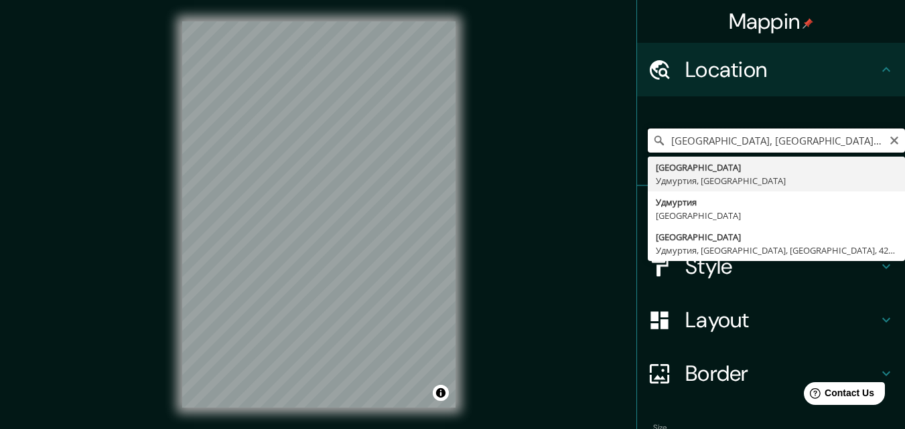
drag, startPoint x: 798, startPoint y: 139, endPoint x: 660, endPoint y: 139, distance: 138.0
click at [660, 139] on input "[GEOGRAPHIC_DATA], [GEOGRAPHIC_DATA], [GEOGRAPHIC_DATA]" at bounding box center [776, 141] width 257 height 24
click at [669, 139] on input "[GEOGRAPHIC_DATA], [GEOGRAPHIC_DATA], [GEOGRAPHIC_DATA]" at bounding box center [776, 141] width 257 height 24
drag, startPoint x: 667, startPoint y: 137, endPoint x: 570, endPoint y: 213, distance: 122.6
click at [570, 213] on div "Mappin Location Воткинск, Удмуртия, Россия Воткинск Удмуртия, Россия Удмуртия Р…" at bounding box center [452, 225] width 905 height 451
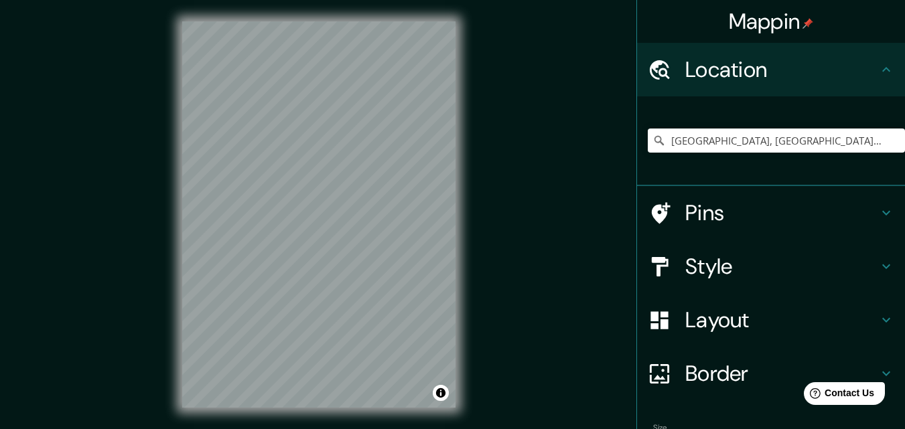
click at [878, 269] on icon at bounding box center [886, 267] width 16 height 16
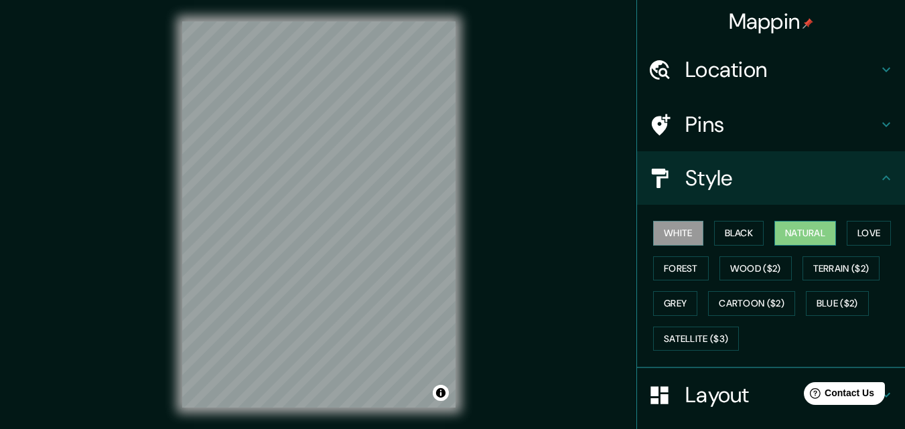
click at [809, 230] on button "Natural" at bounding box center [805, 233] width 62 height 25
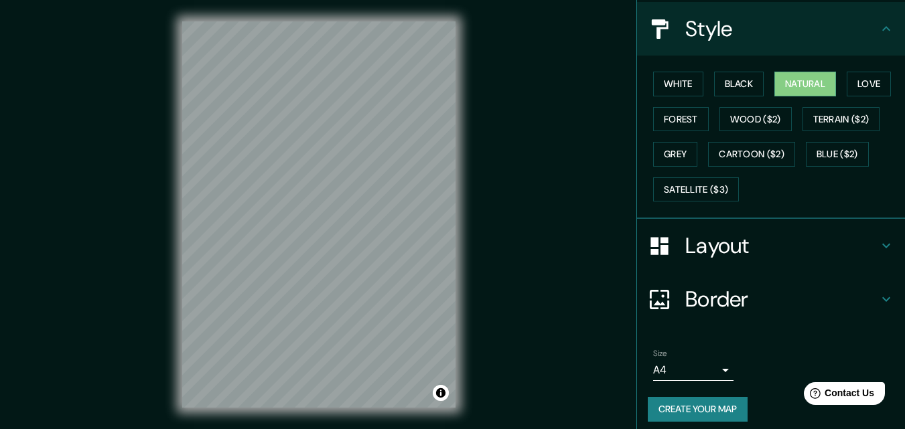
scroll to position [158, 0]
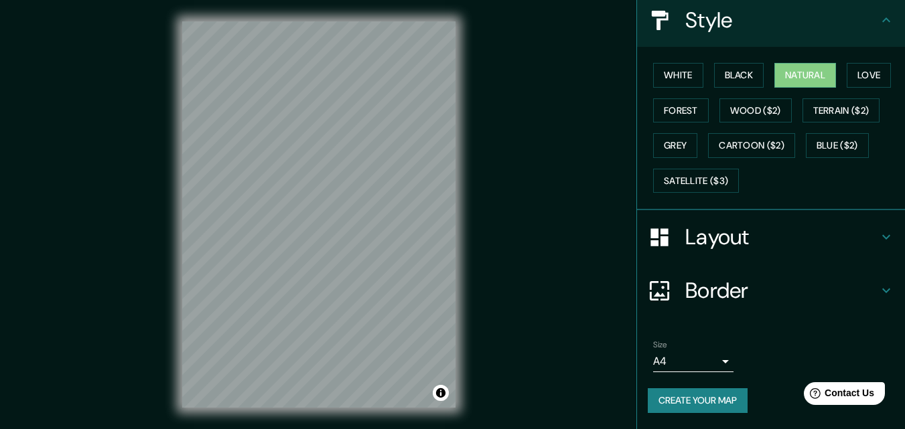
click at [878, 235] on icon at bounding box center [886, 237] width 16 height 16
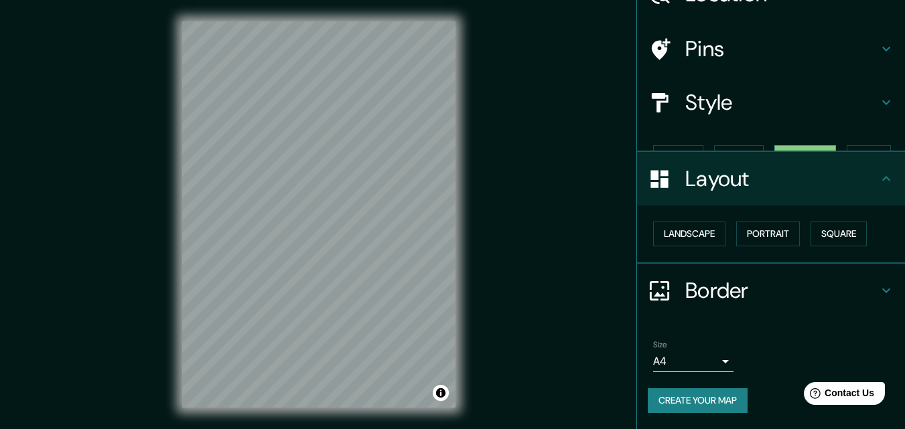
scroll to position [52, 0]
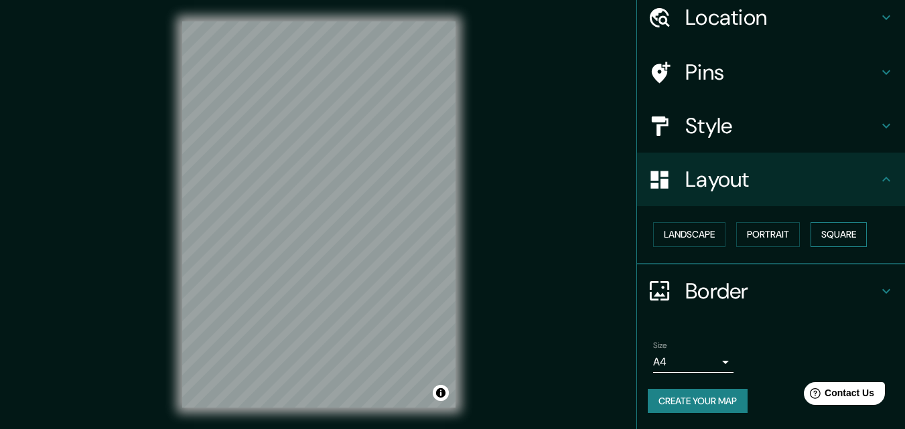
click at [837, 232] on button "Square" at bounding box center [839, 234] width 56 height 25
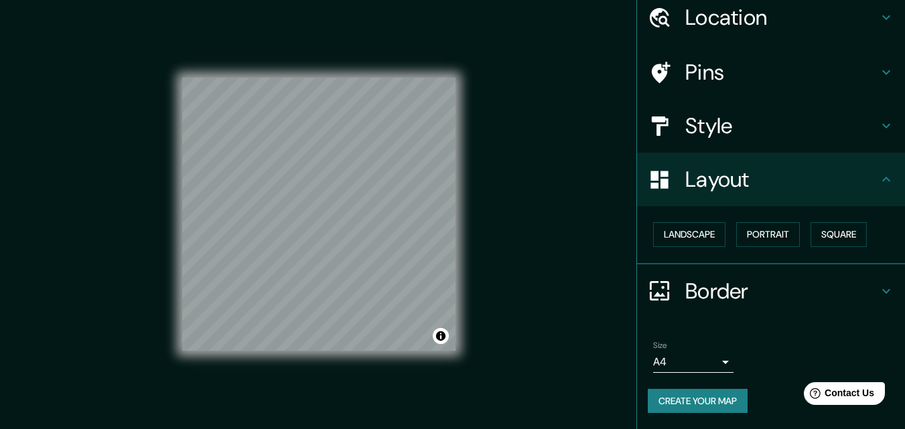
click at [715, 362] on body "Mappin Location Воткинск, Удмуртия, Россия Воткинск Удмуртия, Россия Удмуртия Р…" at bounding box center [452, 214] width 905 height 429
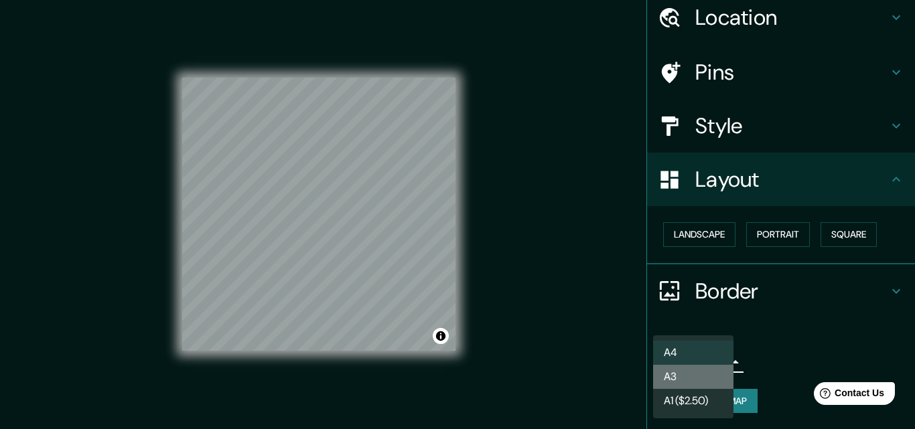
click at [685, 378] on li "A3" at bounding box center [693, 377] width 80 height 24
type input "a4"
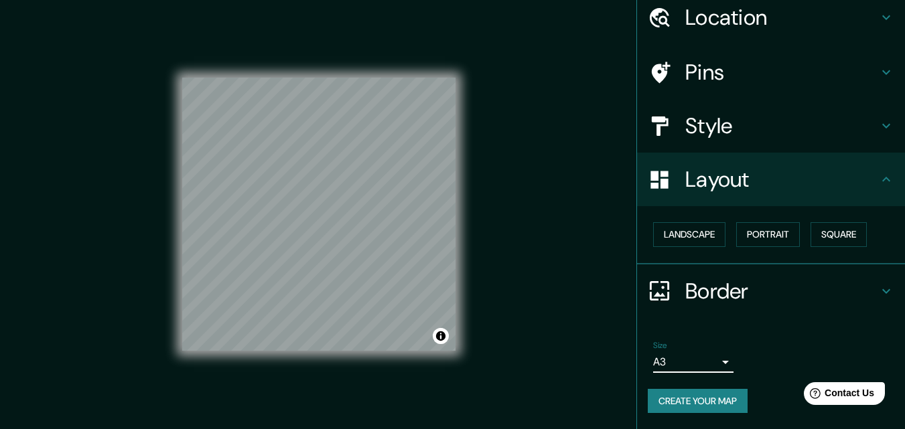
click at [687, 401] on button "Create your map" at bounding box center [698, 401] width 100 height 25
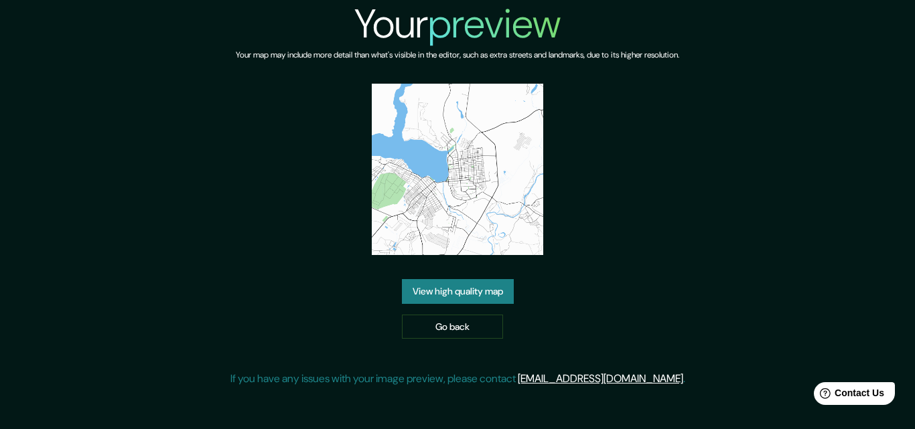
click at [468, 295] on link "View high quality map" at bounding box center [458, 291] width 112 height 25
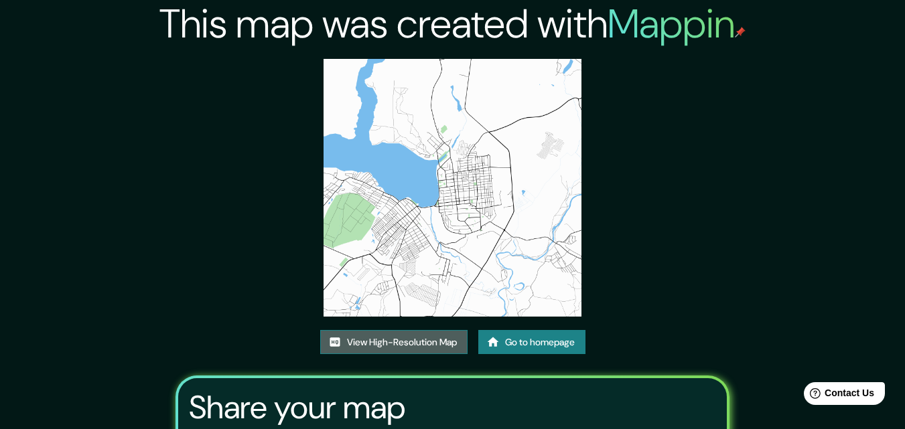
click at [419, 342] on link "View High-Resolution Map" at bounding box center [393, 342] width 147 height 25
click at [525, 347] on link "Go to homepage" at bounding box center [531, 342] width 107 height 25
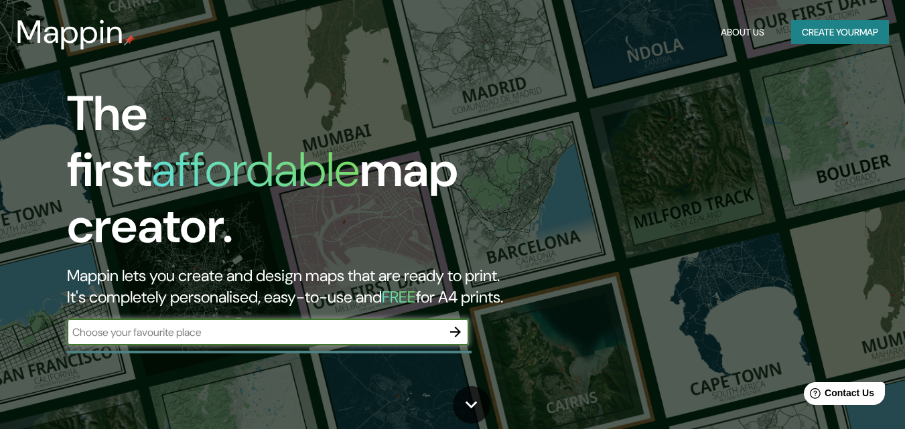
click at [457, 324] on icon "button" at bounding box center [455, 332] width 16 height 16
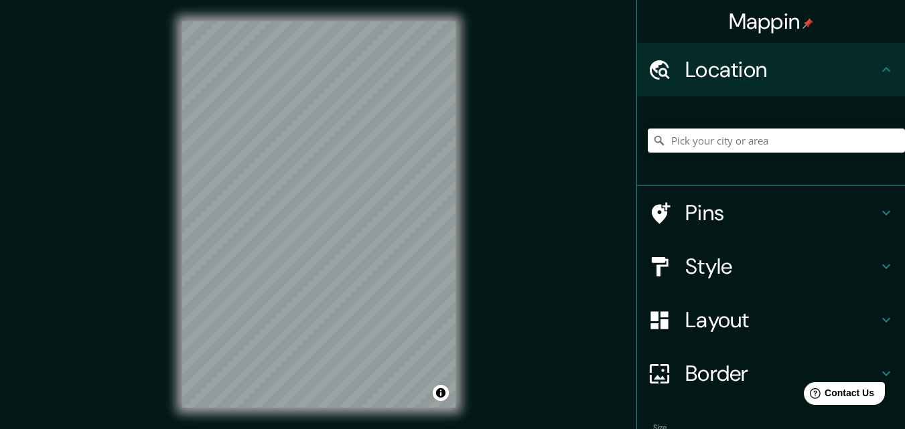
click at [675, 140] on input "Pick your city or area" at bounding box center [776, 141] width 257 height 24
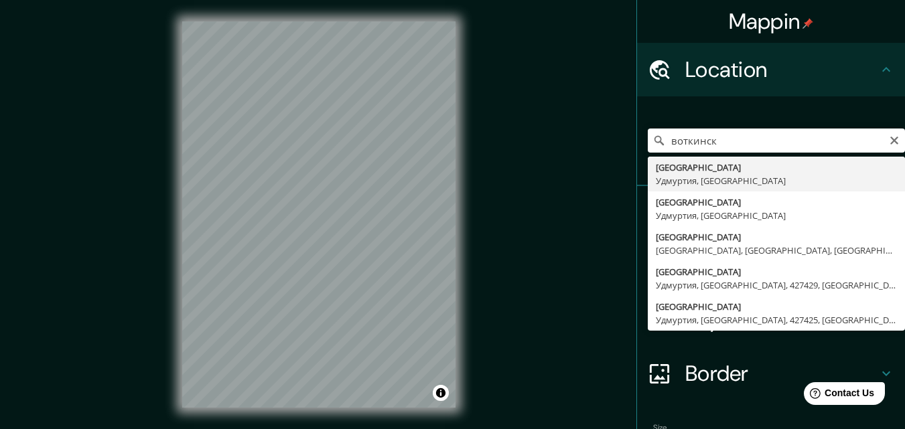
type input "Воткинск, Удмуртия, Россия"
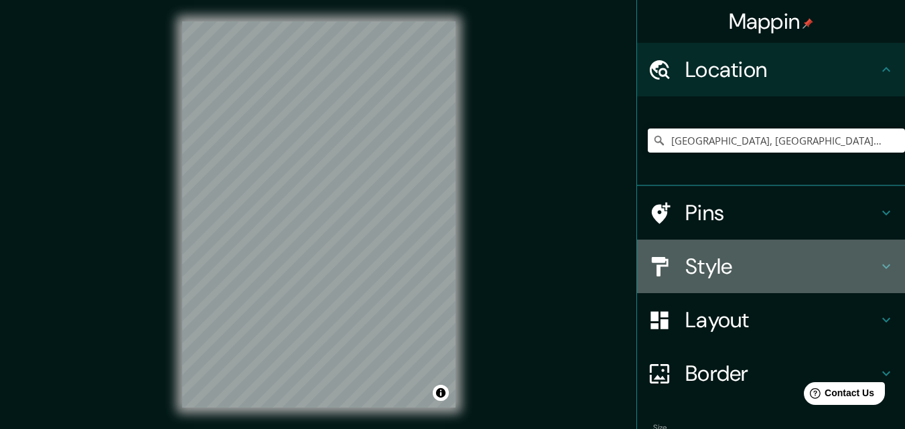
click at [878, 261] on icon at bounding box center [886, 267] width 16 height 16
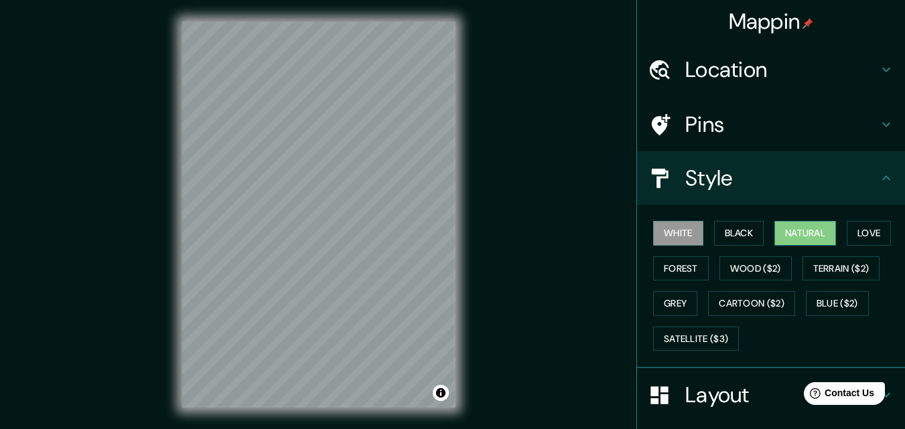
click at [796, 231] on button "Natural" at bounding box center [805, 233] width 62 height 25
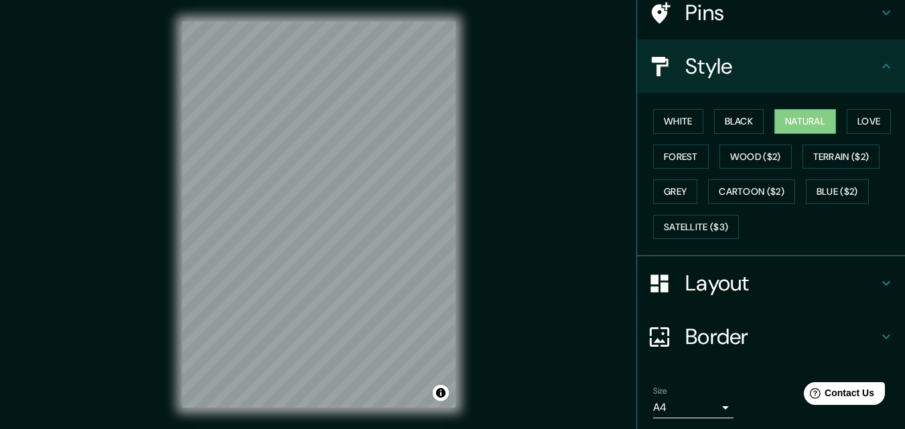
scroll to position [158, 0]
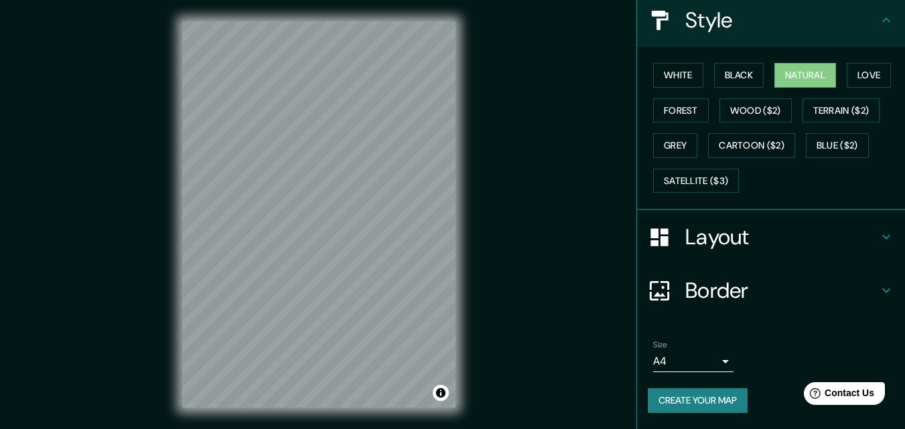
click at [878, 241] on icon at bounding box center [886, 237] width 16 height 16
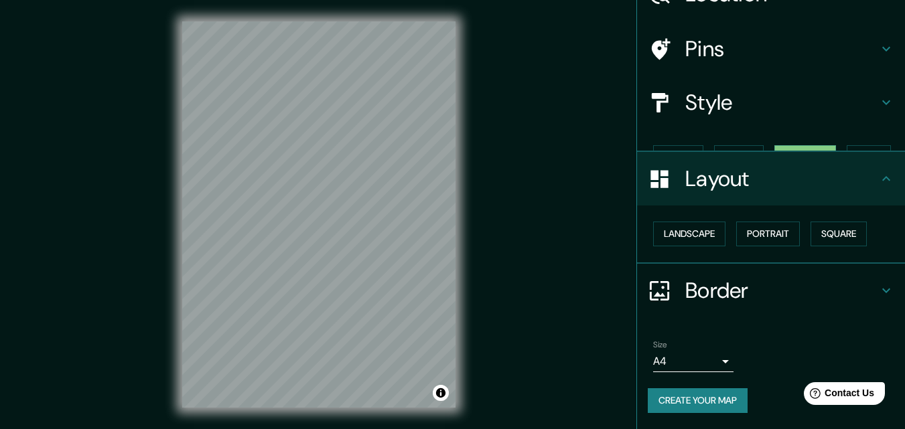
scroll to position [52, 0]
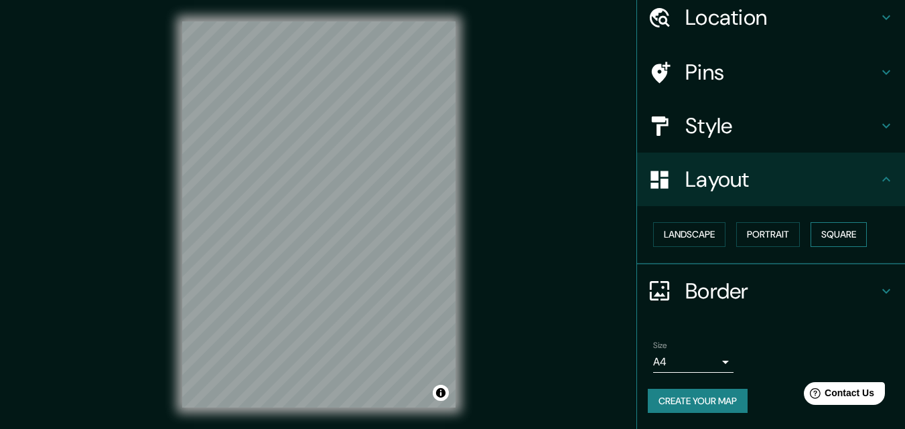
click at [834, 230] on button "Square" at bounding box center [839, 234] width 56 height 25
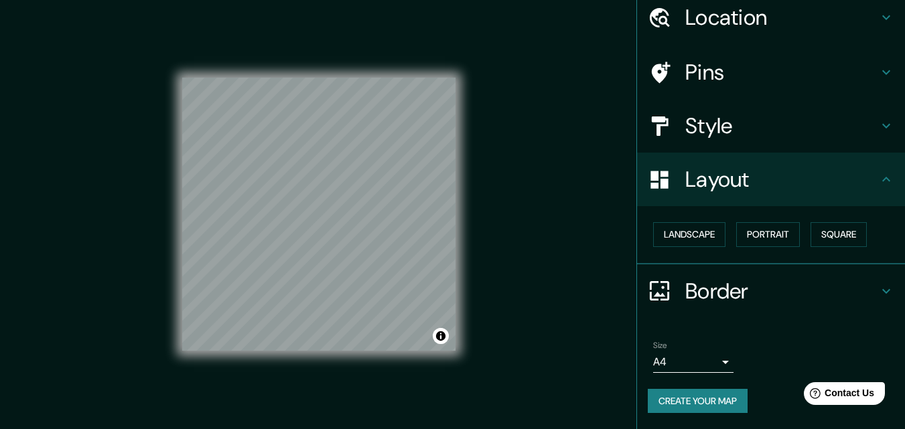
click at [716, 366] on body "Mappin Location Воткинск, Удмуртия, Россия Pins Style Layout Landscape Portrait…" at bounding box center [452, 214] width 905 height 429
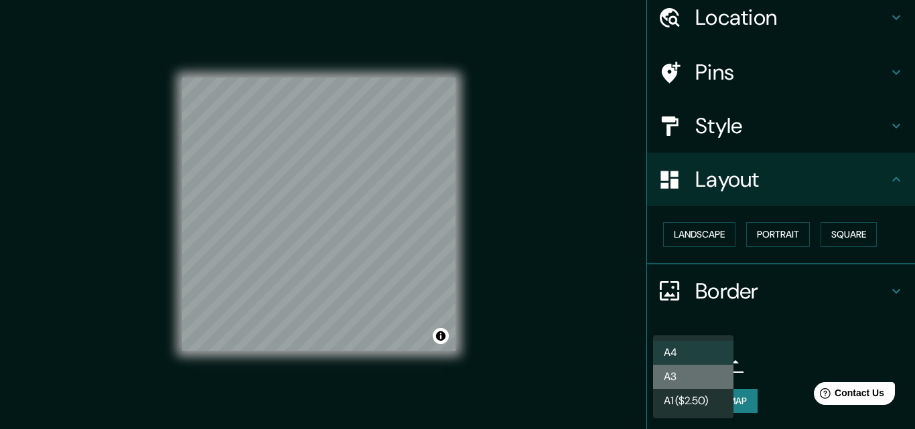
click at [683, 378] on li "A3" at bounding box center [693, 377] width 80 height 24
type input "a4"
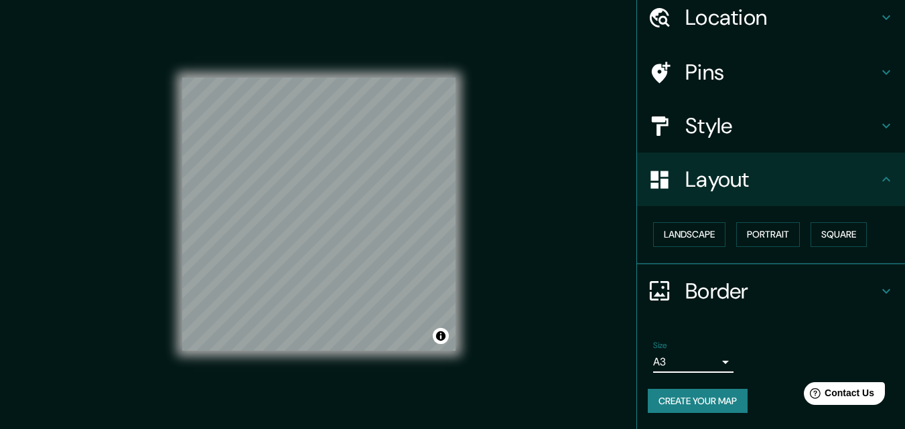
click at [683, 403] on button "Create your map" at bounding box center [698, 401] width 100 height 25
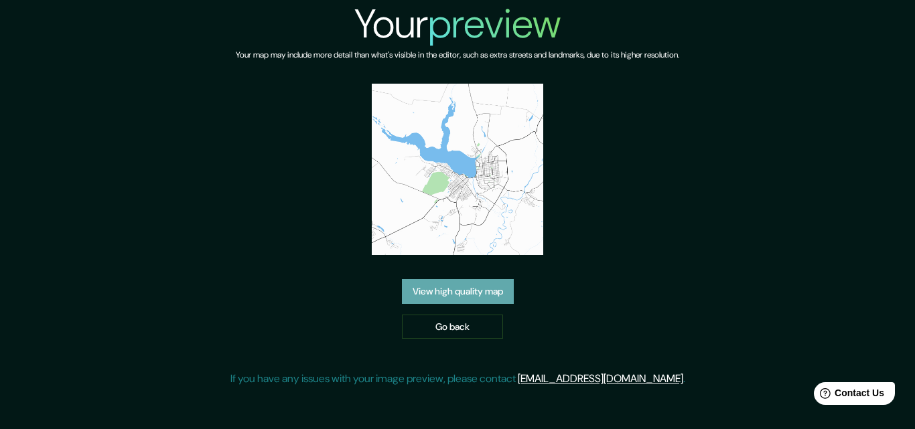
click at [462, 289] on link "View high quality map" at bounding box center [458, 291] width 112 height 25
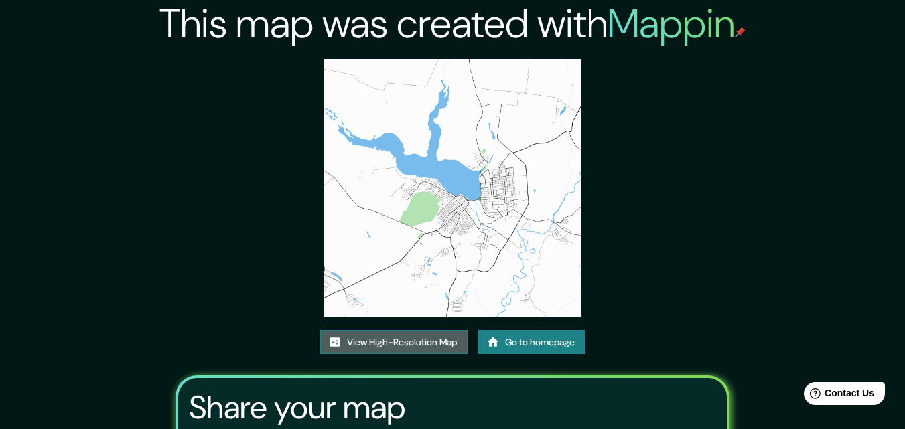
click at [415, 346] on link "View High-Resolution Map" at bounding box center [393, 342] width 147 height 25
click at [545, 342] on link "Go to homepage" at bounding box center [531, 342] width 107 height 25
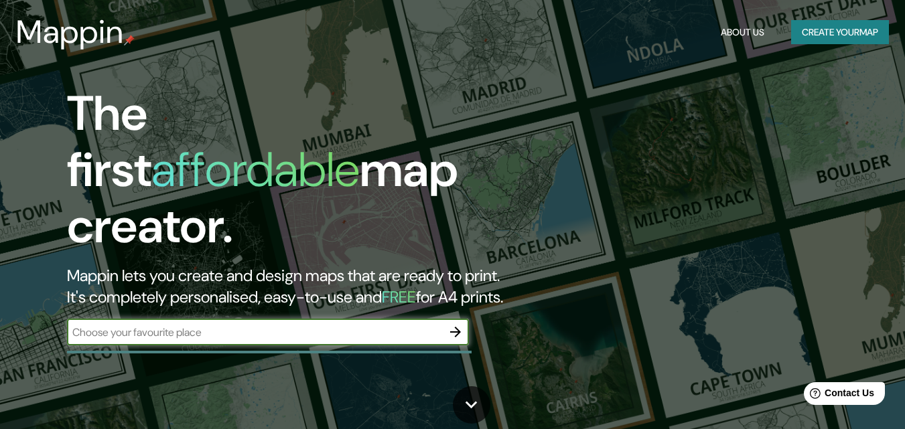
click at [458, 324] on icon "button" at bounding box center [455, 332] width 16 height 16
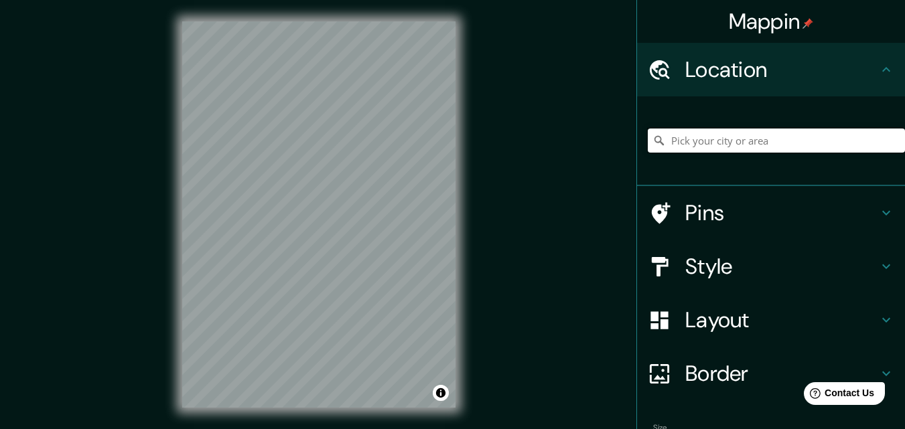
click at [684, 141] on input "Pick your city or area" at bounding box center [776, 141] width 257 height 24
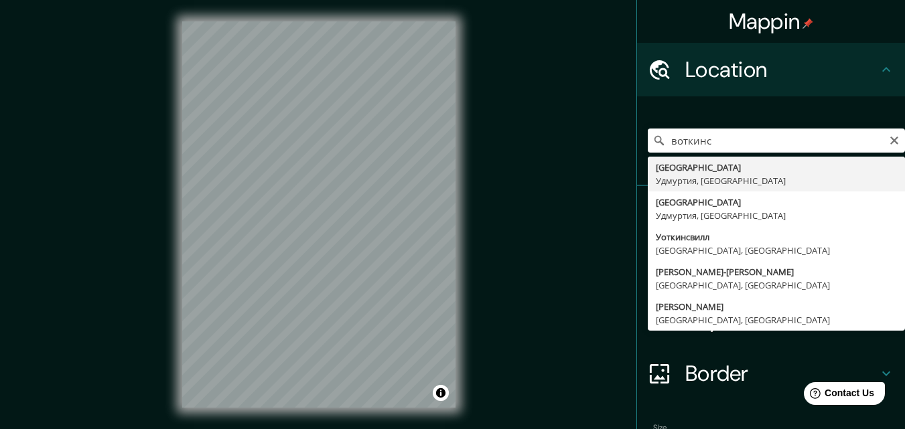
type input "Воткинск, Удмуртия, Россия"
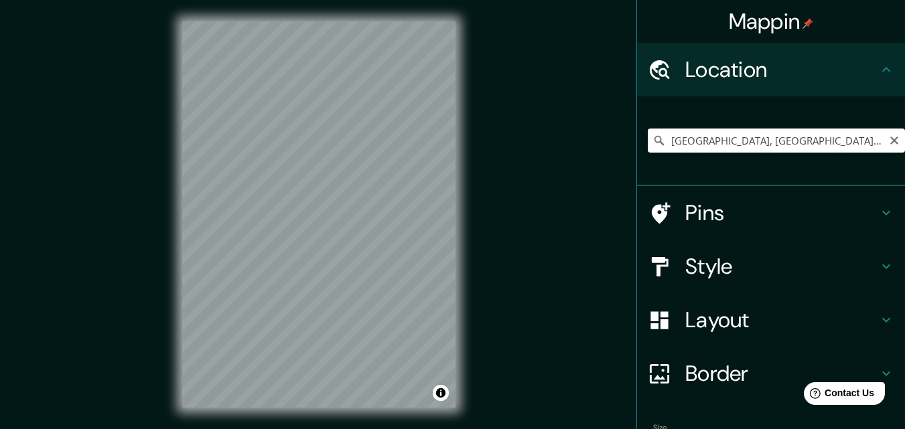
drag, startPoint x: 803, startPoint y: 143, endPoint x: 659, endPoint y: 138, distance: 144.1
click at [659, 138] on input "Воткинск, Удмуртия, Россия" at bounding box center [776, 141] width 257 height 24
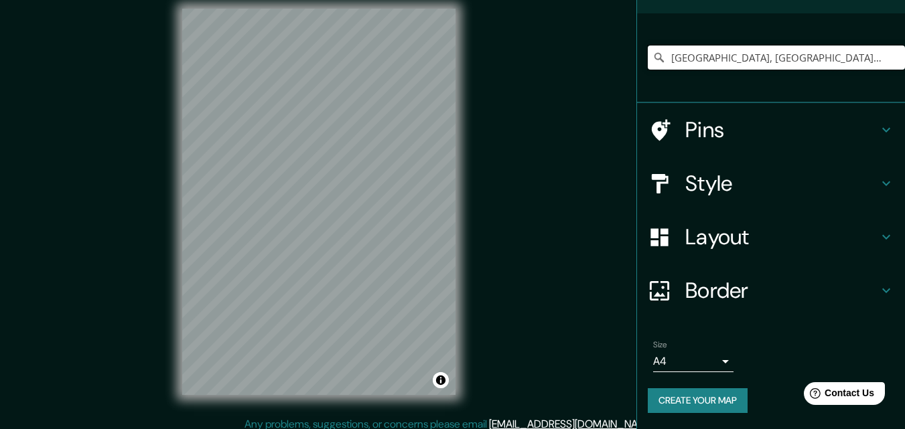
scroll to position [21, 0]
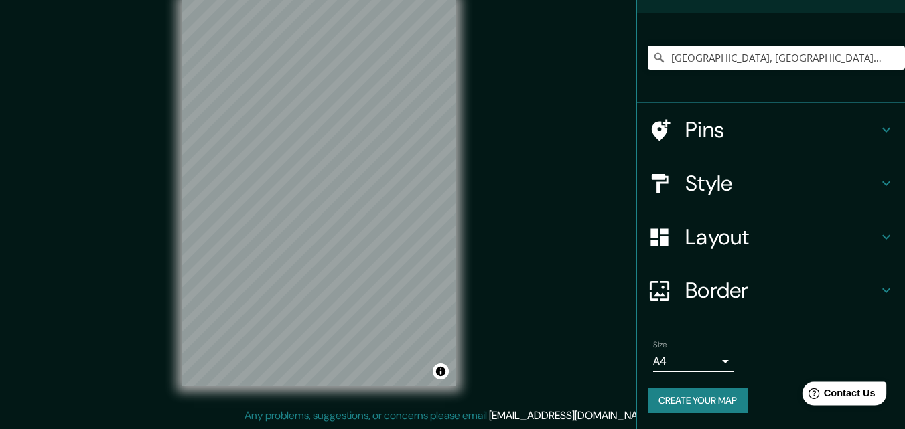
click at [842, 399] on span "Contact Us" at bounding box center [850, 393] width 52 height 11
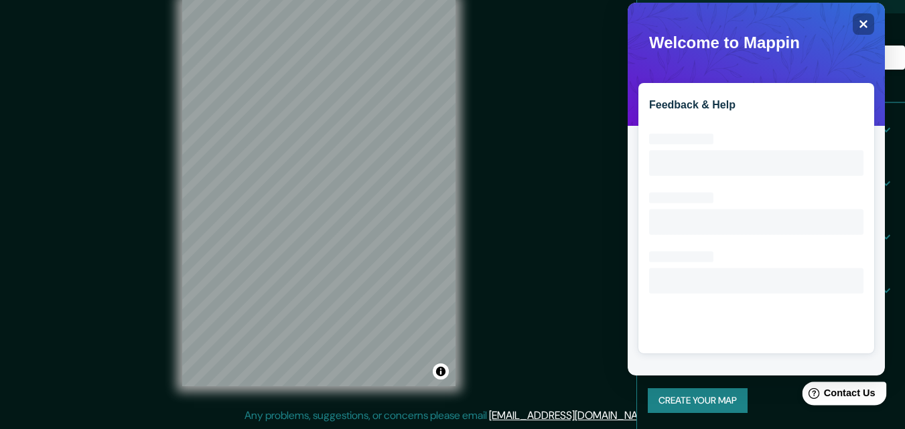
scroll to position [0, 0]
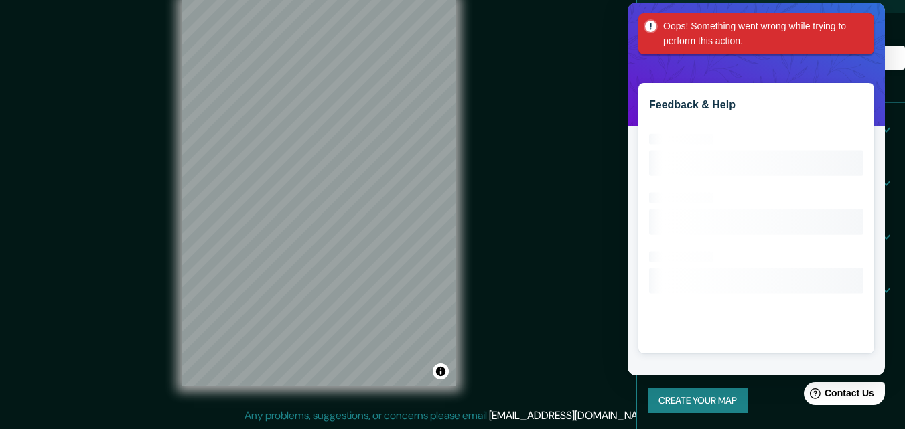
click at [518, 138] on div "Mappin Location Воткинск, Удмуртия, Россия Pins Style Layout Border Choose a bo…" at bounding box center [452, 204] width 905 height 451
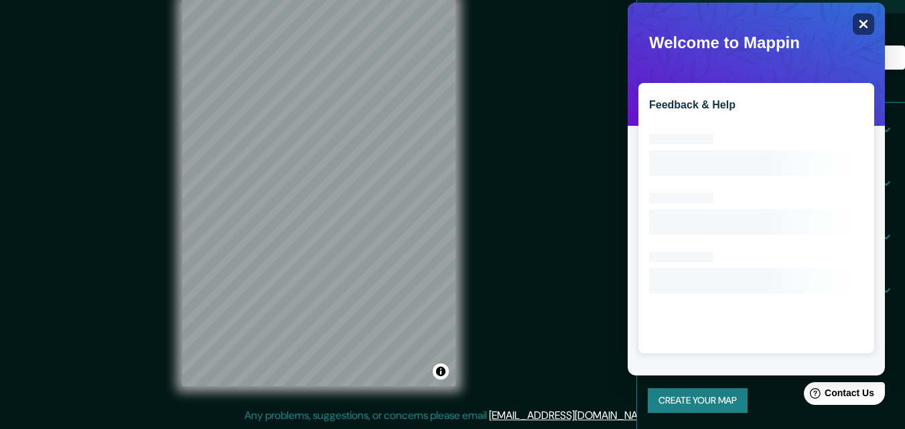
click at [862, 25] on icon "Close" at bounding box center [863, 24] width 9 height 9
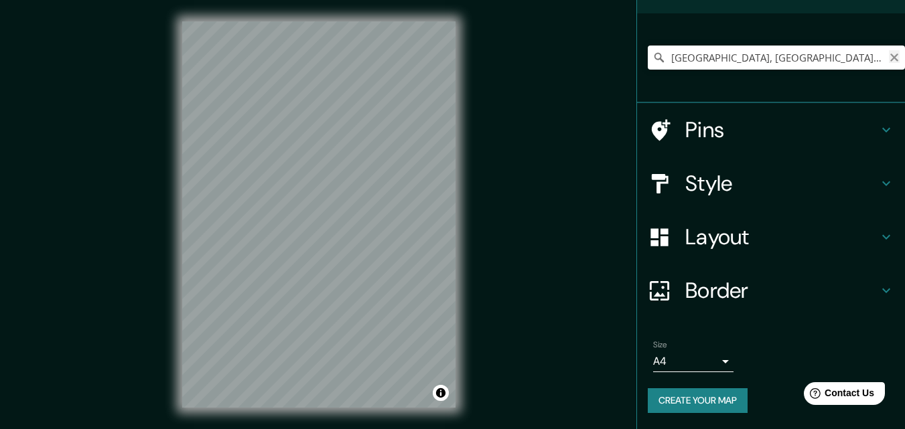
click at [890, 59] on icon "Clear" at bounding box center [894, 58] width 8 height 8
paste input "Ханты-Мансийск"
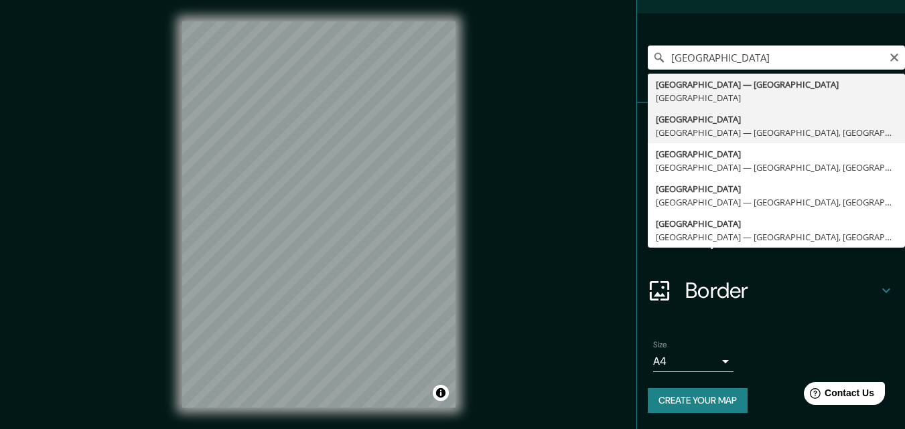
type input "Ханты-Мансийск, Ханты-Мансийский автономный округ — Югра, Россия"
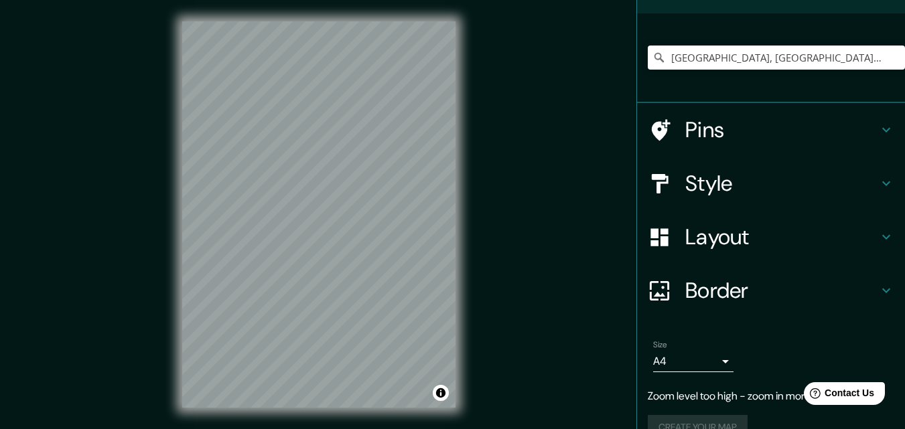
click at [876, 171] on div "Style" at bounding box center [771, 184] width 268 height 54
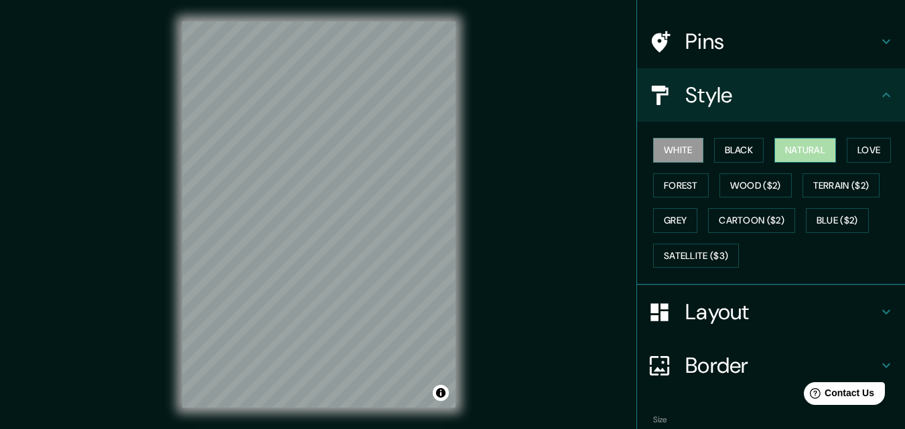
click at [807, 148] on button "Natural" at bounding box center [805, 150] width 62 height 25
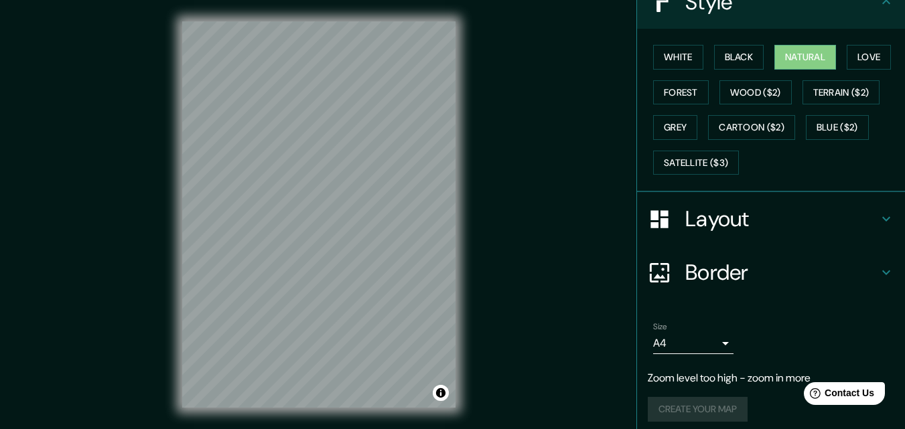
scroll to position [185, 0]
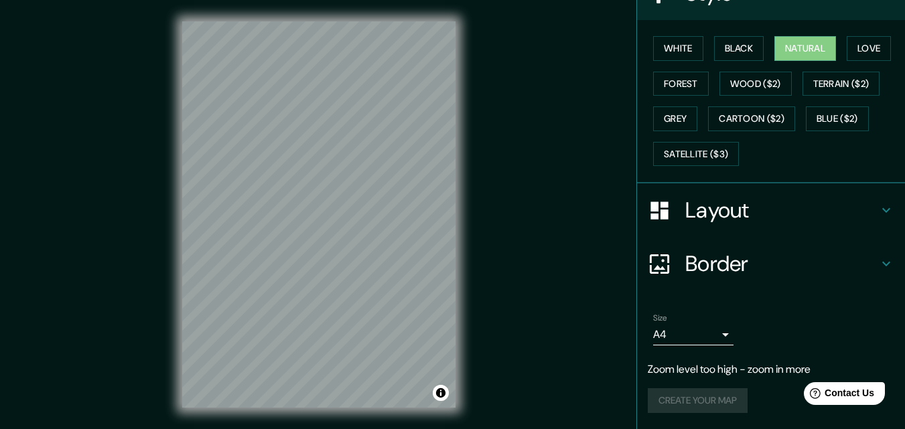
click at [878, 208] on icon at bounding box center [886, 210] width 16 height 16
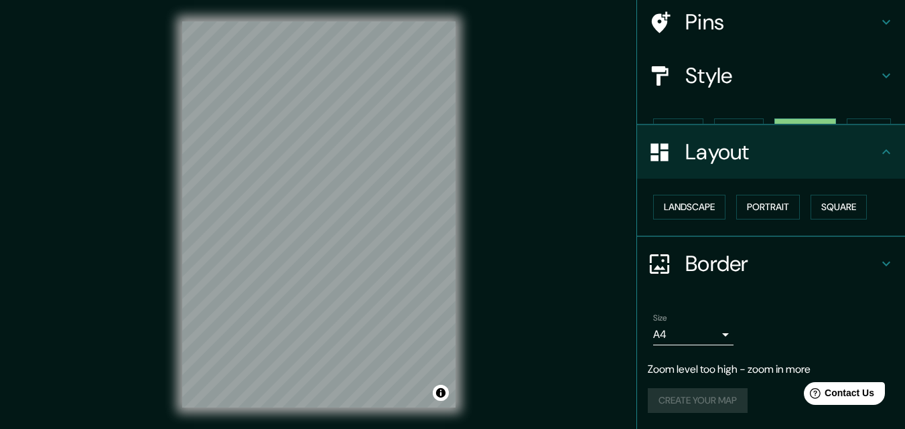
scroll to position [79, 0]
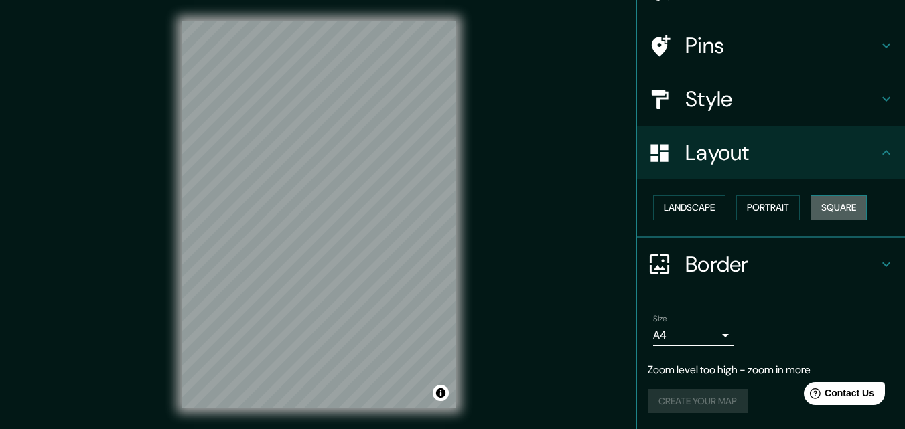
click at [839, 206] on button "Square" at bounding box center [839, 208] width 56 height 25
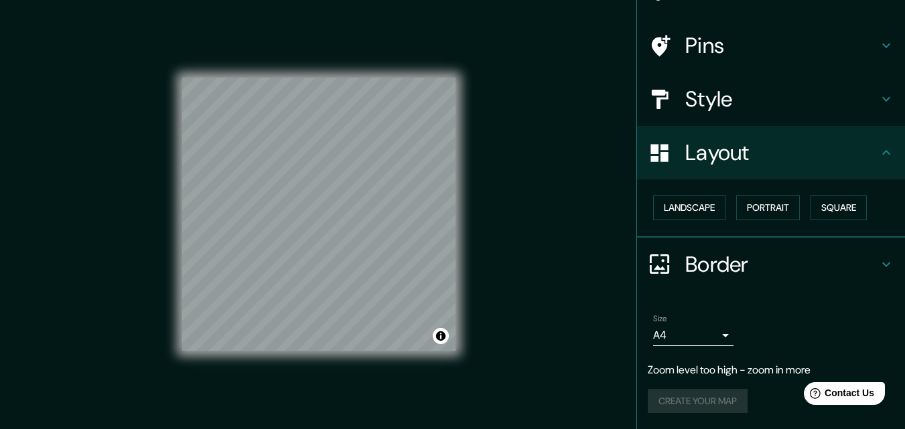
click at [878, 98] on icon at bounding box center [886, 99] width 16 height 16
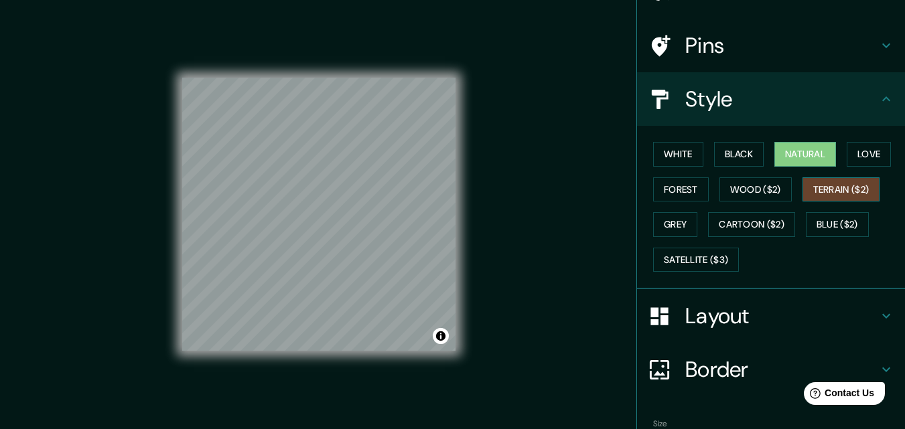
click at [841, 183] on button "Terrain ($2)" at bounding box center [841, 190] width 78 height 25
click at [746, 190] on button "Wood ($2)" at bounding box center [755, 190] width 72 height 25
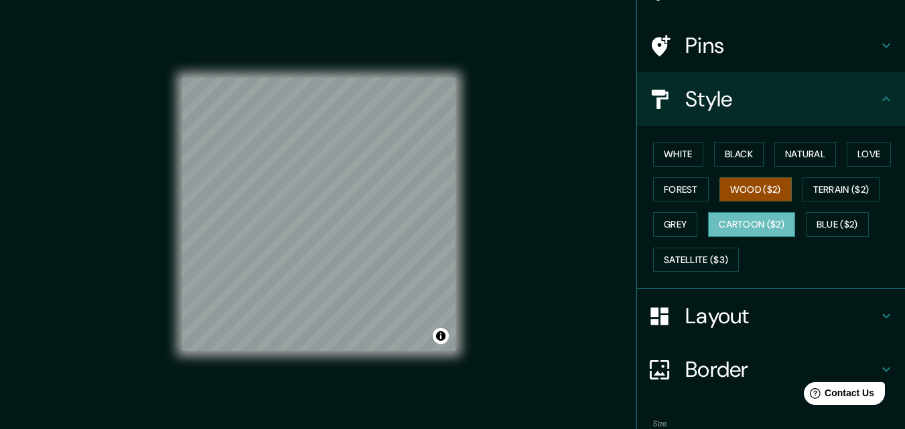
click at [752, 226] on button "Cartoon ($2)" at bounding box center [751, 224] width 87 height 25
click at [667, 224] on button "Grey" at bounding box center [675, 224] width 44 height 25
click at [729, 222] on button "Cartoon ($2)" at bounding box center [751, 224] width 87 height 25
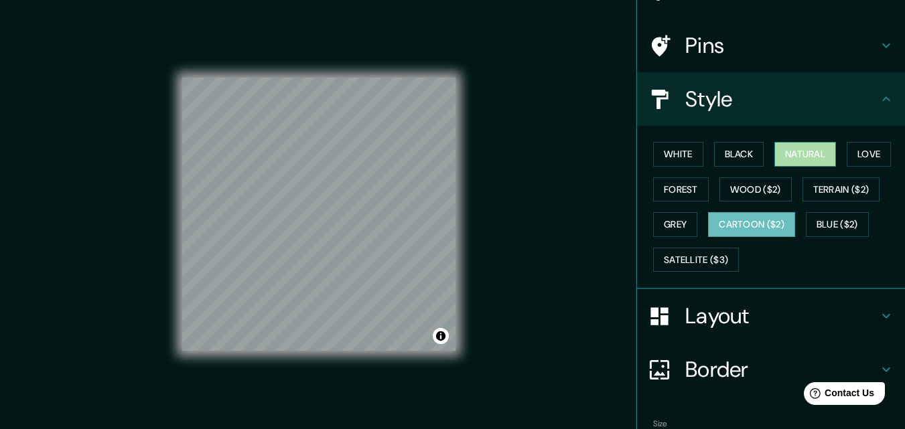
click at [793, 159] on button "Natural" at bounding box center [805, 154] width 62 height 25
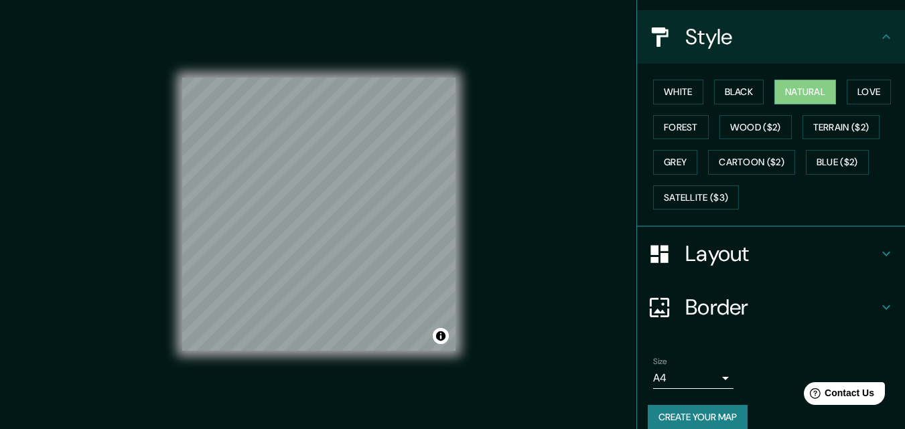
scroll to position [158, 0]
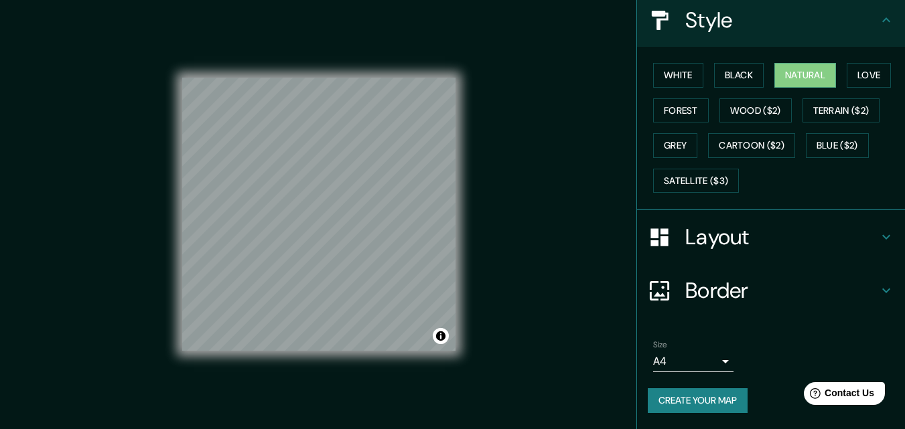
click at [711, 365] on body "Mappin Location Ханты-Мансийск, Ханты-Мансийский автономный округ — Югра, Росси…" at bounding box center [452, 214] width 905 height 429
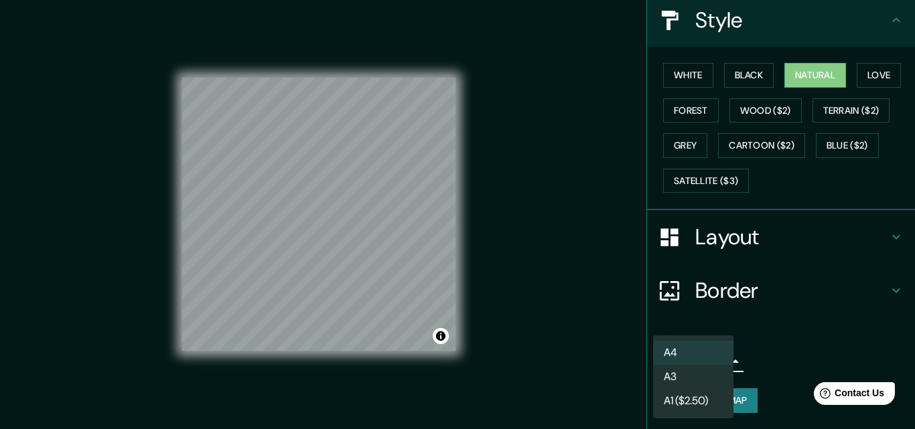
click at [688, 374] on li "A3" at bounding box center [693, 377] width 80 height 24
type input "a4"
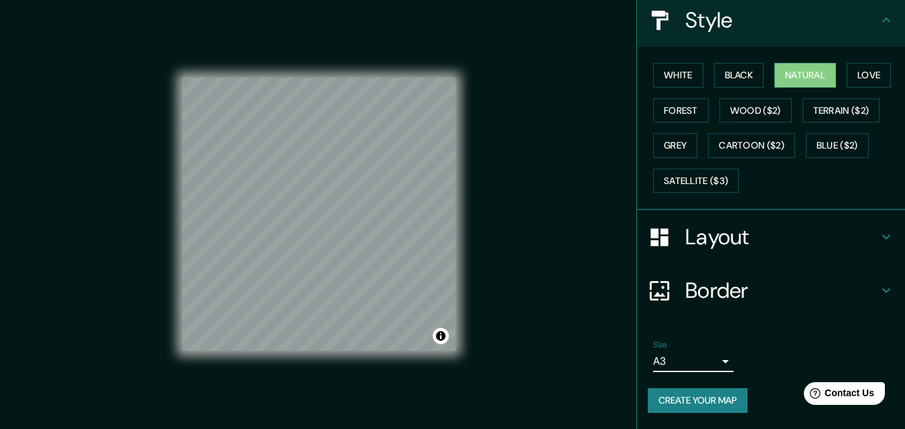
click at [680, 403] on button "Create your map" at bounding box center [698, 401] width 100 height 25
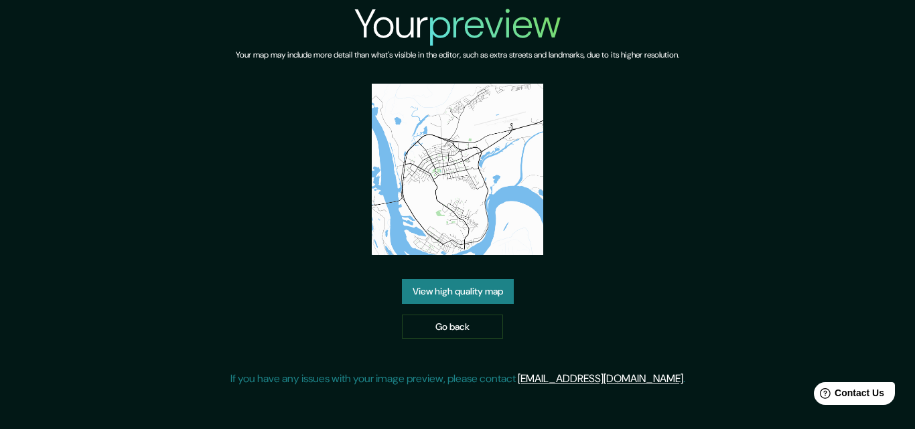
click at [453, 289] on link "View high quality map" at bounding box center [458, 291] width 112 height 25
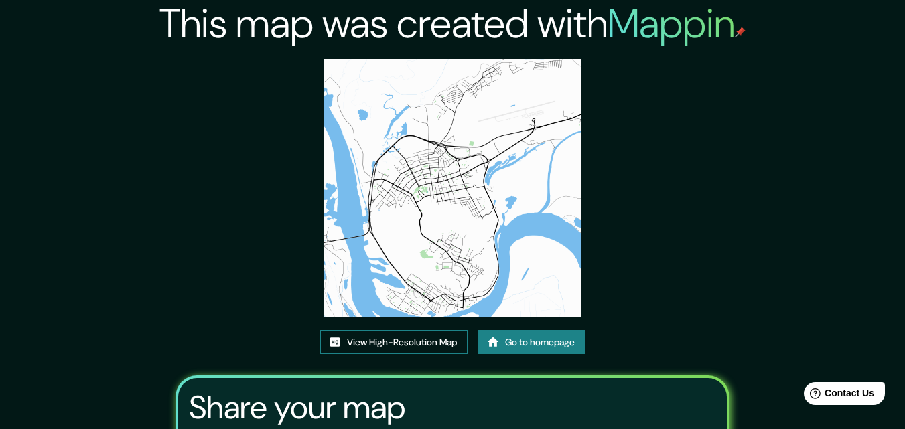
click at [380, 342] on link "View High-Resolution Map" at bounding box center [393, 342] width 147 height 25
click at [535, 350] on link "Go to homepage" at bounding box center [531, 342] width 107 height 25
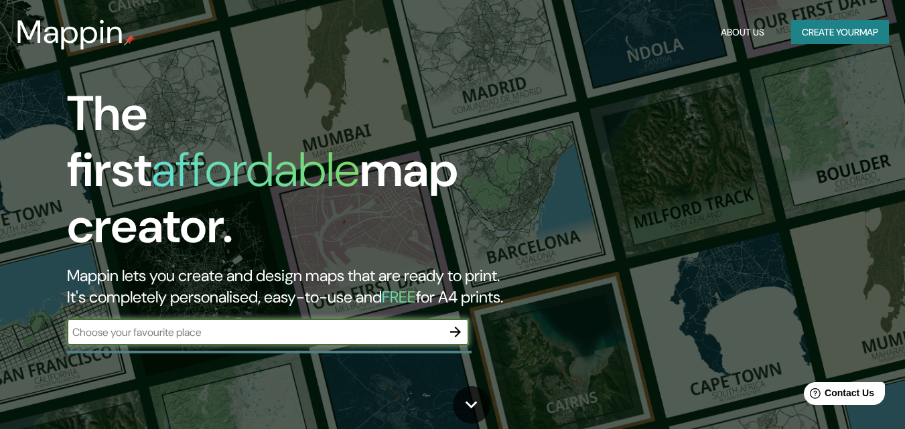
click at [451, 324] on icon "button" at bounding box center [455, 332] width 16 height 16
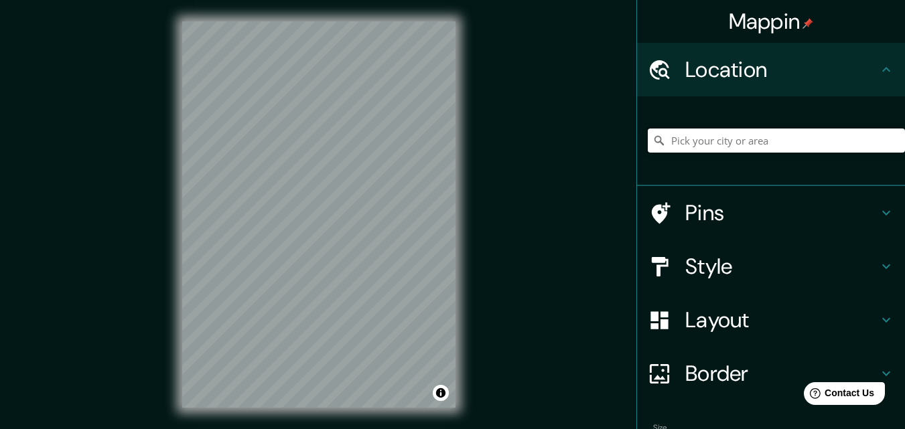
click at [672, 142] on input "Pick your city or area" at bounding box center [776, 141] width 257 height 24
paste input "Ханты-Мансийск"
click at [871, 142] on input "Ханты-Мансийск, Ханты-Мансийский автономный округ — Югра, Россия" at bounding box center [776, 141] width 257 height 24
drag, startPoint x: 831, startPoint y: 134, endPoint x: 774, endPoint y: 141, distance: 58.0
click at [774, 141] on input "Ханты-Мансийск, Ханты-Мансийский автономный округ — Югра, Россия" at bounding box center [776, 141] width 257 height 24
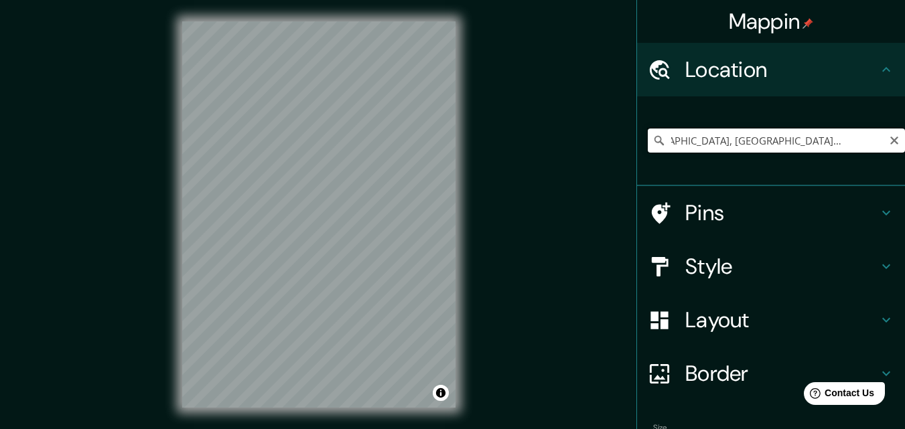
drag, startPoint x: 871, startPoint y: 143, endPoint x: 841, endPoint y: 143, distance: 30.2
click at [862, 142] on input "Ханты-Мансийск, Ханты-Мансийский автономный округ — Югра, Россия" at bounding box center [776, 141] width 257 height 24
drag, startPoint x: 802, startPoint y: 128, endPoint x: 755, endPoint y: 131, distance: 47.6
click at [755, 131] on div "Ханты-Мансийск, Ханты-Мансийский автономный округ — Югра, Россия" at bounding box center [776, 140] width 257 height 67
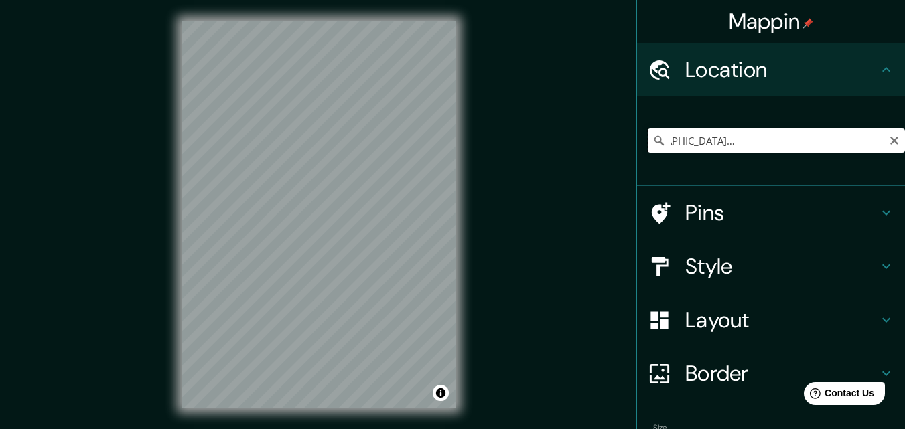
drag, startPoint x: 878, startPoint y: 138, endPoint x: 860, endPoint y: 137, distance: 18.1
click at [860, 137] on input "Ханты-Мансийск, Ханты-Мансийский автономный округ — Югра, Россия" at bounding box center [776, 141] width 257 height 24
click at [877, 113] on div "Ханты-Мансийск, Ханты-Мансийский автономный округ — Югра, Россия" at bounding box center [776, 140] width 257 height 67
click at [868, 127] on div "Ханты-Мансийск, Ханты-Мансийский автономный округ — Югра, Россия" at bounding box center [776, 140] width 257 height 67
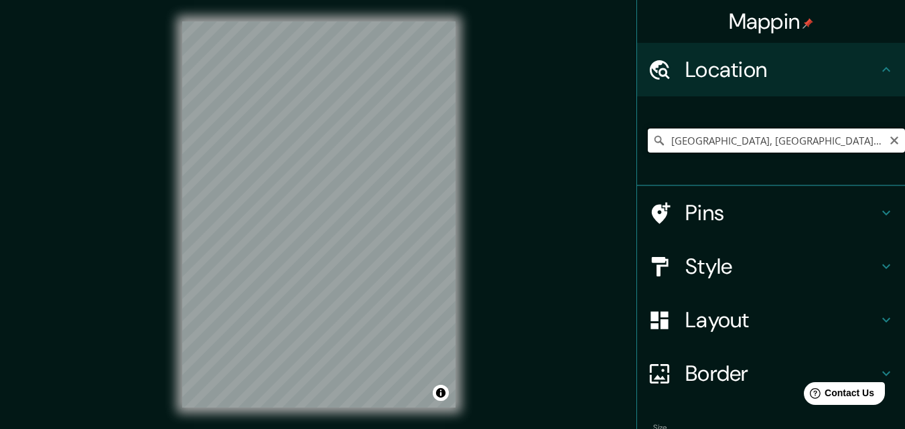
click at [870, 137] on input "Ханты-Мансийск, Ханты-Мансийский автономный округ — Югра, Россия" at bounding box center [776, 141] width 257 height 24
click at [876, 134] on input "Ханты-Мансийск, Ханты-Мансийский автономный округ — Югра, Россия" at bounding box center [776, 141] width 257 height 24
drag, startPoint x: 875, startPoint y: 145, endPoint x: 878, endPoint y: 138, distance: 7.8
click at [878, 138] on input "Ханты-Мансийск, Ханты-Мансийский автономный округ — Югра, Россия" at bounding box center [776, 141] width 257 height 24
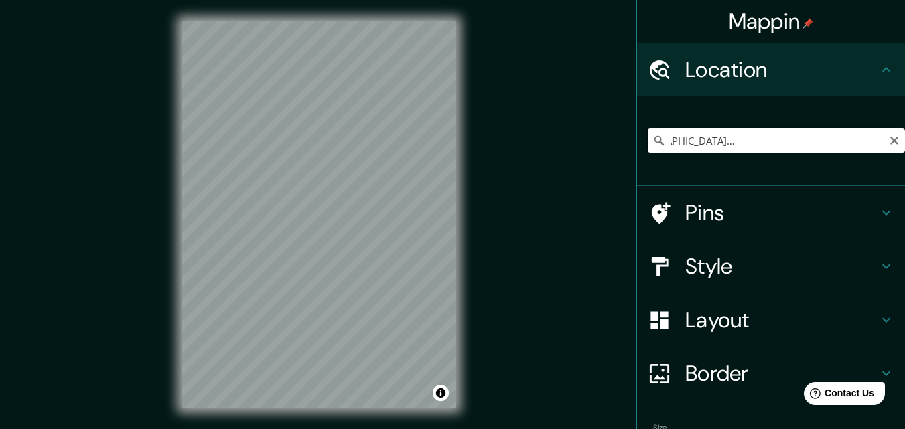
scroll to position [0, 3]
click at [876, 145] on input "Ханты-Мансийск, Ханты-Мансомный округ — Югра, Россияийский автон" at bounding box center [776, 141] width 257 height 24
drag, startPoint x: 867, startPoint y: 142, endPoint x: 659, endPoint y: 143, distance: 208.3
click at [659, 143] on input "Ханты-Мансийск, Ханты-Мансомный округ — Югра, Россияийский автон" at bounding box center [776, 141] width 257 height 24
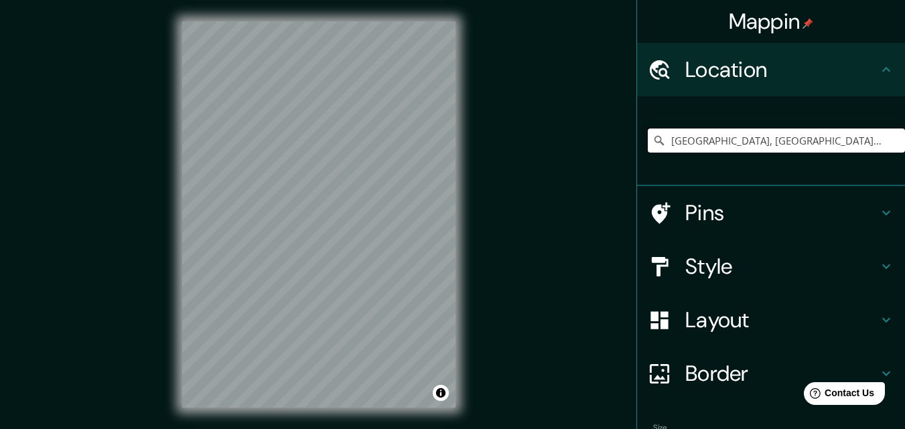
type input "Ханты-Мансийск, Ханты-Мансомный округ — Югра, Россияийский автон"
click at [880, 267] on icon at bounding box center [886, 267] width 16 height 16
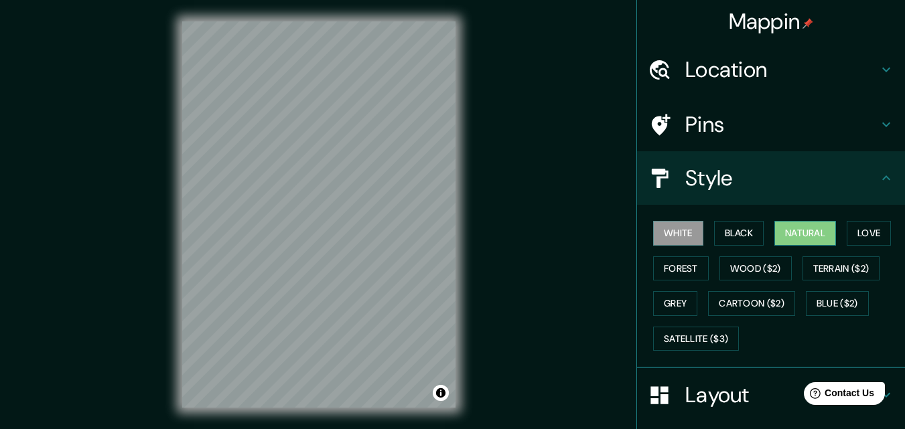
click at [801, 243] on button "Natural" at bounding box center [805, 233] width 62 height 25
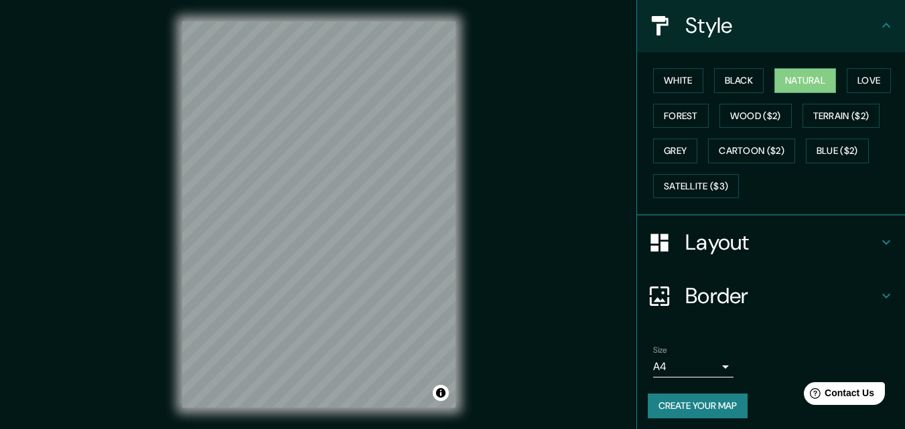
scroll to position [158, 0]
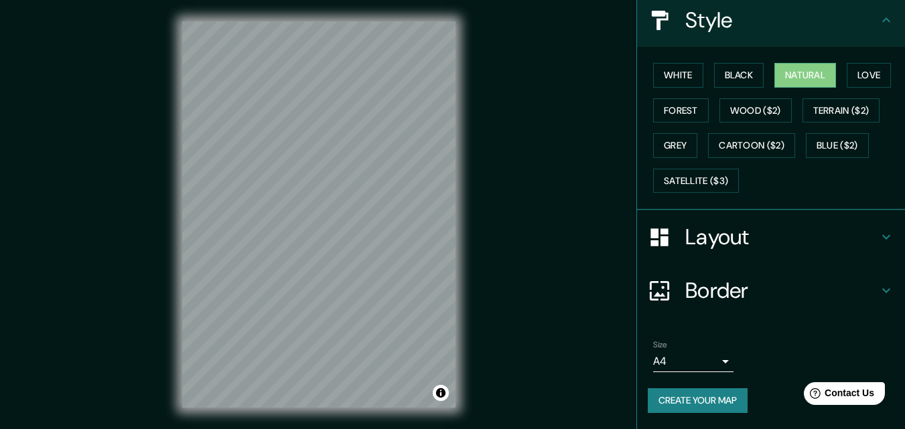
click at [878, 232] on icon at bounding box center [886, 237] width 16 height 16
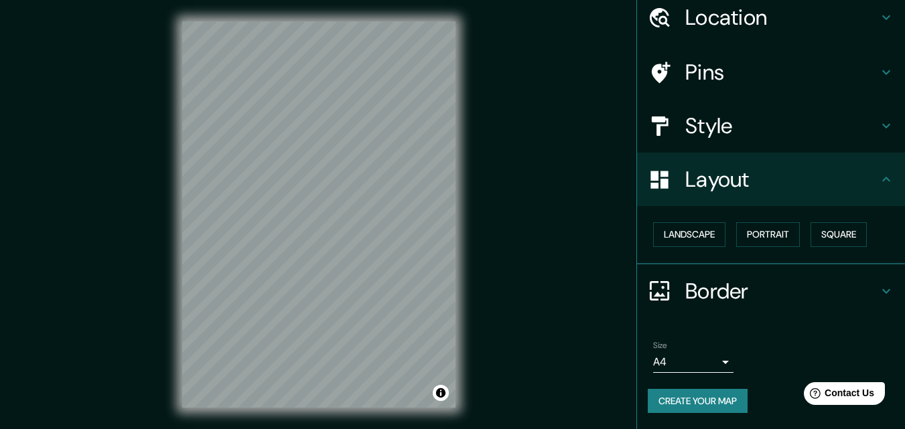
scroll to position [52, 0]
click at [845, 232] on button "Square" at bounding box center [839, 234] width 56 height 25
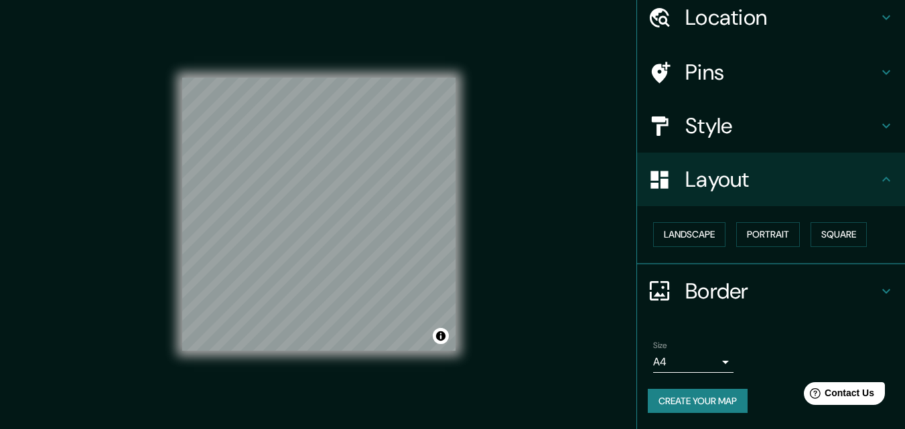
click at [719, 362] on body "Mappin Location Ханты-Мансийск, Ханты-Мансомный округ — Югра, Россияийский авто…" at bounding box center [452, 214] width 905 height 429
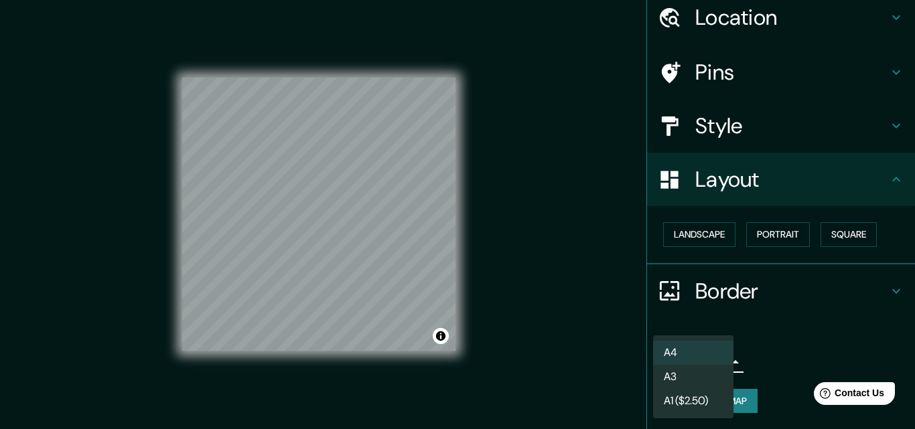
click at [676, 372] on li "A3" at bounding box center [693, 377] width 80 height 24
type input "a4"
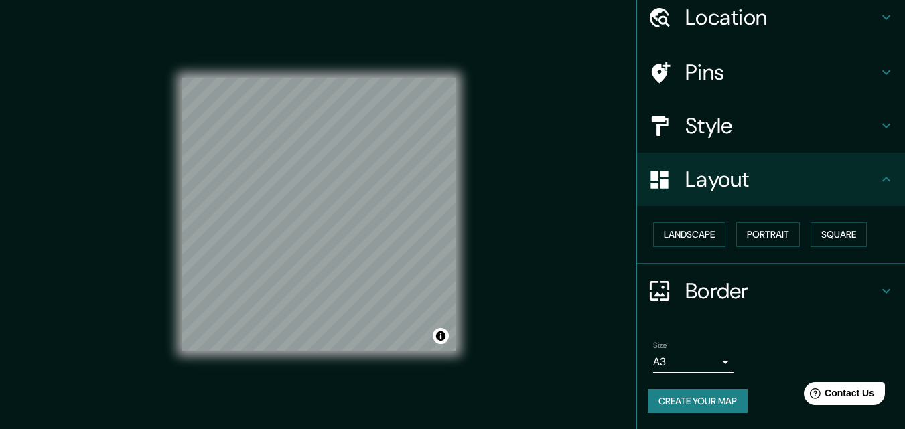
click at [702, 397] on button "Create your map" at bounding box center [698, 401] width 100 height 25
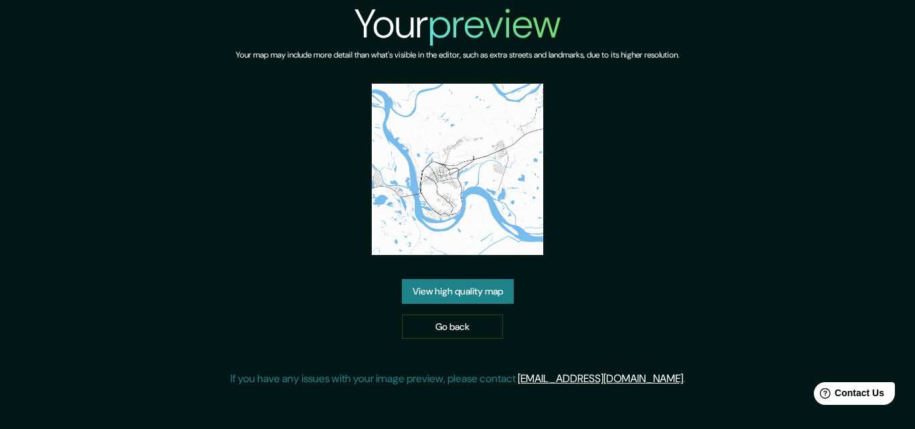
click at [459, 293] on link "View high quality map" at bounding box center [458, 291] width 112 height 25
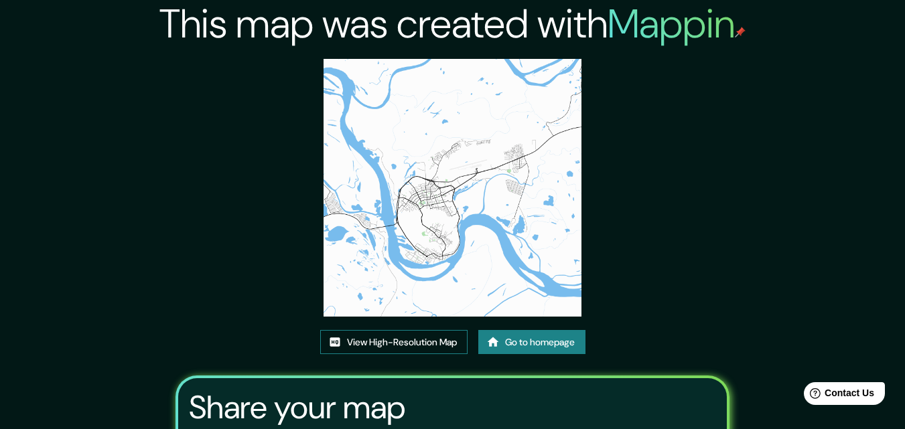
click at [427, 343] on link "View High-Resolution Map" at bounding box center [393, 342] width 147 height 25
click at [518, 348] on link "Go to homepage" at bounding box center [531, 342] width 107 height 25
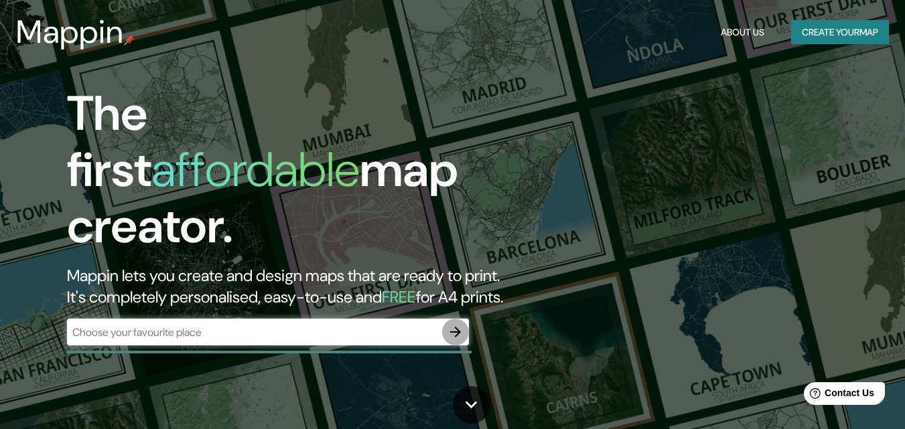
click at [453, 327] on icon "button" at bounding box center [455, 332] width 11 height 11
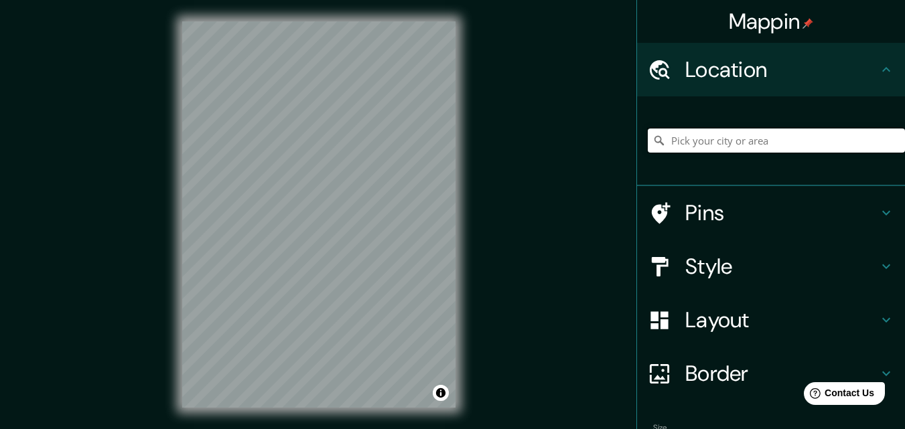
click at [675, 143] on input "Pick your city or area" at bounding box center [776, 141] width 257 height 24
click at [665, 143] on input "Pick your city or area" at bounding box center [776, 141] width 257 height 24
paste input "Тобольск"
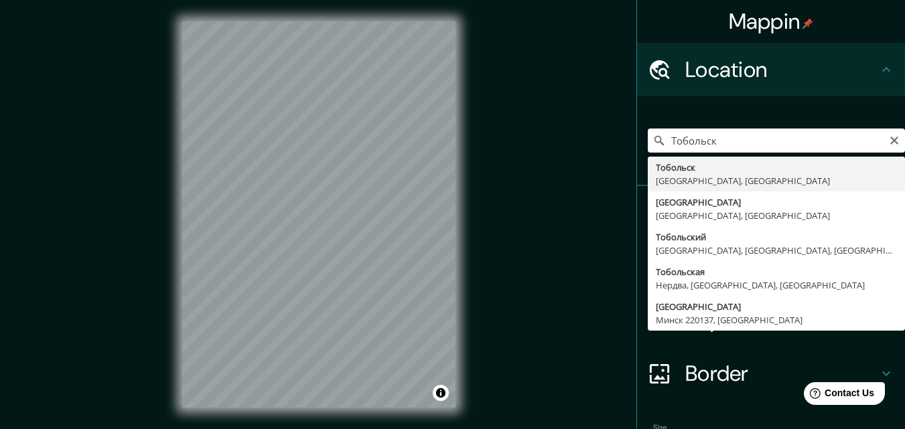
type input "[GEOGRAPHIC_DATA], [GEOGRAPHIC_DATA], [GEOGRAPHIC_DATA]"
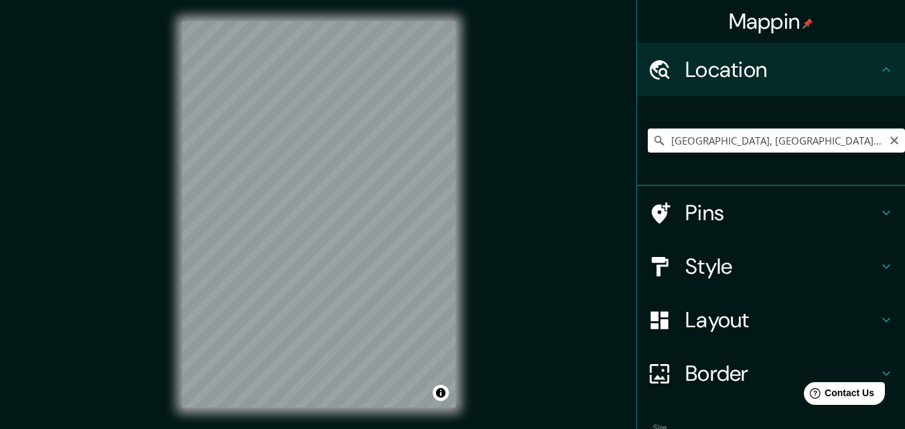
drag, startPoint x: 853, startPoint y: 142, endPoint x: 662, endPoint y: 137, distance: 191.0
click at [662, 137] on input "[GEOGRAPHIC_DATA], [GEOGRAPHIC_DATA], [GEOGRAPHIC_DATA]" at bounding box center [776, 141] width 257 height 24
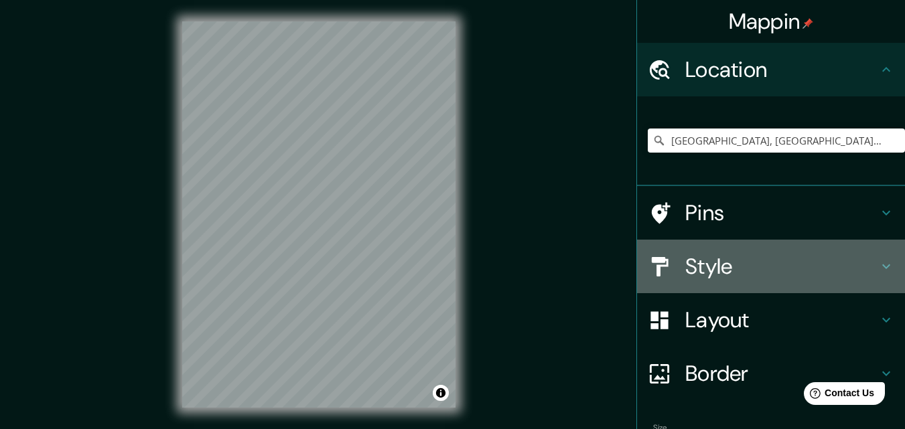
click at [878, 260] on icon at bounding box center [886, 267] width 16 height 16
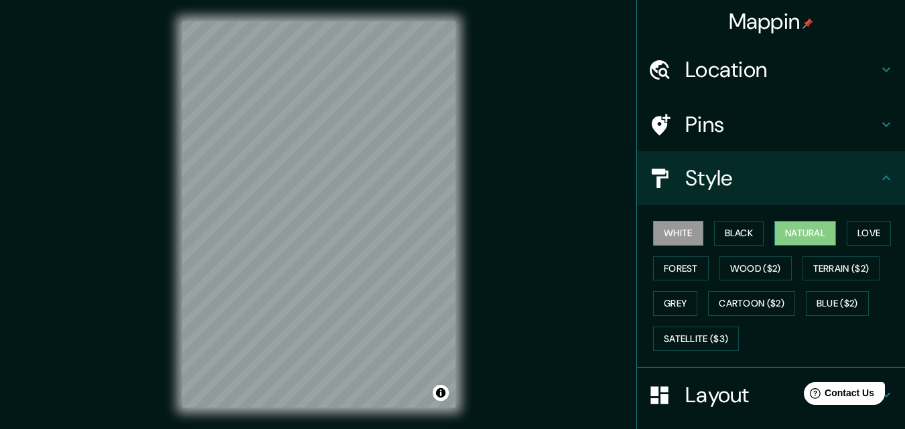
click at [786, 236] on button "Natural" at bounding box center [805, 233] width 62 height 25
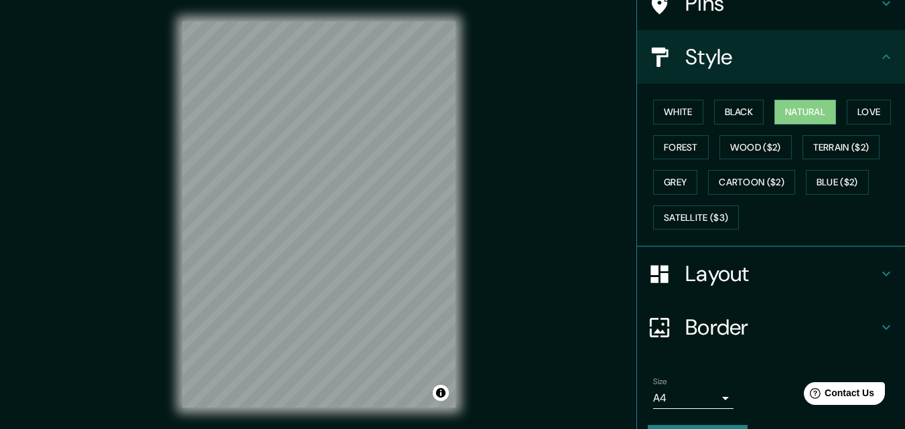
scroll to position [122, 0]
click at [878, 271] on icon at bounding box center [886, 273] width 16 height 16
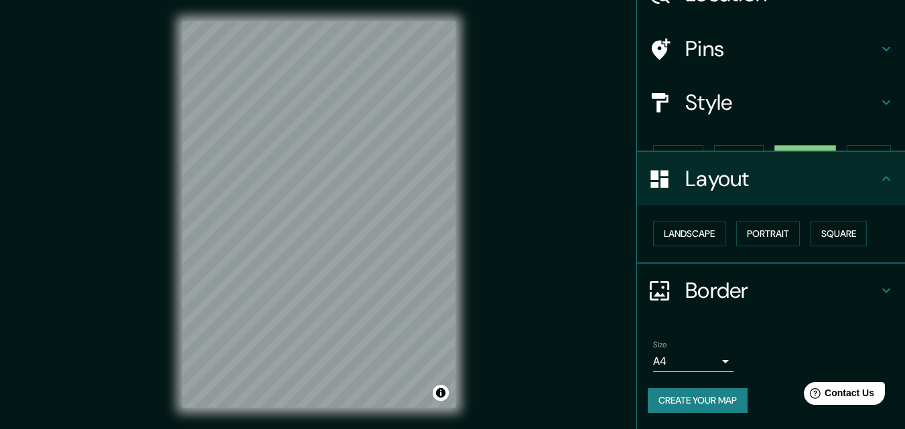
scroll to position [52, 0]
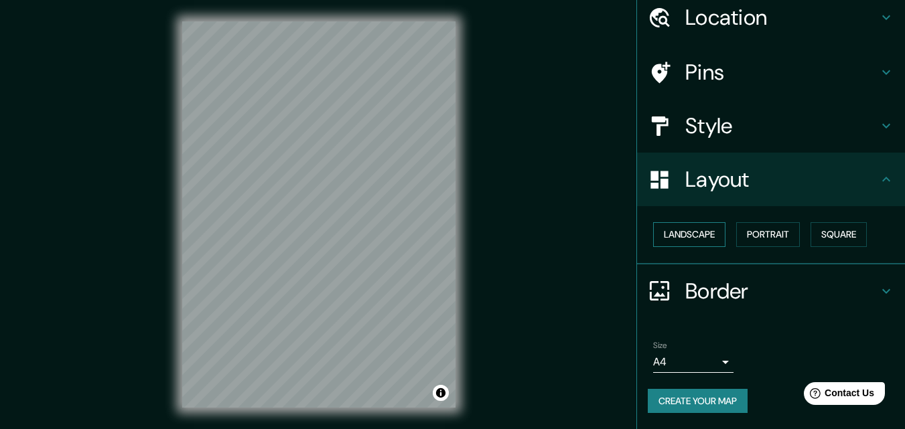
click at [681, 234] on button "Landscape" at bounding box center [689, 234] width 72 height 25
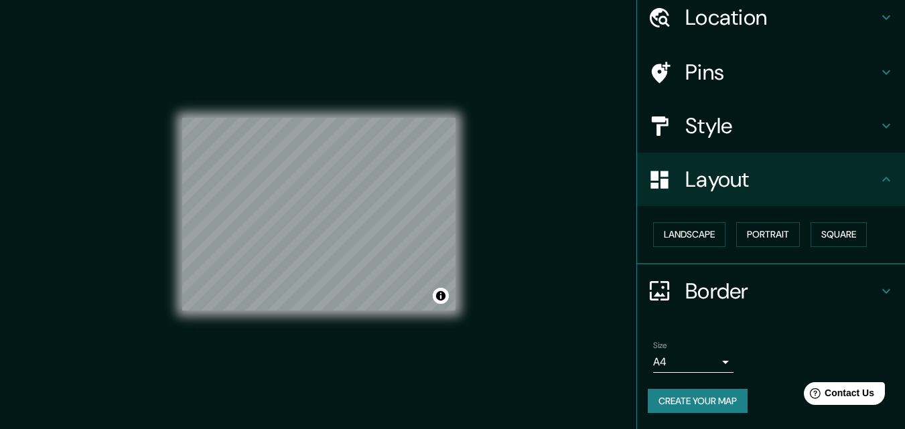
click at [715, 358] on body "Mappin Location [GEOGRAPHIC_DATA], [GEOGRAPHIC_DATA], [GEOGRAPHIC_DATA] Pins St…" at bounding box center [452, 214] width 905 height 429
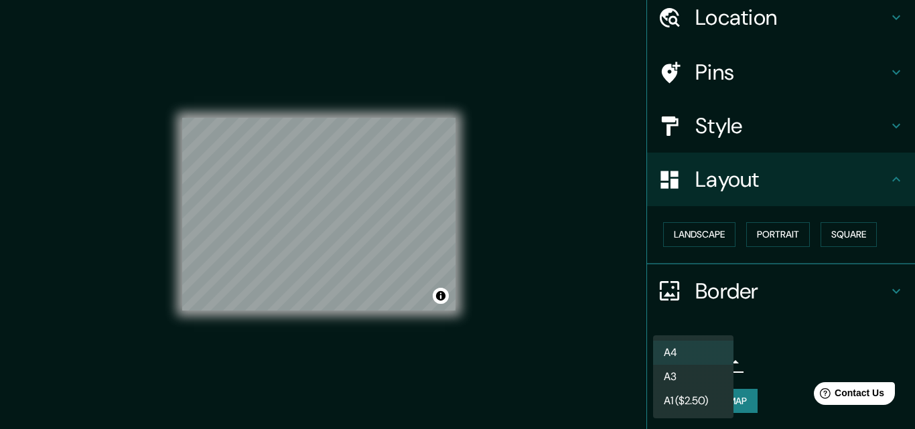
click at [740, 403] on div at bounding box center [457, 214] width 915 height 429
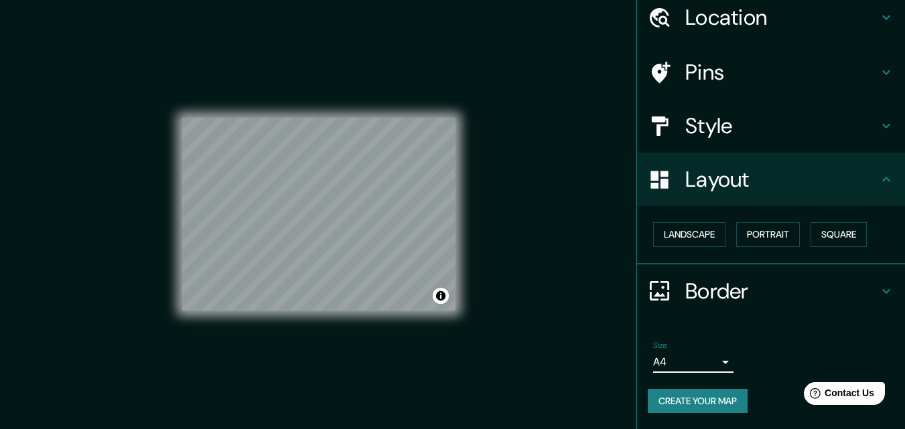
click at [695, 398] on button "Create your map" at bounding box center [698, 401] width 100 height 25
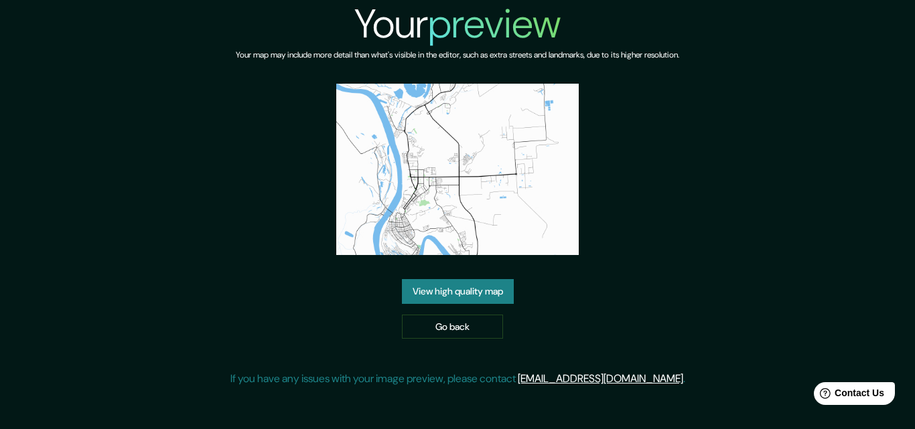
click at [437, 290] on link "View high quality map" at bounding box center [458, 291] width 112 height 25
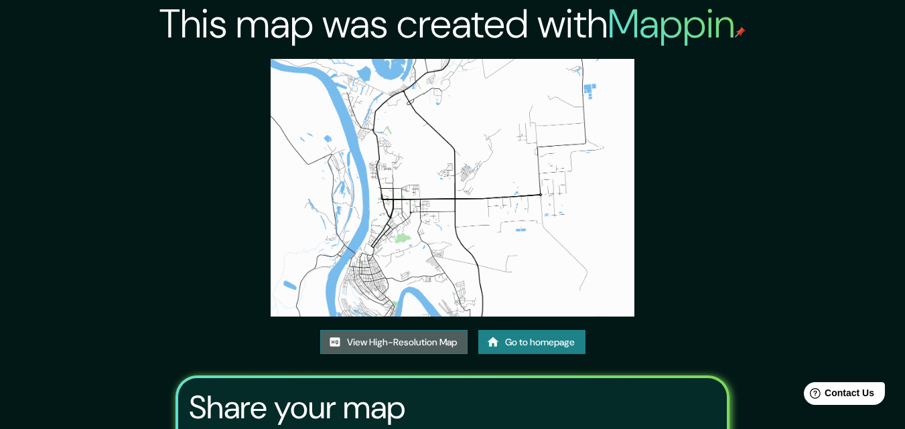
click at [390, 342] on link "View High-Resolution Map" at bounding box center [393, 342] width 147 height 25
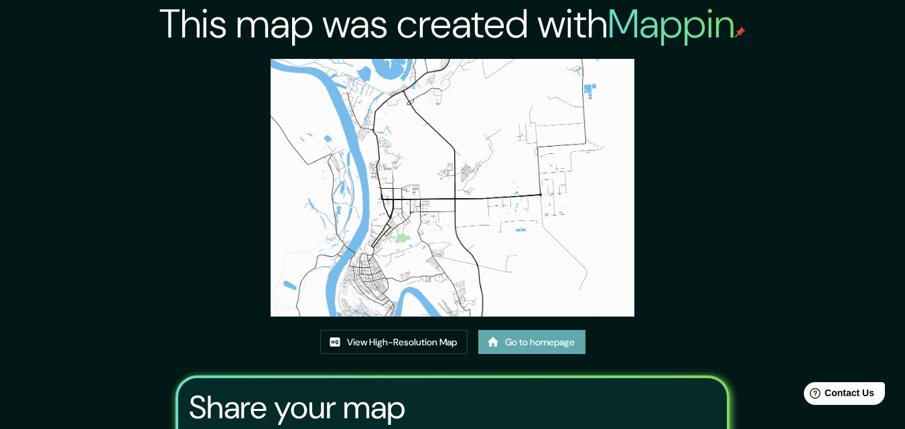
click at [525, 342] on link "Go to homepage" at bounding box center [531, 342] width 107 height 25
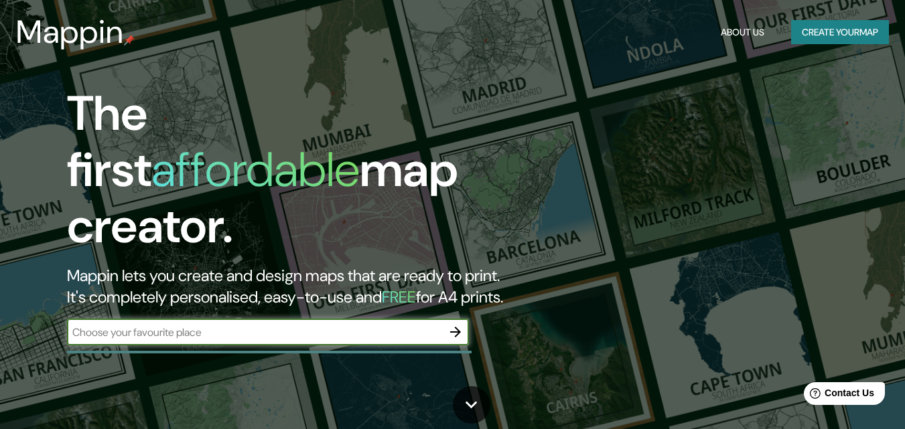
click at [455, 327] on icon "button" at bounding box center [455, 332] width 11 height 11
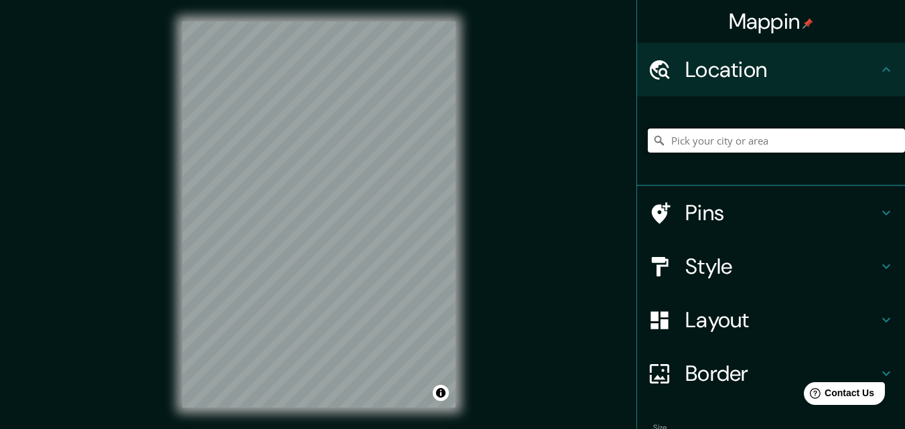
paste input "[GEOGRAPHIC_DATA], [GEOGRAPHIC_DATA], [GEOGRAPHIC_DATA]"
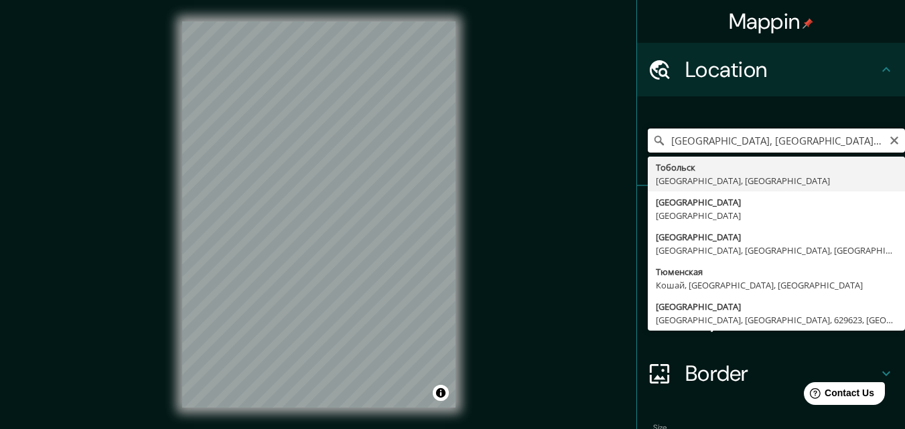
type input "[GEOGRAPHIC_DATA], [GEOGRAPHIC_DATA], [GEOGRAPHIC_DATA]"
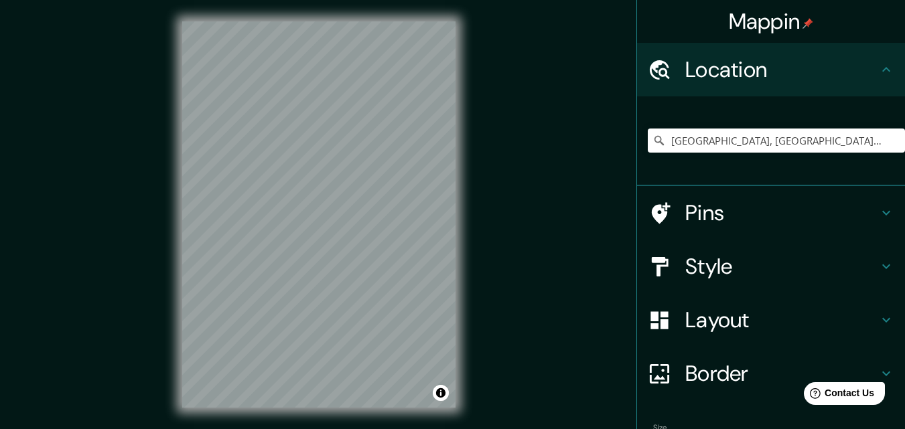
click at [878, 263] on icon at bounding box center [886, 267] width 16 height 16
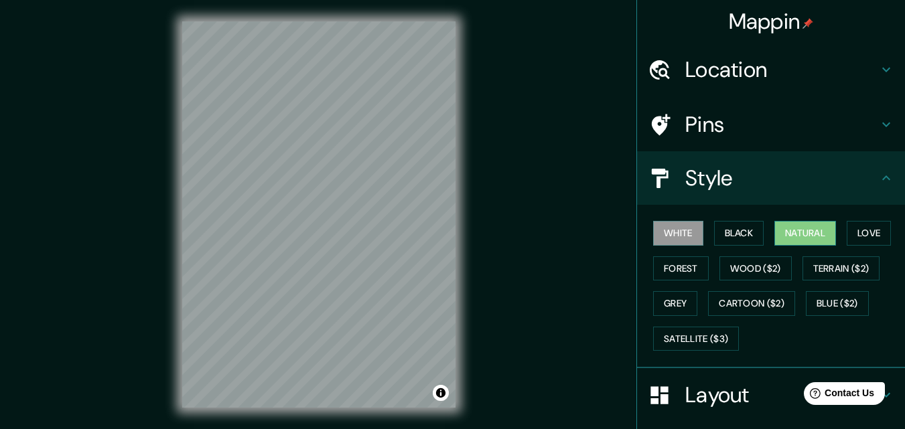
click at [795, 230] on button "Natural" at bounding box center [805, 233] width 62 height 25
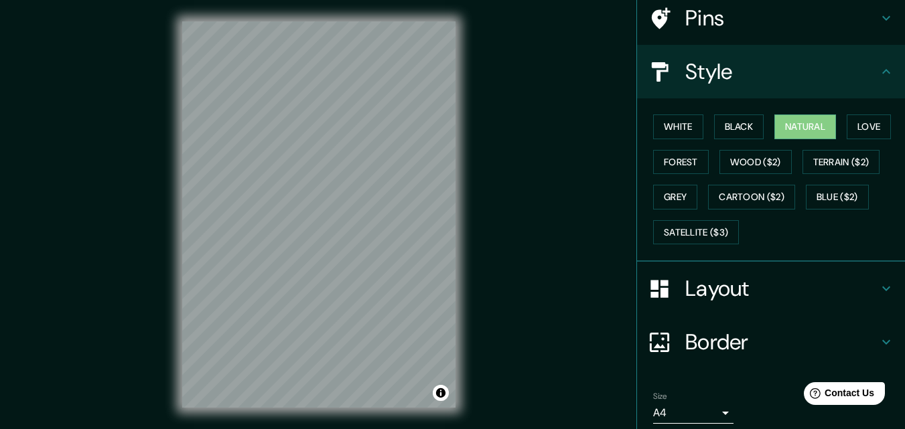
scroll to position [158, 0]
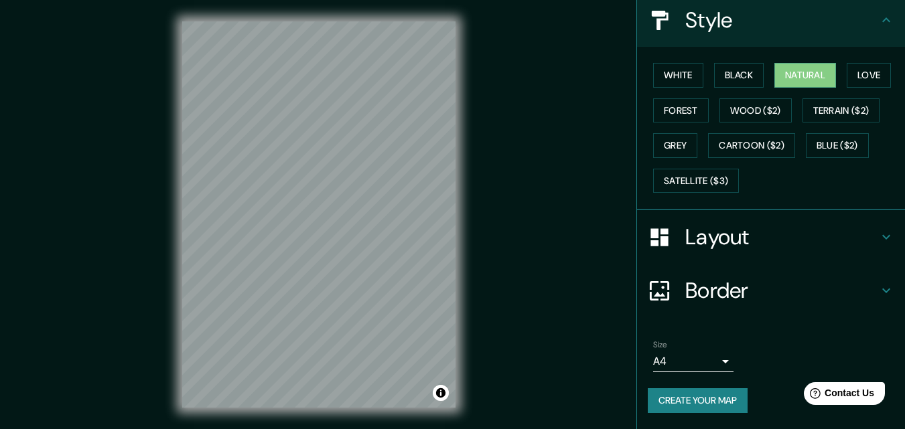
click at [878, 238] on icon at bounding box center [886, 237] width 16 height 16
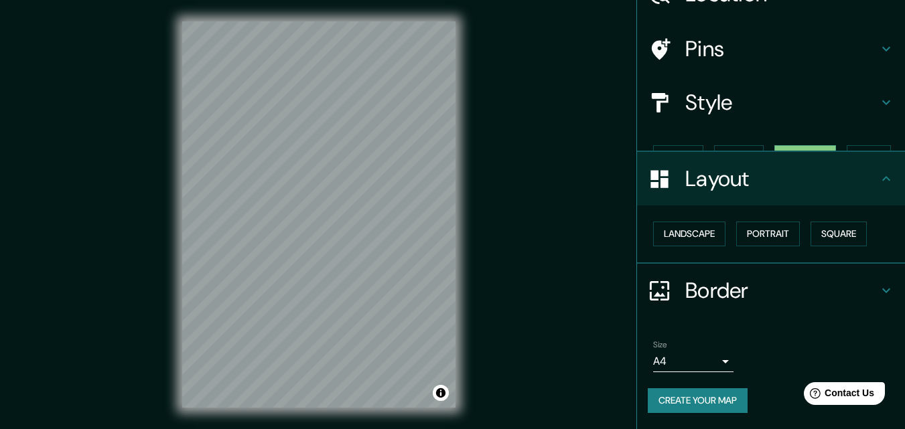
scroll to position [52, 0]
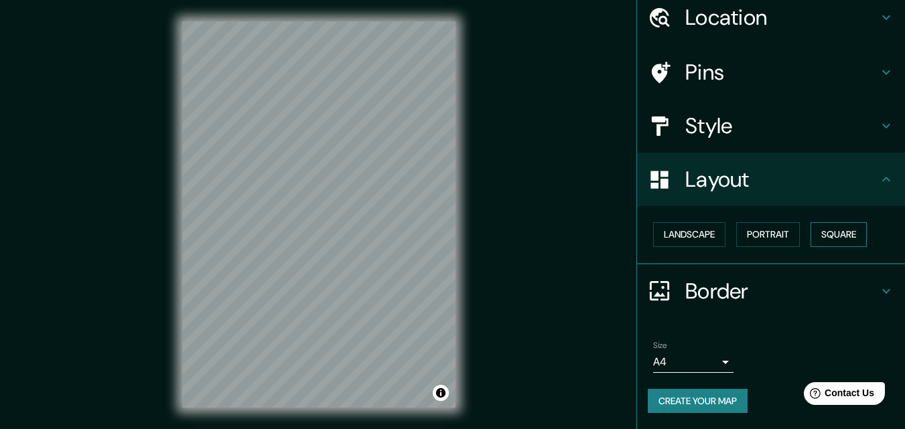
click at [831, 232] on button "Square" at bounding box center [839, 234] width 56 height 25
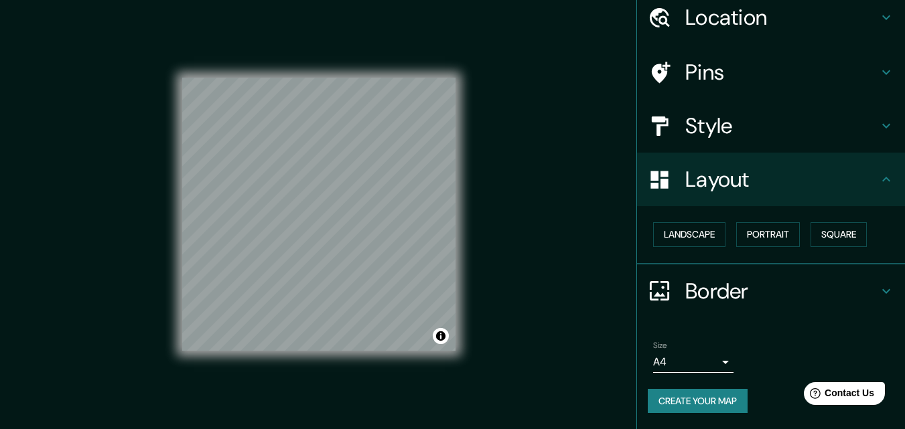
click at [713, 362] on body "Mappin Location Тобольск, Тюменская область, Россия Pins Style Layout Landscape…" at bounding box center [452, 214] width 905 height 429
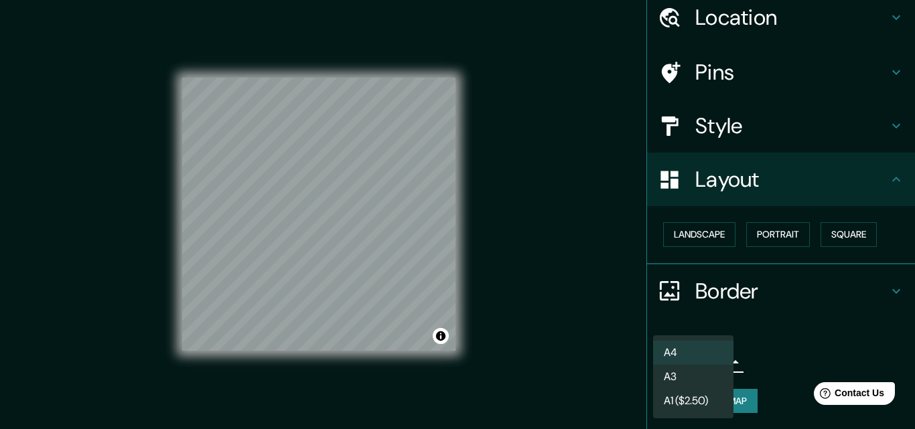
click at [693, 378] on li "A3" at bounding box center [693, 377] width 80 height 24
type input "a4"
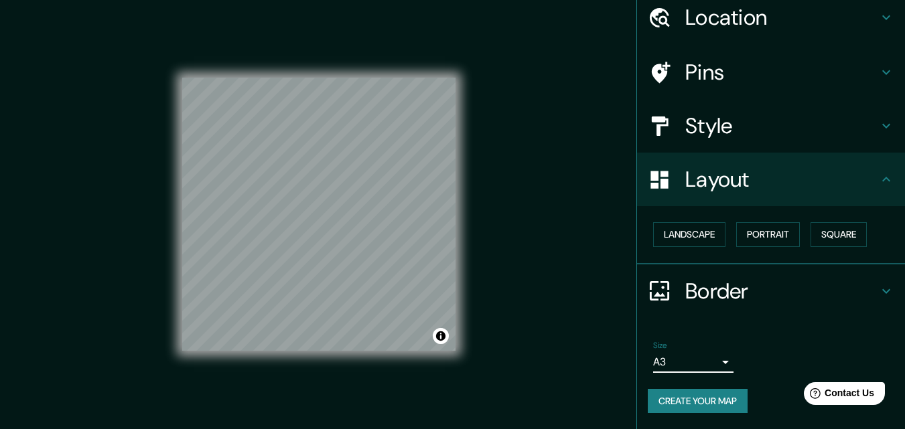
click at [677, 401] on button "Create your map" at bounding box center [698, 401] width 100 height 25
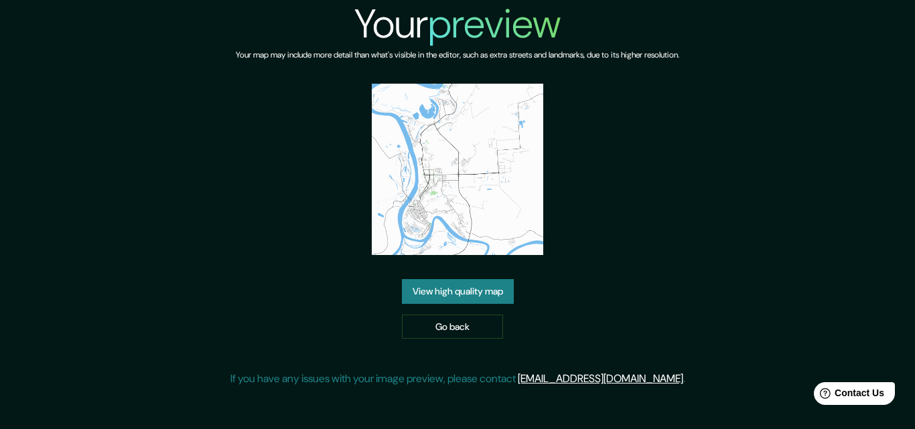
click at [467, 299] on link "View high quality map" at bounding box center [458, 291] width 112 height 25
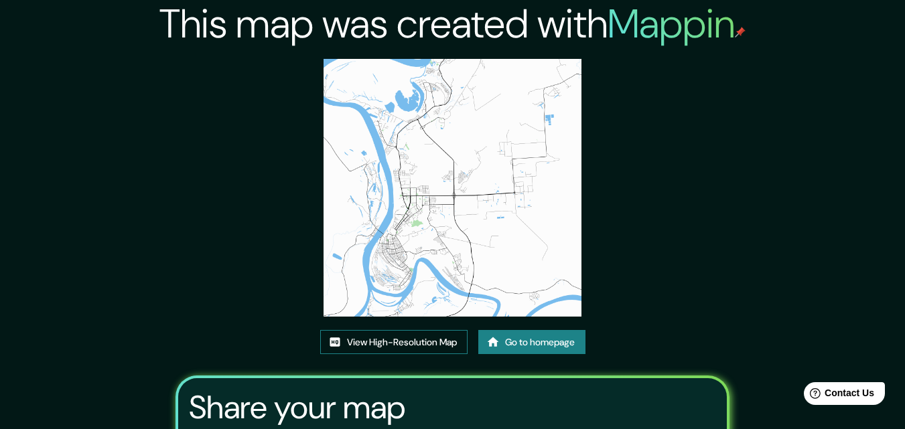
drag, startPoint x: 428, startPoint y: 163, endPoint x: 403, endPoint y: 348, distance: 186.0
click at [403, 348] on link "View High-Resolution Map" at bounding box center [393, 342] width 147 height 25
click at [531, 347] on link "Go to homepage" at bounding box center [531, 342] width 107 height 25
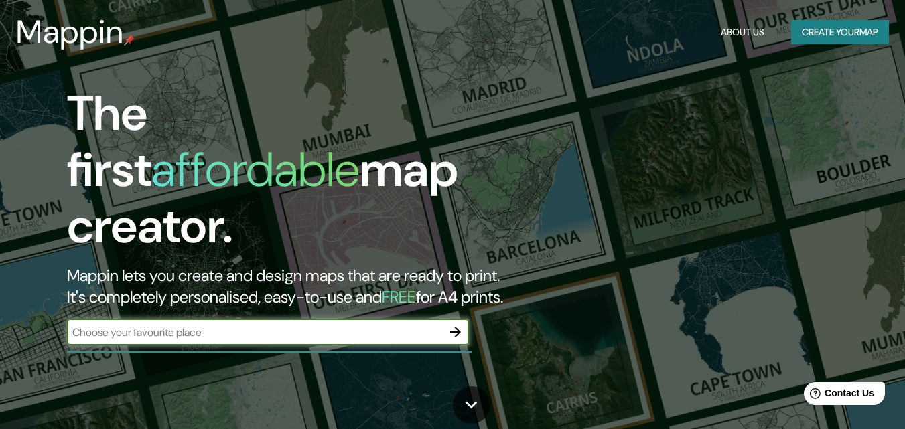
click at [453, 327] on icon "button" at bounding box center [455, 332] width 11 height 11
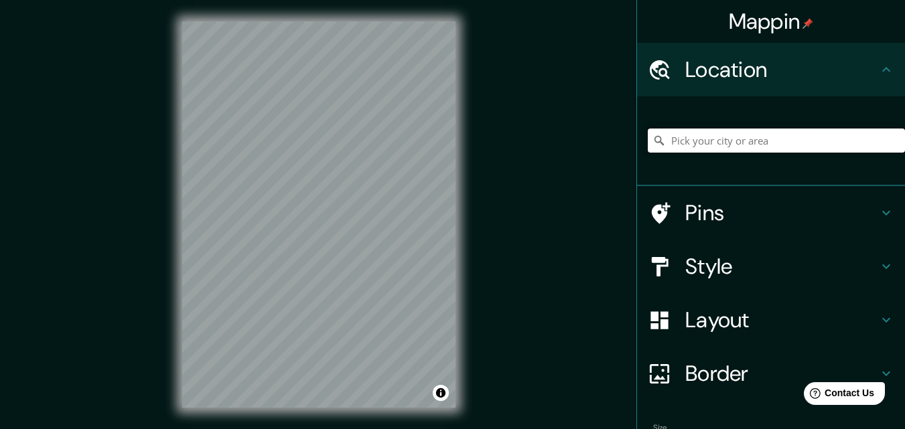
click at [674, 138] on input "Pick your city or area" at bounding box center [776, 141] width 257 height 24
paste input "Small town of Tobolsk, Tyumen Oblast, Russia."
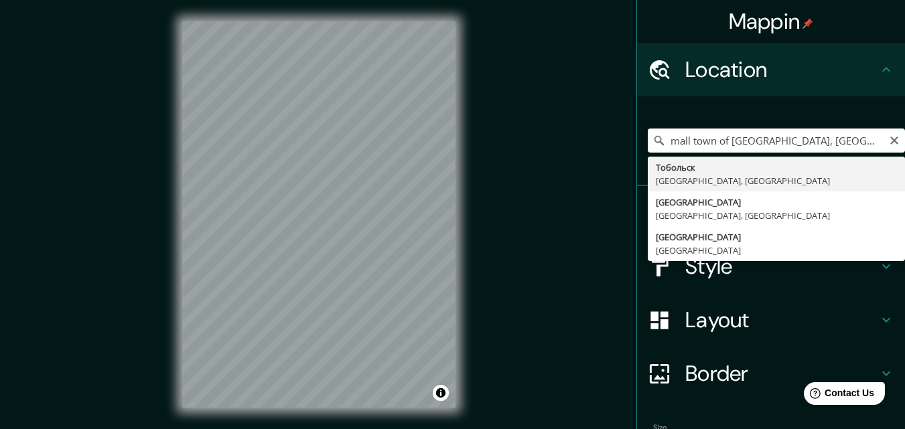
type input "Тобольск, Тюменская область, Россия"
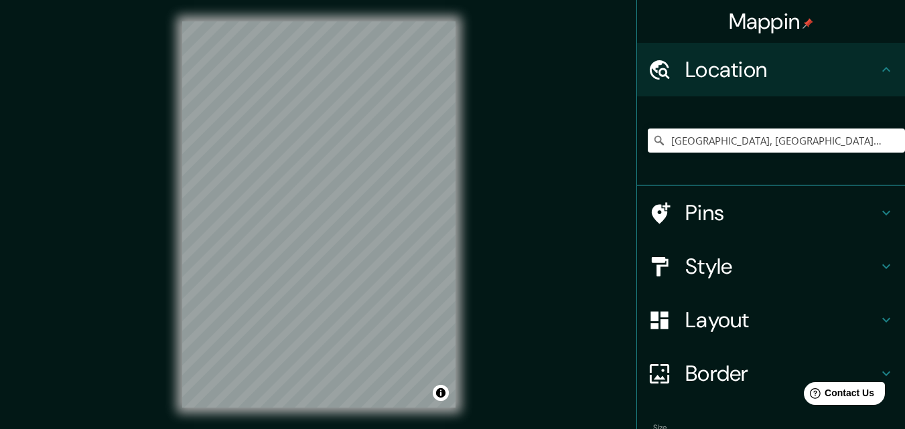
click at [878, 217] on icon at bounding box center [886, 213] width 16 height 16
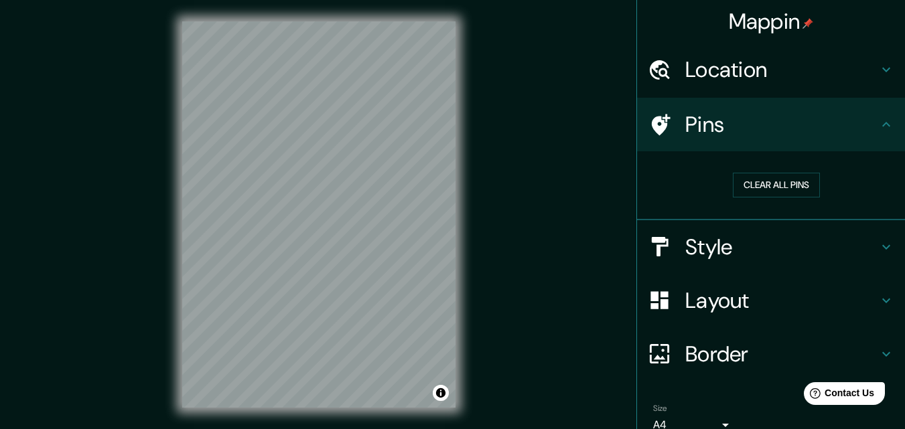
click at [878, 253] on icon at bounding box center [886, 247] width 16 height 16
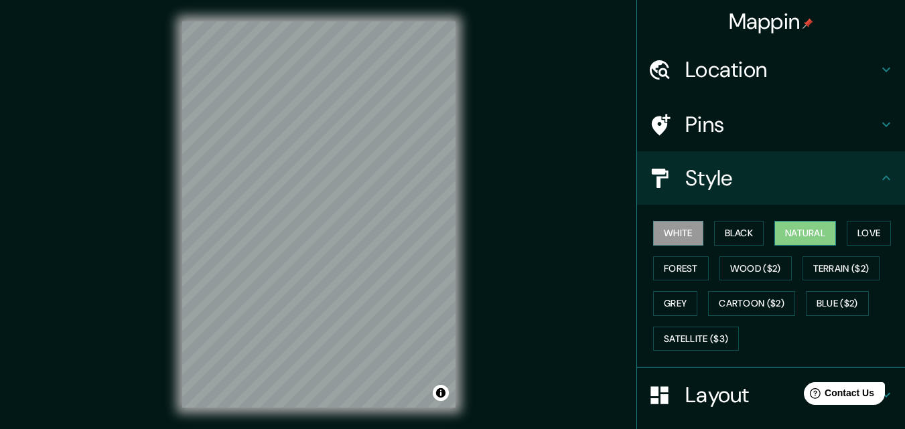
click at [807, 240] on button "Natural" at bounding box center [805, 233] width 62 height 25
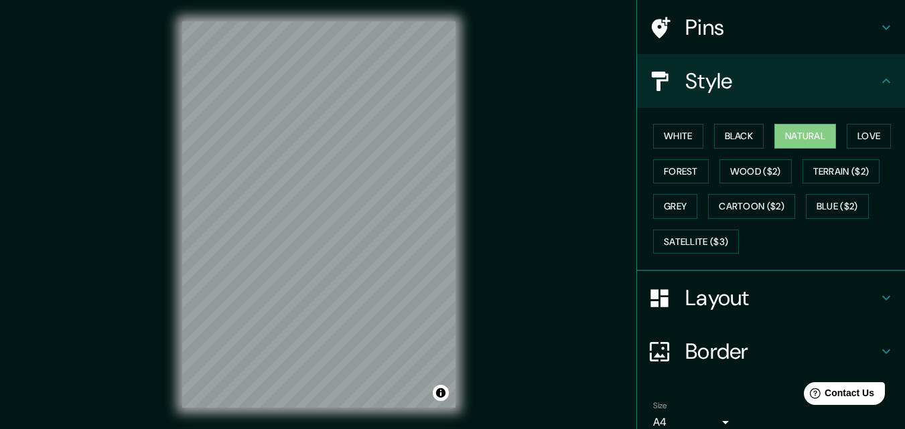
scroll to position [129, 0]
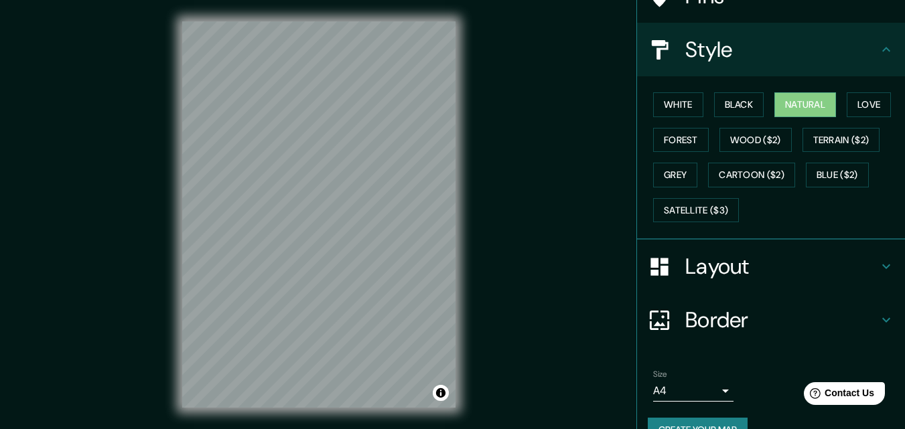
click at [873, 277] on div "Layout" at bounding box center [771, 267] width 268 height 54
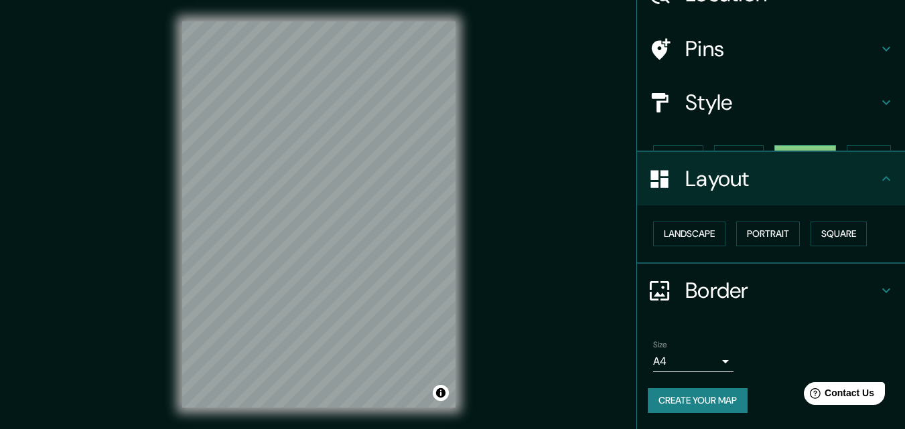
scroll to position [52, 0]
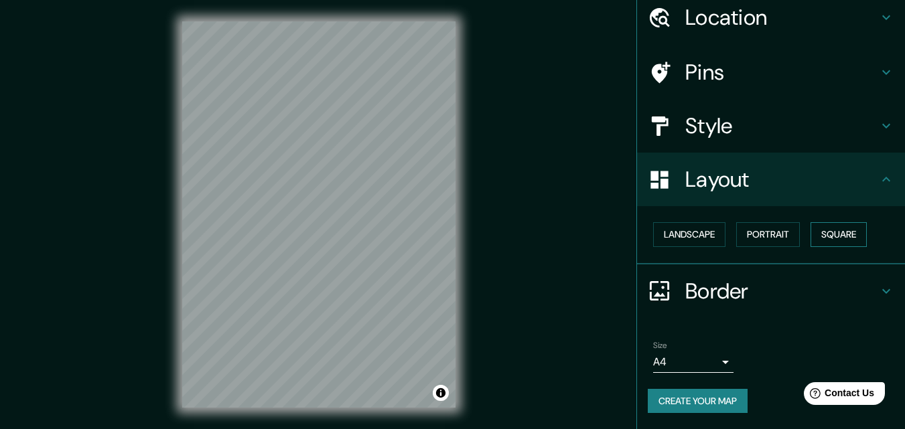
click at [830, 241] on button "Square" at bounding box center [839, 234] width 56 height 25
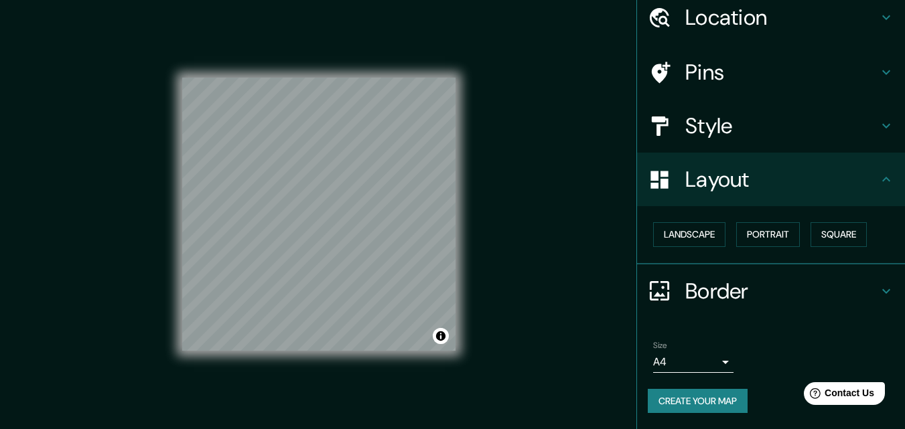
click at [882, 292] on icon at bounding box center [886, 291] width 8 height 5
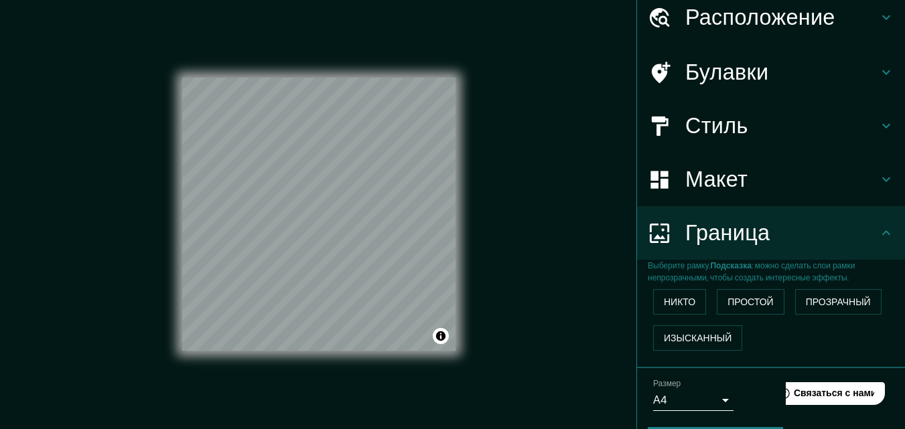
click at [524, 293] on div "Маппин Расположение Тобольск, Тюменская область, Россия Булавки Стиль Макет Гра…" at bounding box center [452, 225] width 905 height 451
click at [713, 398] on body "Маппин Расположение Тобольск, Тюменская область, Россия Булавки Стиль Макет Гра…" at bounding box center [452, 214] width 905 height 429
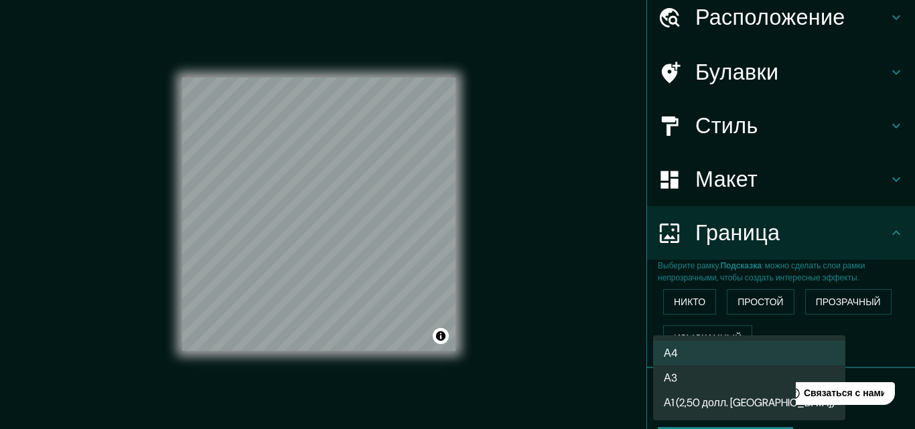
click at [687, 383] on li "А3" at bounding box center [749, 378] width 192 height 25
type input "a4"
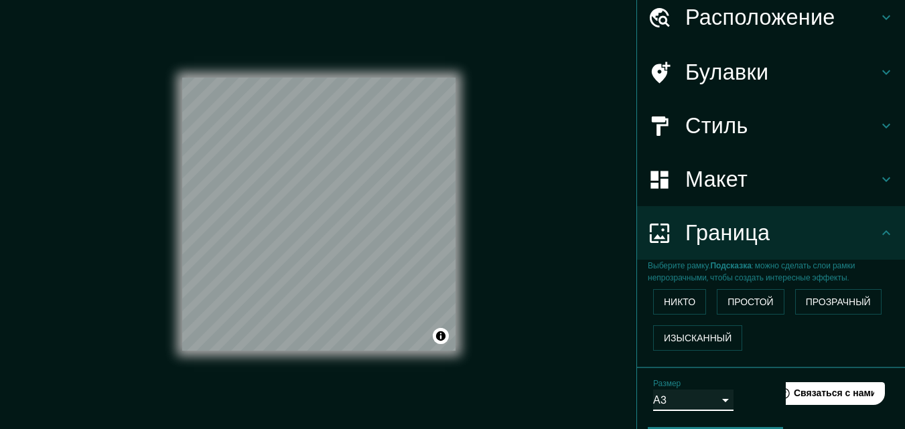
scroll to position [91, 0]
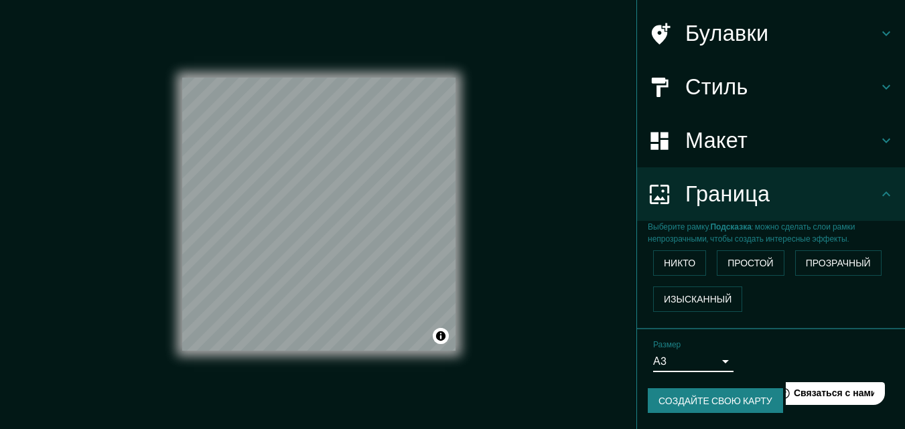
click at [713, 397] on font "Создайте свою карту" at bounding box center [715, 401] width 114 height 12
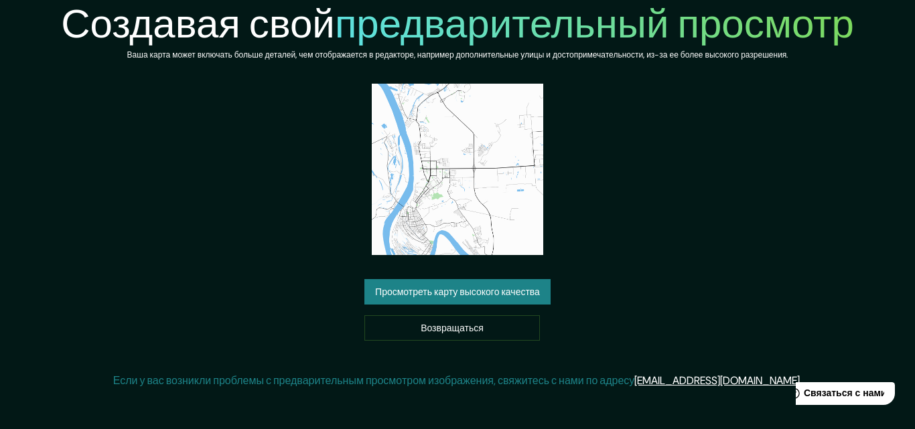
click at [513, 284] on font "Просмотреть карту высокого качества" at bounding box center [457, 291] width 165 height 17
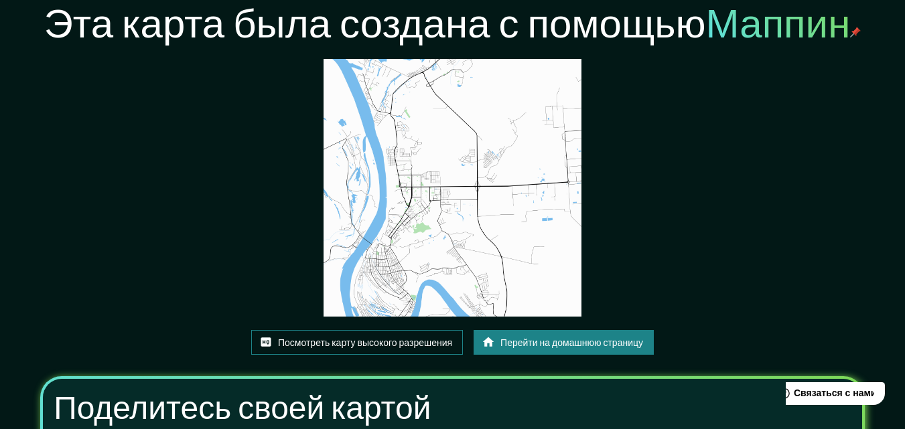
click at [338, 344] on font "Посмотреть карту высокого разрешения" at bounding box center [365, 343] width 174 height 12
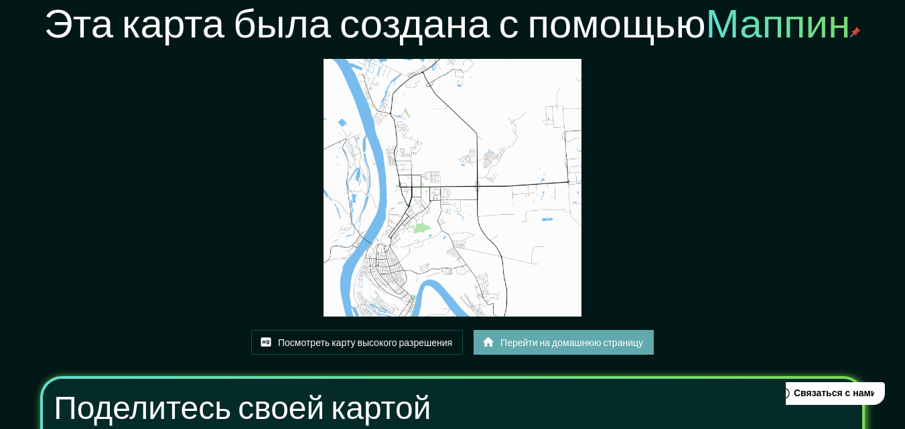
click at [556, 341] on font "Перейти на домашнюю страницу" at bounding box center [571, 343] width 143 height 12
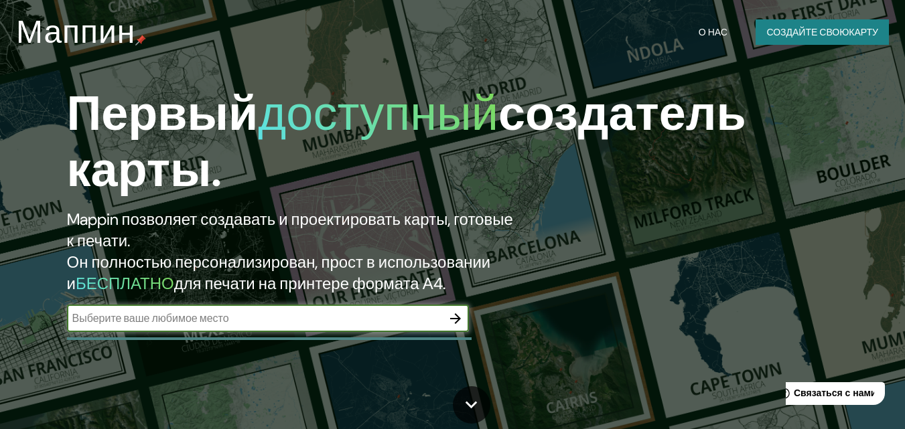
click at [447, 316] on icon "button" at bounding box center [455, 319] width 16 height 16
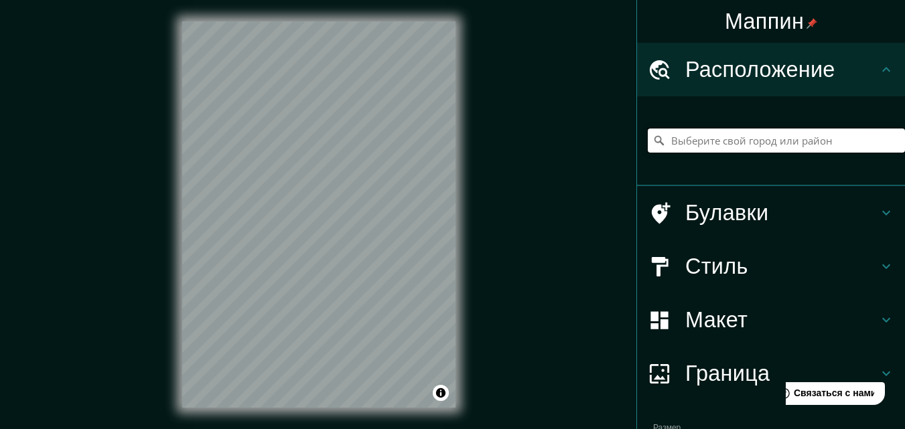
click at [669, 143] on input "Выберите свой город или район" at bounding box center [776, 141] width 257 height 24
paste input "Зеленодольск"
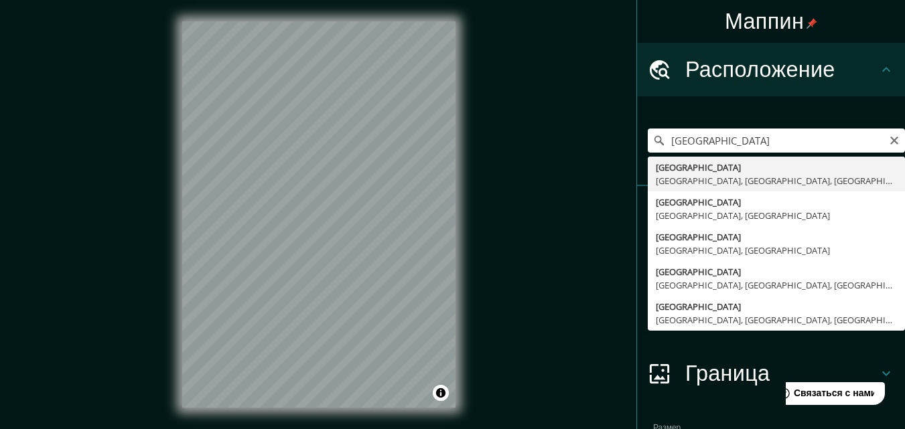
type input "Зеленодольск, Зеленодольский район, Татарстан, Россия"
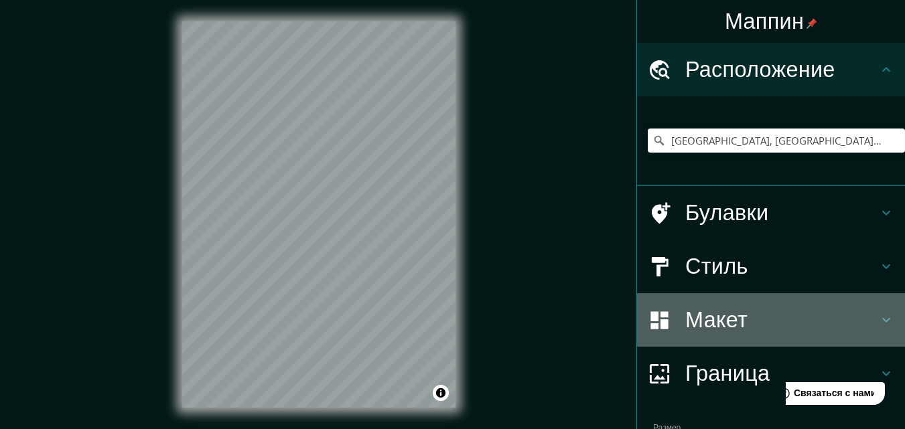
click at [878, 317] on icon at bounding box center [886, 320] width 16 height 16
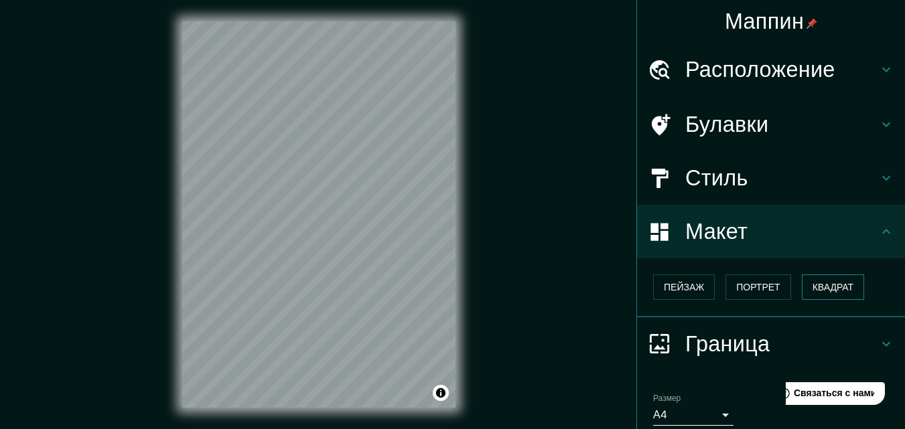
click at [836, 293] on font "Квадрат" at bounding box center [834, 287] width 42 height 12
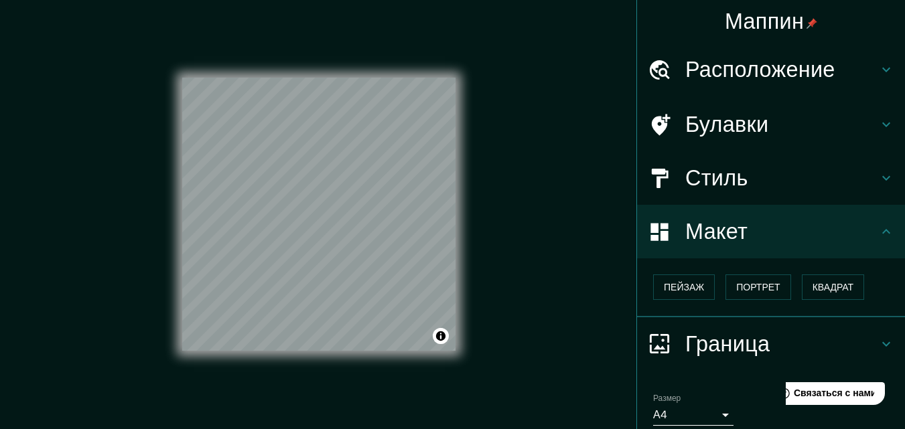
click at [708, 417] on body "Маппин Расположение Зеленодольск, Зеленодольский район, Татарстан, Россия Булав…" at bounding box center [452, 214] width 905 height 429
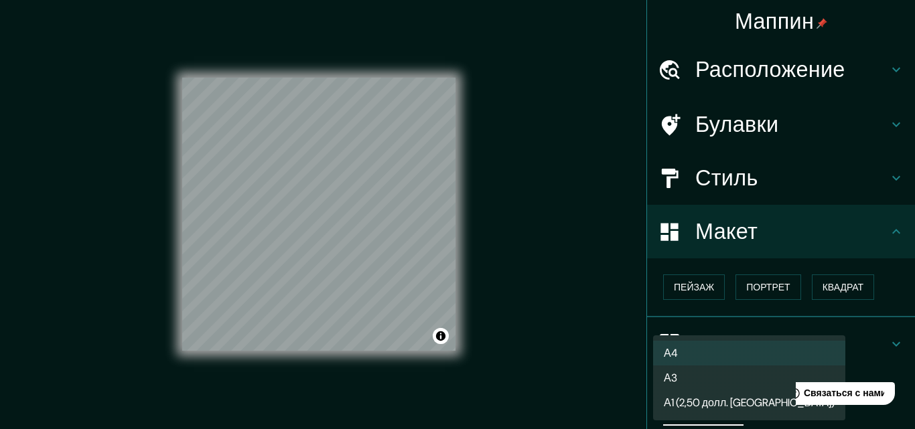
click at [685, 380] on li "А3" at bounding box center [749, 378] width 192 height 25
type input "a4"
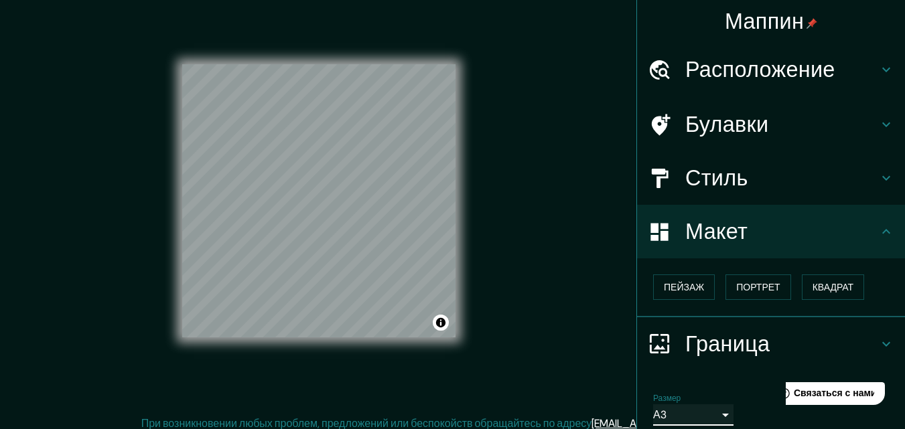
scroll to position [16, 0]
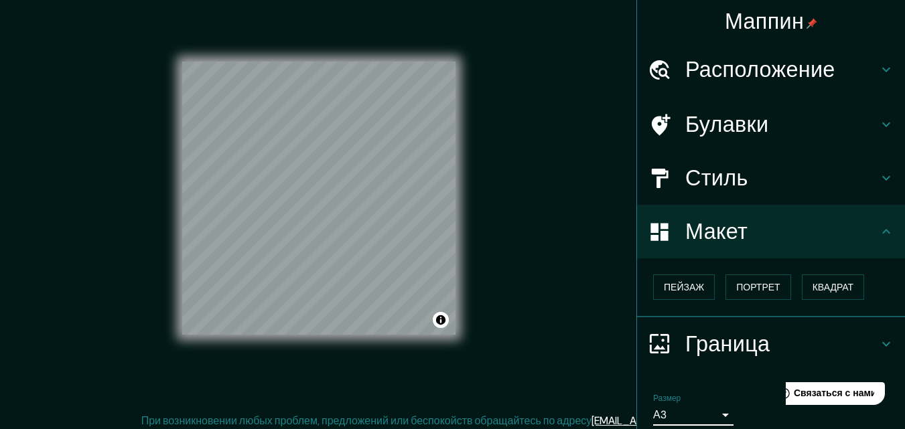
click at [866, 175] on h4 "Стиль" at bounding box center [781, 178] width 193 height 27
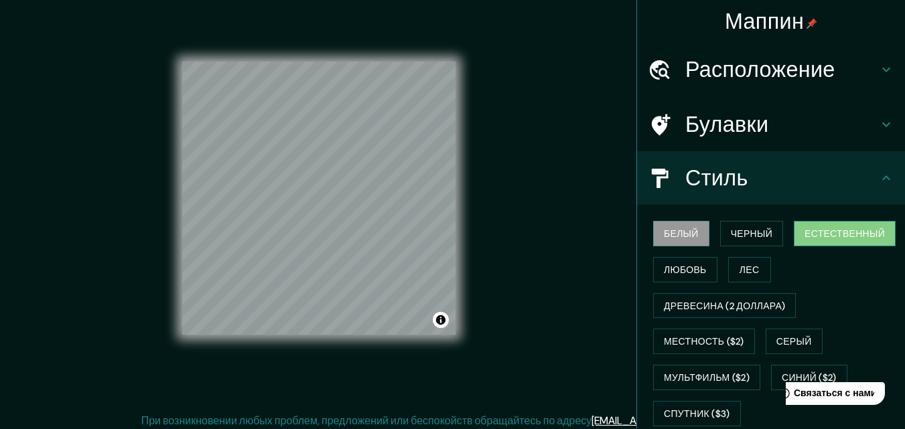
click at [843, 234] on font "Естественный" at bounding box center [845, 234] width 80 height 12
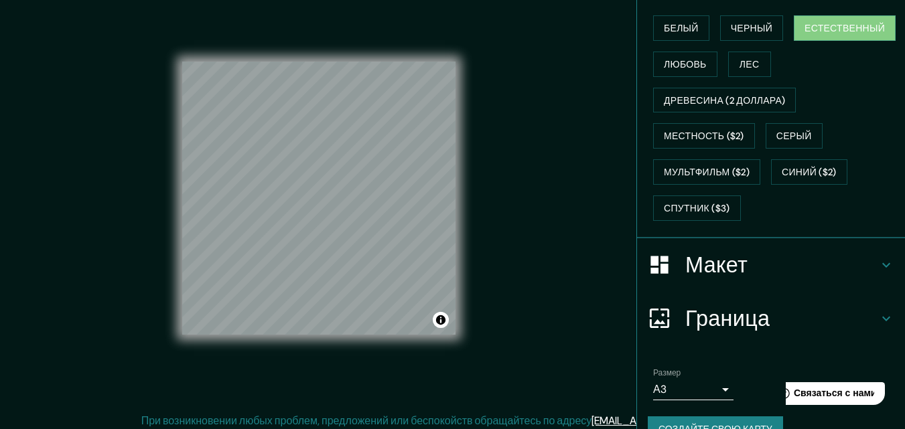
scroll to position [234, 0]
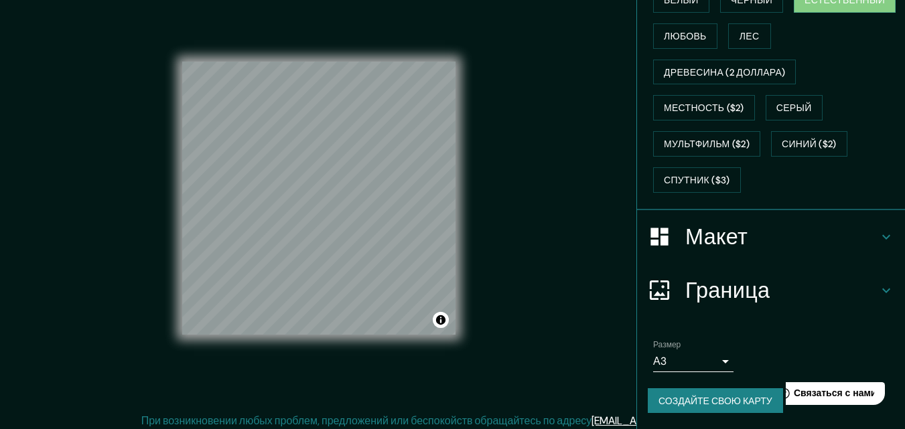
click at [878, 287] on icon at bounding box center [886, 291] width 16 height 16
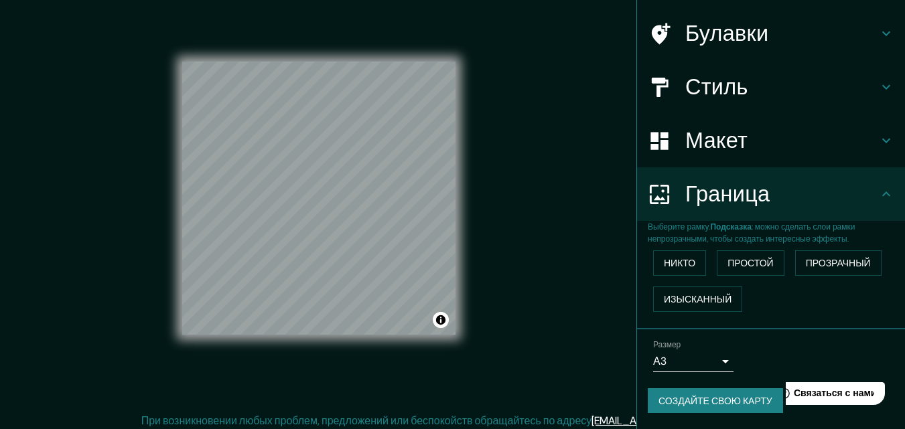
scroll to position [91, 0]
click at [787, 151] on h4 "Макет" at bounding box center [781, 140] width 193 height 27
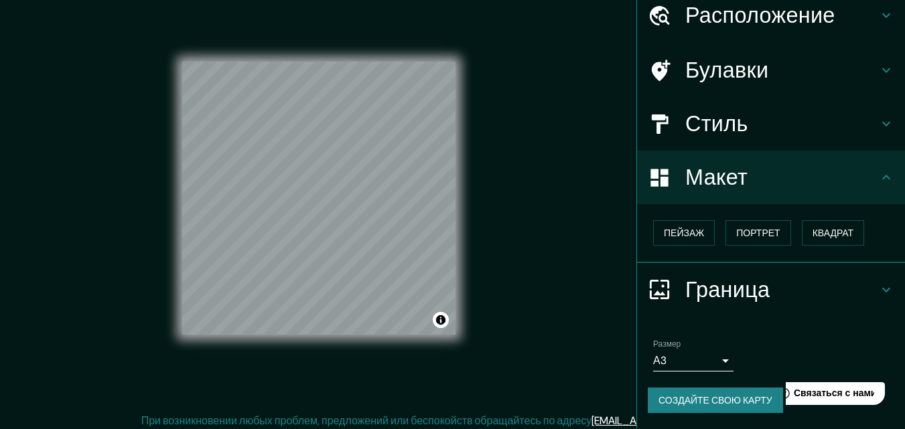
scroll to position [54, 0]
click at [861, 130] on h4 "Стиль" at bounding box center [781, 124] width 193 height 27
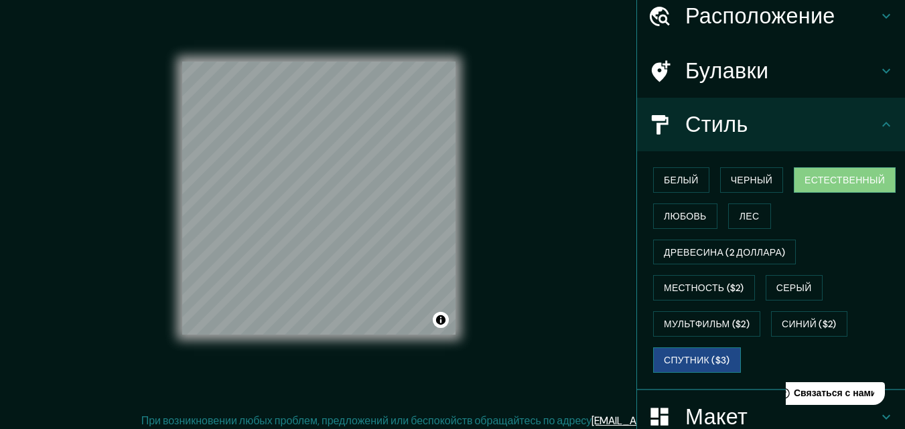
click at [689, 359] on font "Спутник ($3)" at bounding box center [697, 360] width 66 height 12
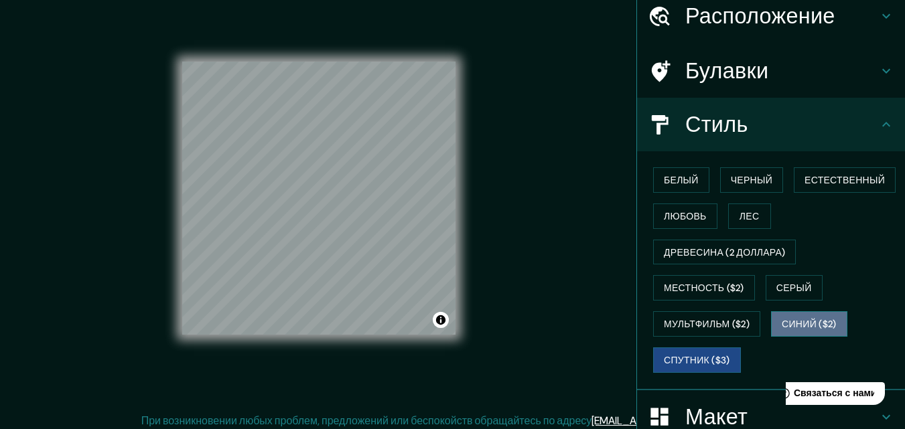
click at [797, 326] on font "Синий ($2)" at bounding box center [809, 324] width 54 height 12
click at [680, 357] on font "Спутник ($3)" at bounding box center [697, 360] width 66 height 12
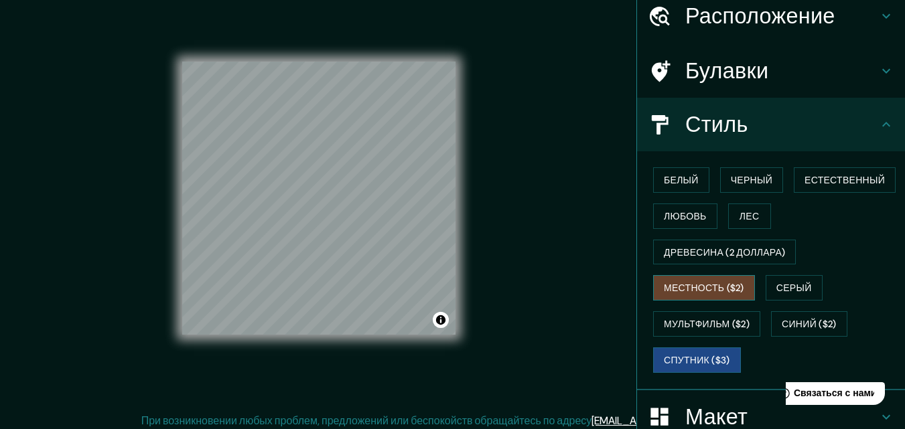
click at [697, 289] on font "Местность ($2)" at bounding box center [704, 289] width 80 height 12
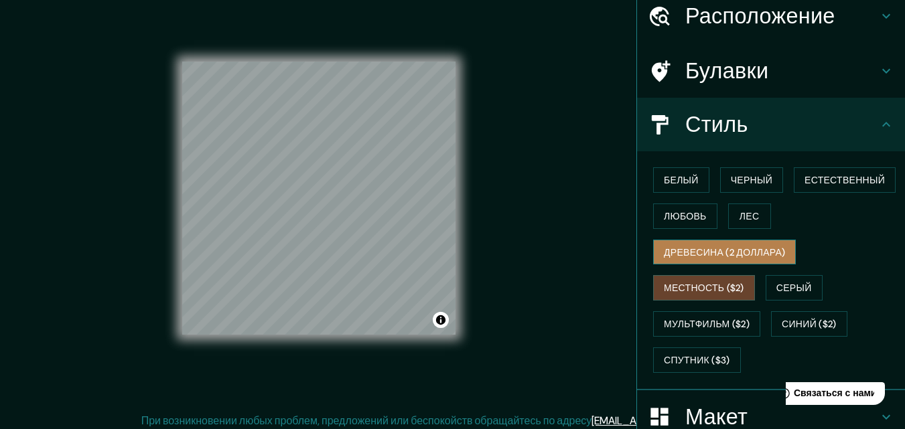
click at [688, 251] on font "Древесина (2 доллара)" at bounding box center [724, 253] width 121 height 12
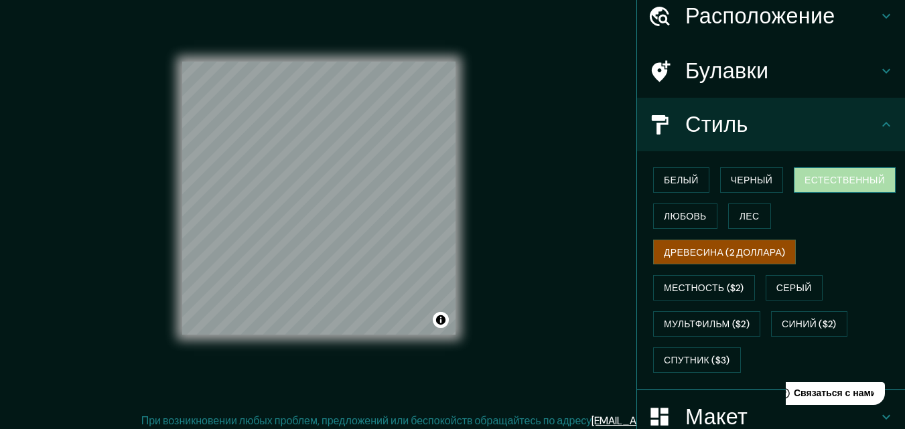
click at [824, 180] on font "Естественный" at bounding box center [845, 180] width 80 height 12
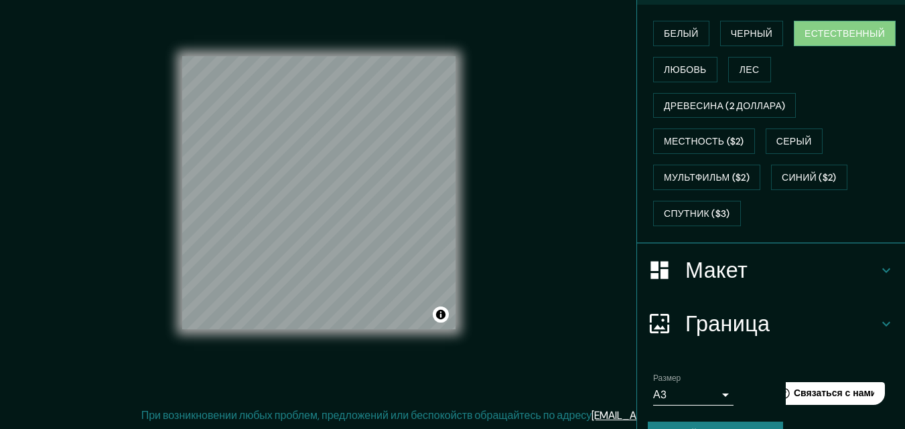
scroll to position [234, 0]
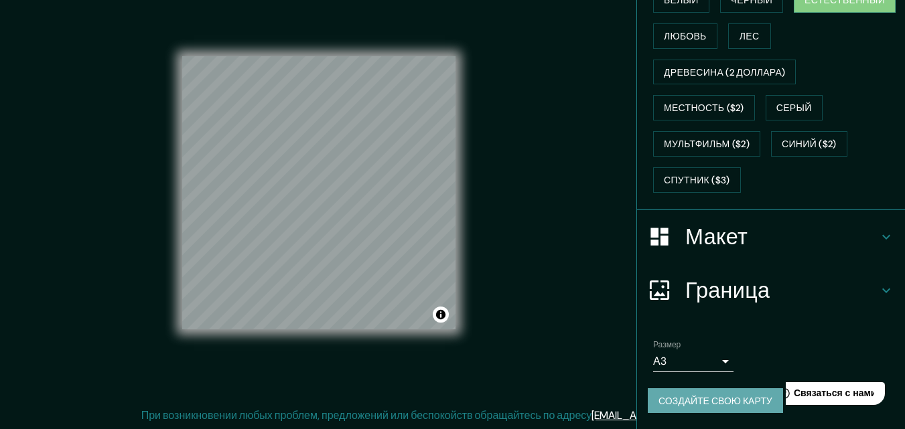
click at [701, 405] on font "Создайте свою карту" at bounding box center [715, 401] width 114 height 12
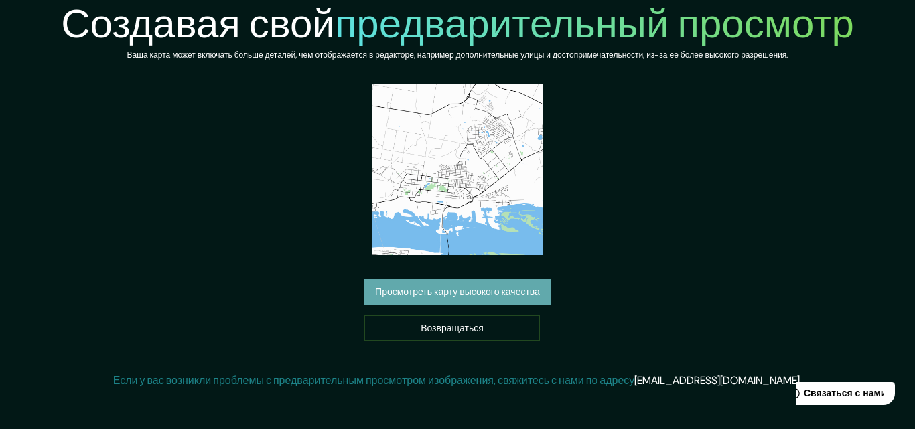
click at [460, 299] on font "Просмотреть карту высокого качества" at bounding box center [457, 291] width 165 height 17
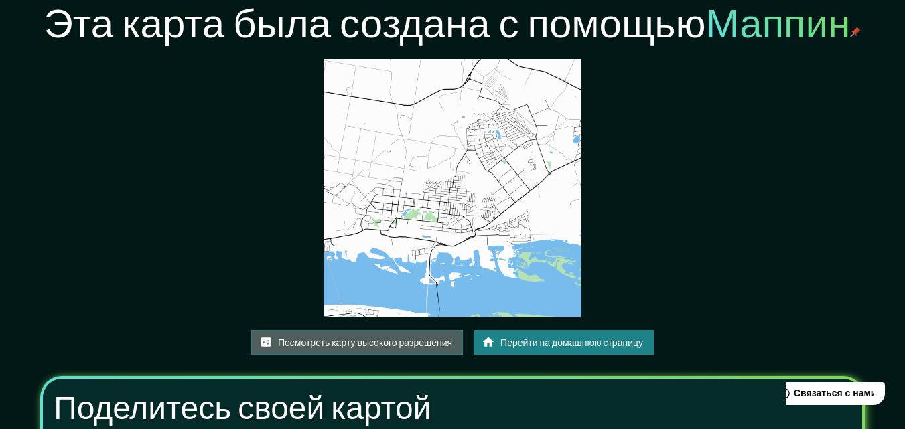
click at [399, 343] on font "Посмотреть карту высокого разрешения" at bounding box center [365, 343] width 174 height 12
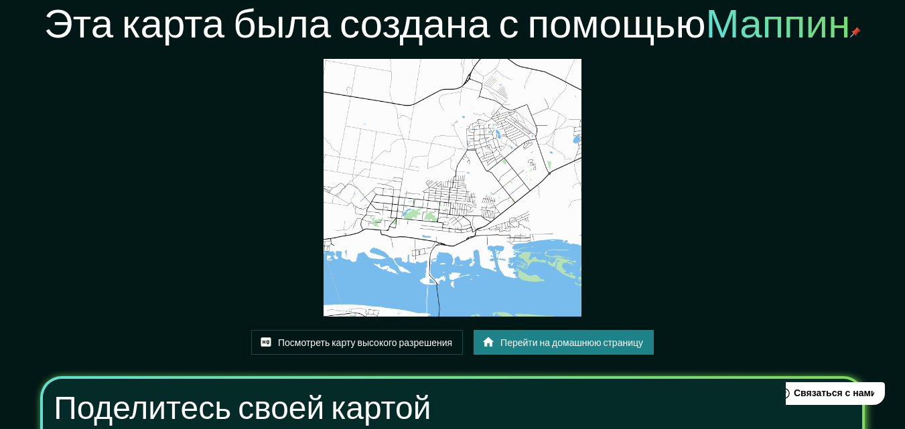
click at [530, 344] on font "Перейти на домашнюю страницу" at bounding box center [571, 343] width 143 height 12
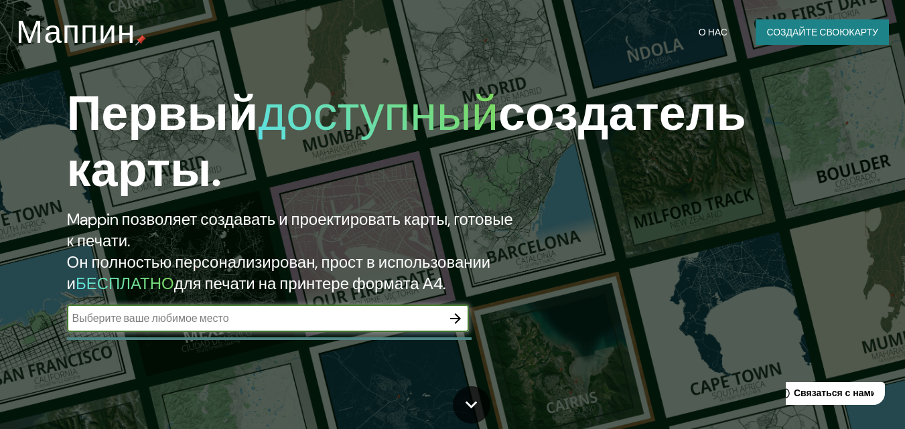
click at [454, 325] on icon "button" at bounding box center [455, 319] width 16 height 16
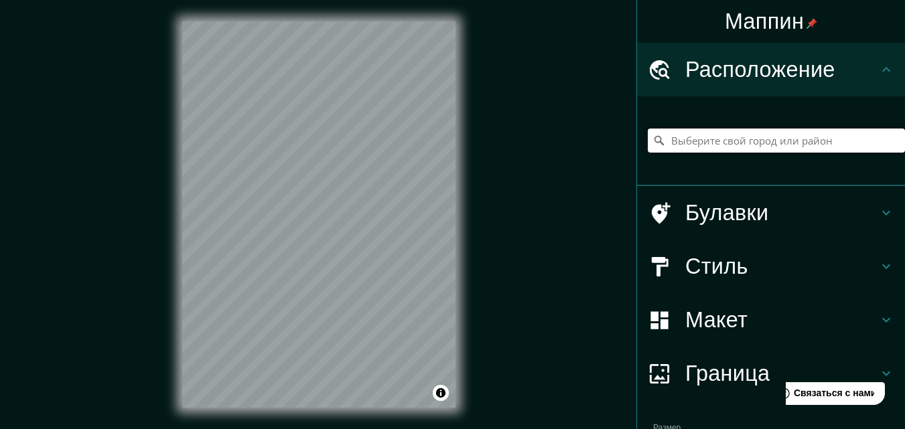
click at [671, 140] on input "Выберите свой город или район" at bounding box center [776, 141] width 257 height 24
paste input "Зеленодольск"
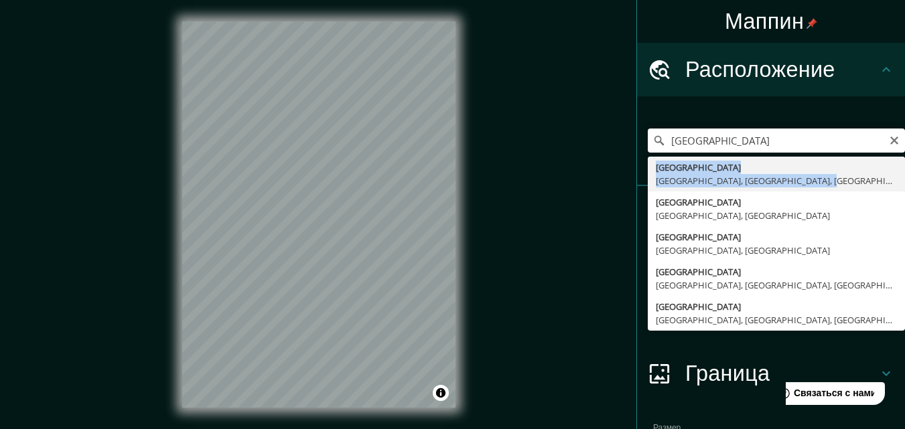
drag, startPoint x: 832, startPoint y: 181, endPoint x: 644, endPoint y: 163, distance: 189.1
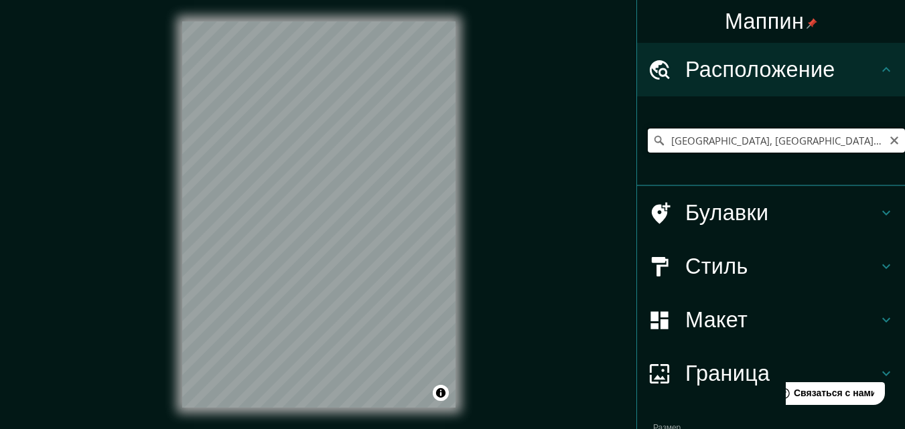
scroll to position [0, 34]
drag, startPoint x: 875, startPoint y: 143, endPoint x: 825, endPoint y: 145, distance: 50.3
click at [825, 145] on input "Зеленодольск, Зеленодольский район, Татарстан, Россия" at bounding box center [776, 141] width 257 height 24
drag, startPoint x: 874, startPoint y: 146, endPoint x: 647, endPoint y: 136, distance: 227.3
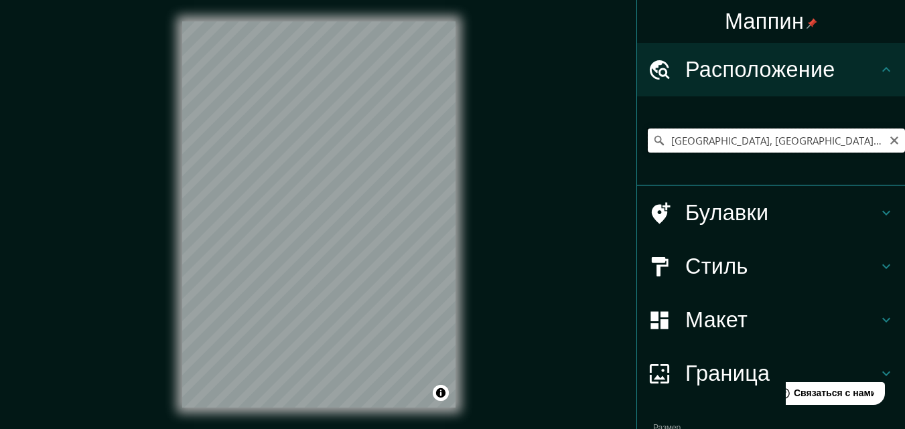
click at [648, 136] on div "Зеленодольск, Зеленодольский район, Татарстан, Россия" at bounding box center [776, 141] width 257 height 24
paste input "Выберите свой город или район"
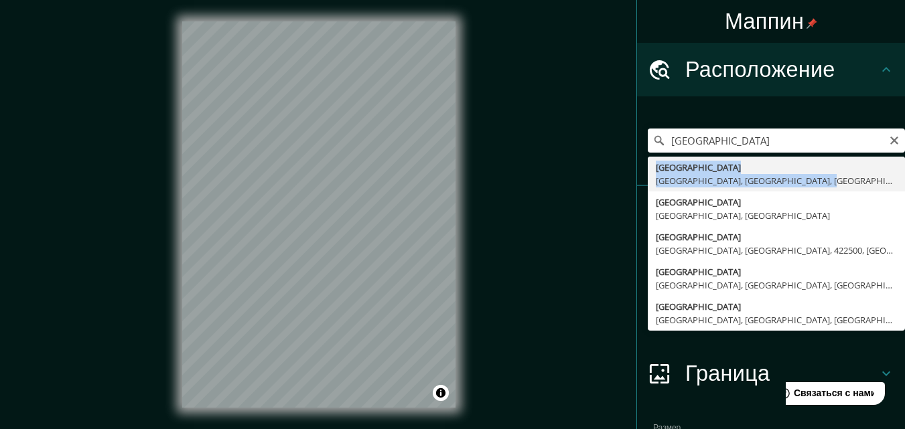
drag, startPoint x: 834, startPoint y: 182, endPoint x: 646, endPoint y: 165, distance: 188.3
type input "Зеленодольск, Зеленодольский район, Татарстан, Россия"
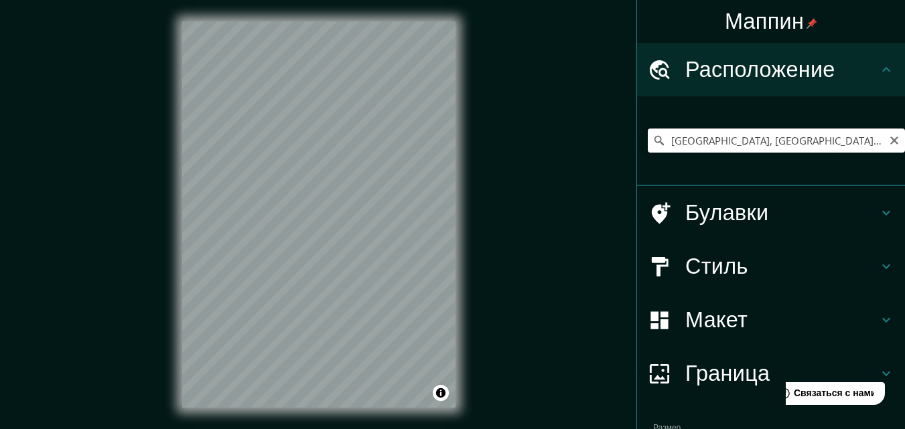
click at [876, 140] on input "Зеленодольск, Зеленодольский район, Татарстан, Россия" at bounding box center [776, 141] width 257 height 24
drag, startPoint x: 876, startPoint y: 140, endPoint x: 889, endPoint y: 143, distance: 13.0
click at [889, 143] on div "Зеленодольск, Зеленодольский район, Татарстан, Россия" at bounding box center [776, 141] width 257 height 24
click at [873, 142] on input "Зеленодольск, Зеленодольский район, Татарстан, Россия" at bounding box center [776, 141] width 257 height 24
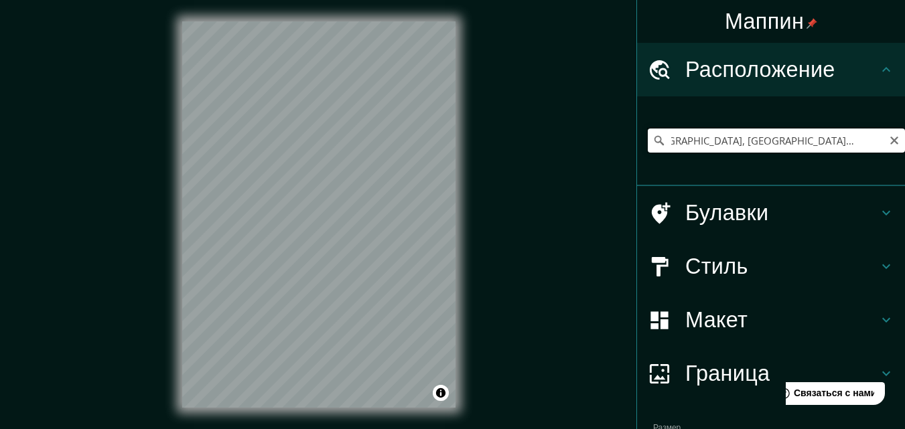
scroll to position [0, 0]
drag, startPoint x: 872, startPoint y: 139, endPoint x: 656, endPoint y: 138, distance: 215.7
click at [656, 138] on input "Зеленодольск, Зеленодольский район, Татарстан, Россия" at bounding box center [776, 141] width 257 height 24
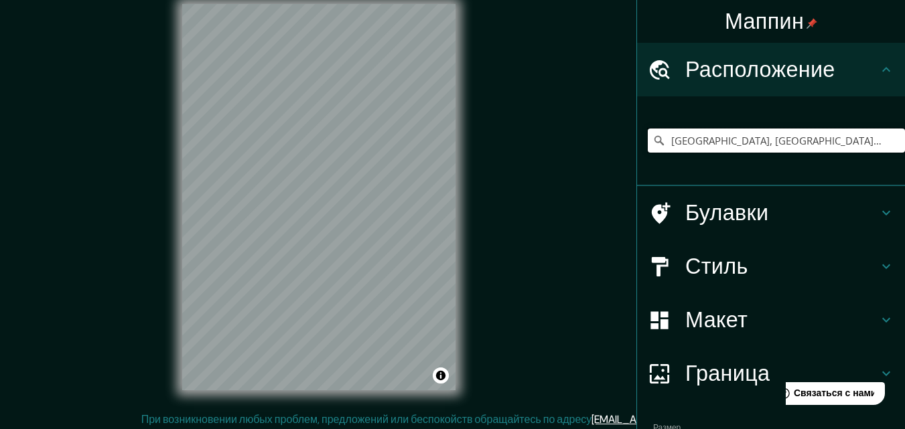
scroll to position [21, 0]
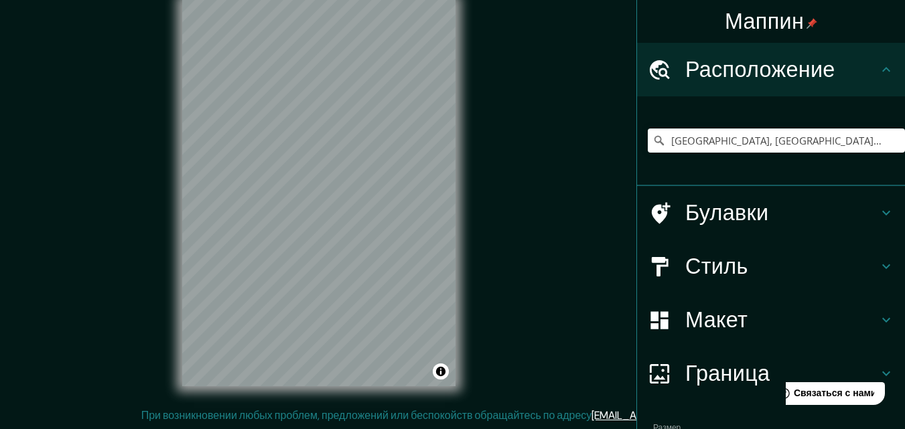
click at [878, 265] on icon at bounding box center [886, 267] width 16 height 16
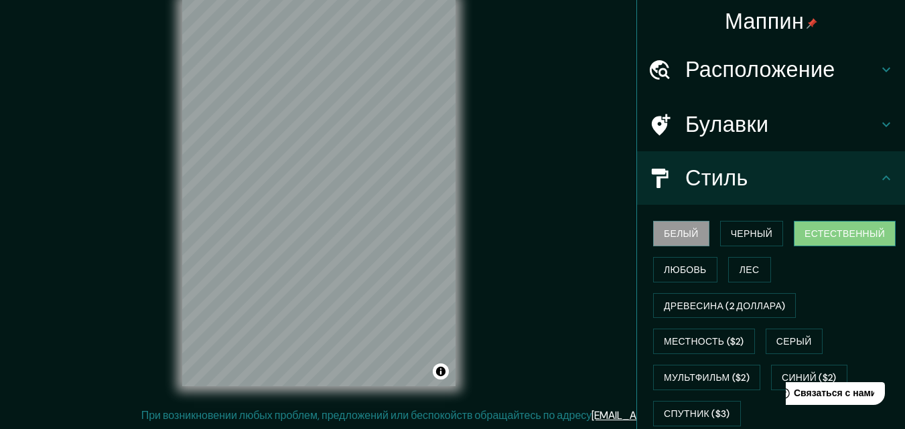
click at [832, 237] on font "Естественный" at bounding box center [845, 234] width 80 height 12
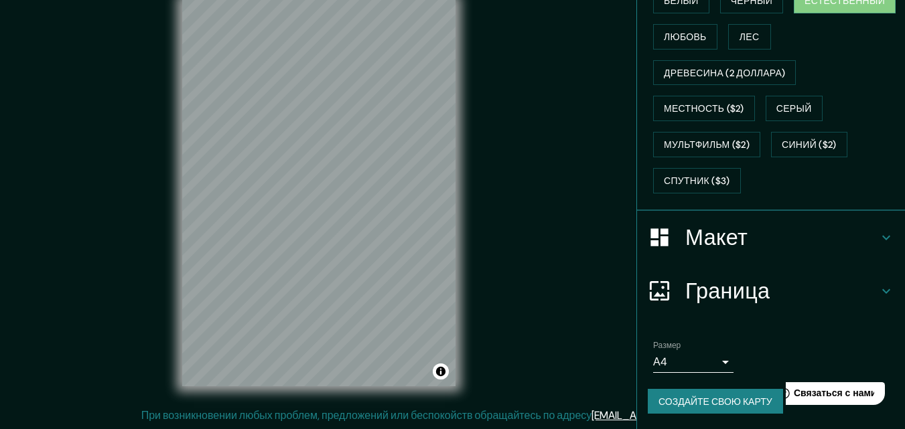
scroll to position [234, 0]
click at [878, 241] on icon at bounding box center [886, 237] width 16 height 16
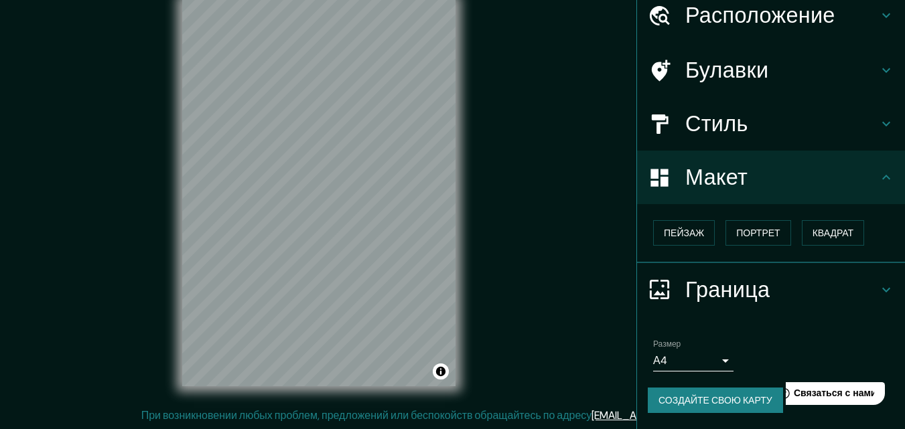
scroll to position [54, 0]
click at [828, 236] on font "Квадрат" at bounding box center [834, 234] width 42 height 12
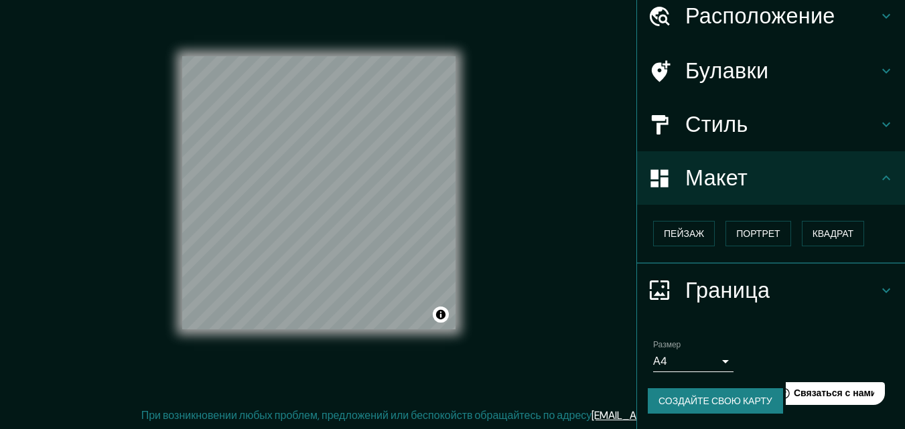
click at [717, 364] on body "Маппин Расположение Зеленодольск, Зеленодольский район, Татарстан, Россия Булав…" at bounding box center [452, 193] width 905 height 429
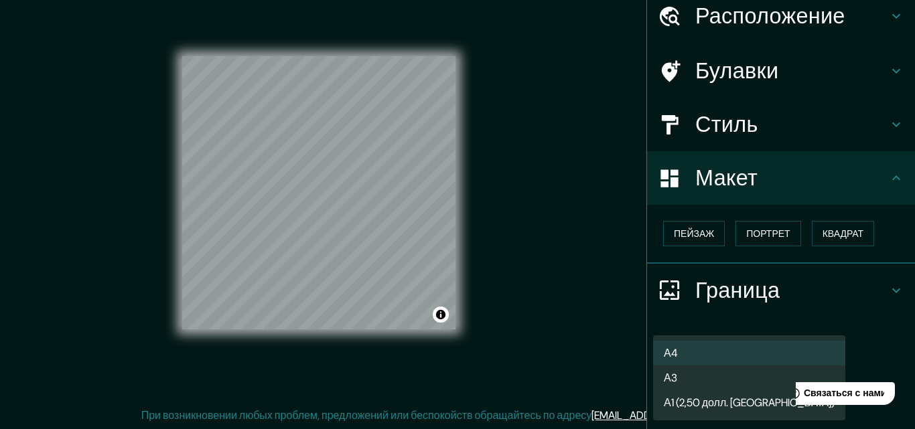
click at [670, 379] on font "А3" at bounding box center [670, 378] width 13 height 14
type input "a4"
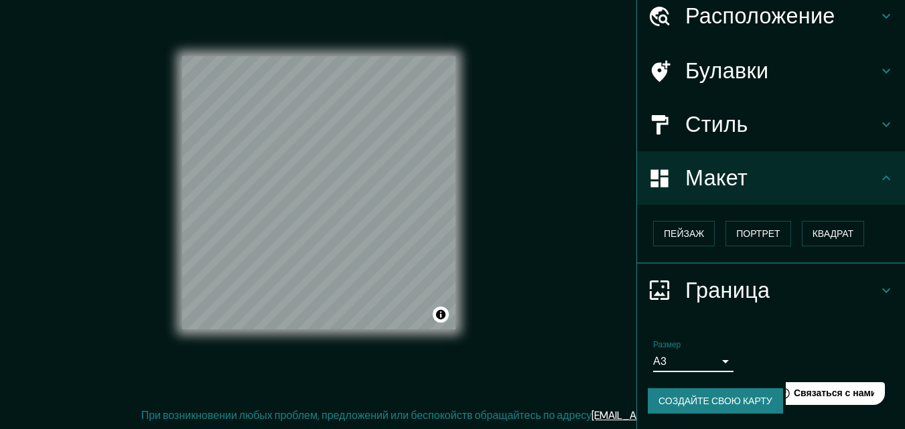
click at [702, 401] on font "Создайте свою карту" at bounding box center [715, 401] width 114 height 12
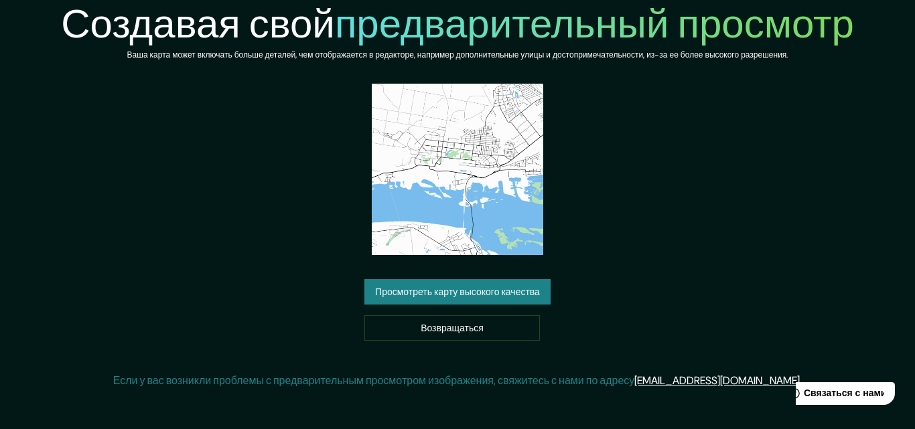
click at [472, 297] on font "Просмотреть карту высокого качества" at bounding box center [457, 293] width 165 height 12
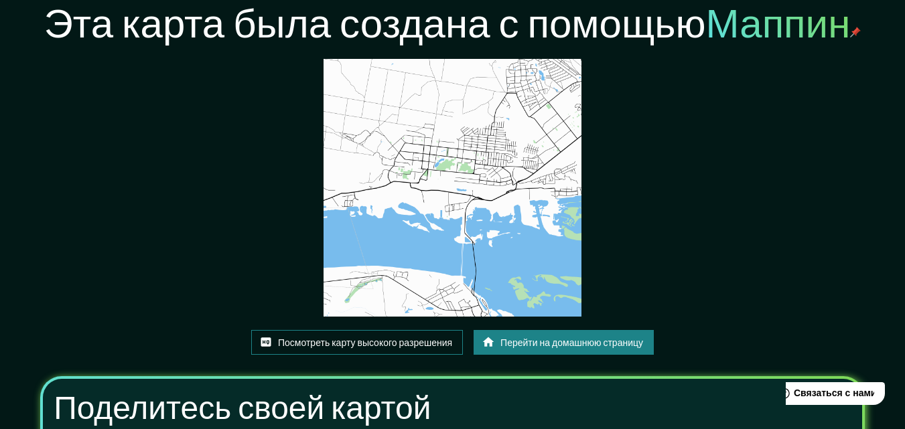
click at [384, 340] on font "Посмотреть карту высокого разрешения" at bounding box center [365, 343] width 174 height 12
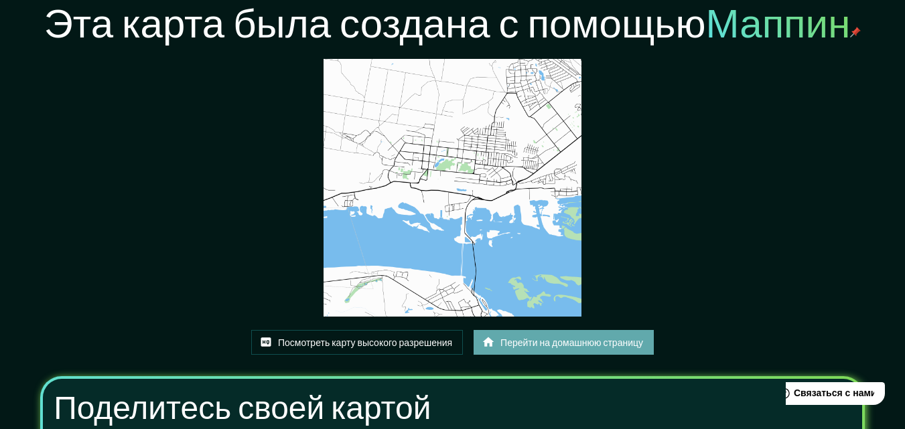
click at [557, 342] on font "Перейти на домашнюю страницу" at bounding box center [571, 343] width 143 height 12
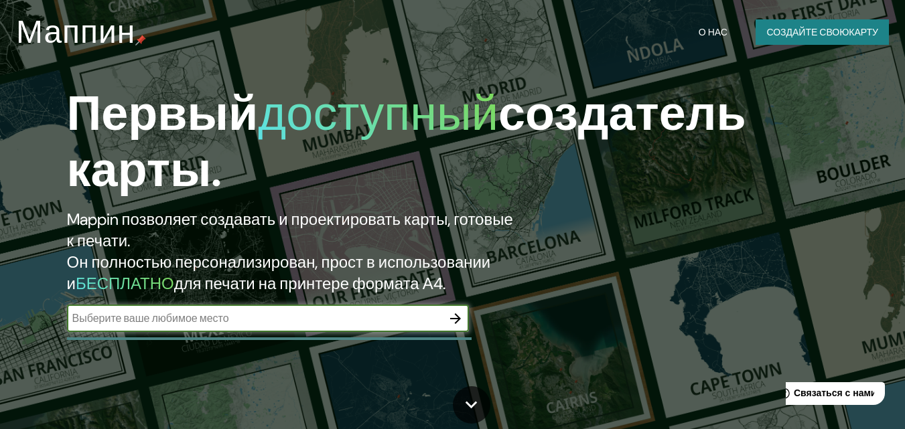
click at [94, 324] on input "text" at bounding box center [254, 318] width 375 height 15
type input "Реутов"
click at [451, 325] on icon "button" at bounding box center [455, 319] width 16 height 16
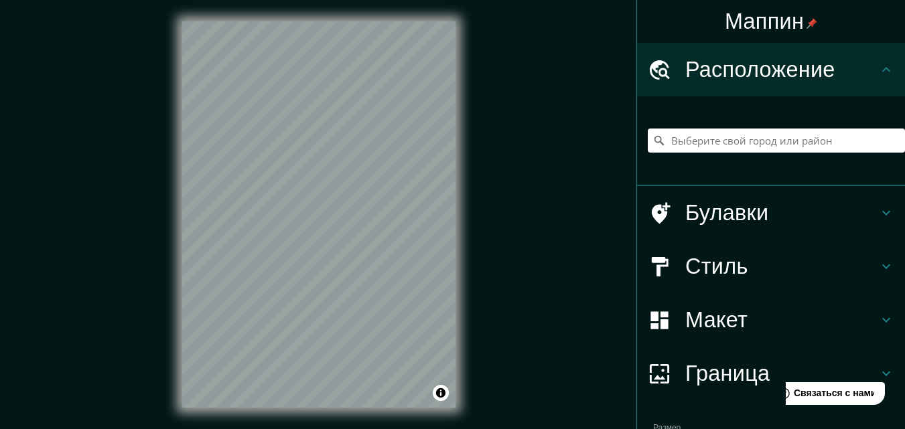
click at [669, 151] on input "Выберите свой город или район" at bounding box center [776, 141] width 257 height 24
paste input "Реутов"
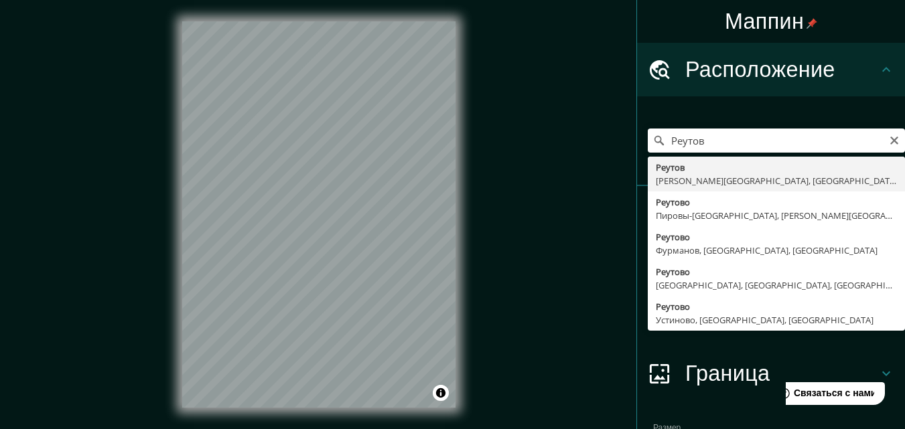
type input "Реутов, Московская область, Россия"
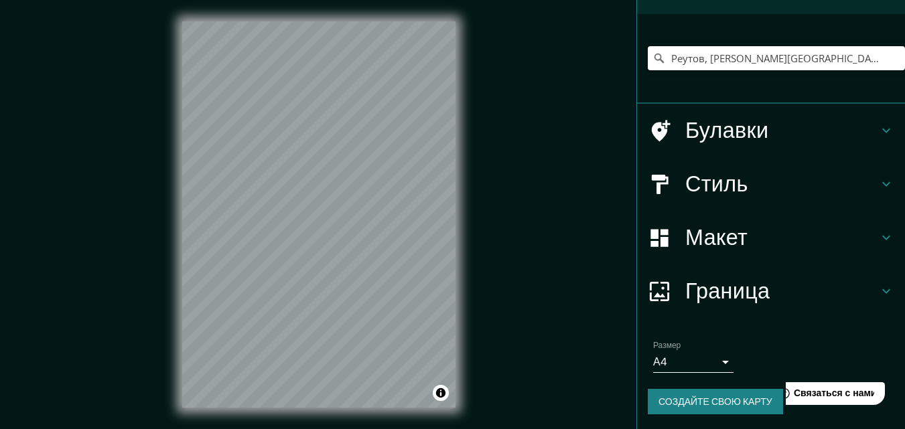
scroll to position [84, 0]
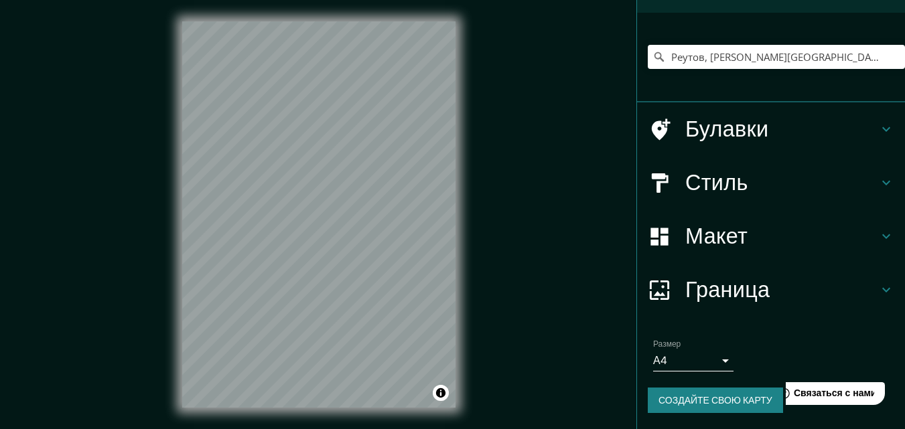
click at [878, 232] on icon at bounding box center [886, 236] width 16 height 16
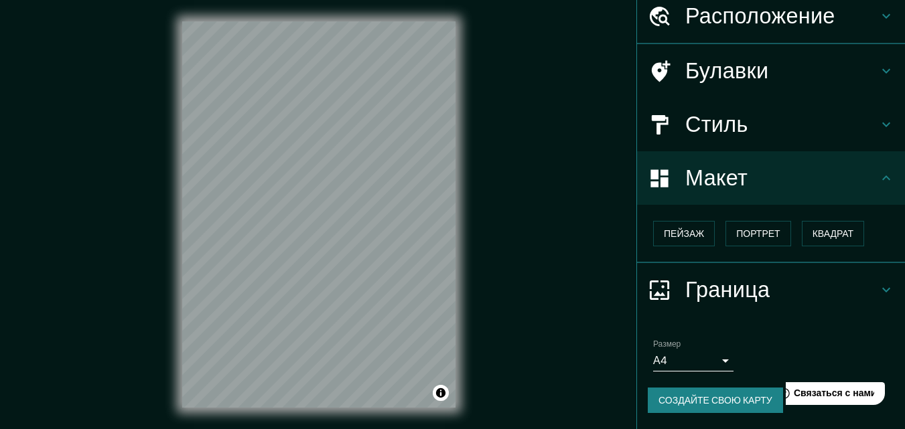
scroll to position [54, 0]
click at [828, 233] on font "Квадрат" at bounding box center [834, 234] width 42 height 12
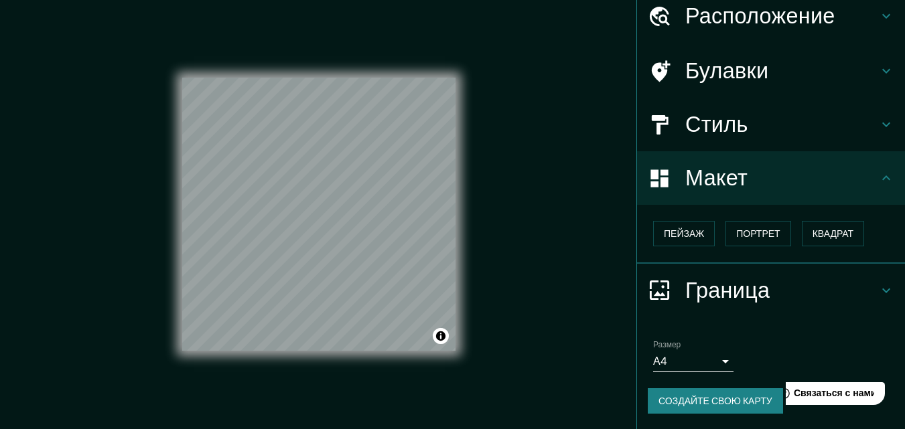
click at [878, 173] on icon at bounding box center [886, 178] width 16 height 16
click at [878, 127] on icon at bounding box center [886, 125] width 16 height 16
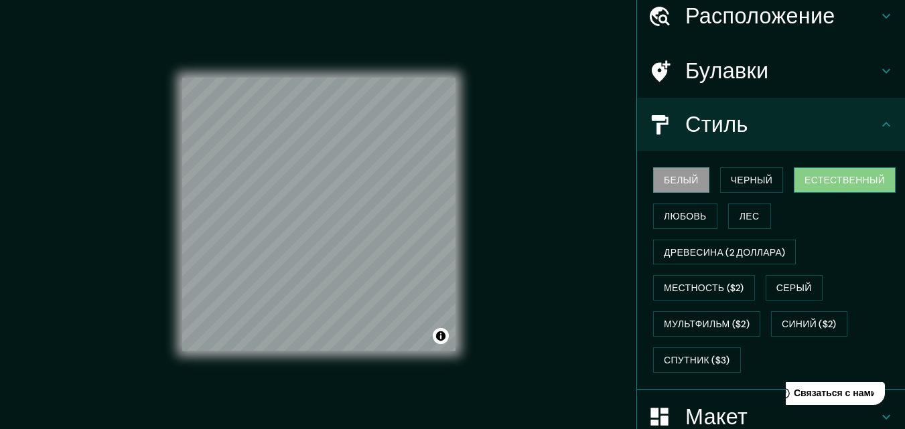
click at [813, 188] on font "Естественный" at bounding box center [845, 179] width 80 height 17
click at [882, 15] on icon at bounding box center [886, 16] width 8 height 5
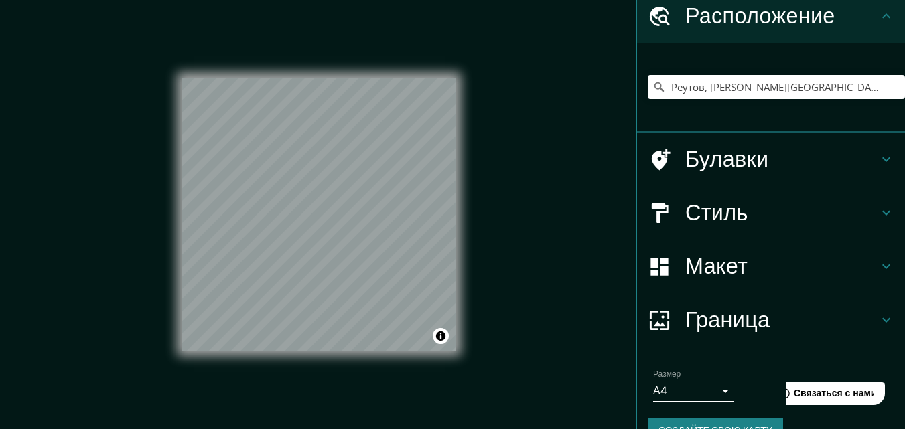
scroll to position [84, 0]
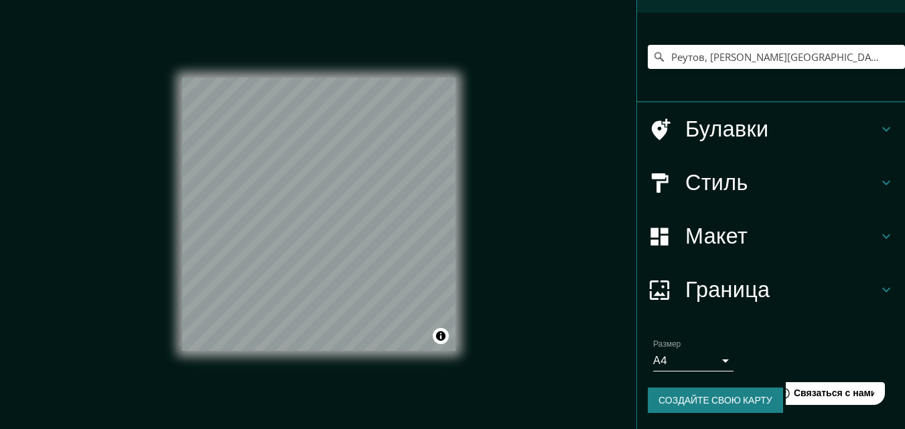
click at [878, 230] on icon at bounding box center [886, 236] width 16 height 16
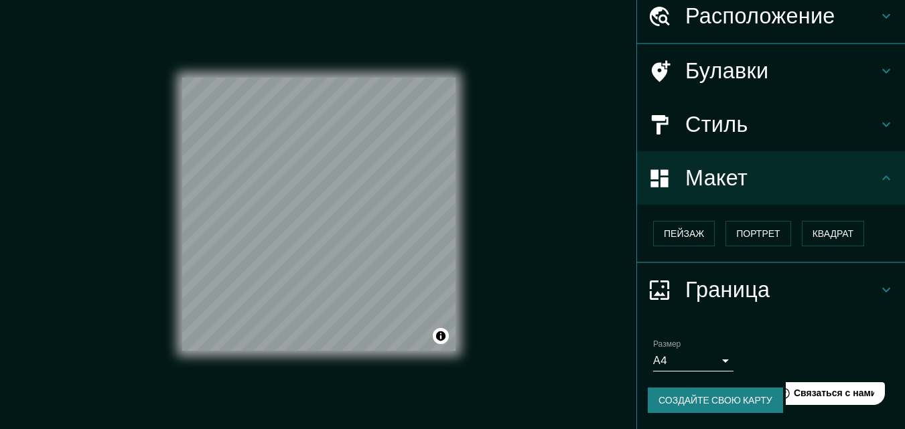
scroll to position [54, 0]
click at [878, 283] on icon at bounding box center [886, 291] width 16 height 16
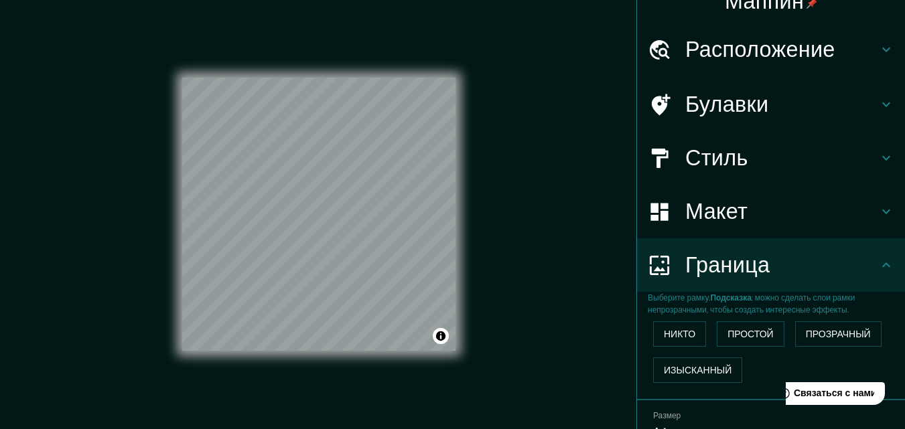
scroll to position [22, 0]
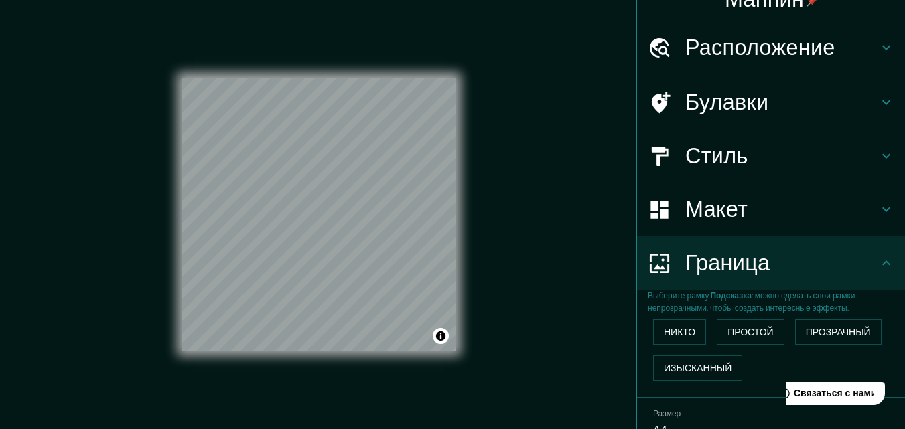
click at [768, 45] on font "Расположение" at bounding box center [760, 47] width 150 height 28
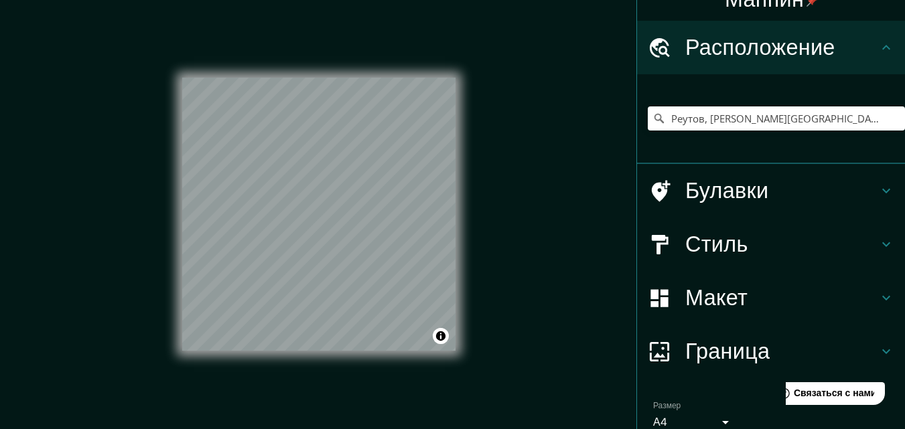
click at [861, 188] on h4 "Булавки" at bounding box center [781, 191] width 193 height 27
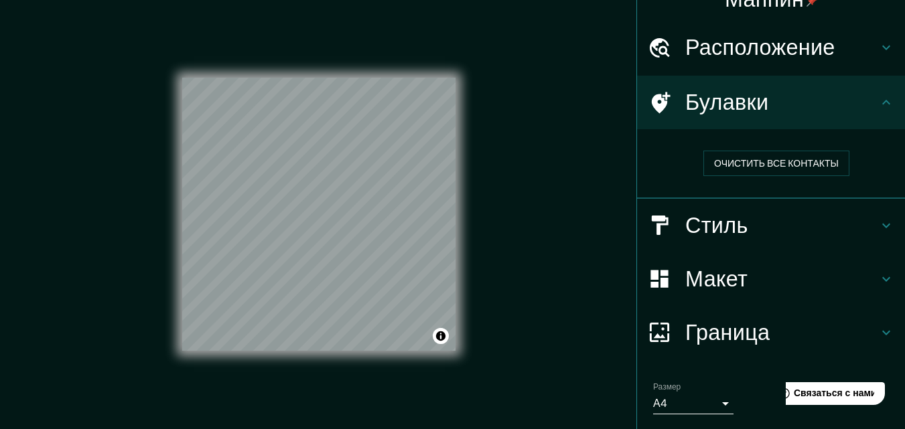
click at [865, 221] on h4 "Стиль" at bounding box center [781, 225] width 193 height 27
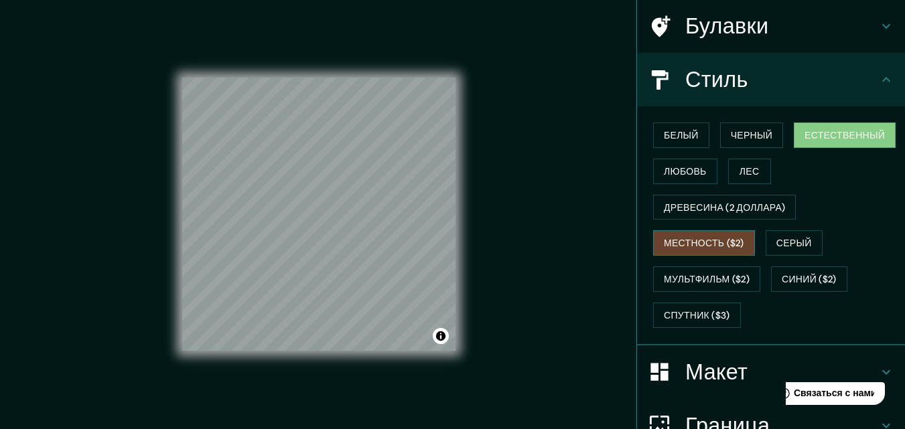
scroll to position [105, 0]
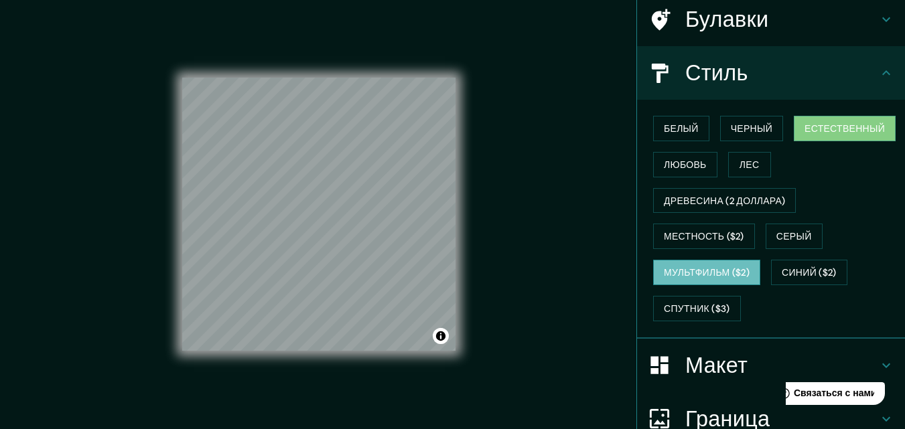
click at [698, 274] on font "Мультфильм ($2)" at bounding box center [707, 273] width 86 height 12
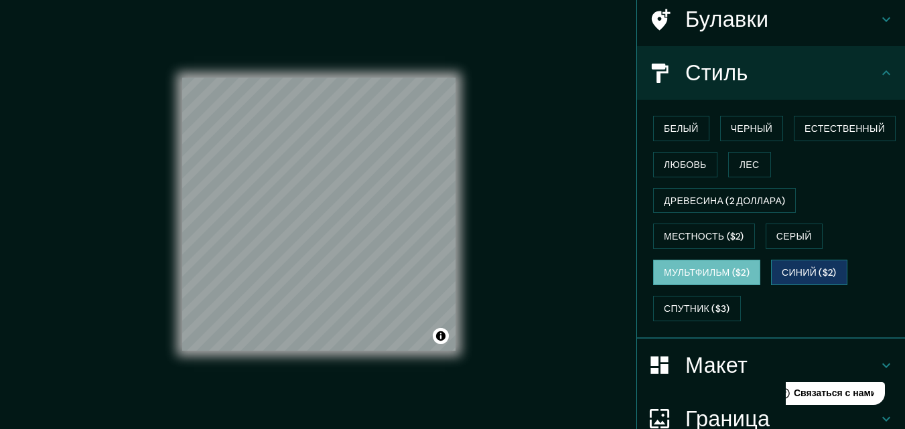
click at [782, 272] on font "Синий ($2)" at bounding box center [809, 273] width 54 height 12
click at [675, 328] on div "Белый Черный Естественный Любовь Лес Древесина (2 доллара) Местность ($2) Серый…" at bounding box center [771, 219] width 268 height 239
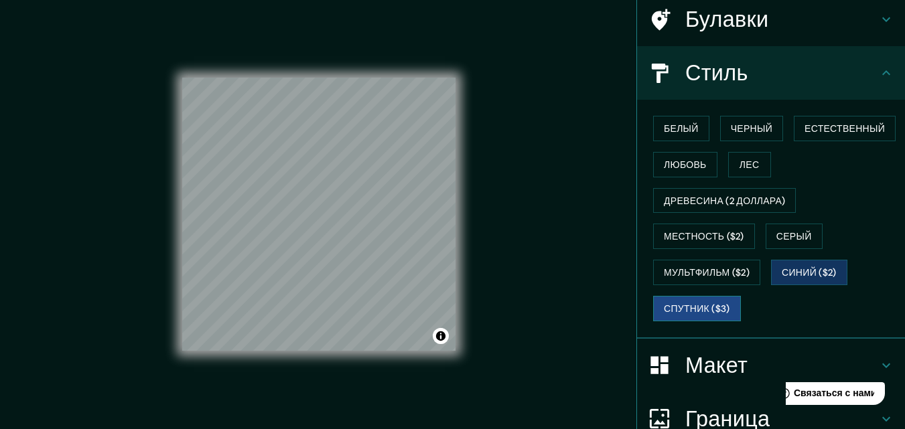
click at [683, 305] on font "Спутник ($3)" at bounding box center [697, 309] width 66 height 12
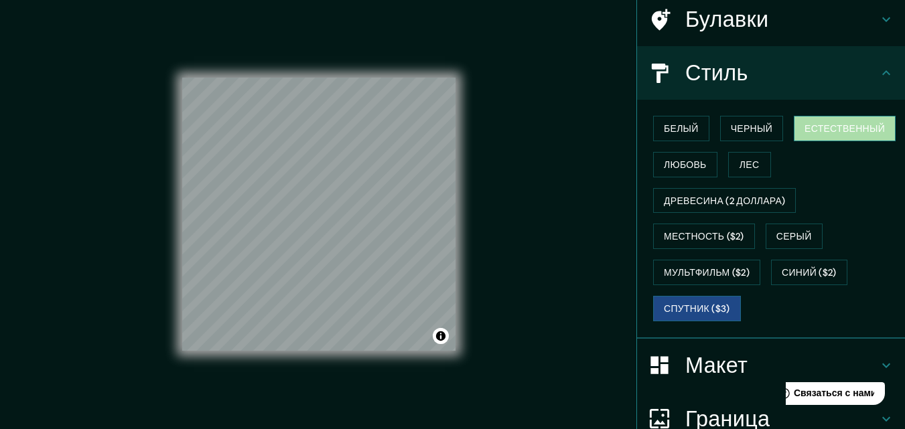
click at [809, 130] on font "Естественный" at bounding box center [845, 129] width 80 height 12
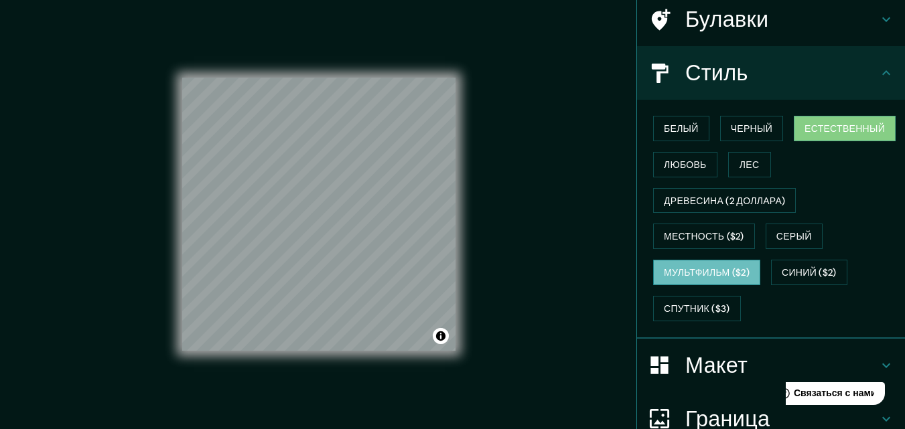
click at [691, 275] on font "Мультфильм ($2)" at bounding box center [707, 273] width 86 height 12
click at [837, 129] on font "Естественный" at bounding box center [845, 129] width 80 height 12
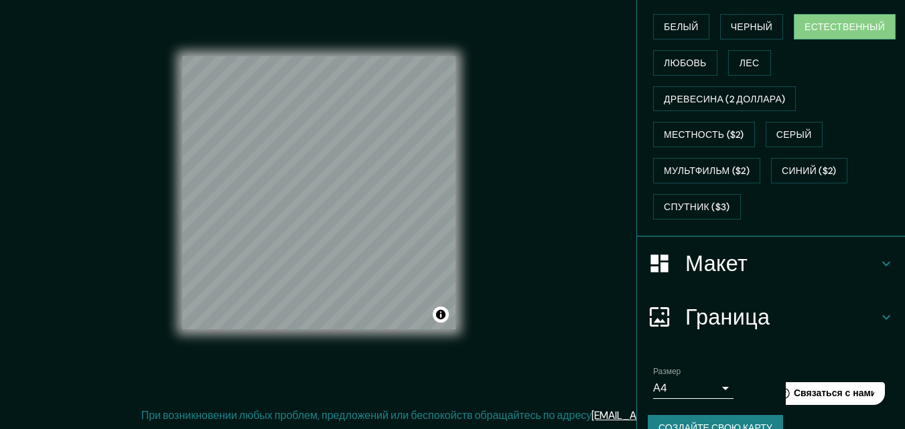
scroll to position [234, 0]
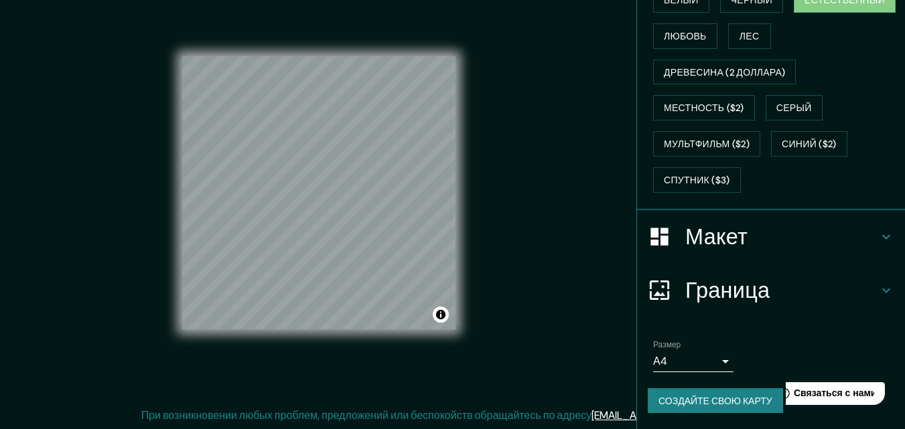
click at [714, 362] on body "Маппин Расположение Реутов, Московская область, Россия Булавки Стиль Белый Черн…" at bounding box center [452, 193] width 905 height 429
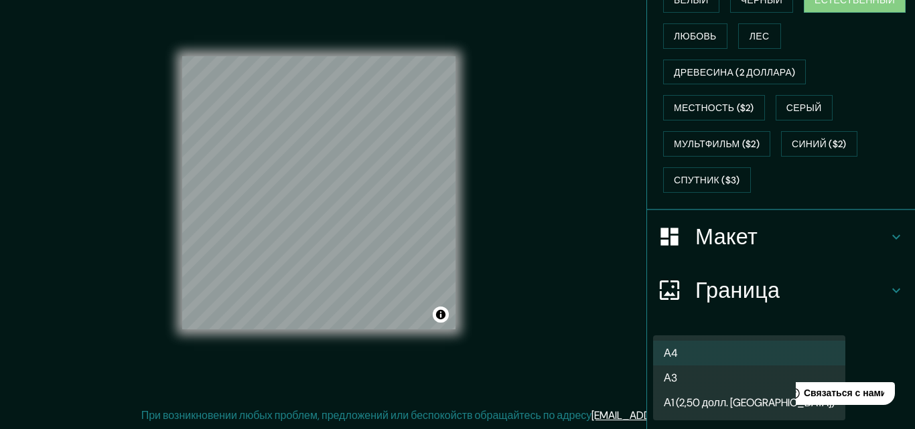
click at [684, 381] on li "А3" at bounding box center [749, 378] width 192 height 25
type input "a4"
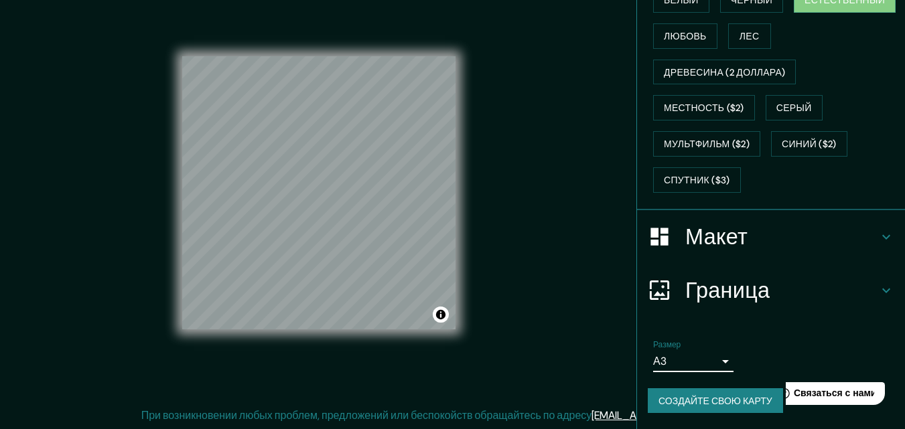
click at [713, 395] on font "Создайте свою карту" at bounding box center [715, 401] width 114 height 12
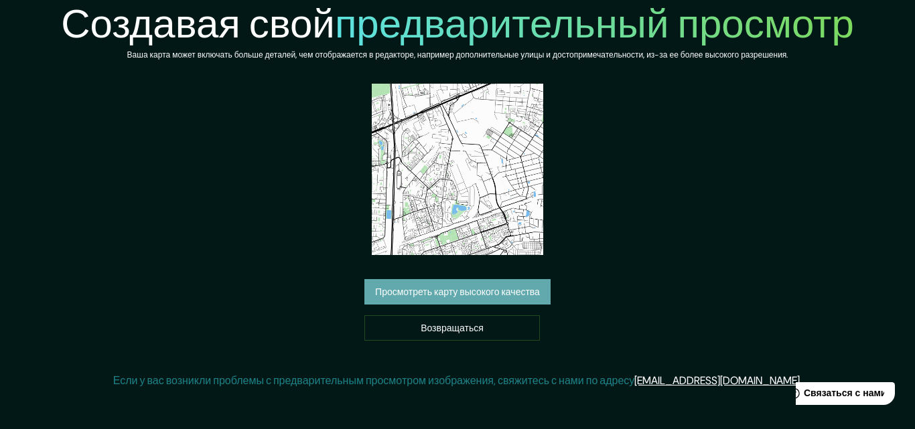
click at [464, 287] on font "Просмотреть карту высокого качества" at bounding box center [457, 293] width 165 height 12
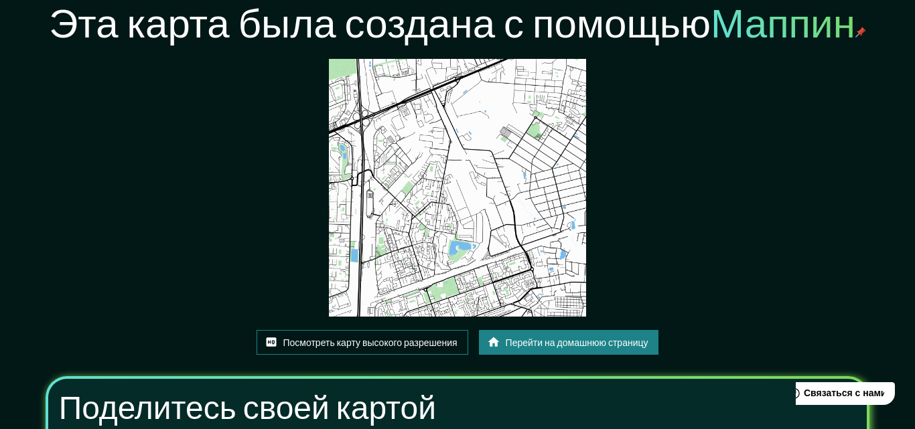
click at [398, 337] on font "Посмотреть карту высокого разрешения" at bounding box center [370, 343] width 174 height 12
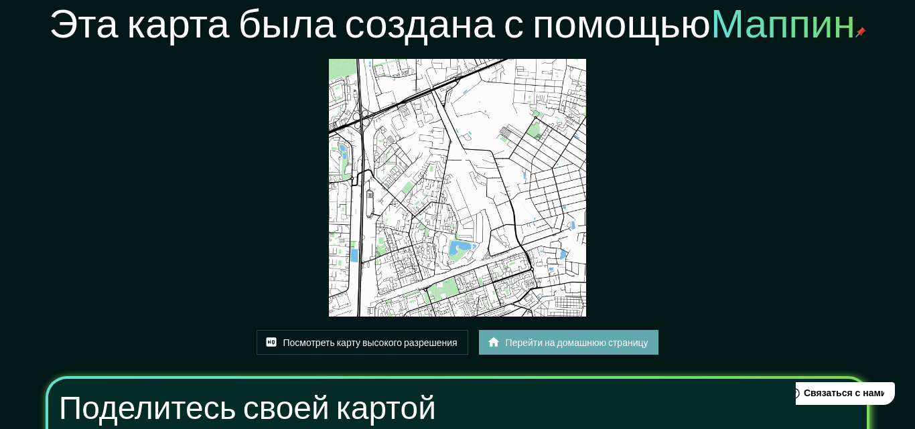
click at [586, 330] on link "Перейти на домашнюю страницу" at bounding box center [569, 342] width 180 height 25
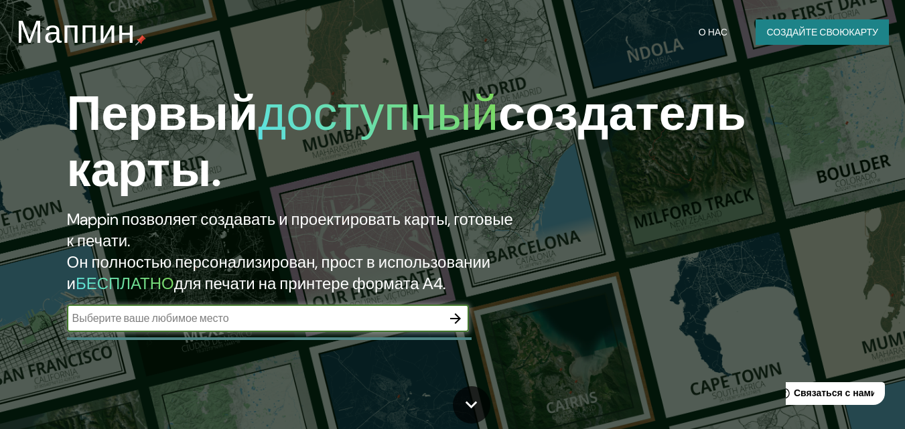
click at [454, 322] on icon "button" at bounding box center [455, 319] width 16 height 16
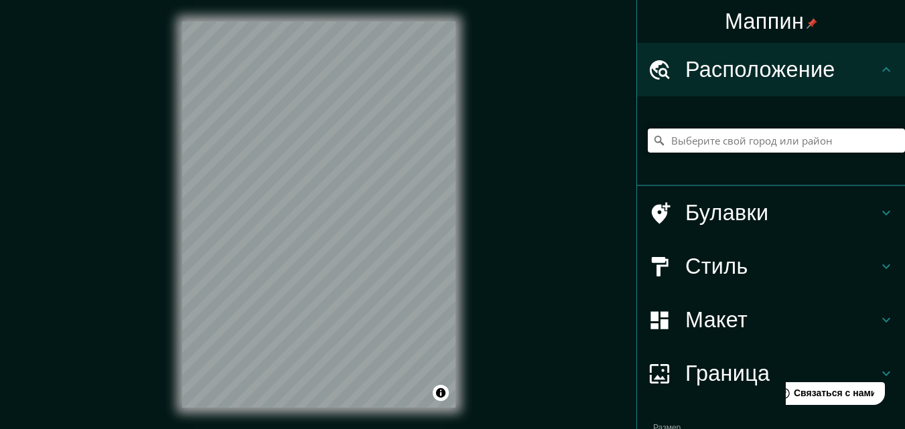
click at [669, 141] on input "Выберите свой город или район" at bounding box center [776, 141] width 257 height 24
paste input "Реутов"
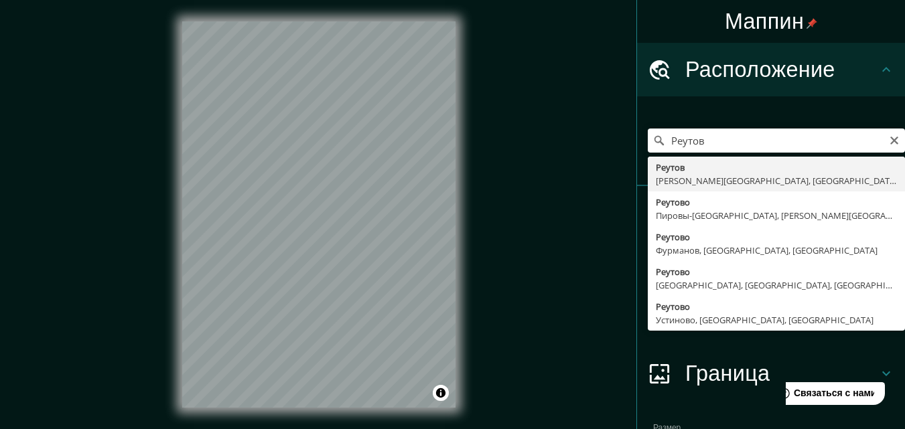
type input "Реутов, Московская область, Россия"
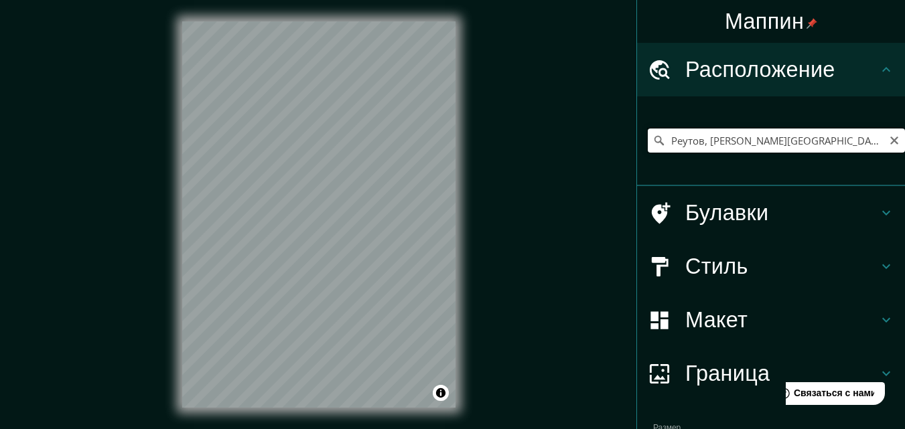
drag, startPoint x: 847, startPoint y: 143, endPoint x: 658, endPoint y: 138, distance: 189.6
click at [658, 138] on input "Реутов, Московская область, Россия" at bounding box center [776, 141] width 257 height 24
click at [890, 139] on icon "Прозрачный" at bounding box center [894, 141] width 8 height 8
paste input "Small town Reutov, Moscow region, Russia."
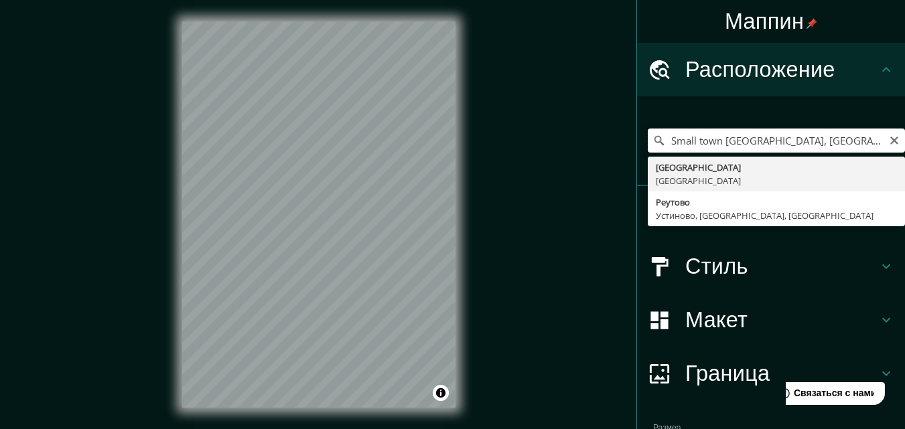
click at [711, 141] on input "Small town Reutov, Moscow region, Russia." at bounding box center [776, 141] width 257 height 24
type input "Reutov, Moscow region, Russia."
click at [889, 134] on button "Прозрачный" at bounding box center [894, 139] width 11 height 13
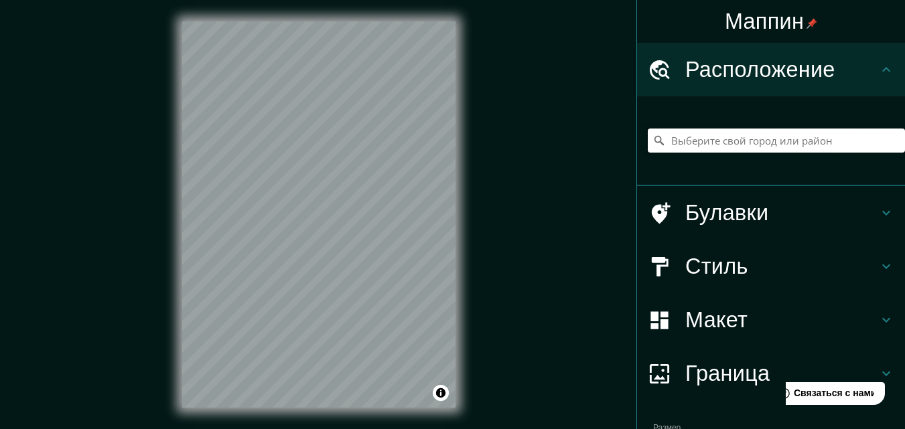
paste input "Реутов"
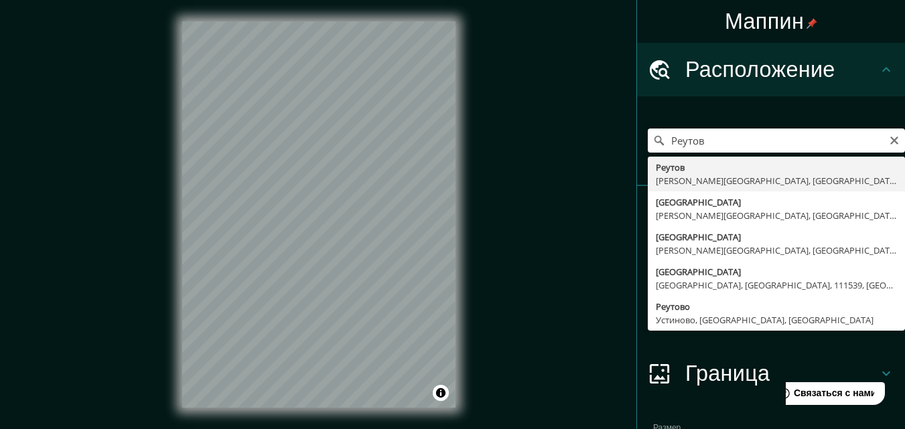
type input "Реутов, Московская область, Россия"
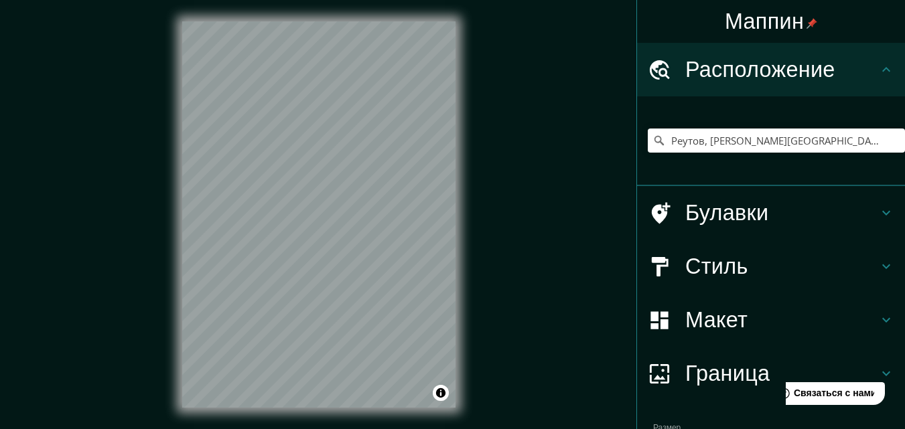
click at [878, 263] on icon at bounding box center [886, 267] width 16 height 16
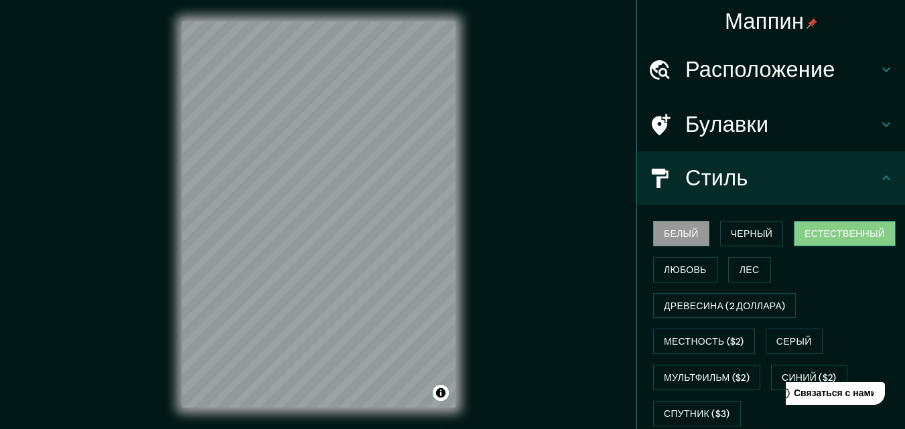
click at [828, 233] on font "Естественный" at bounding box center [845, 234] width 80 height 12
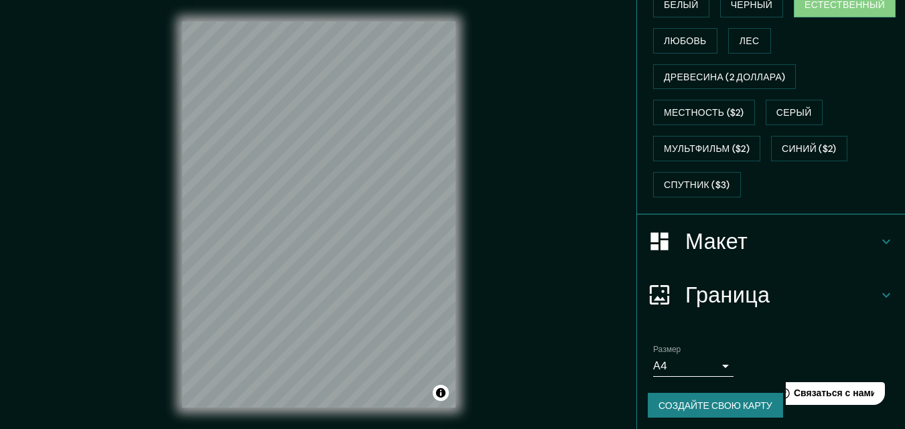
scroll to position [234, 0]
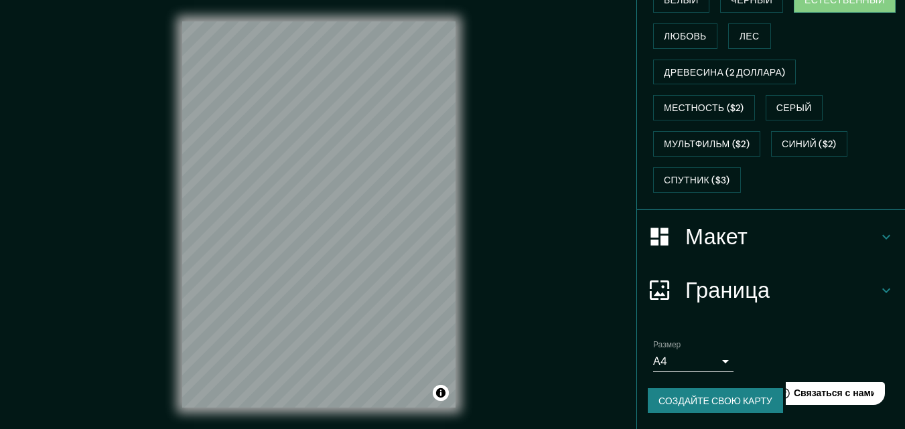
click at [878, 242] on icon at bounding box center [886, 237] width 16 height 16
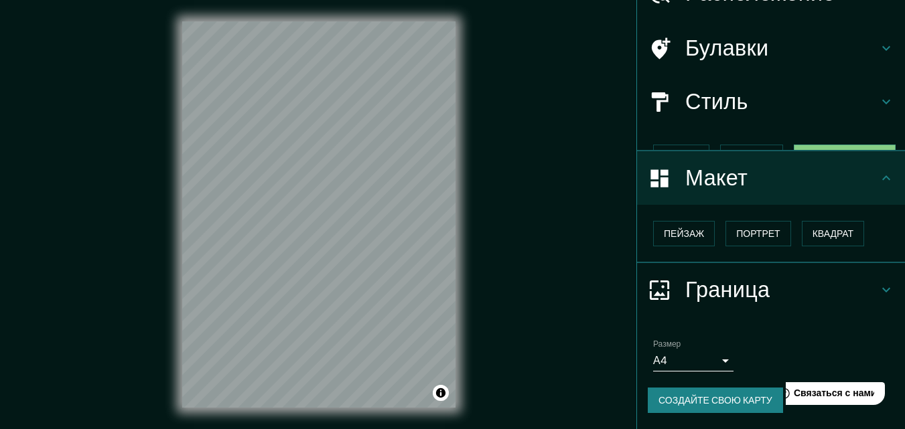
scroll to position [54, 0]
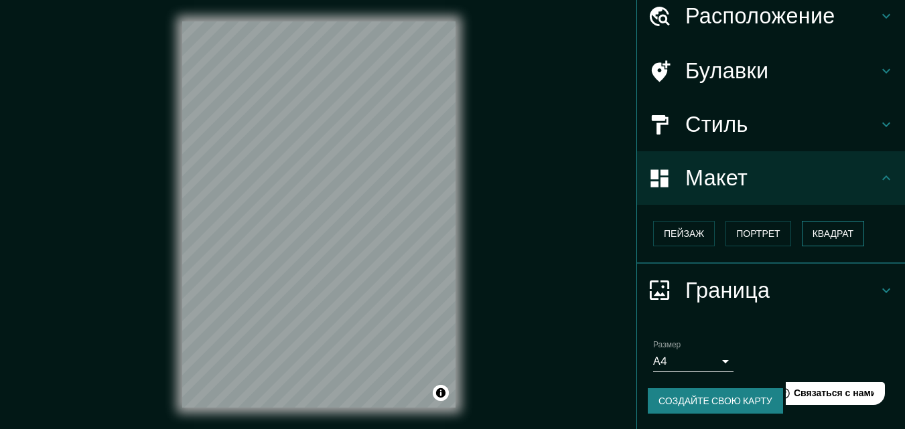
click at [820, 228] on font "Квадрат" at bounding box center [834, 234] width 42 height 12
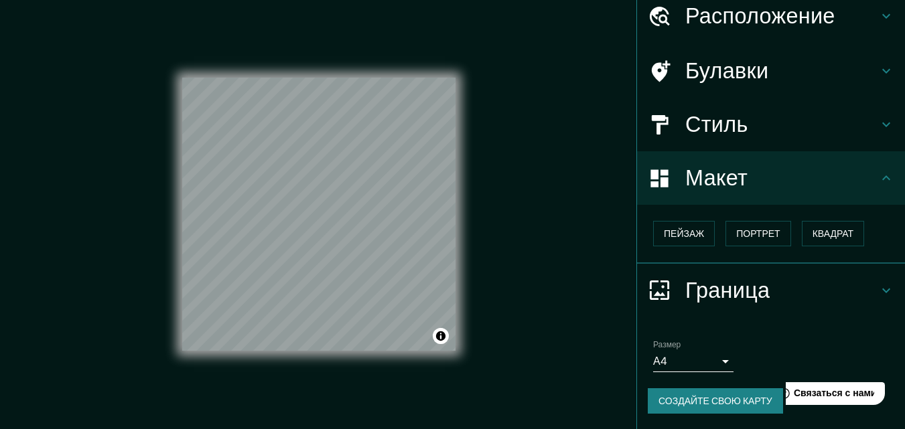
click at [711, 364] on body "Маппин Расположение Реутов, Московская область, Россия Булавки Стиль Макет Пейз…" at bounding box center [452, 214] width 905 height 429
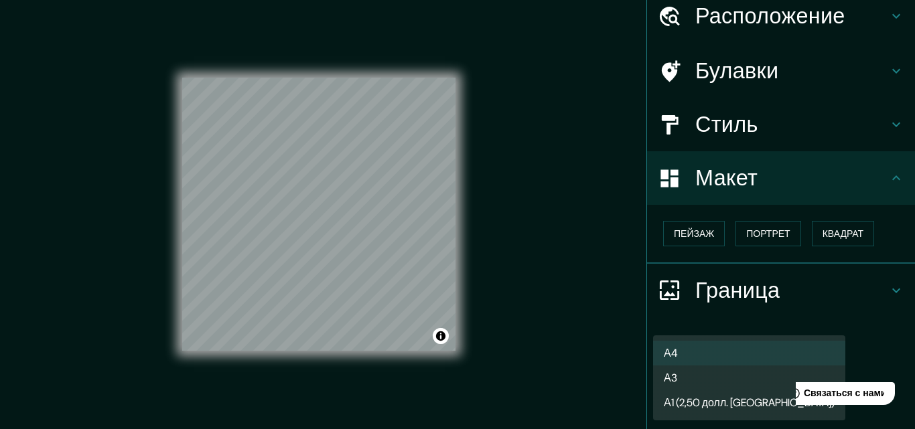
click at [675, 374] on font "А3" at bounding box center [670, 378] width 13 height 14
type input "a4"
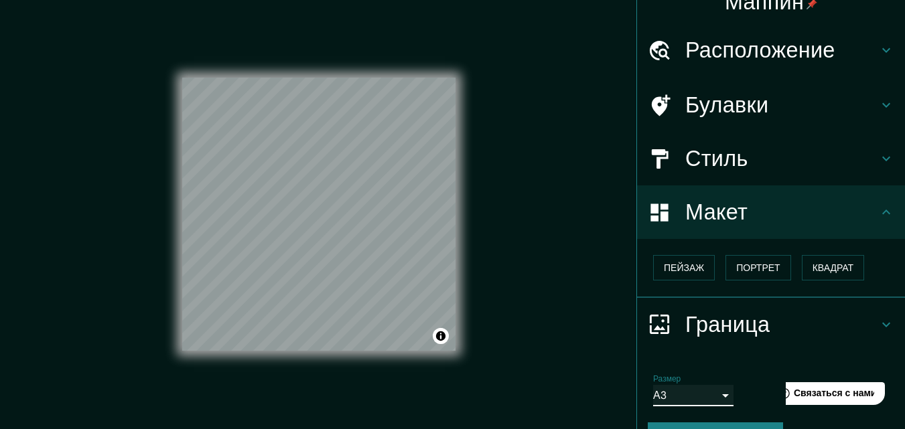
scroll to position [21, 0]
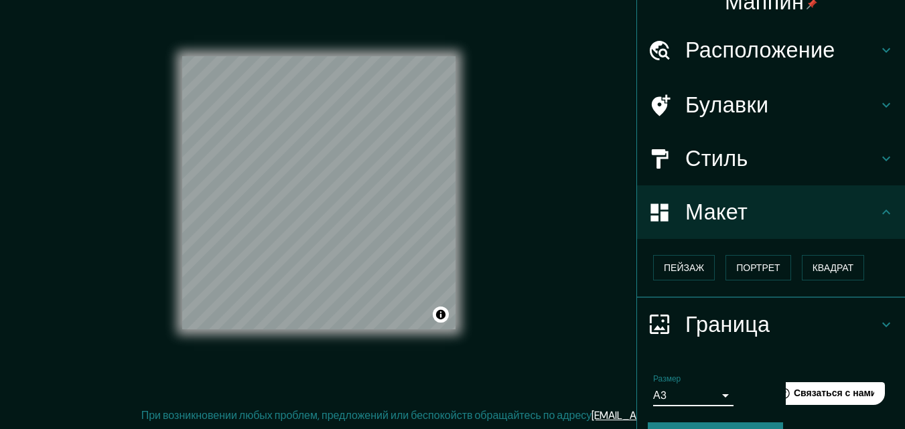
click at [681, 425] on button "Создайте свою карту" at bounding box center [715, 435] width 135 height 25
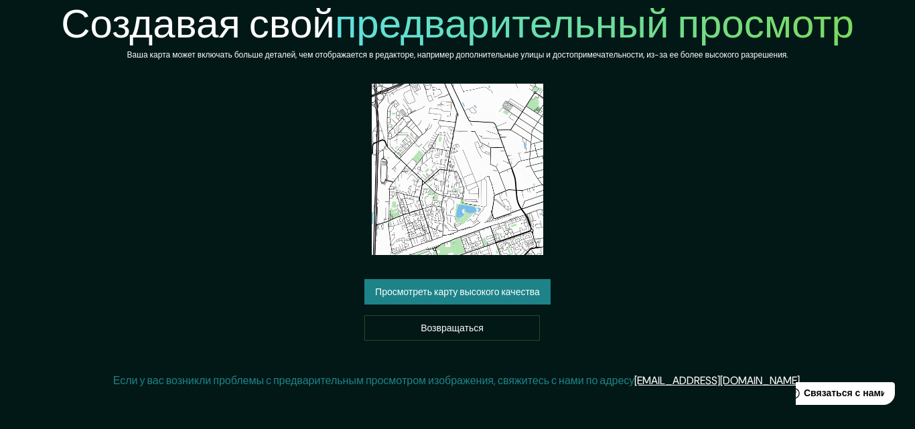
click at [499, 289] on font "Просмотреть карту высокого качества" at bounding box center [457, 293] width 165 height 12
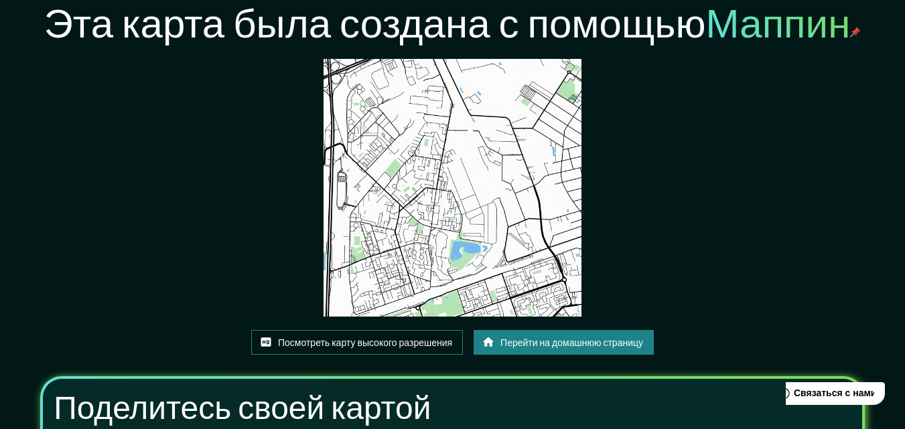
click at [401, 342] on font "Посмотреть карту высокого разрешения" at bounding box center [365, 343] width 174 height 12
